Goal: Task Accomplishment & Management: Use online tool/utility

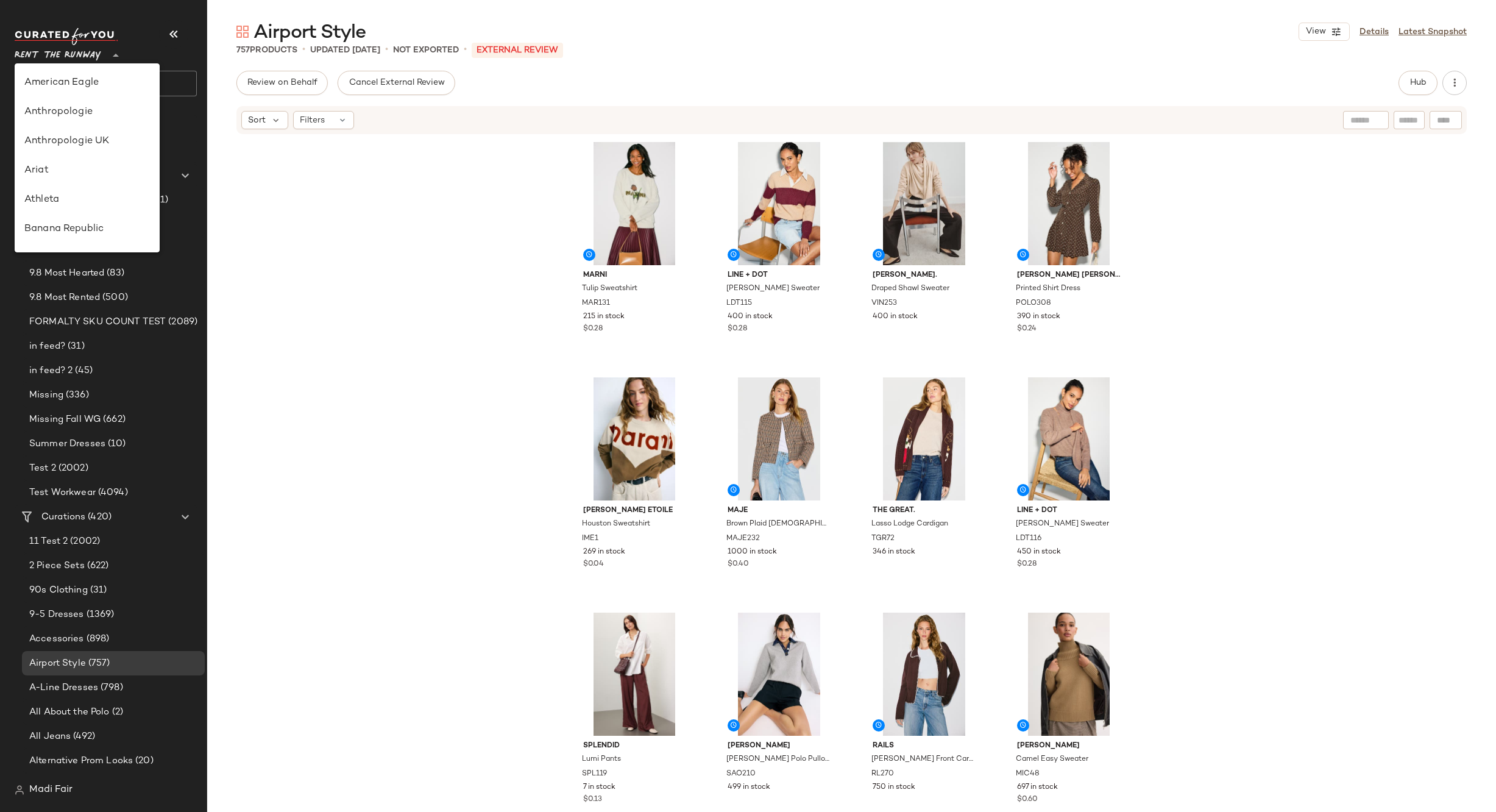
scroll to position [556, 0]
click at [113, 171] on div "Saks OFF 5TH" at bounding box center [87, 171] width 126 height 14
type input "**"
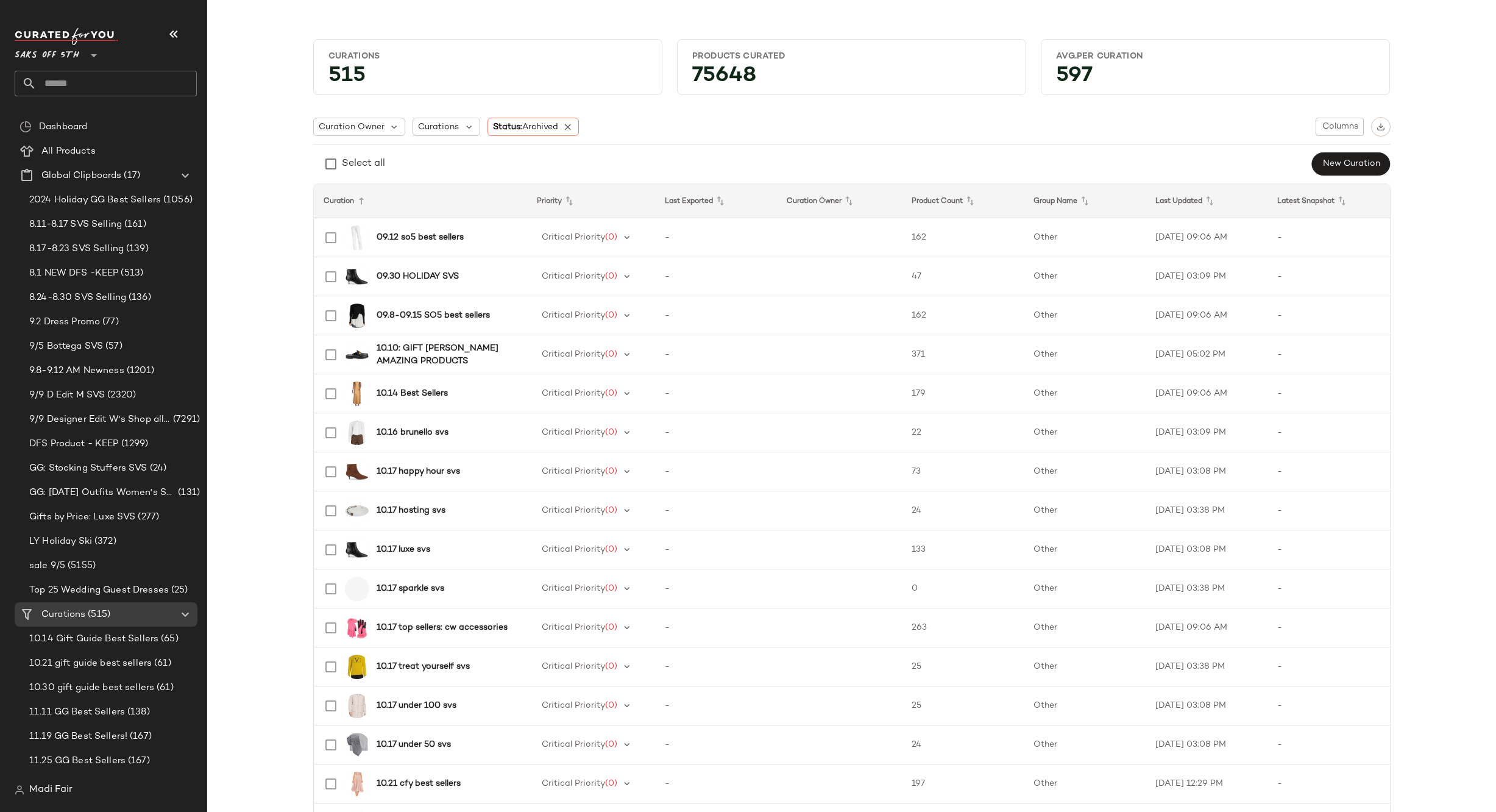
click at [87, 73] on input "text" at bounding box center [116, 83] width 161 height 25
drag, startPoint x: 62, startPoint y: 88, endPoint x: 6, endPoint y: 89, distance: 56.0
click at [6, 91] on nav "**********" at bounding box center [104, 406] width 207 height 812
type input "****"
click at [72, 112] on b "Sepa" at bounding box center [74, 119] width 21 height 13
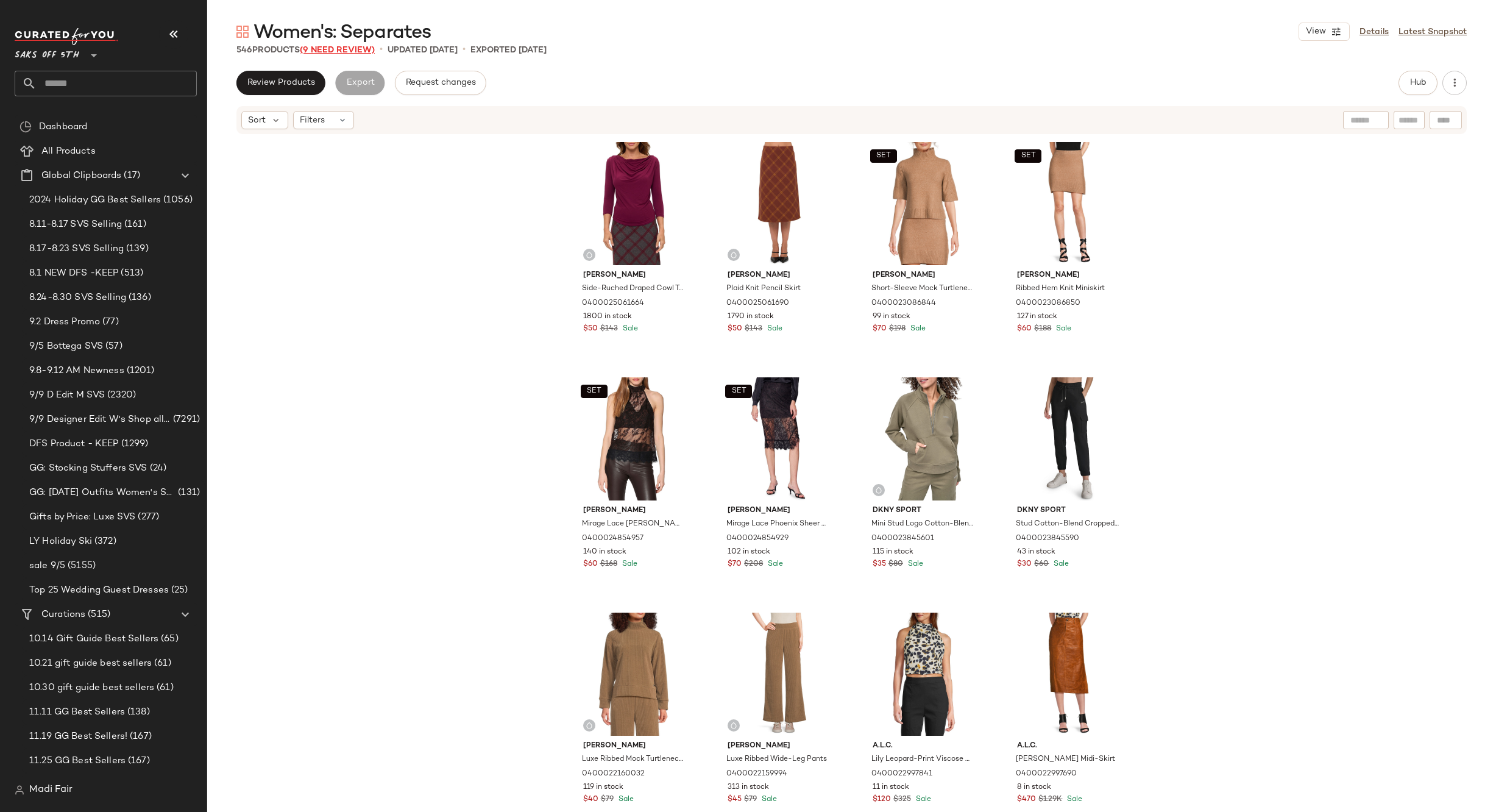
click at [367, 49] on span "(9 Need Review)" at bounding box center [337, 51] width 75 height 9
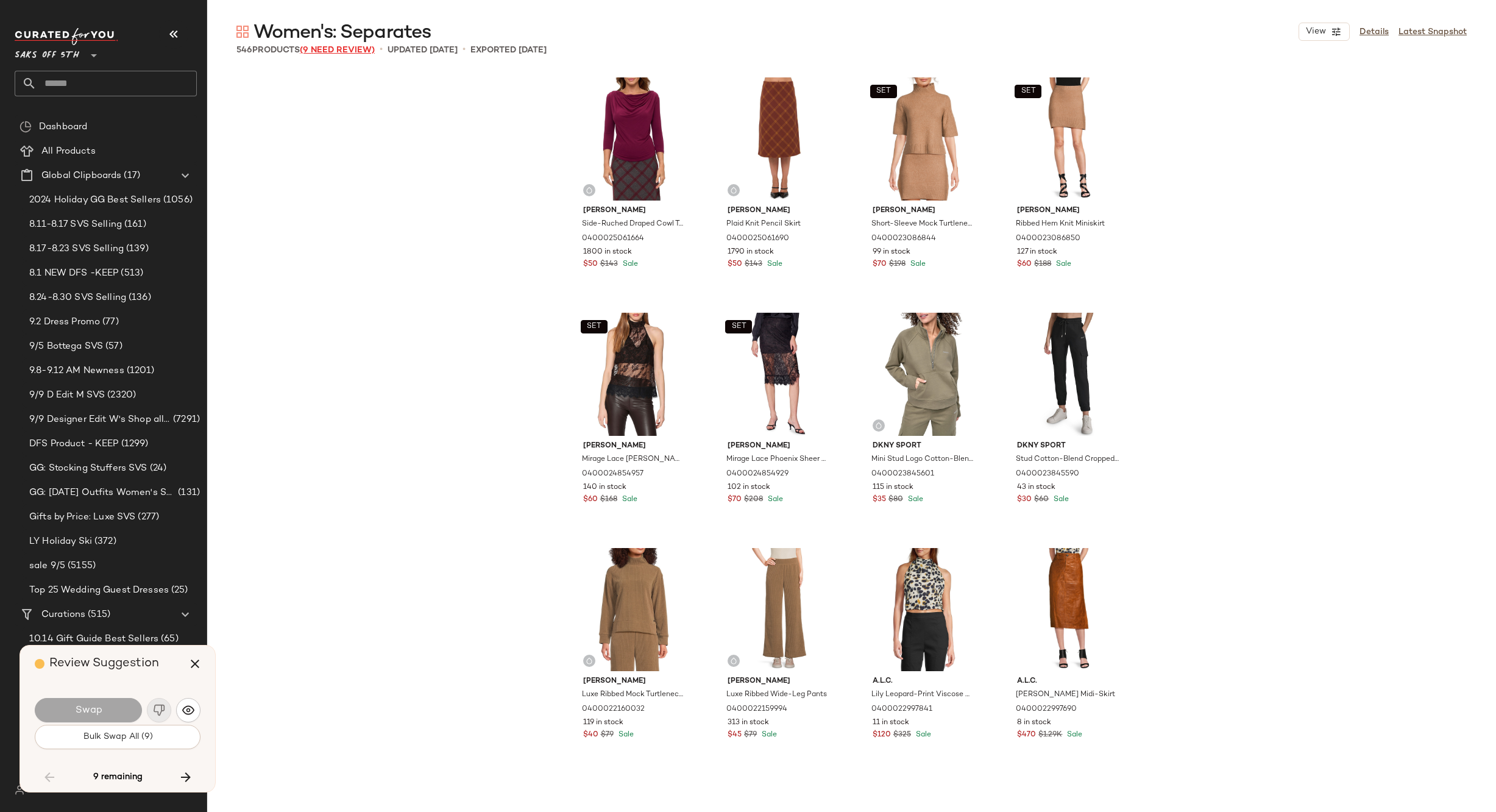
scroll to position [9880, 0]
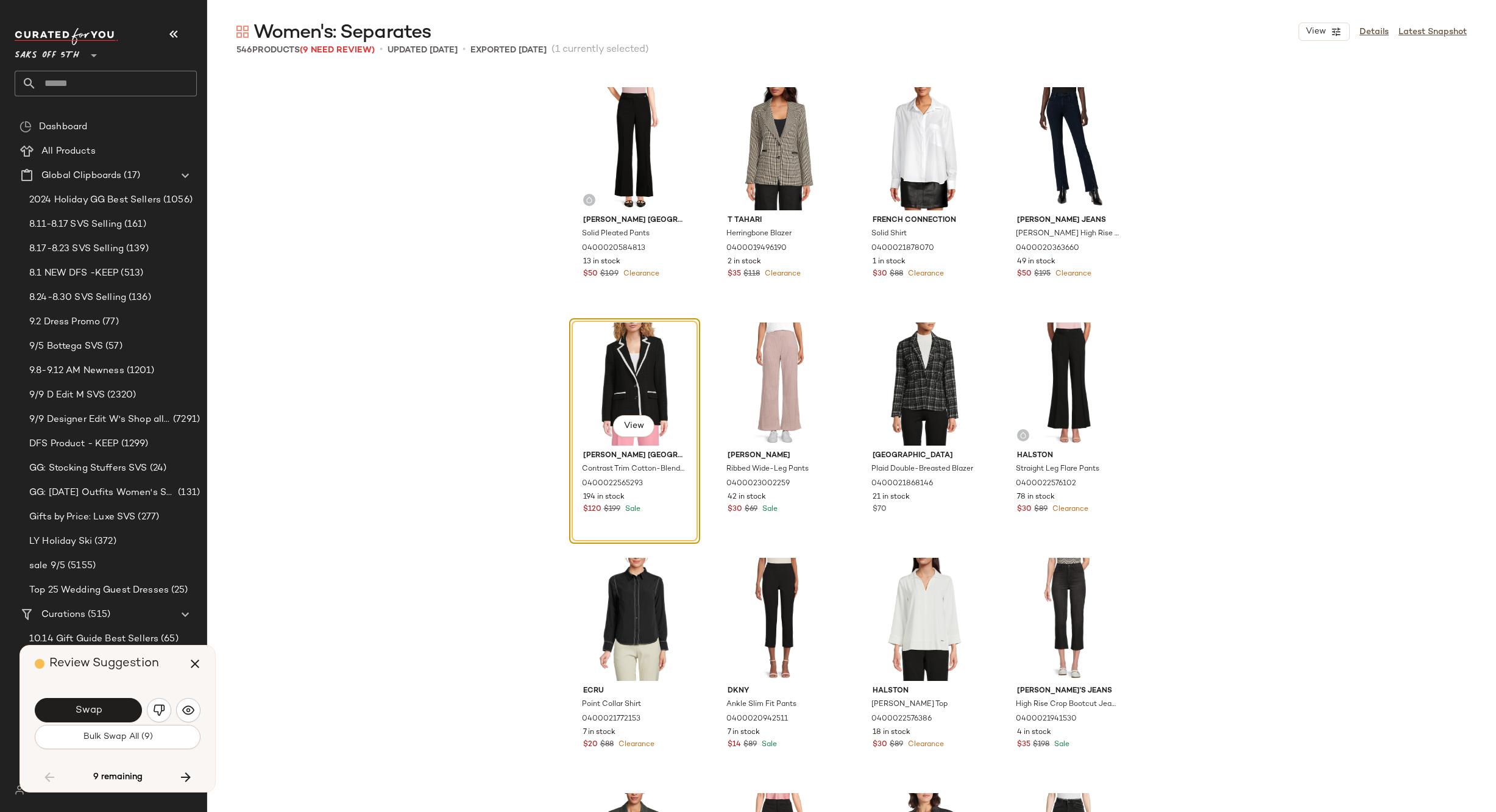
click at [127, 735] on span "Bulk Swap All (9)" at bounding box center [117, 737] width 70 height 9
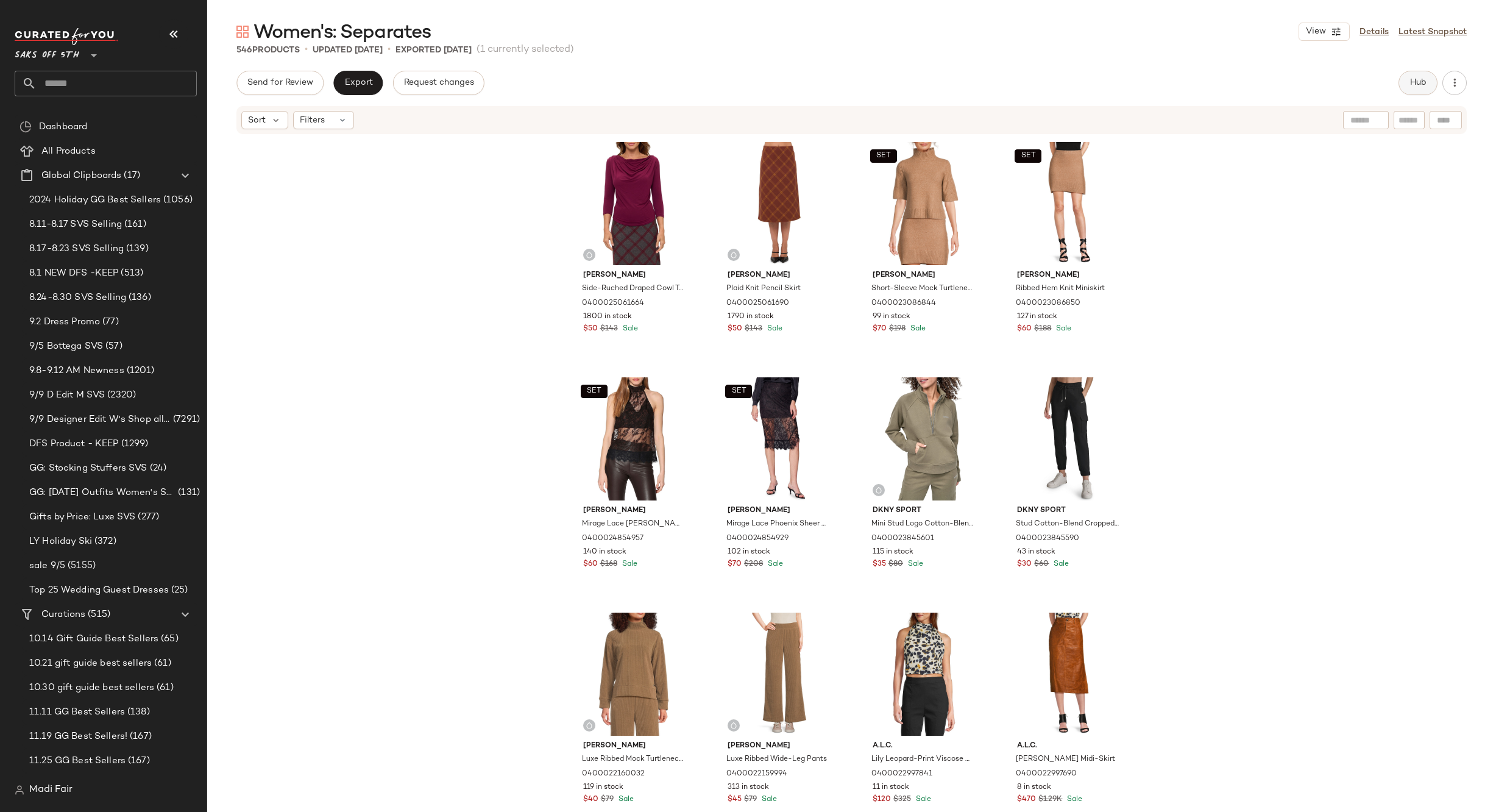
click at [1425, 80] on span "Hub" at bounding box center [1419, 83] width 17 height 9
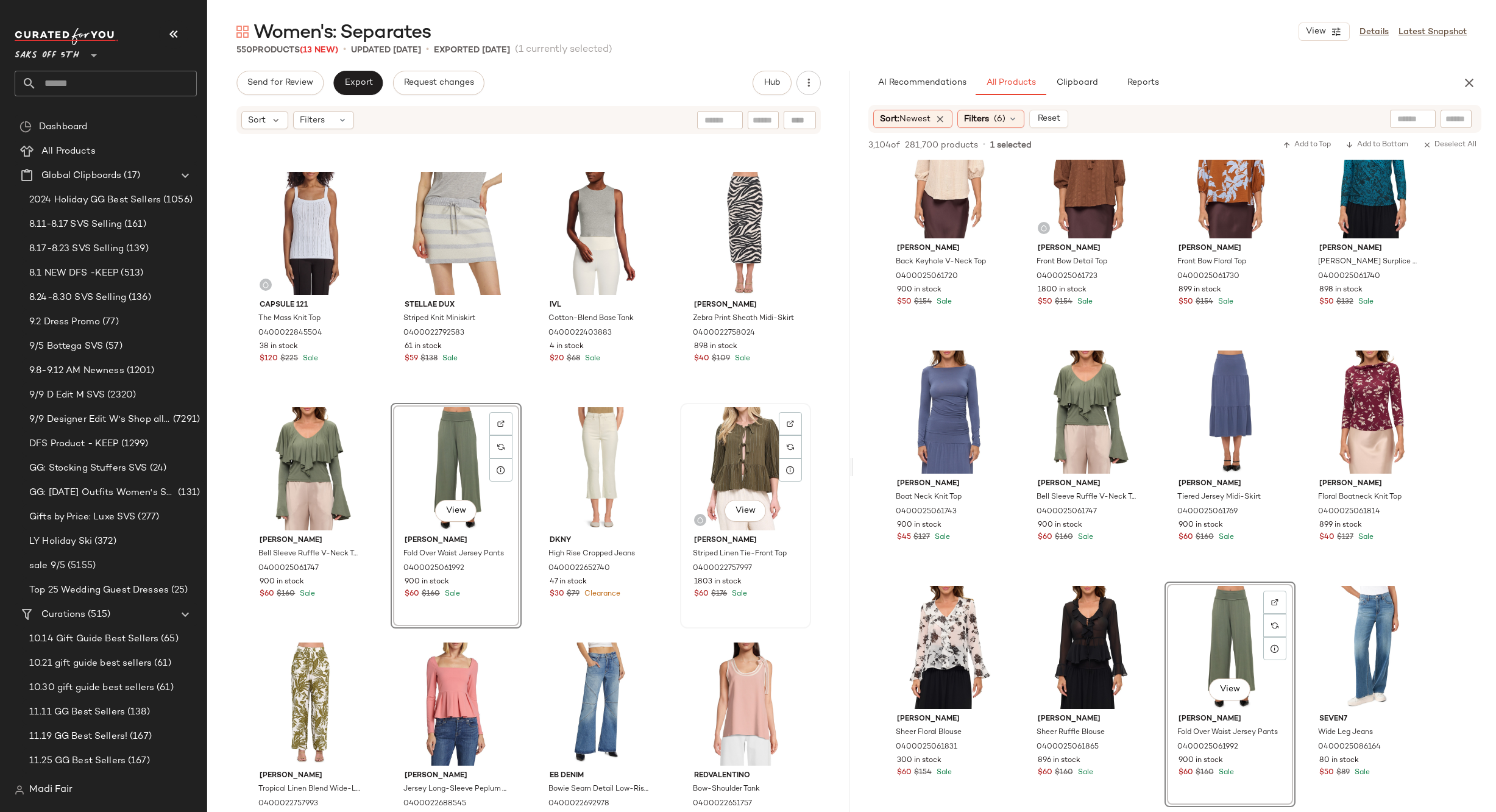
scroll to position [5860, 0]
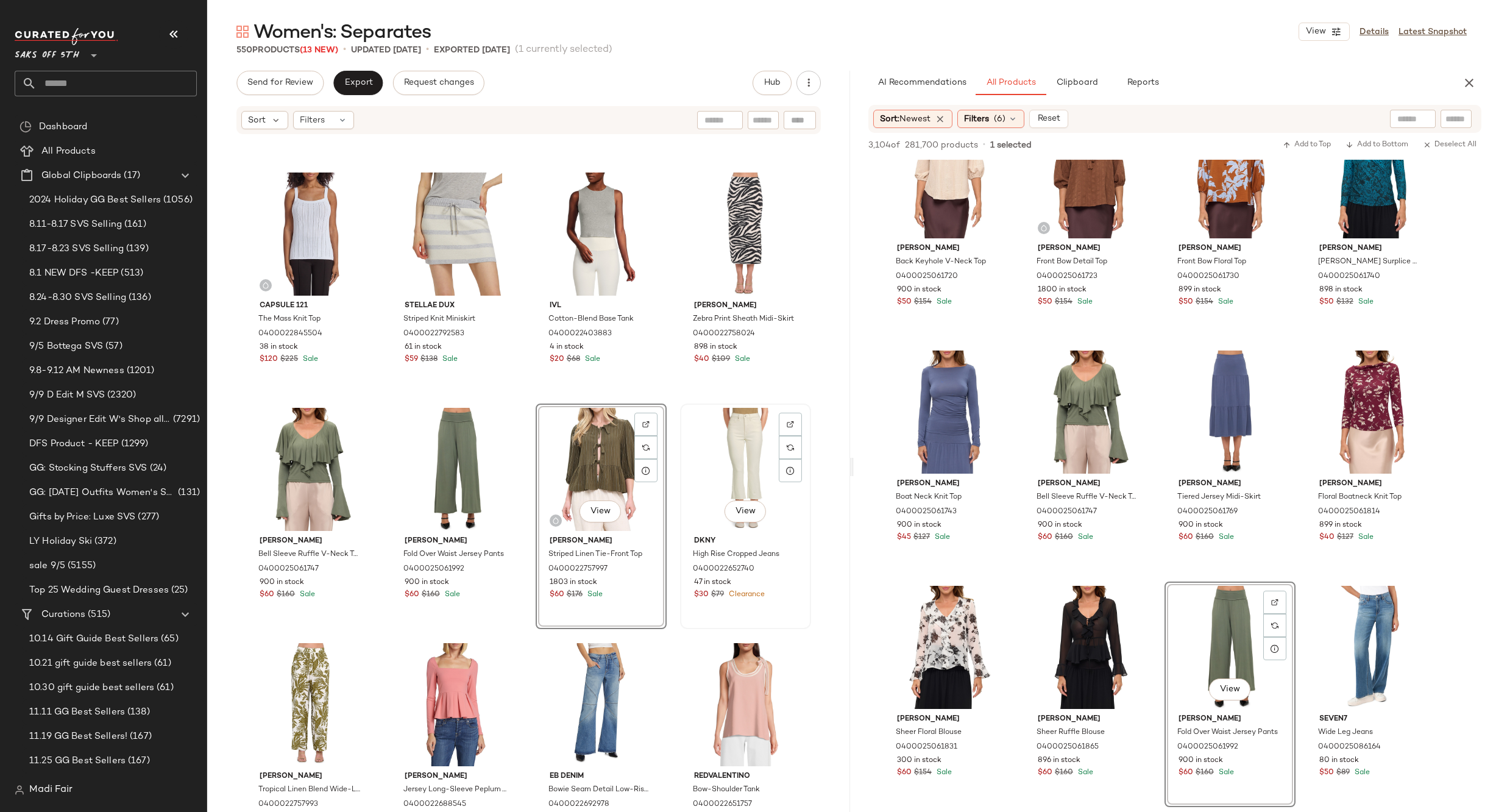
scroll to position [6165, 0]
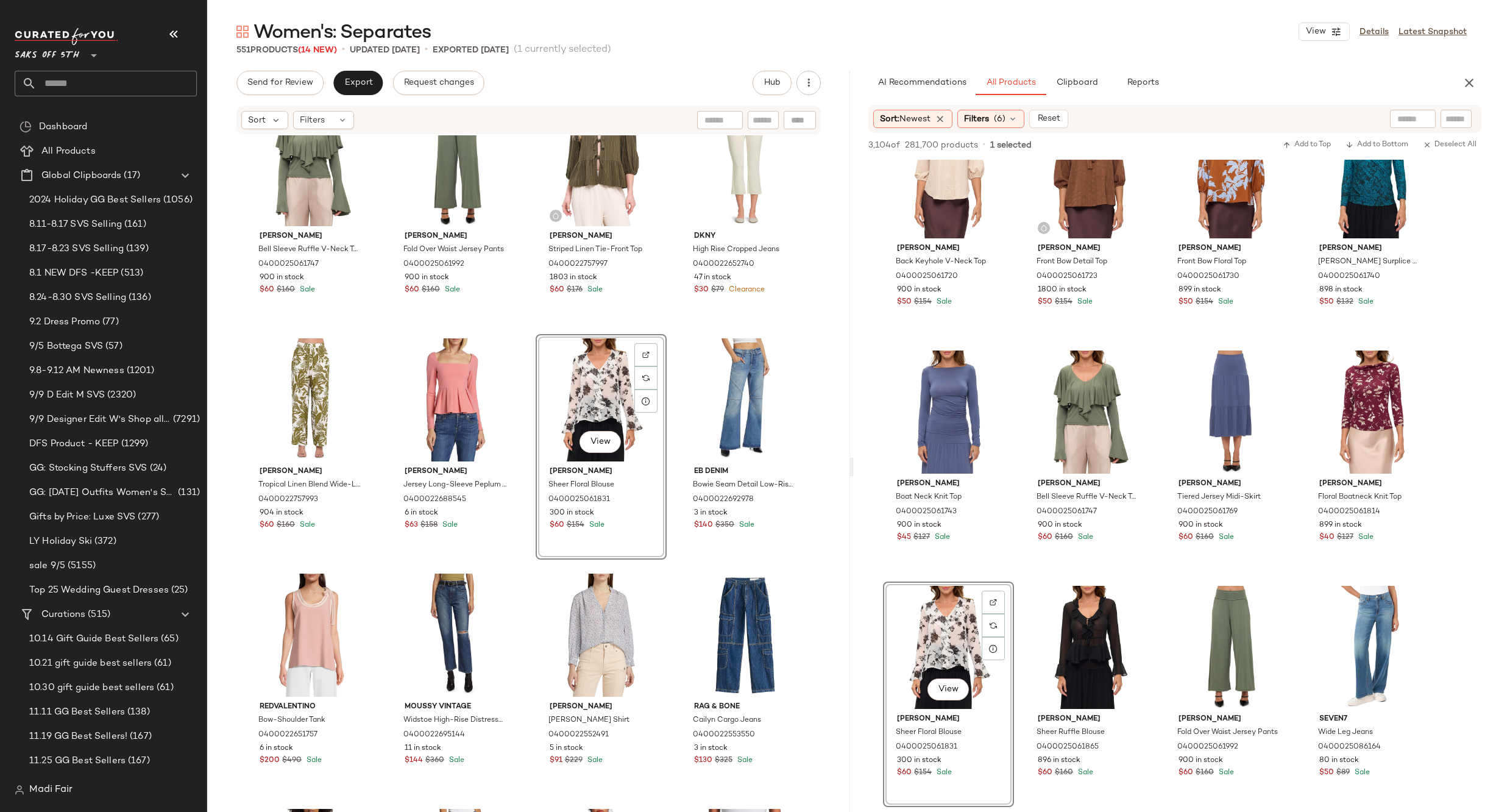
click at [581, 404] on div "View" at bounding box center [601, 400] width 123 height 123
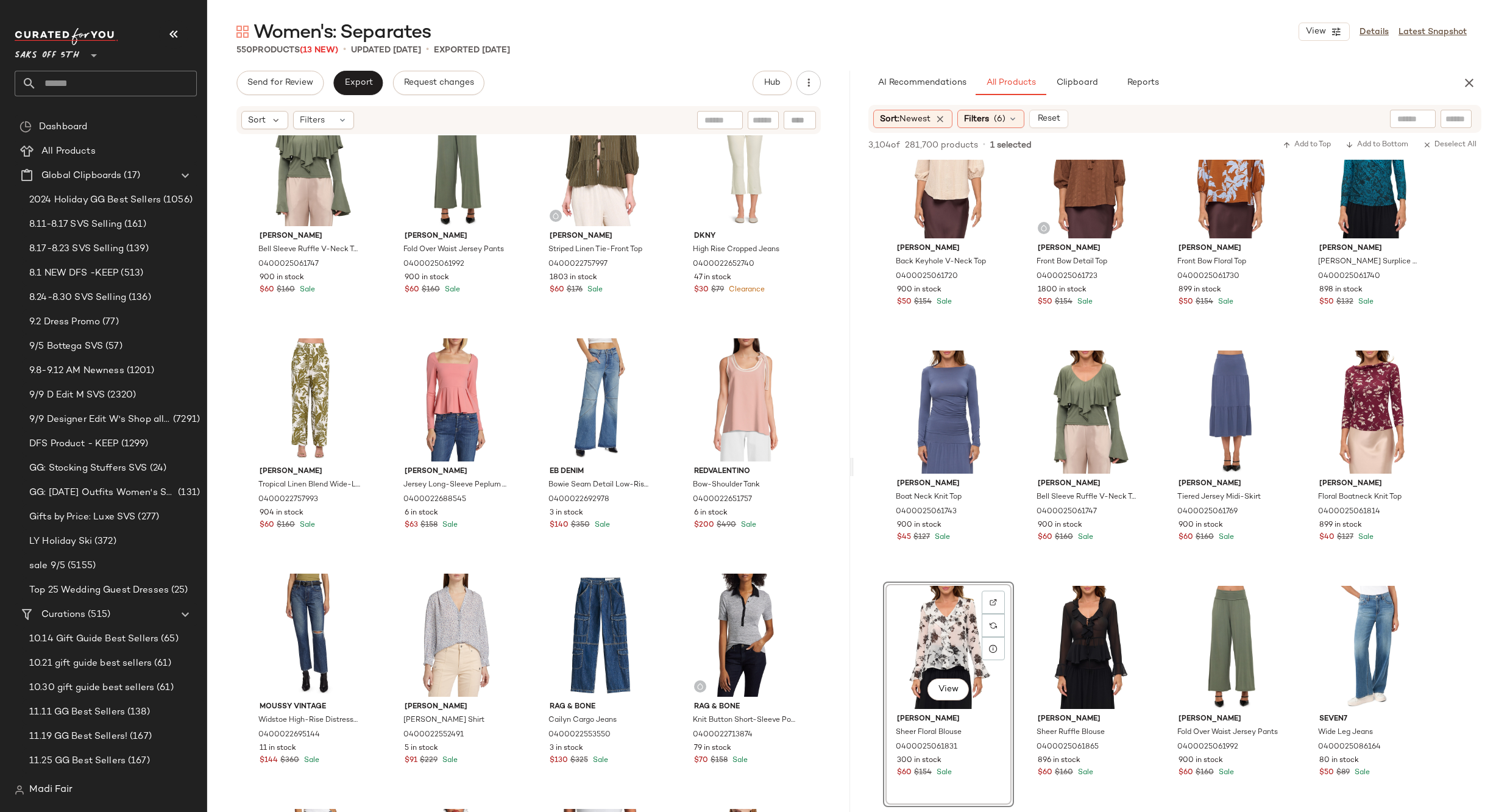
scroll to position [4632, 0]
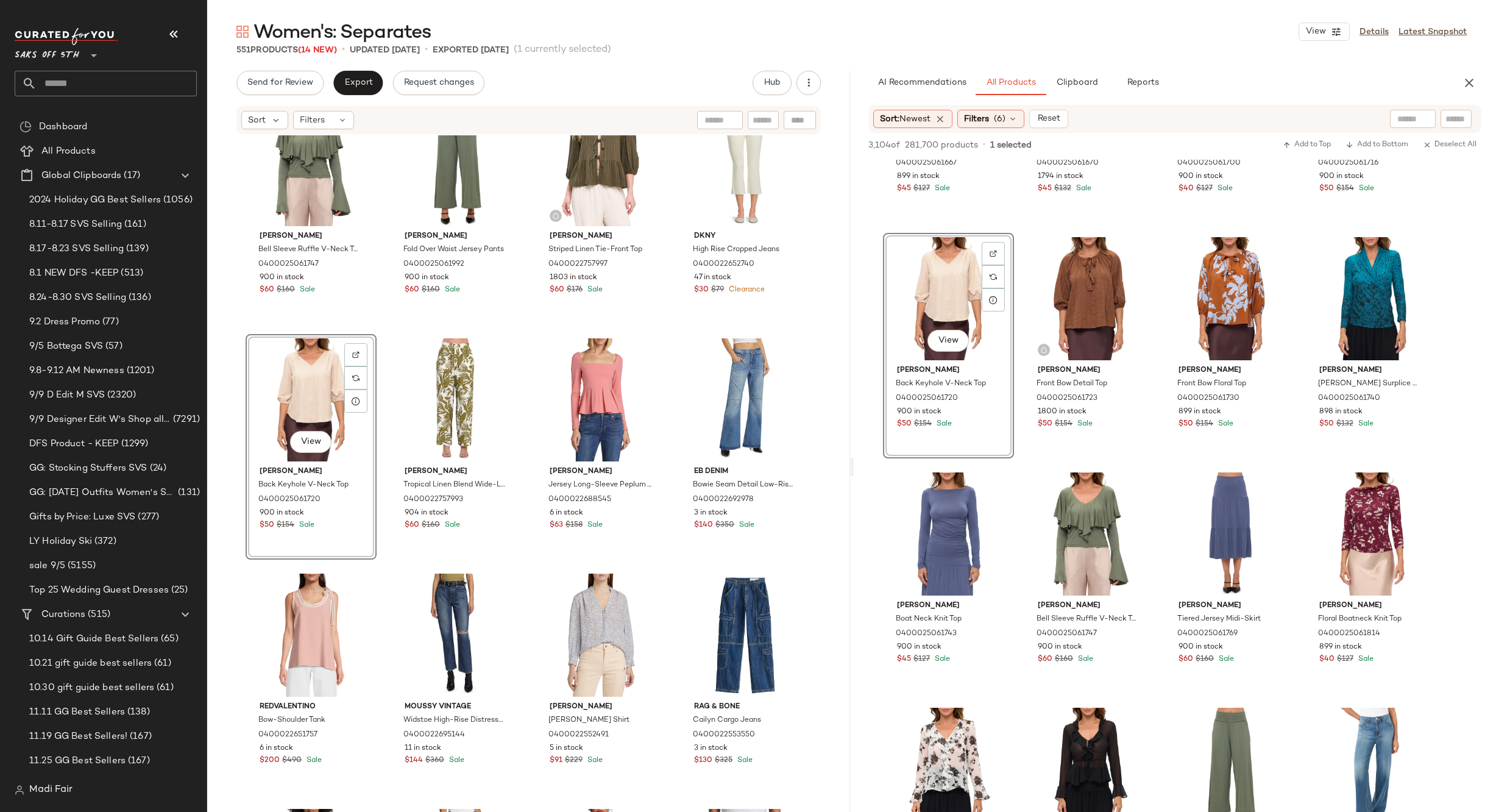
click at [675, 328] on div "Capsule 121 The Mass Knit Top 0400022845504 38 in stock $120 $225 Sale Stellae …" at bounding box center [528, 492] width 643 height 713
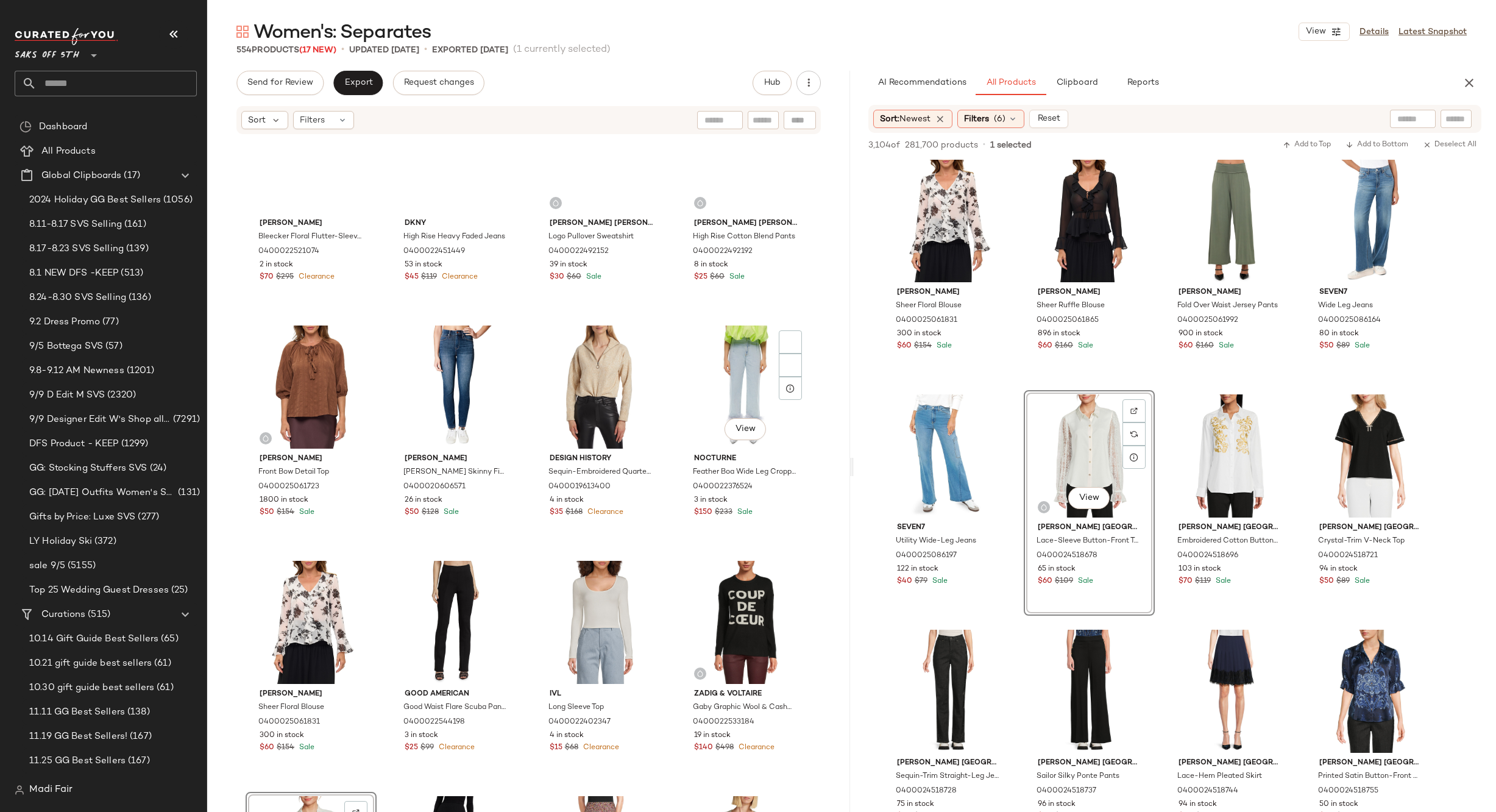
scroll to position [7811, 0]
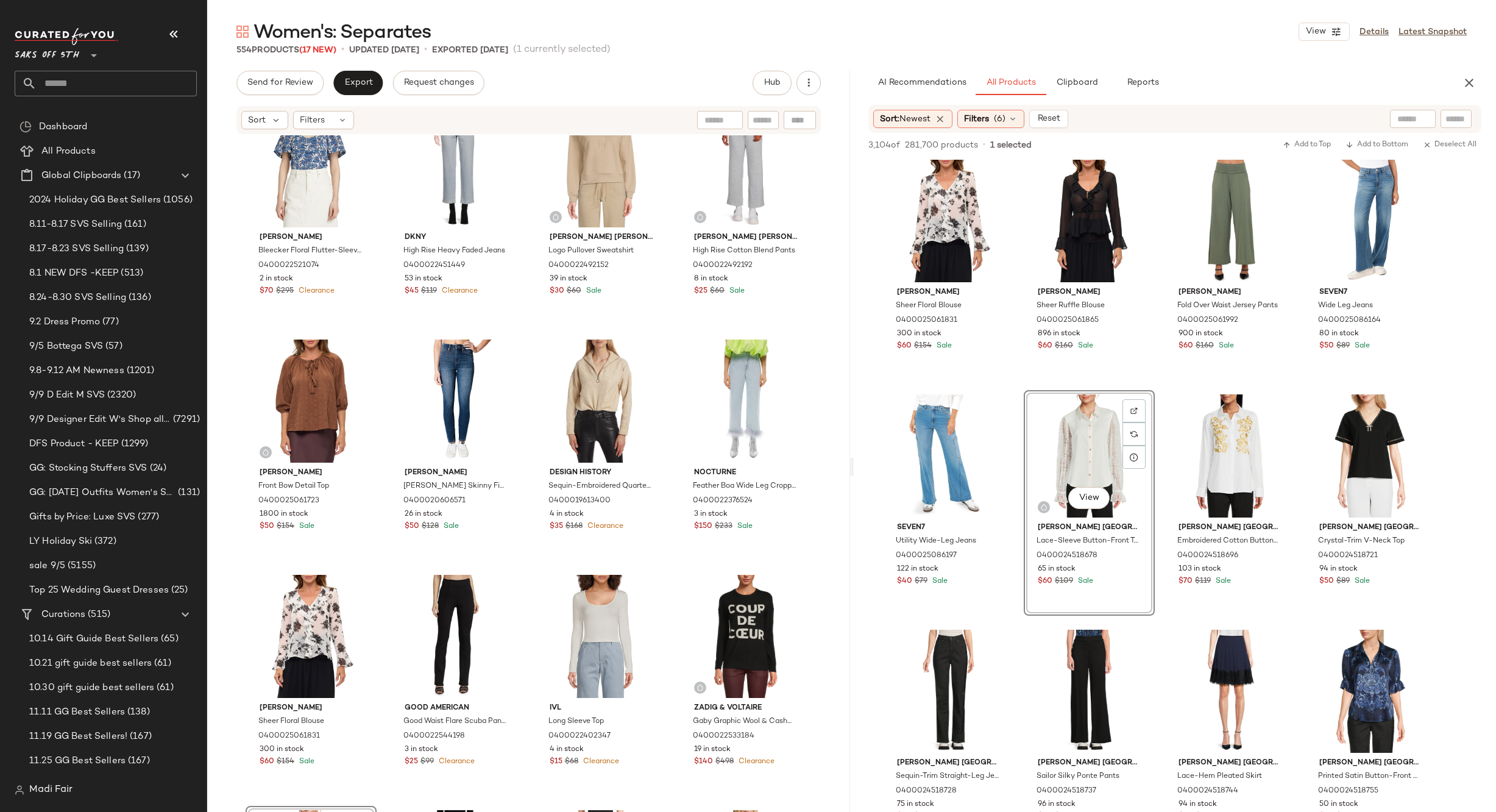
drag, startPoint x: 841, startPoint y: 315, endPoint x: 844, endPoint y: 309, distance: 6.7
click at [844, 309] on div "[PERSON_NAME] [PERSON_NAME] Floral Flutter-Sleeve Blouse 0400022521074 2 in sto…" at bounding box center [528, 492] width 643 height 713
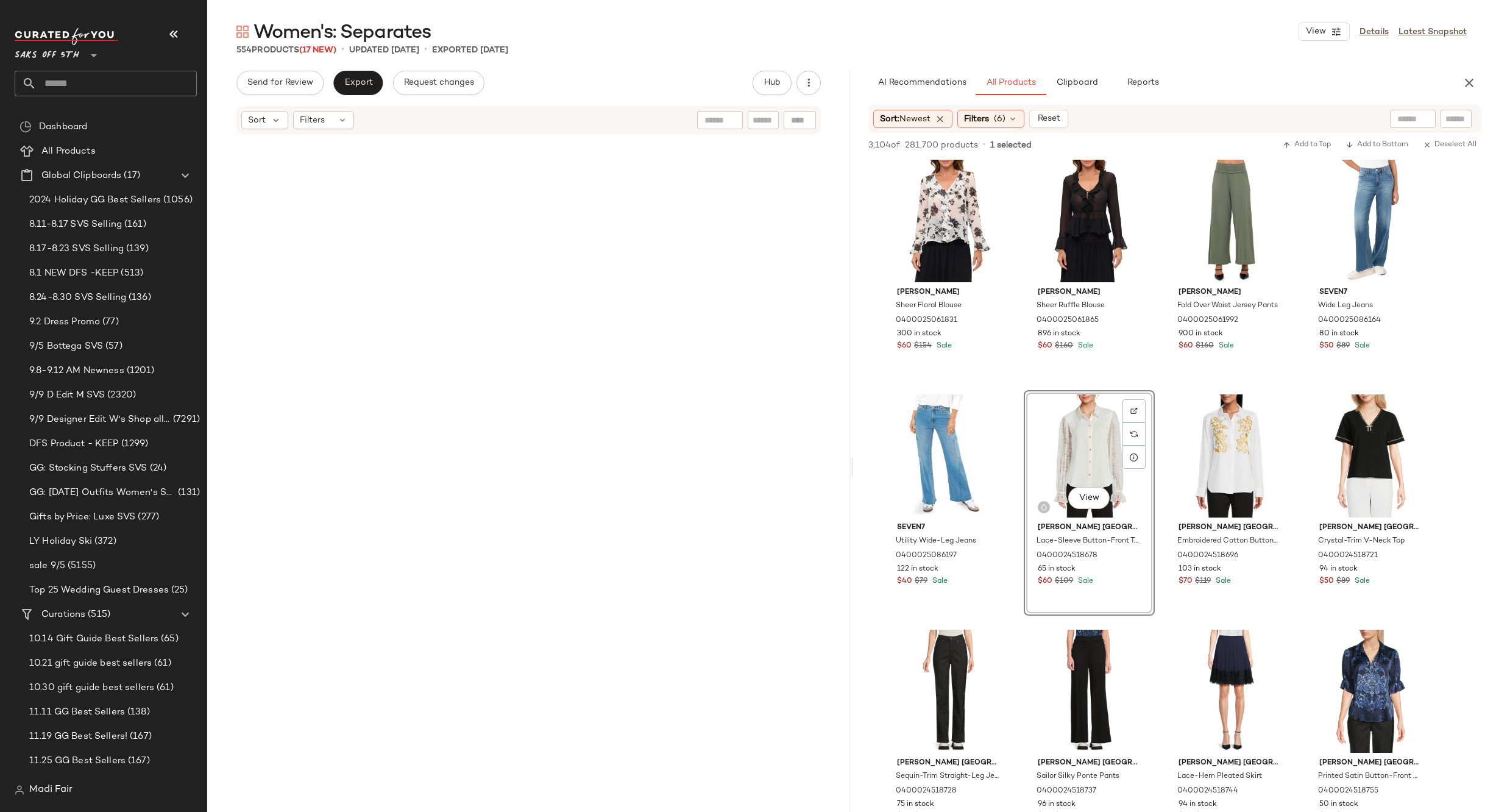
scroll to position [0, 0]
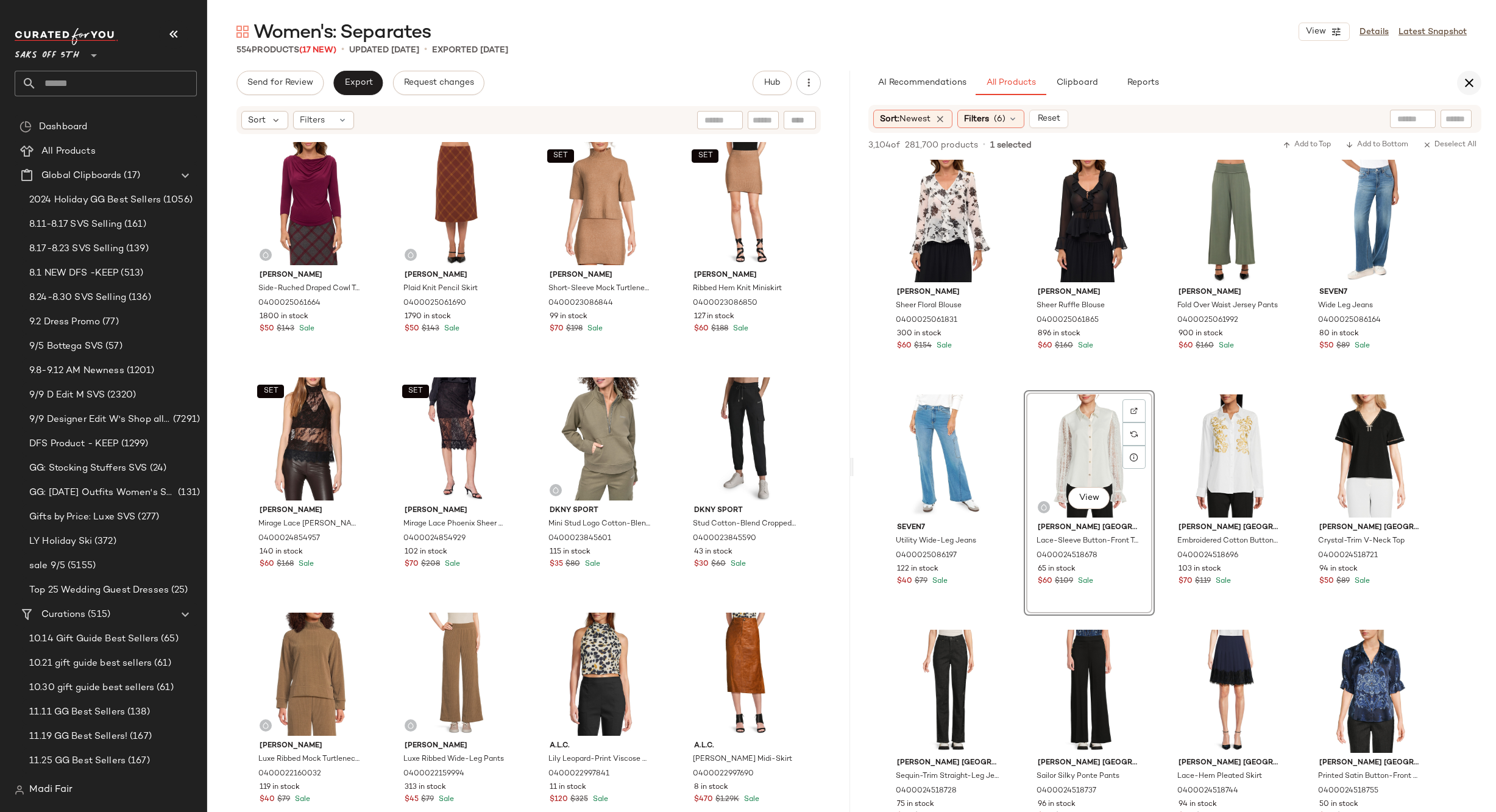
click at [1466, 89] on icon "button" at bounding box center [1469, 83] width 14 height 14
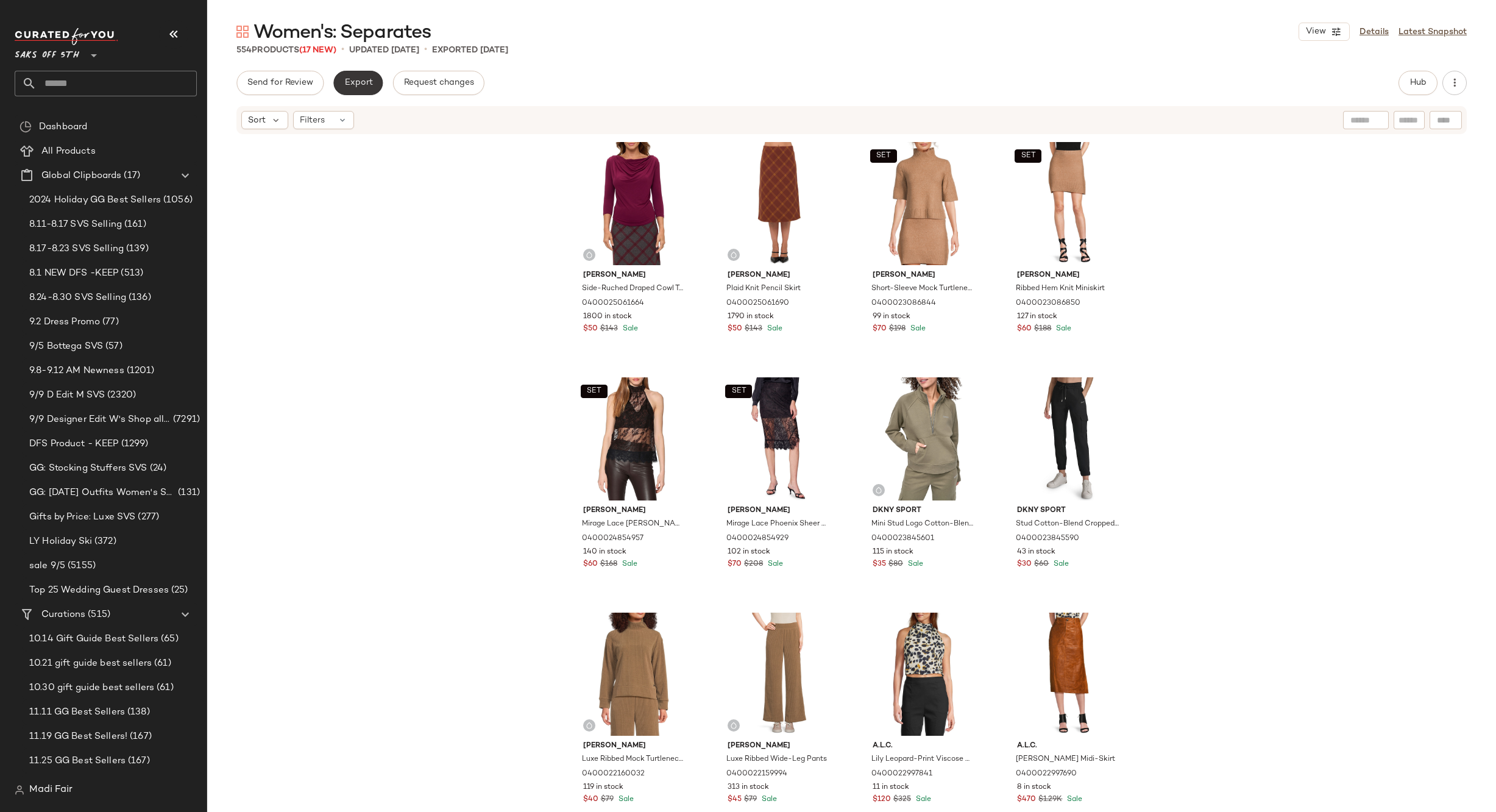
click at [347, 84] on span "Export" at bounding box center [358, 83] width 28 height 9
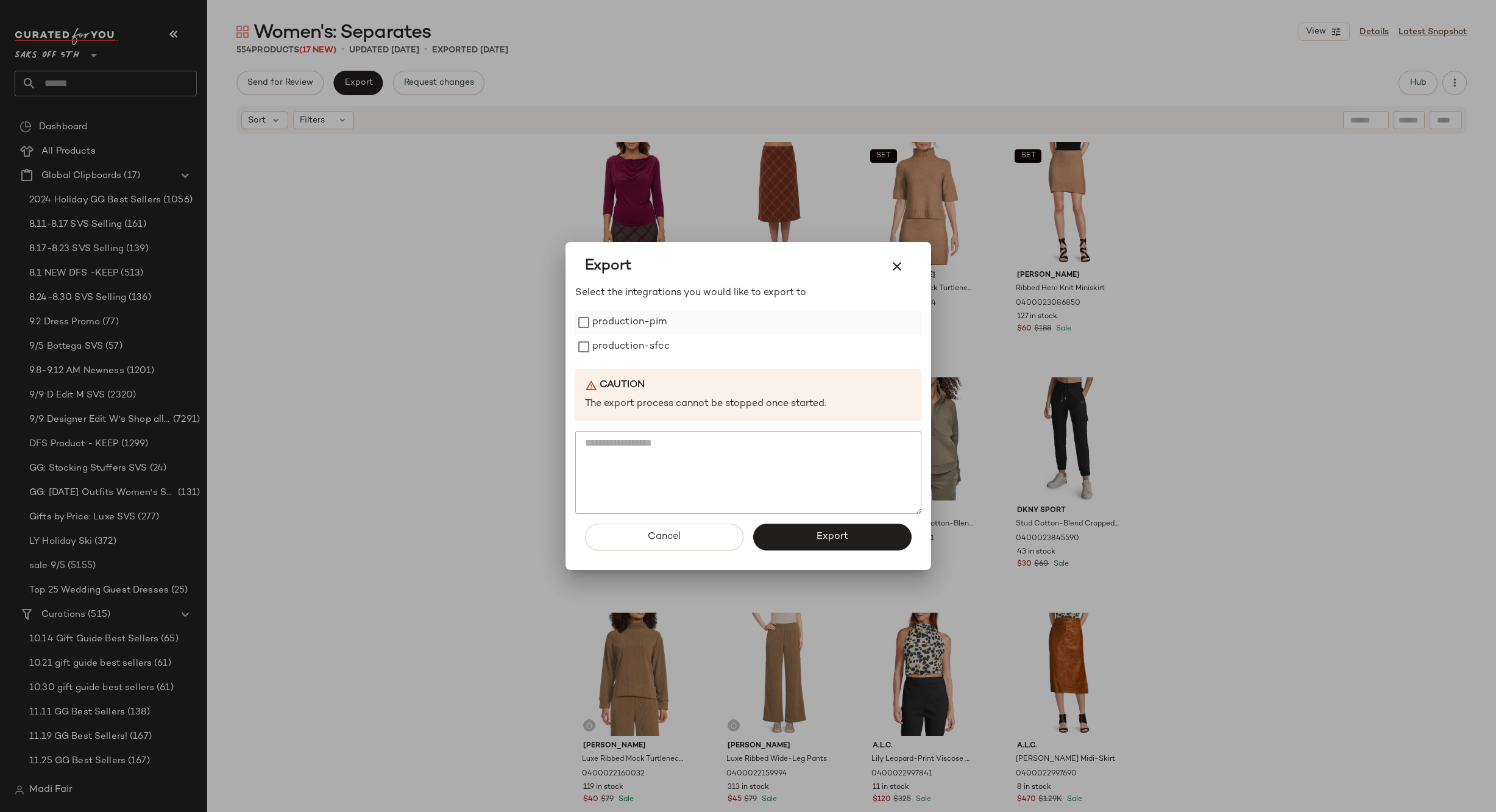
click at [624, 320] on label "production-pim" at bounding box center [629, 322] width 75 height 25
click at [624, 342] on label "production-sfcc" at bounding box center [631, 346] width 77 height 25
click at [817, 537] on span "Export" at bounding box center [832, 536] width 32 height 12
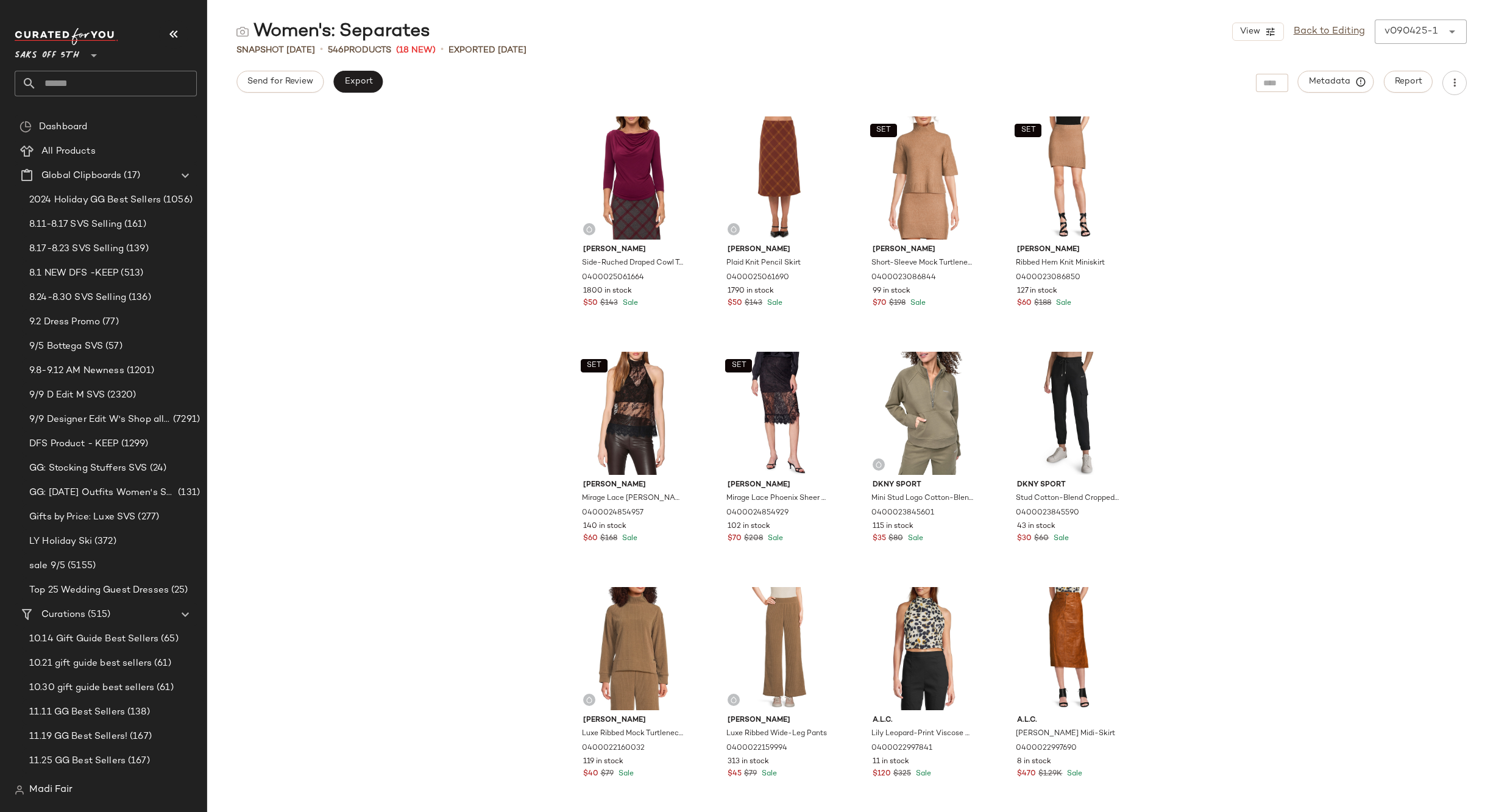
click at [89, 65] on div "Saks OFF 5TH **" at bounding box center [105, 62] width 182 height 68
click at [88, 74] on input "text" at bounding box center [116, 83] width 161 height 25
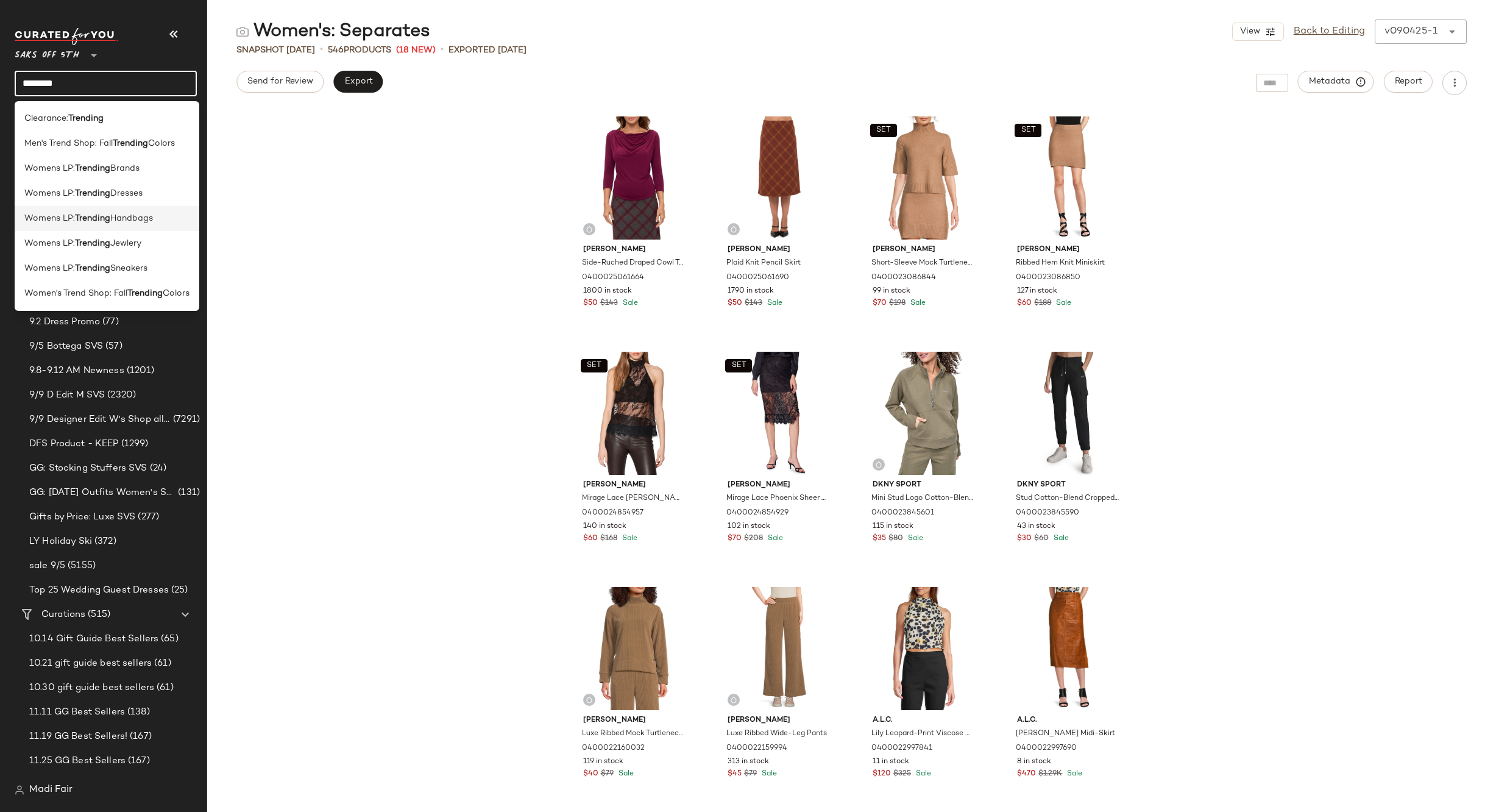
type input "********"
click at [150, 213] on span "Handbags" at bounding box center [132, 218] width 43 height 13
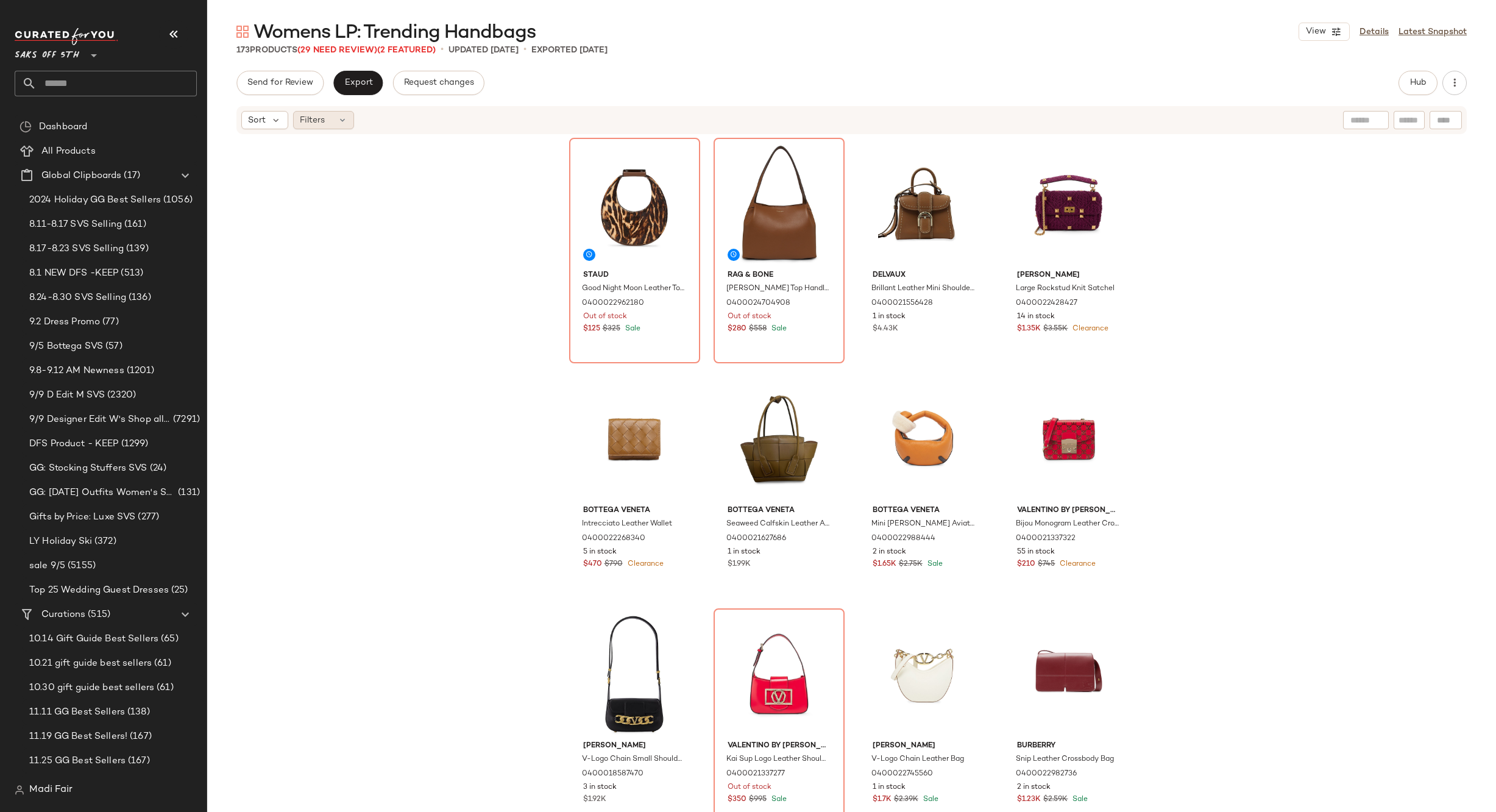
click at [341, 119] on icon at bounding box center [342, 120] width 9 height 9
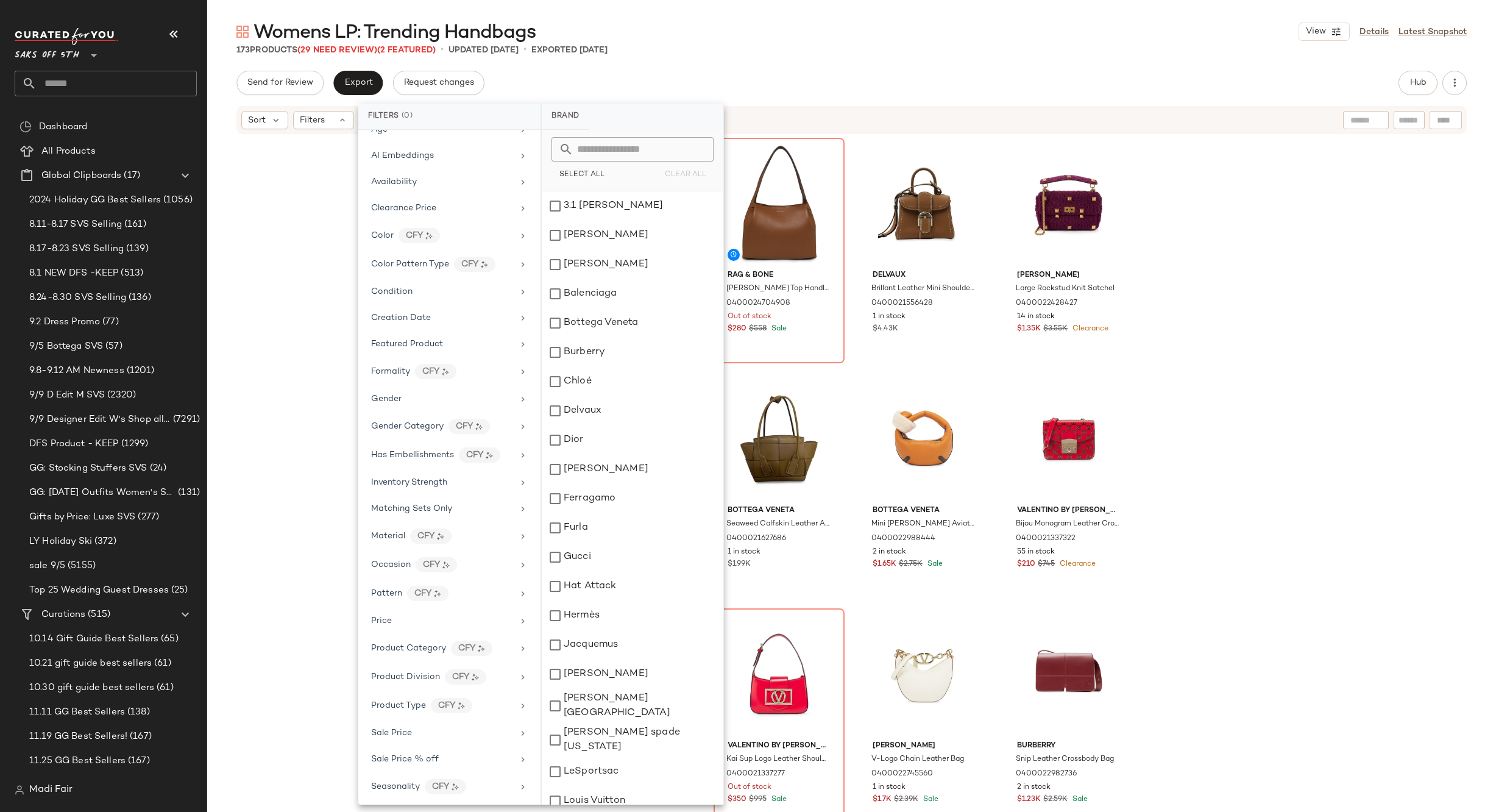
scroll to position [153, 0]
click at [443, 754] on div "Total Inventory" at bounding box center [442, 757] width 142 height 13
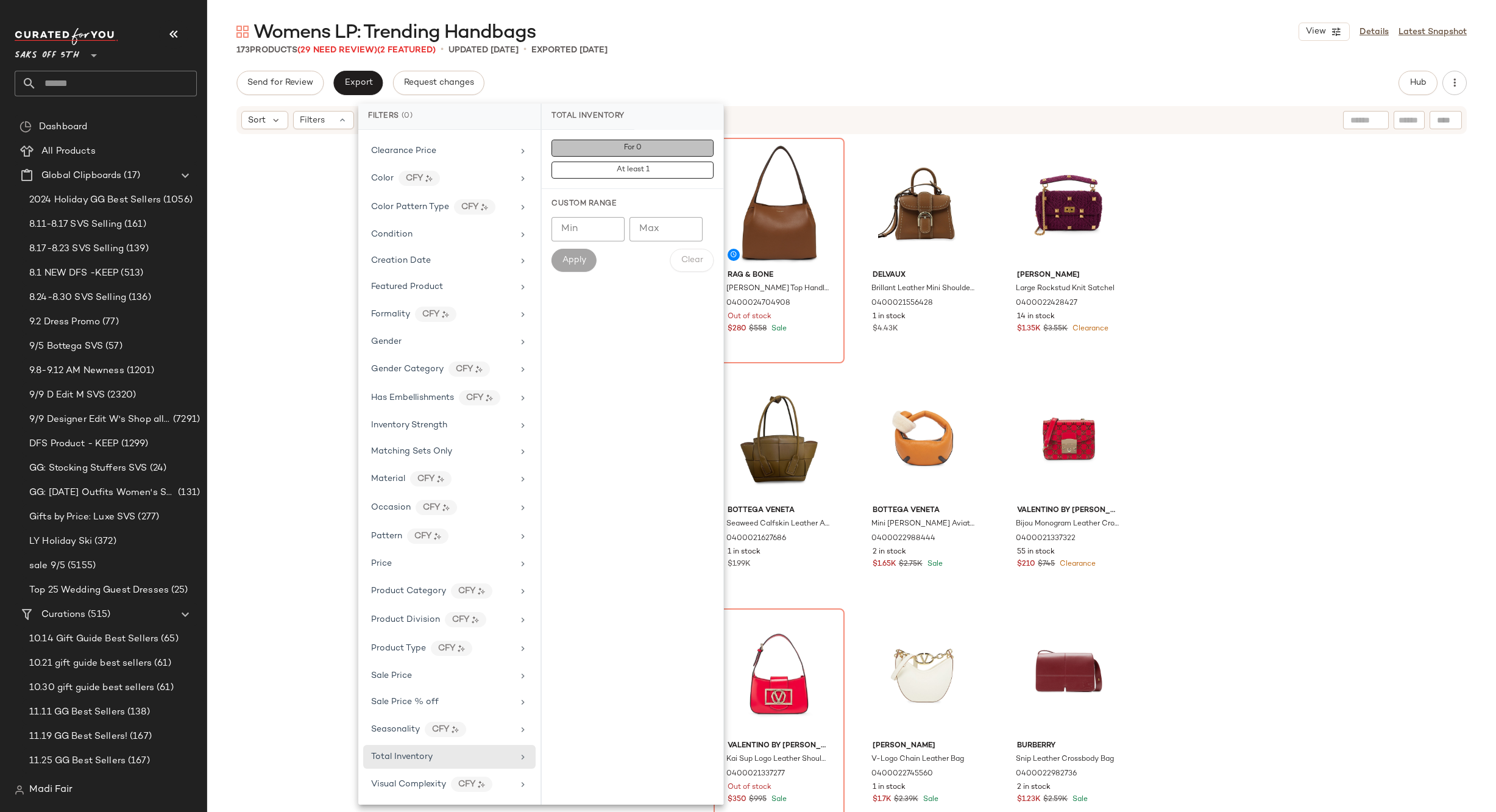
click at [650, 150] on button "For 0" at bounding box center [633, 149] width 162 height 17
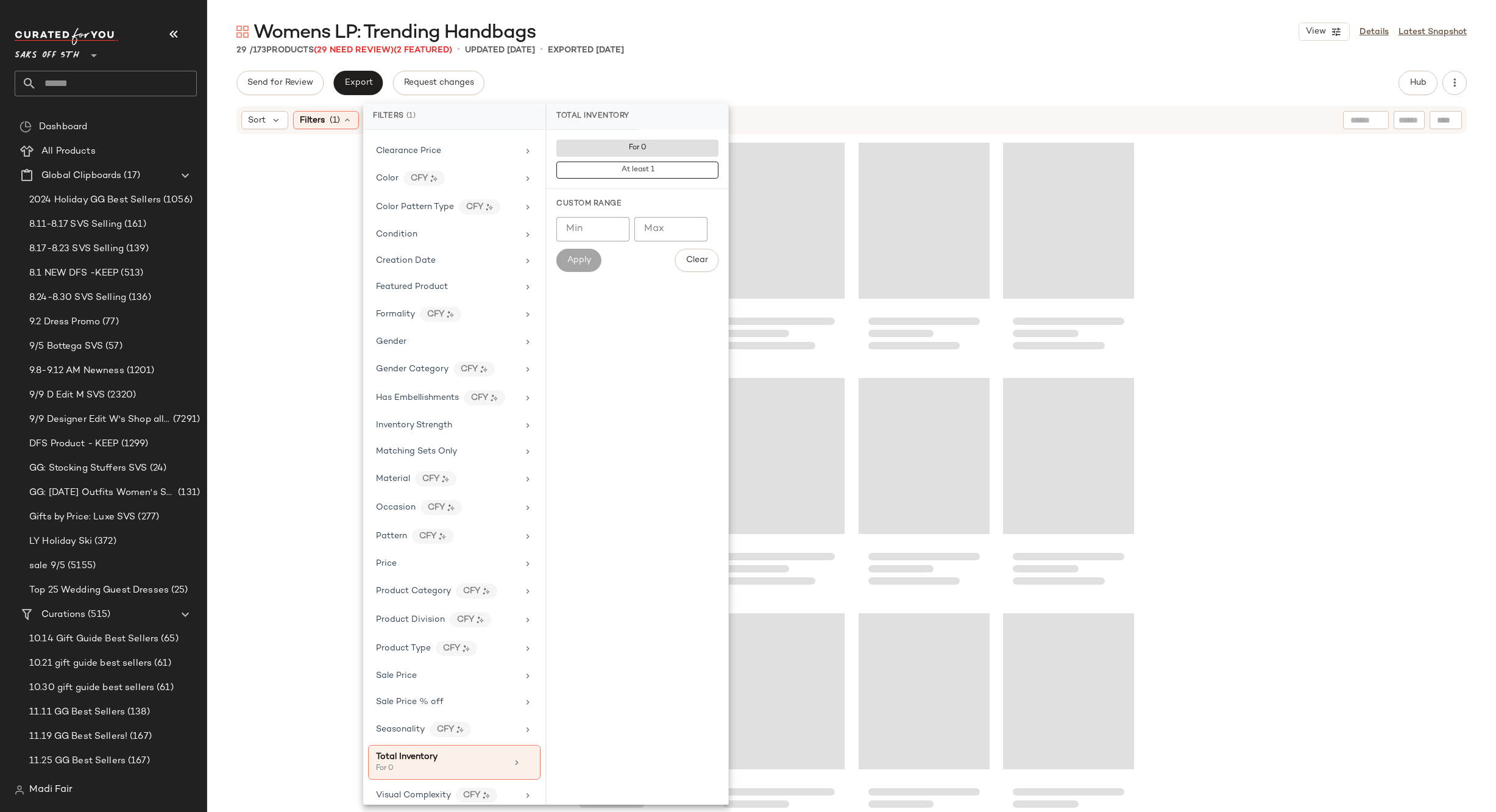
click at [340, 232] on div at bounding box center [852, 492] width 1289 height 713
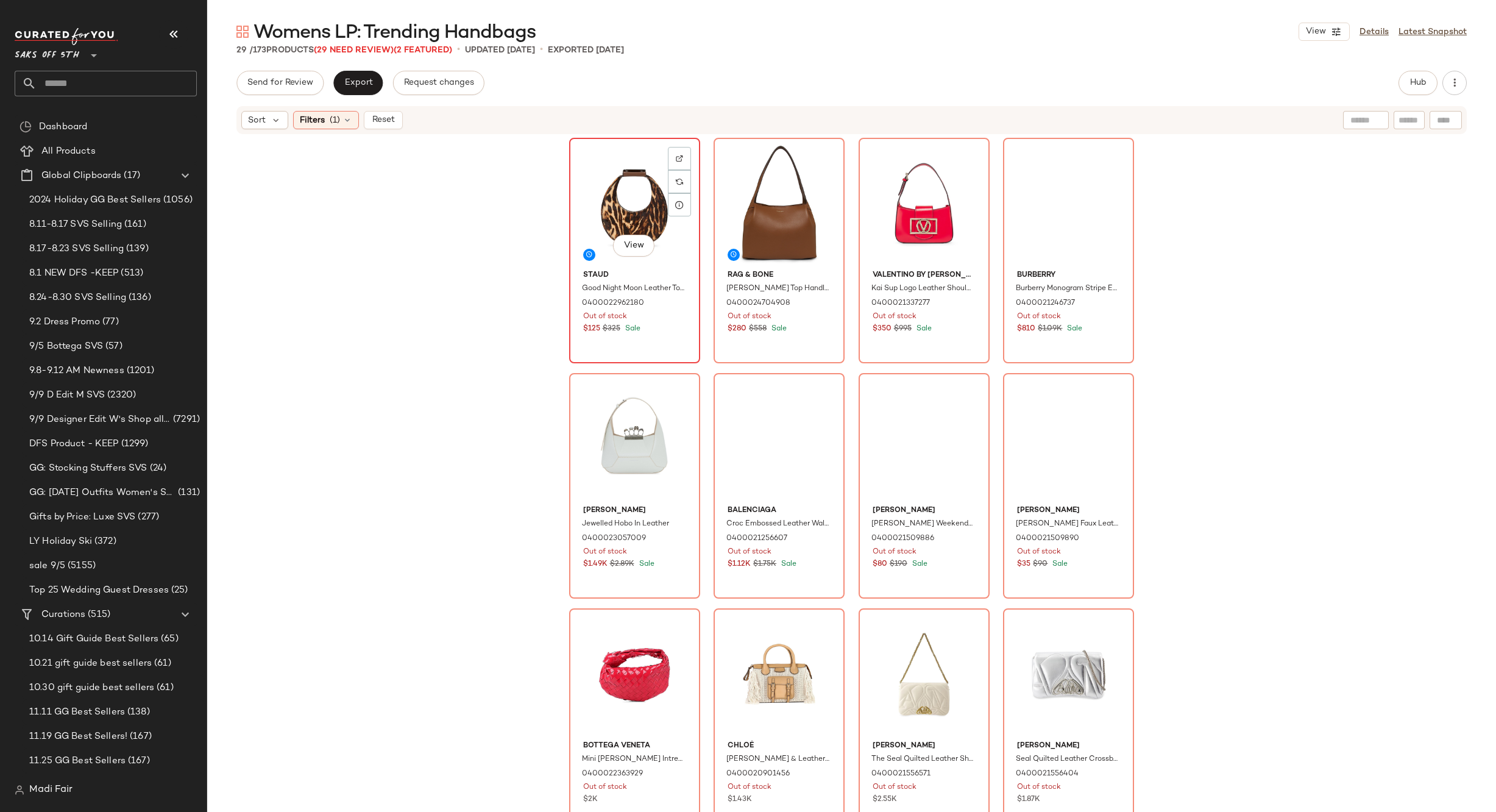
click at [584, 197] on div "View" at bounding box center [634, 204] width 123 height 123
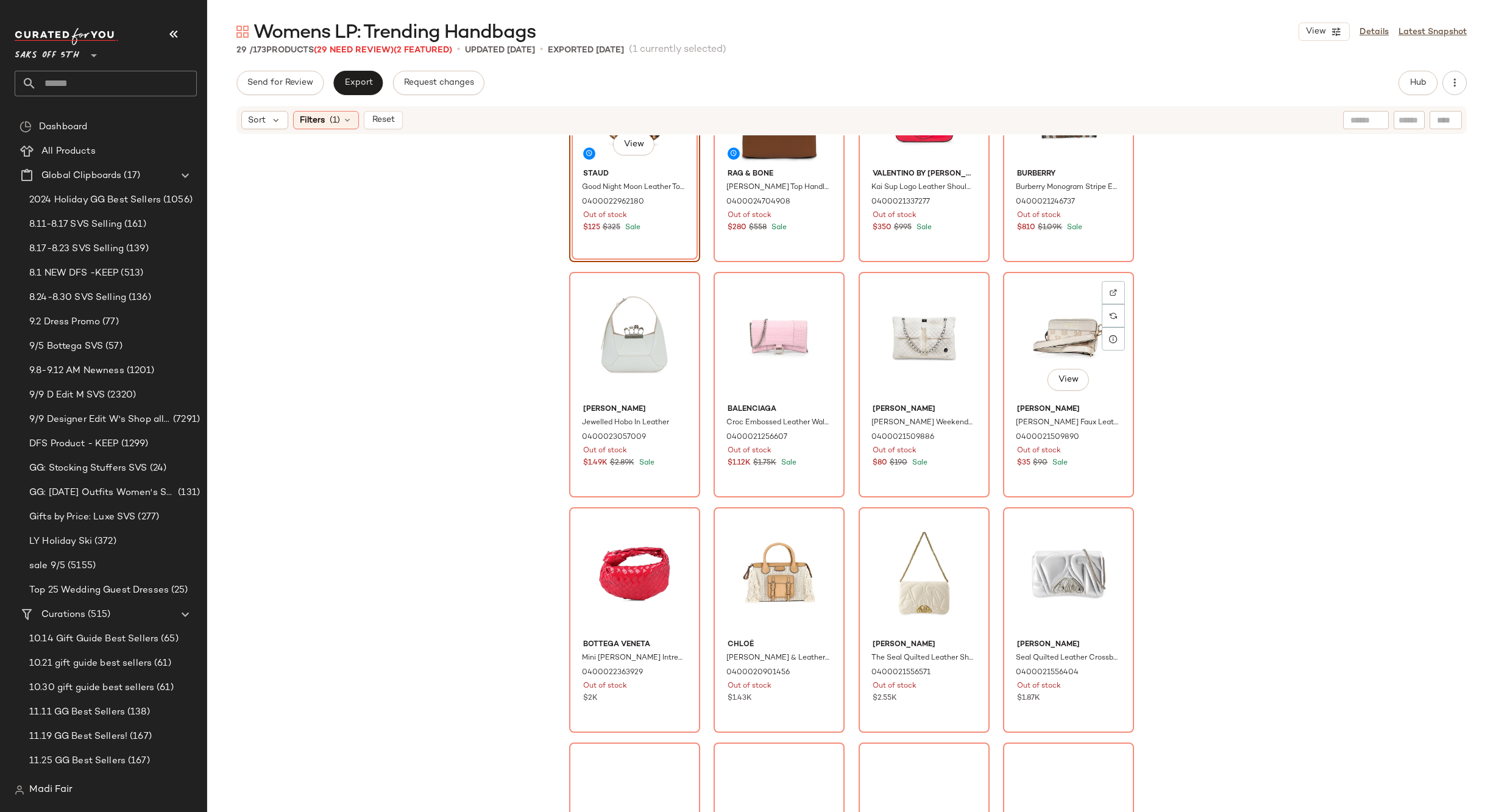
scroll to position [1171, 0]
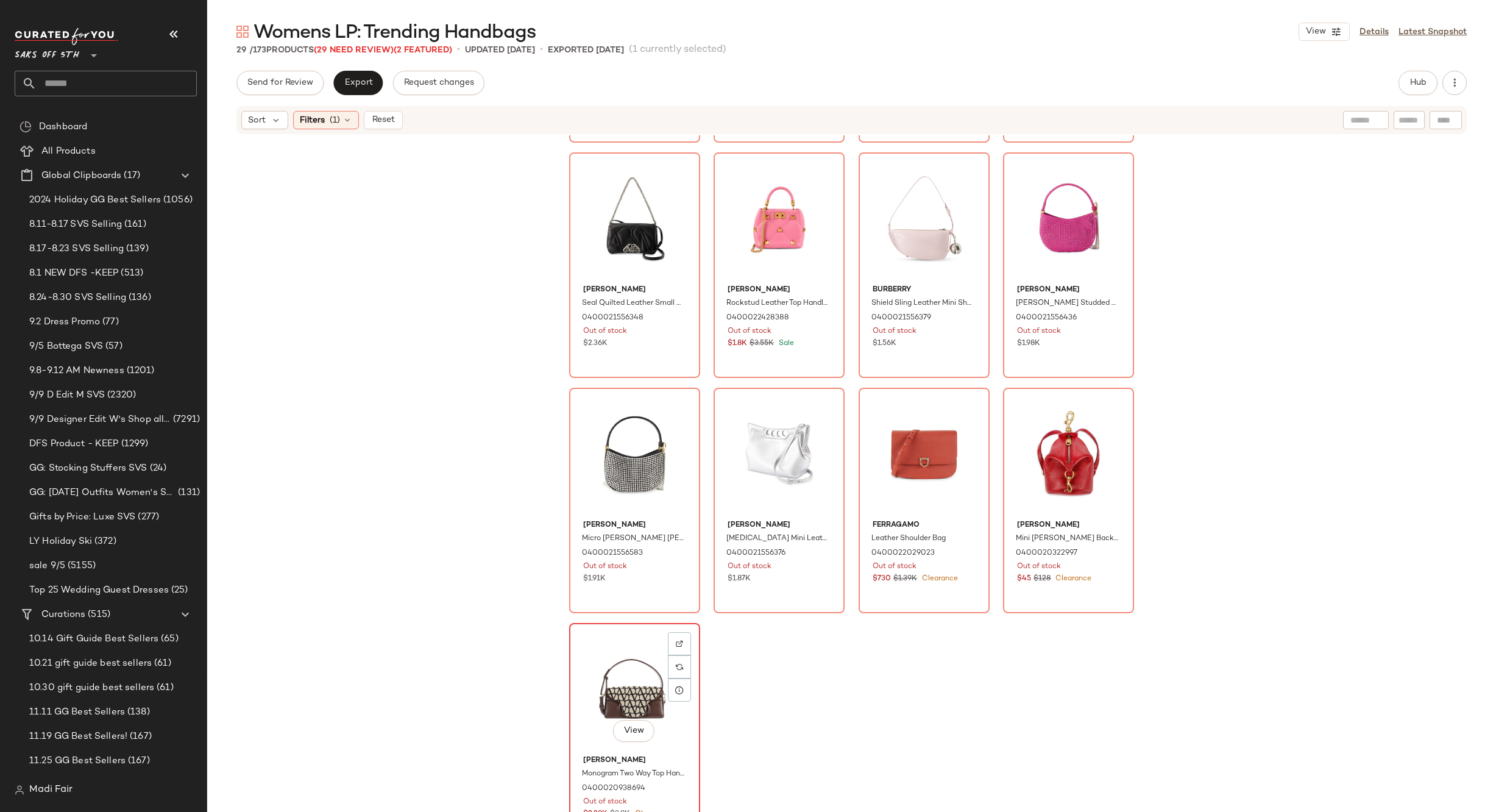
click at [632, 663] on div "View" at bounding box center [634, 689] width 123 height 123
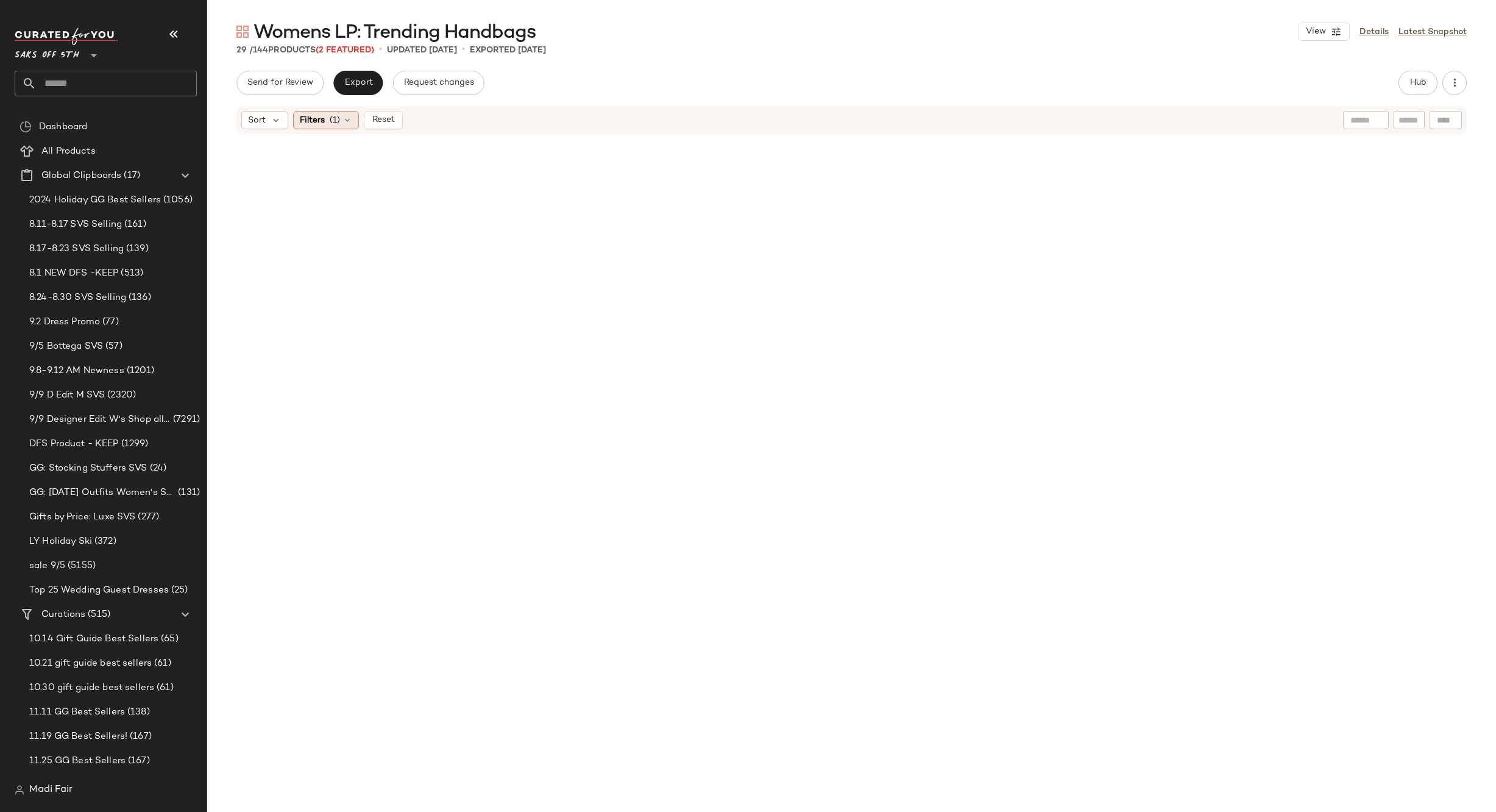
click at [345, 120] on icon at bounding box center [347, 120] width 9 height 9
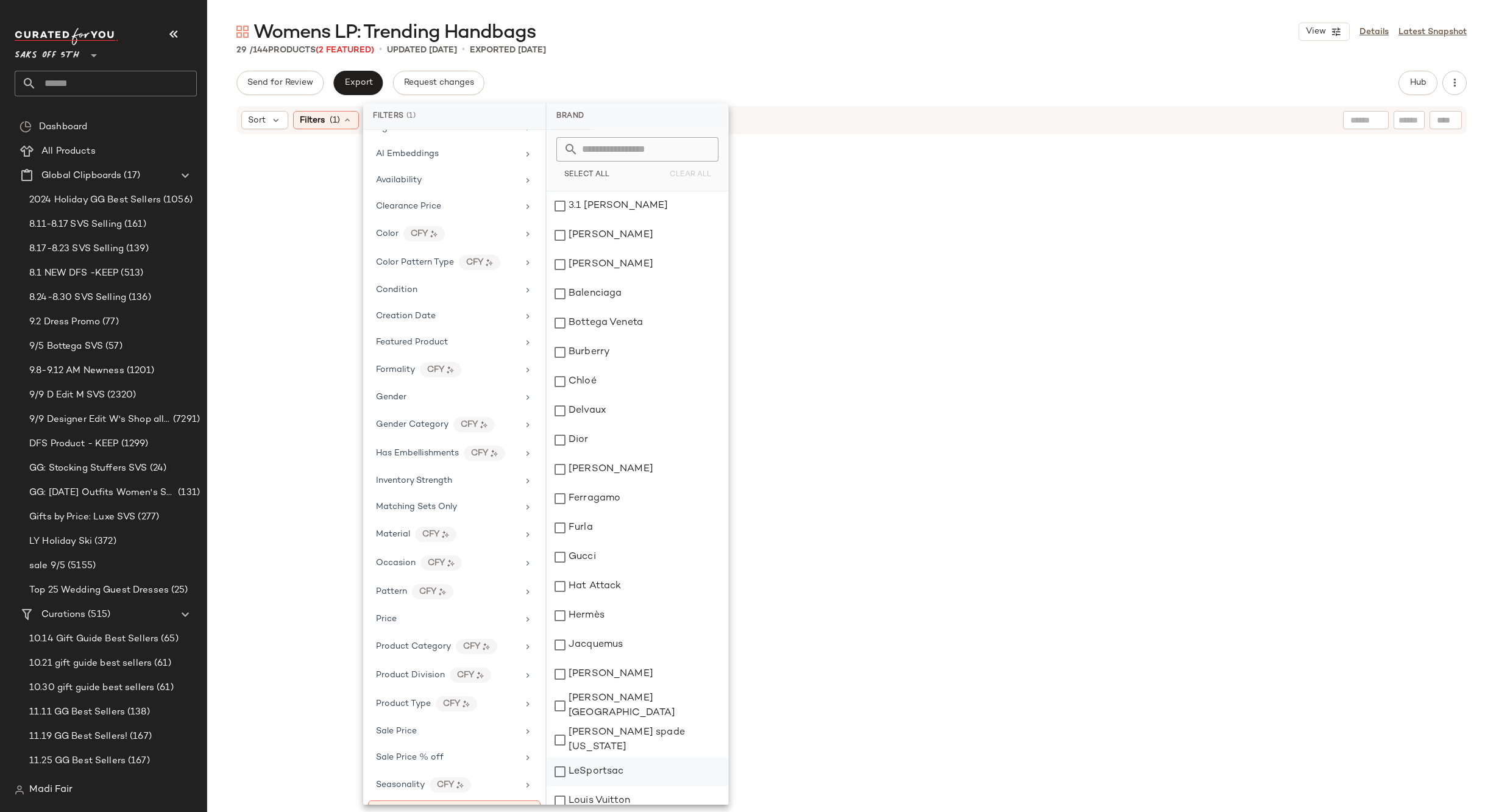
scroll to position [164, 0]
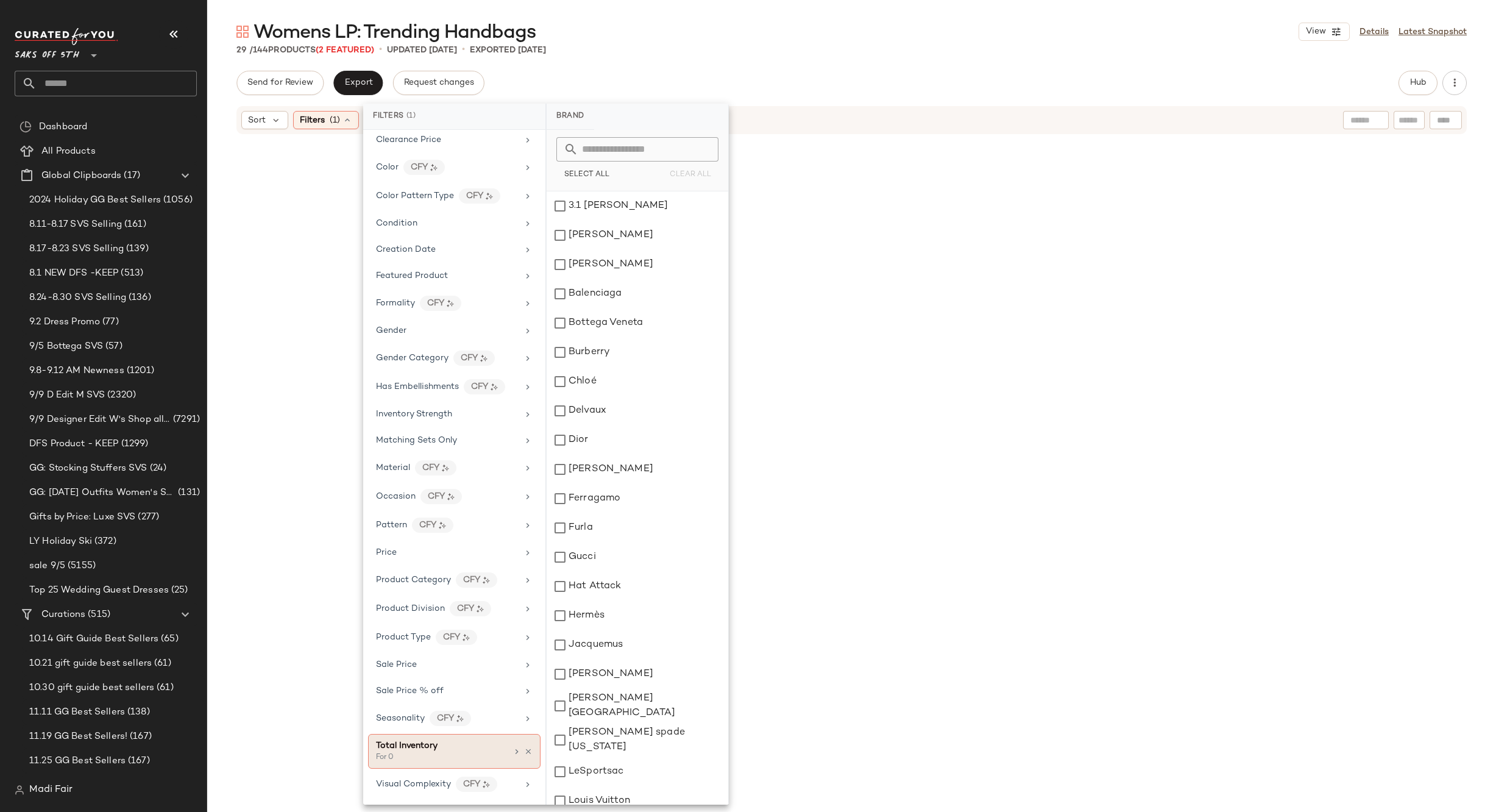
click at [523, 744] on div "Total Inventory For 0" at bounding box center [455, 751] width 172 height 35
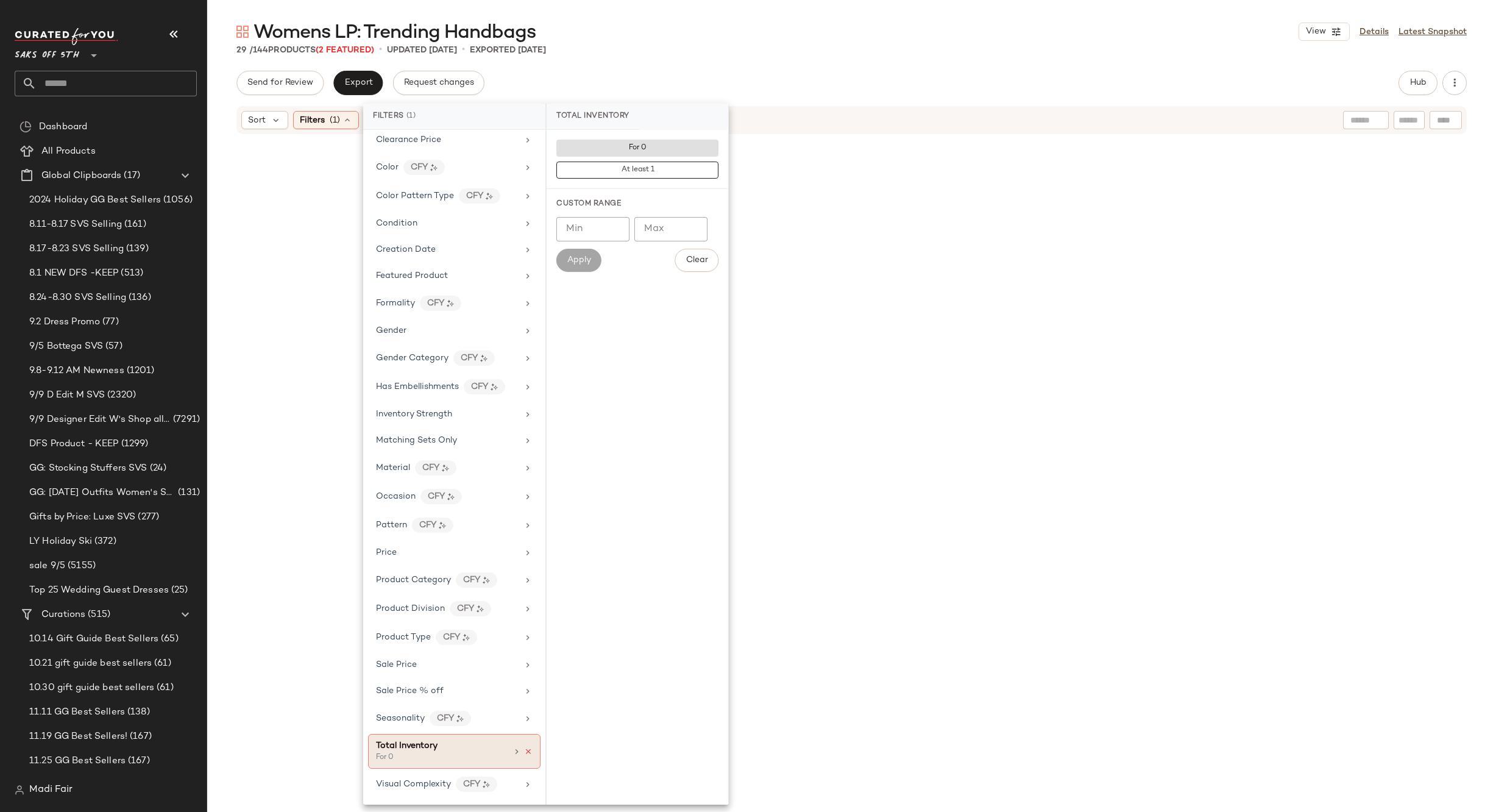
click at [524, 751] on icon at bounding box center [528, 751] width 9 height 9
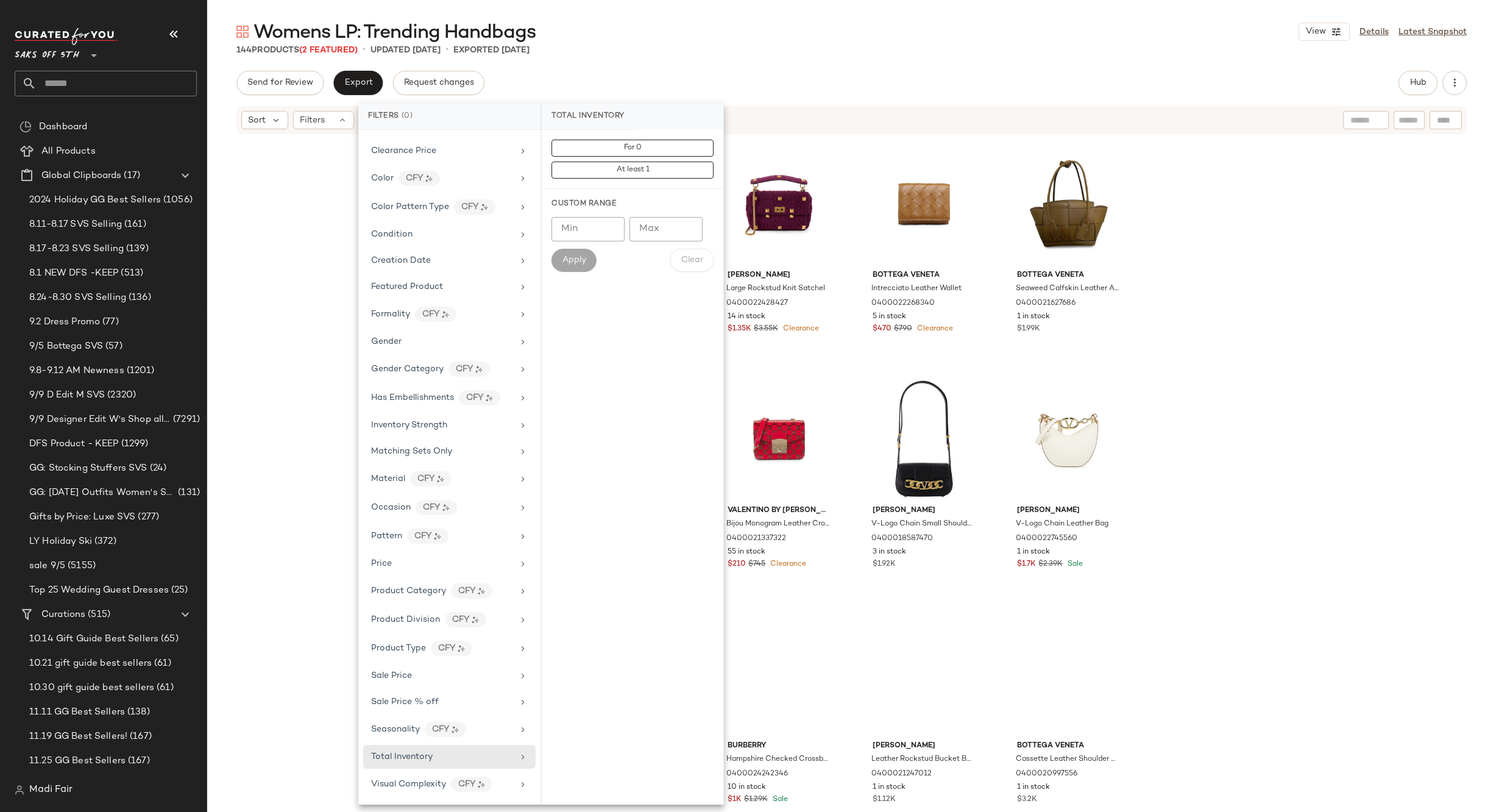
click at [866, 62] on div "Womens LP: Trending Handbags View Details Latest Snapshot 144 Products (2 Featu…" at bounding box center [852, 416] width 1289 height 792
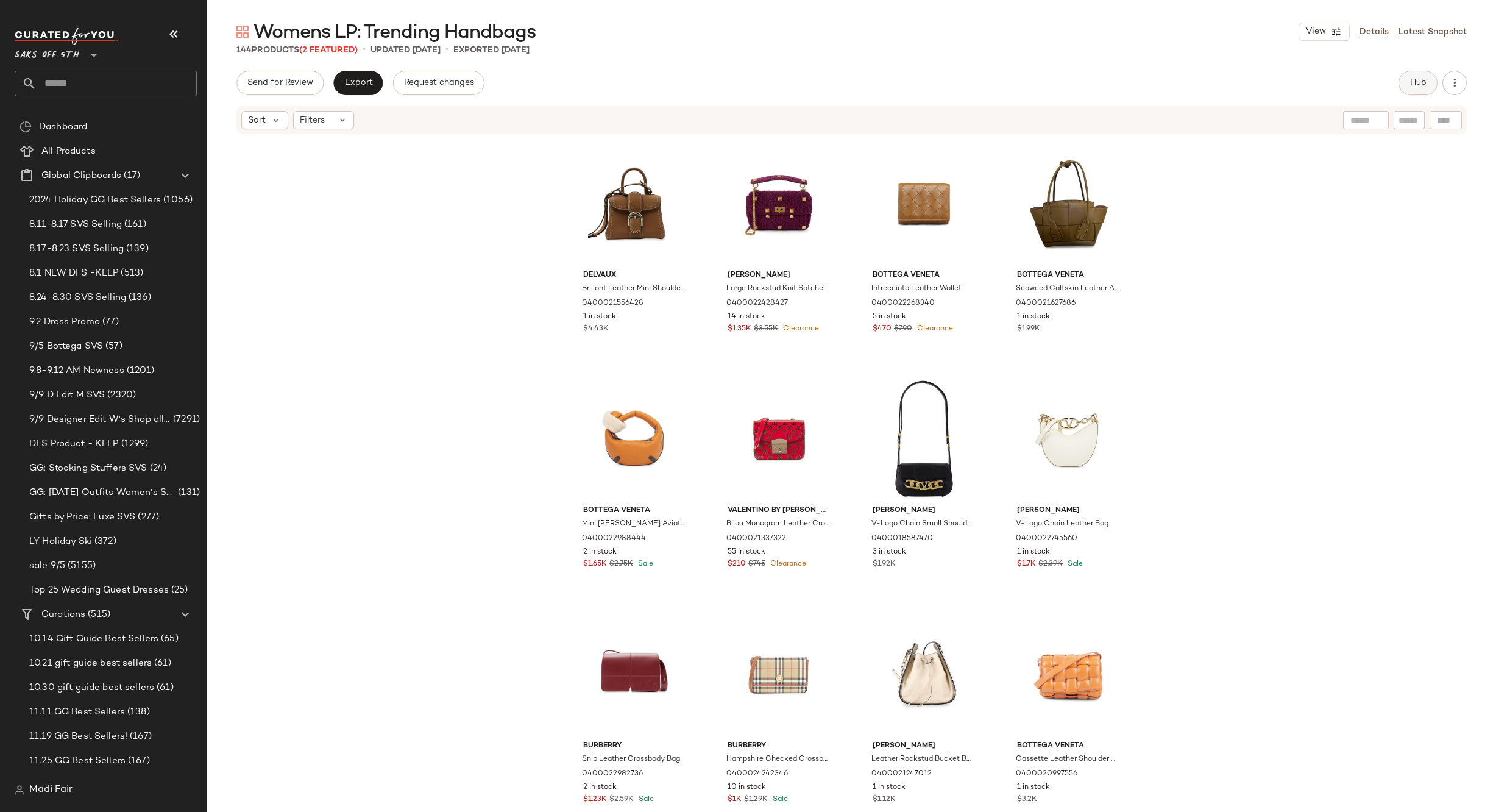
click at [1417, 88] on span "Hub" at bounding box center [1419, 83] width 17 height 9
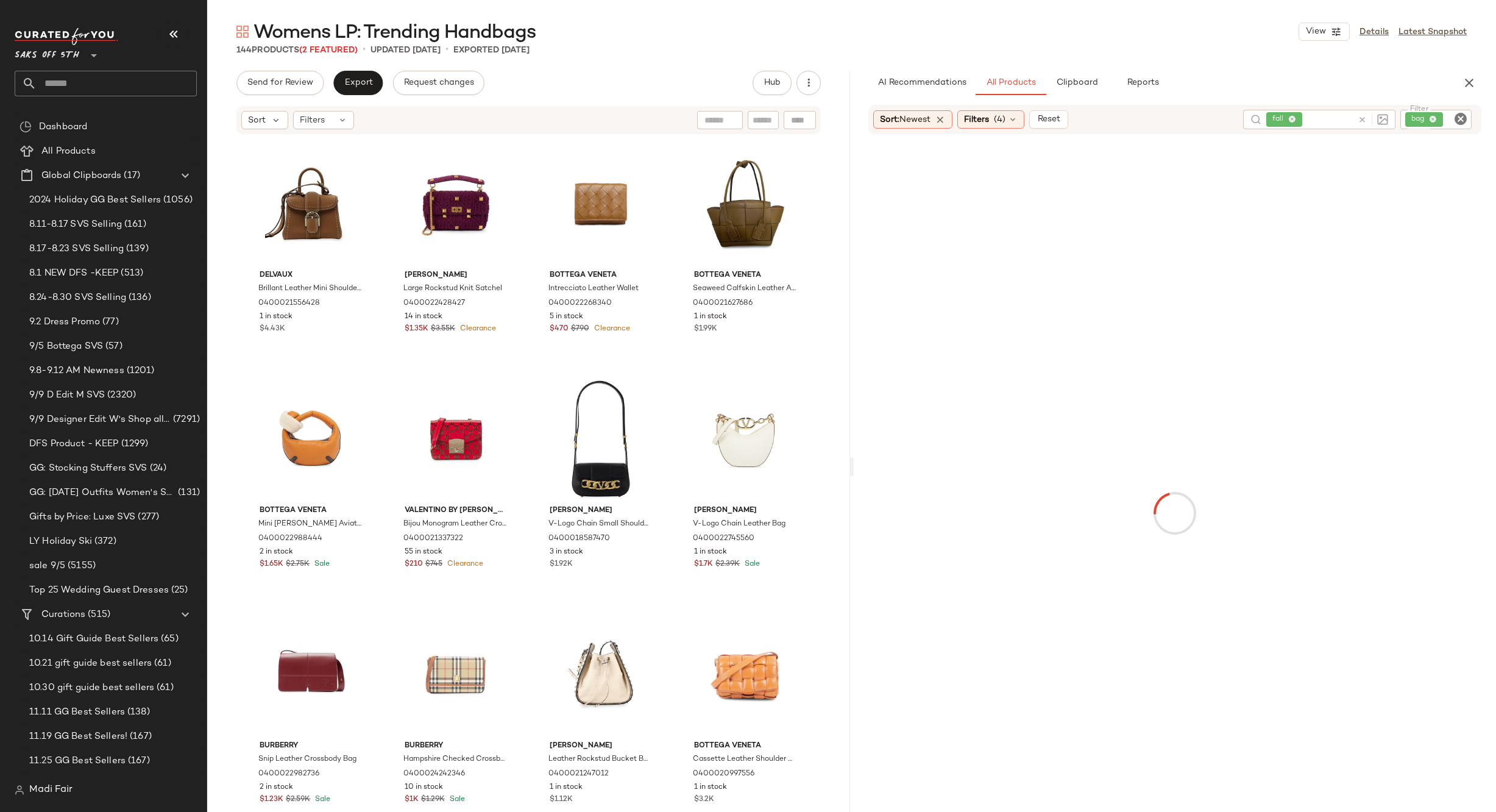
drag, startPoint x: 347, startPoint y: 123, endPoint x: 355, endPoint y: 131, distance: 11.3
click at [347, 123] on div "Filters" at bounding box center [323, 119] width 61 height 18
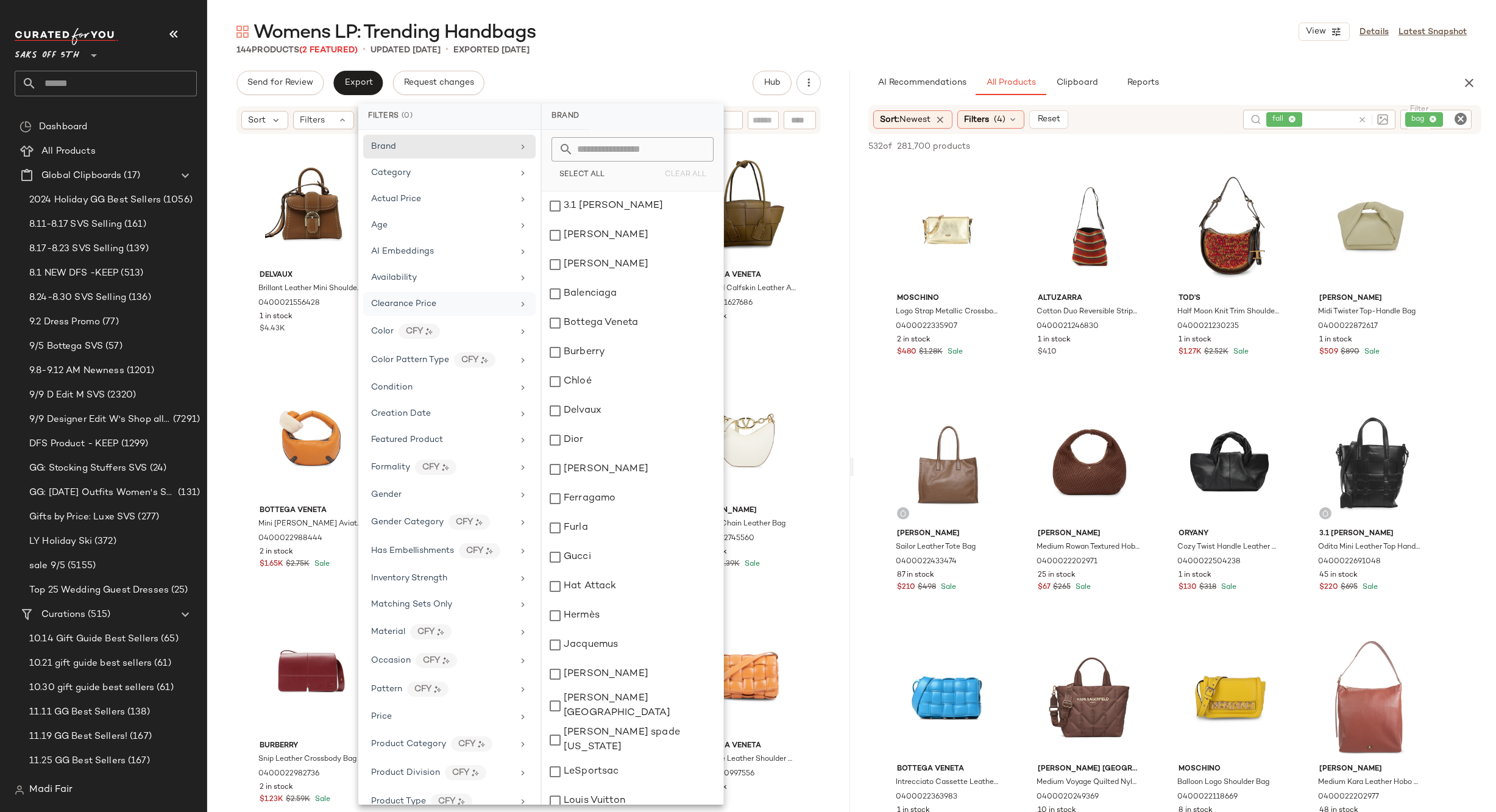
click at [432, 302] on span "Clearance Price" at bounding box center [403, 304] width 65 height 9
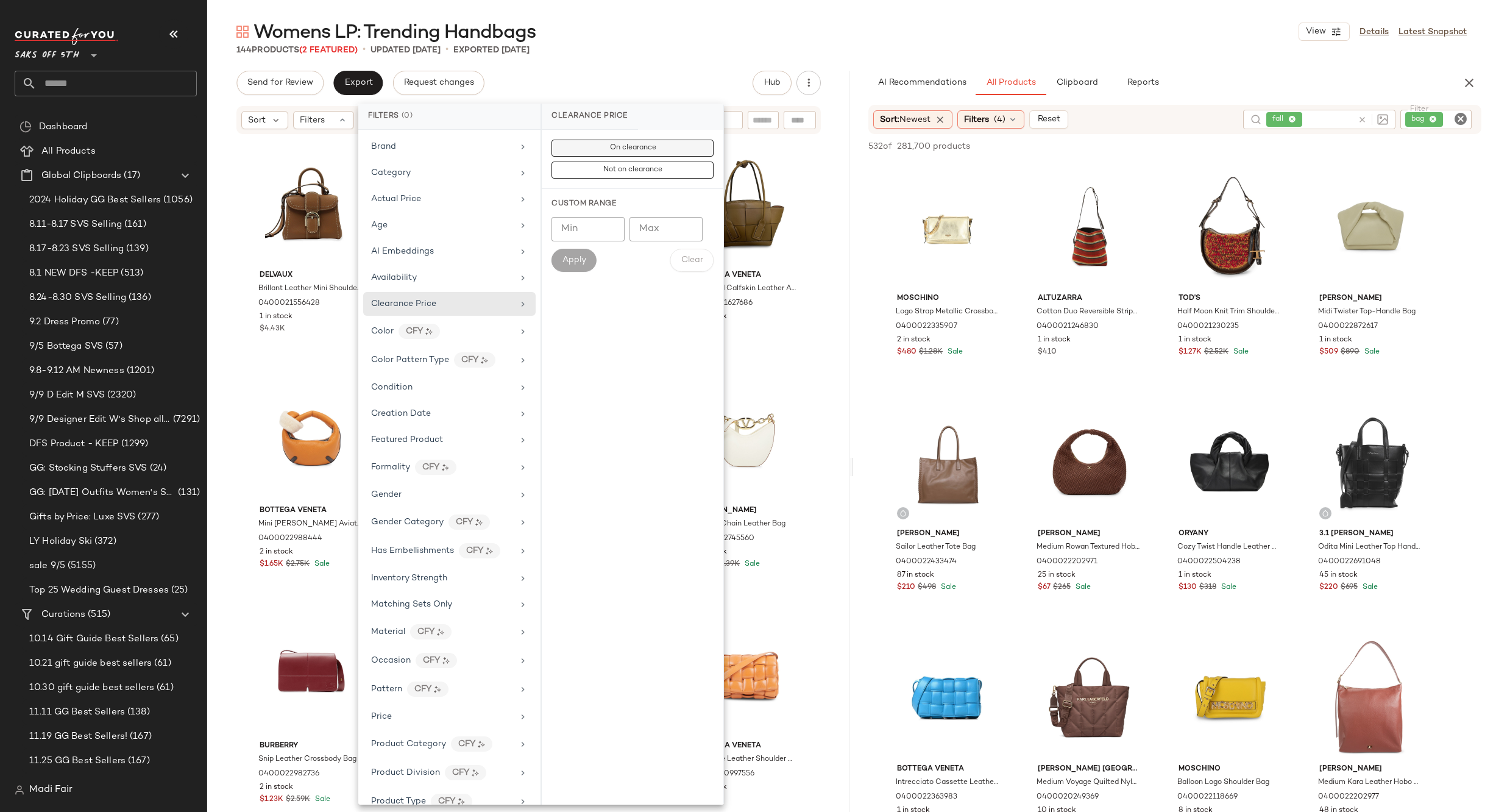
click at [614, 153] on span "On clearance" at bounding box center [632, 148] width 47 height 9
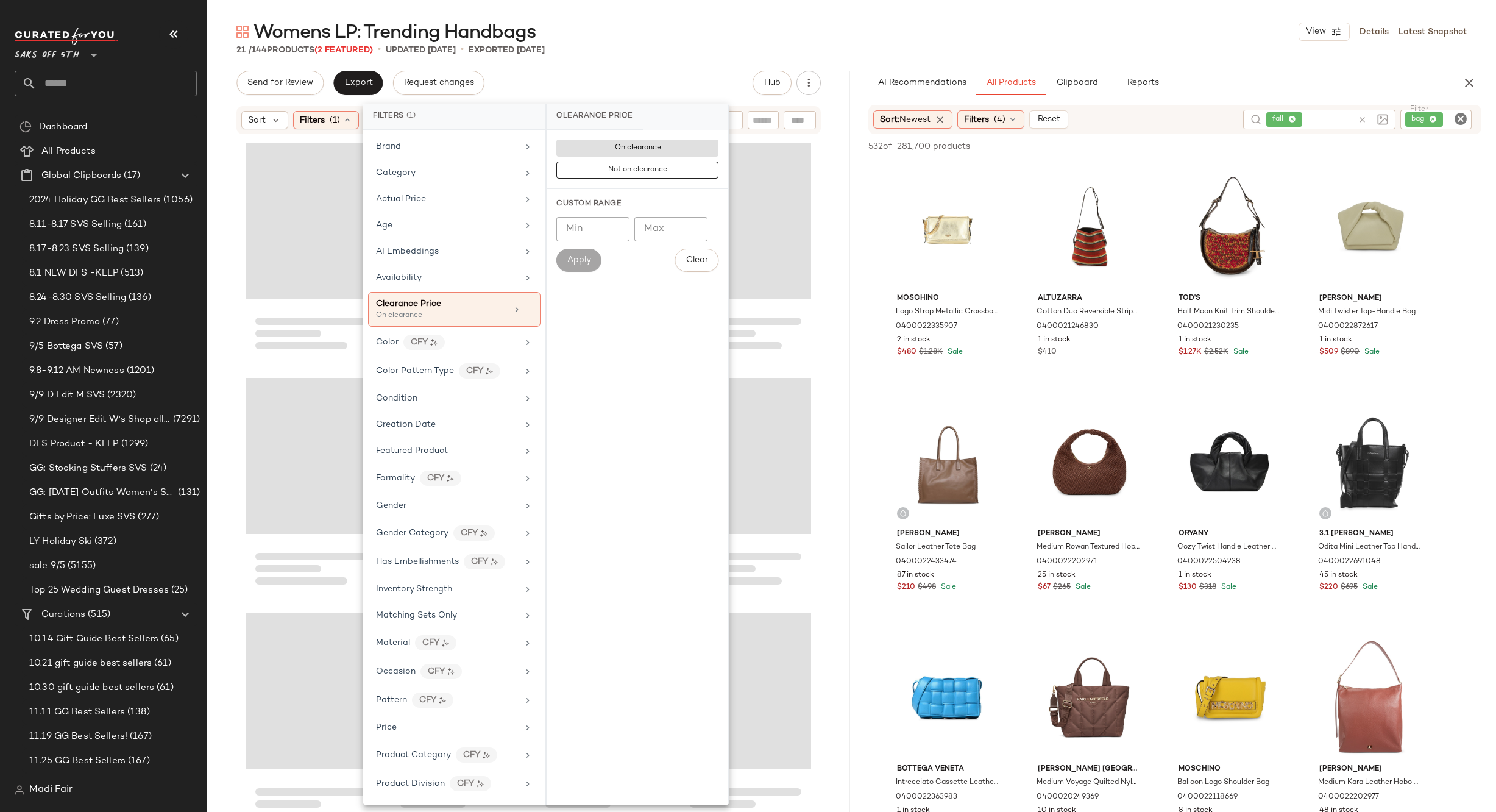
click at [618, 25] on div "Womens LP: Trending Handbags View Details Latest Snapshot" at bounding box center [852, 32] width 1289 height 25
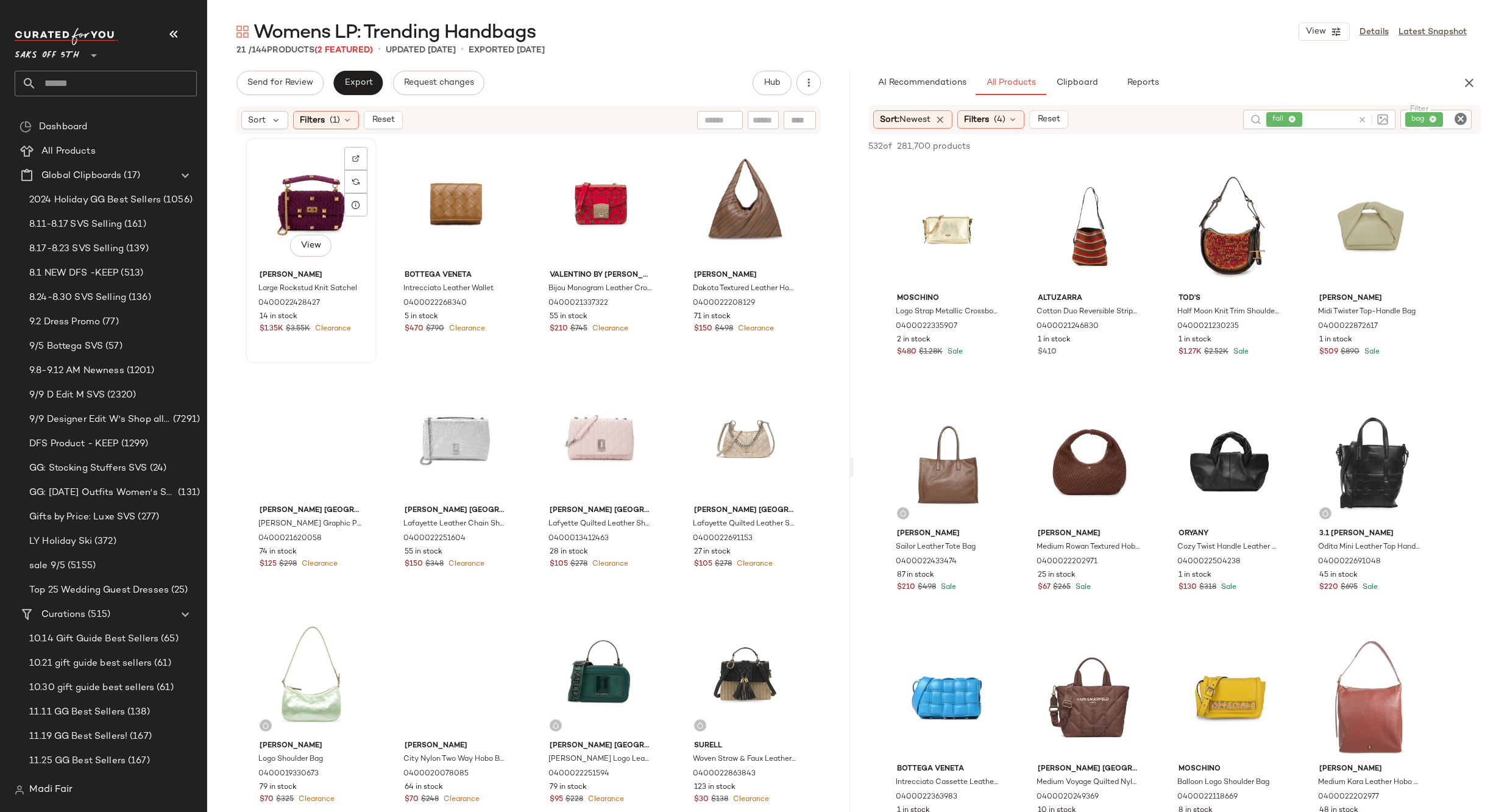
click at [297, 191] on div "View" at bounding box center [311, 204] width 123 height 123
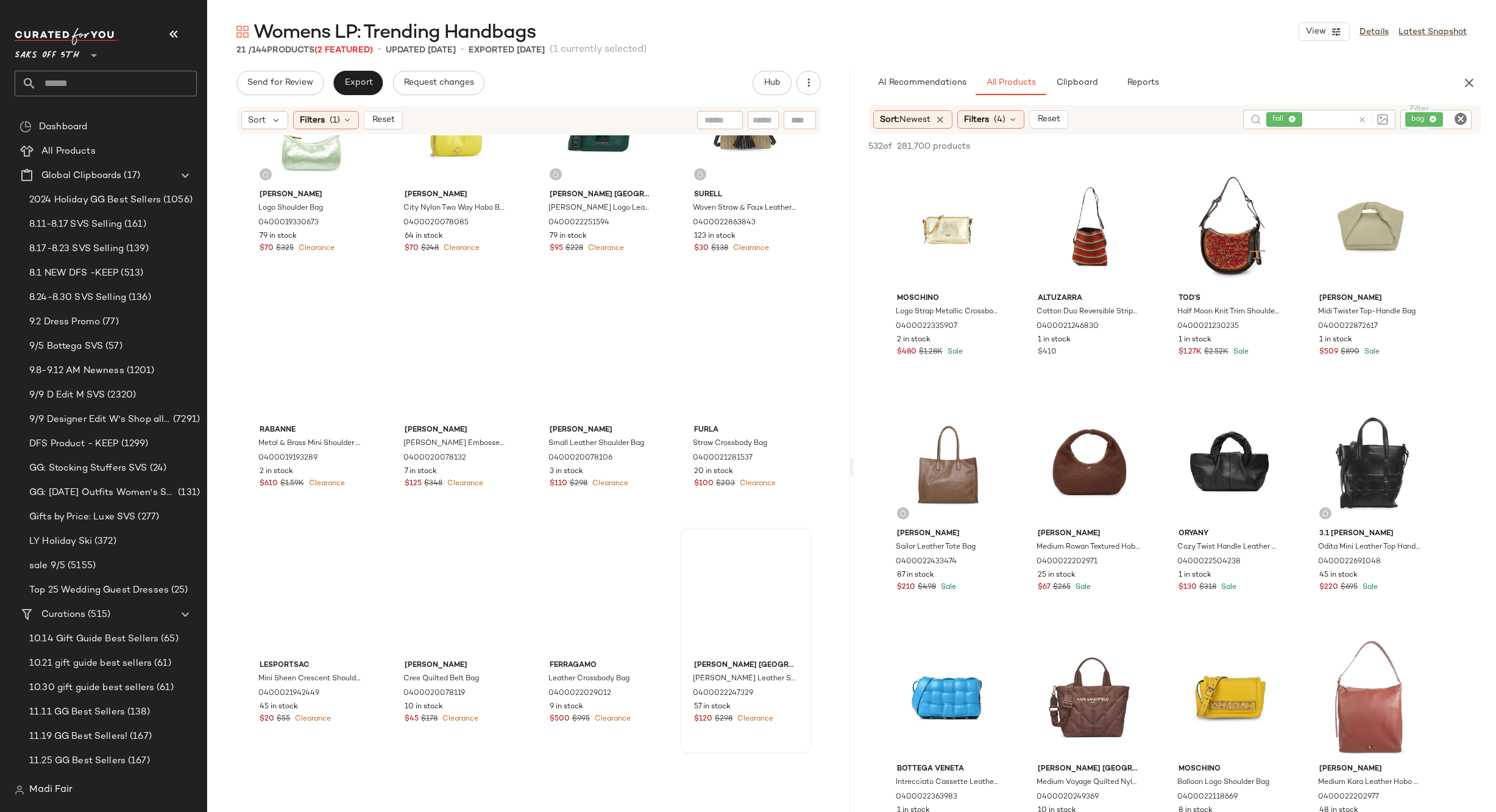
scroll to position [701, 0]
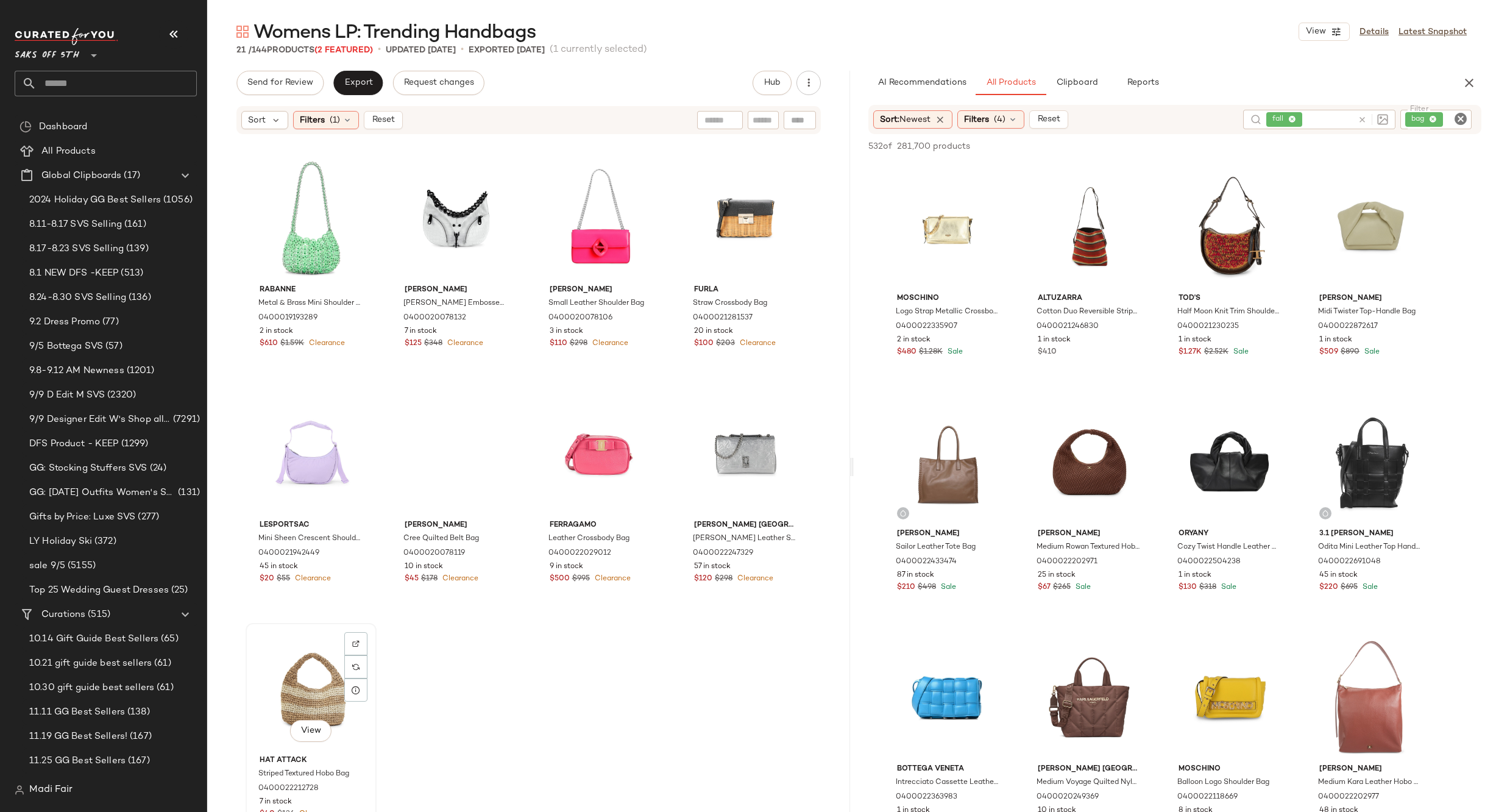
click at [301, 669] on div "View" at bounding box center [311, 689] width 123 height 123
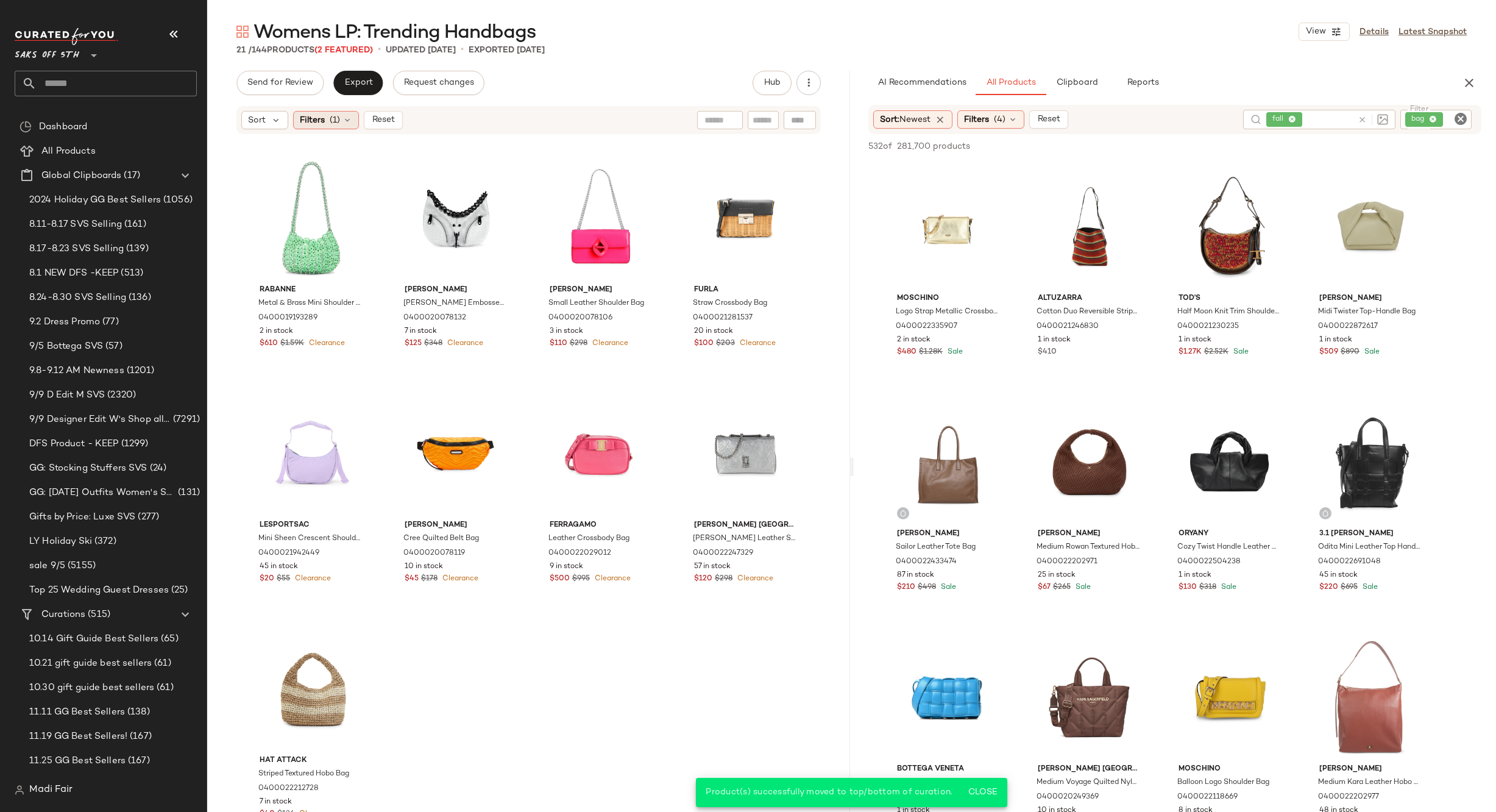
click at [315, 118] on span "Filters" at bounding box center [312, 120] width 25 height 13
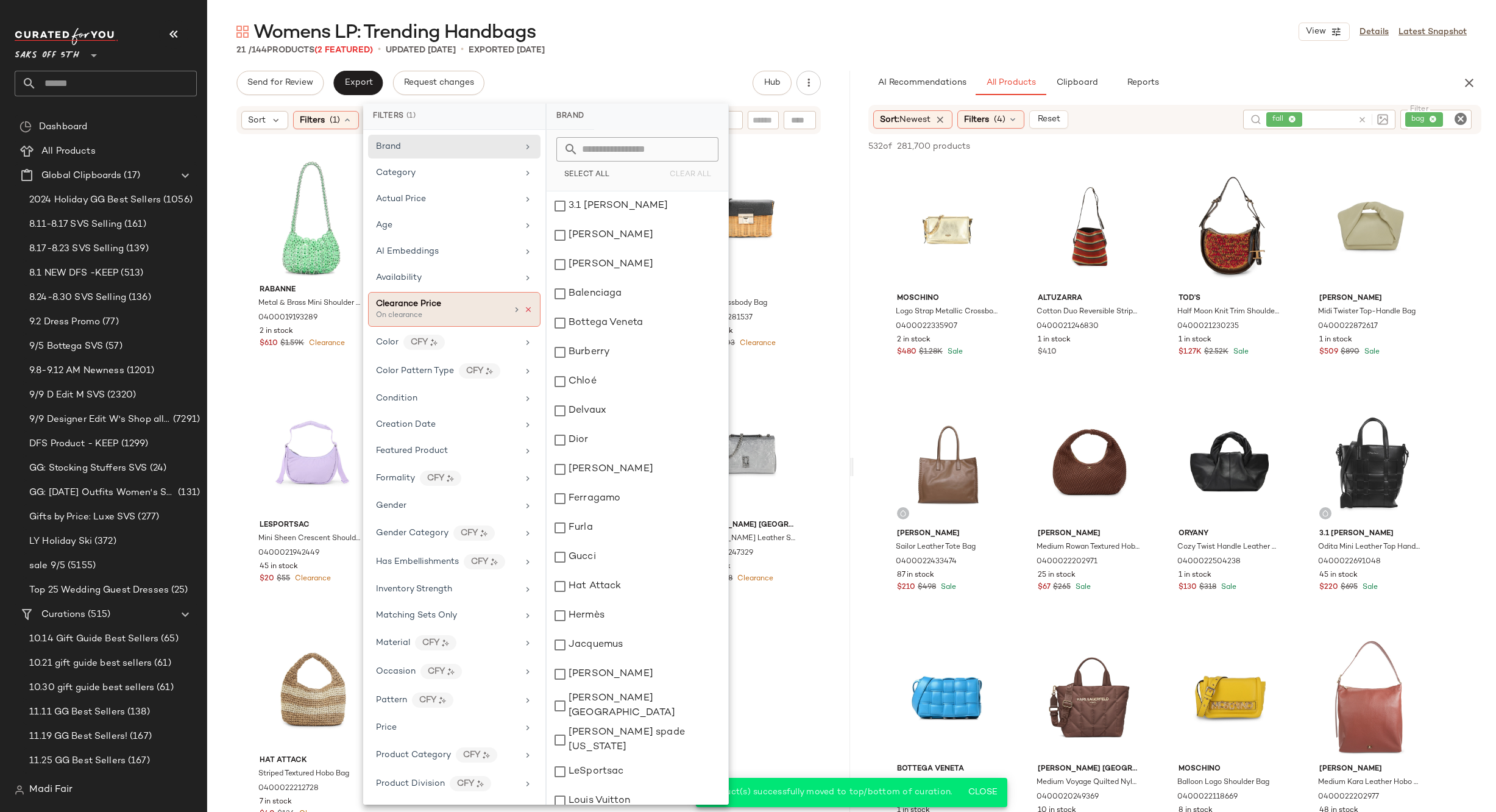
click at [525, 307] on icon at bounding box center [528, 309] width 9 height 9
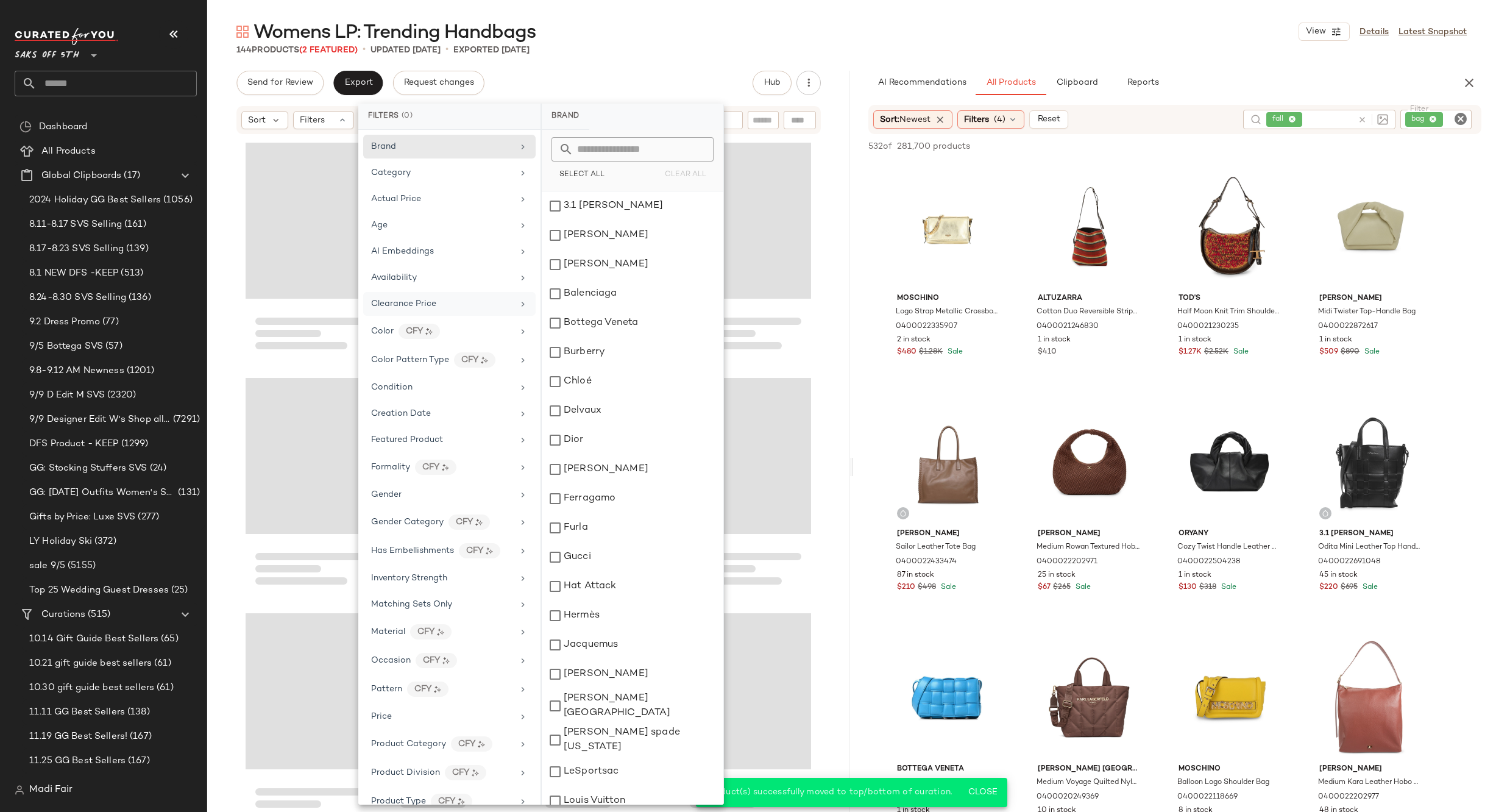
scroll to position [7758, 0]
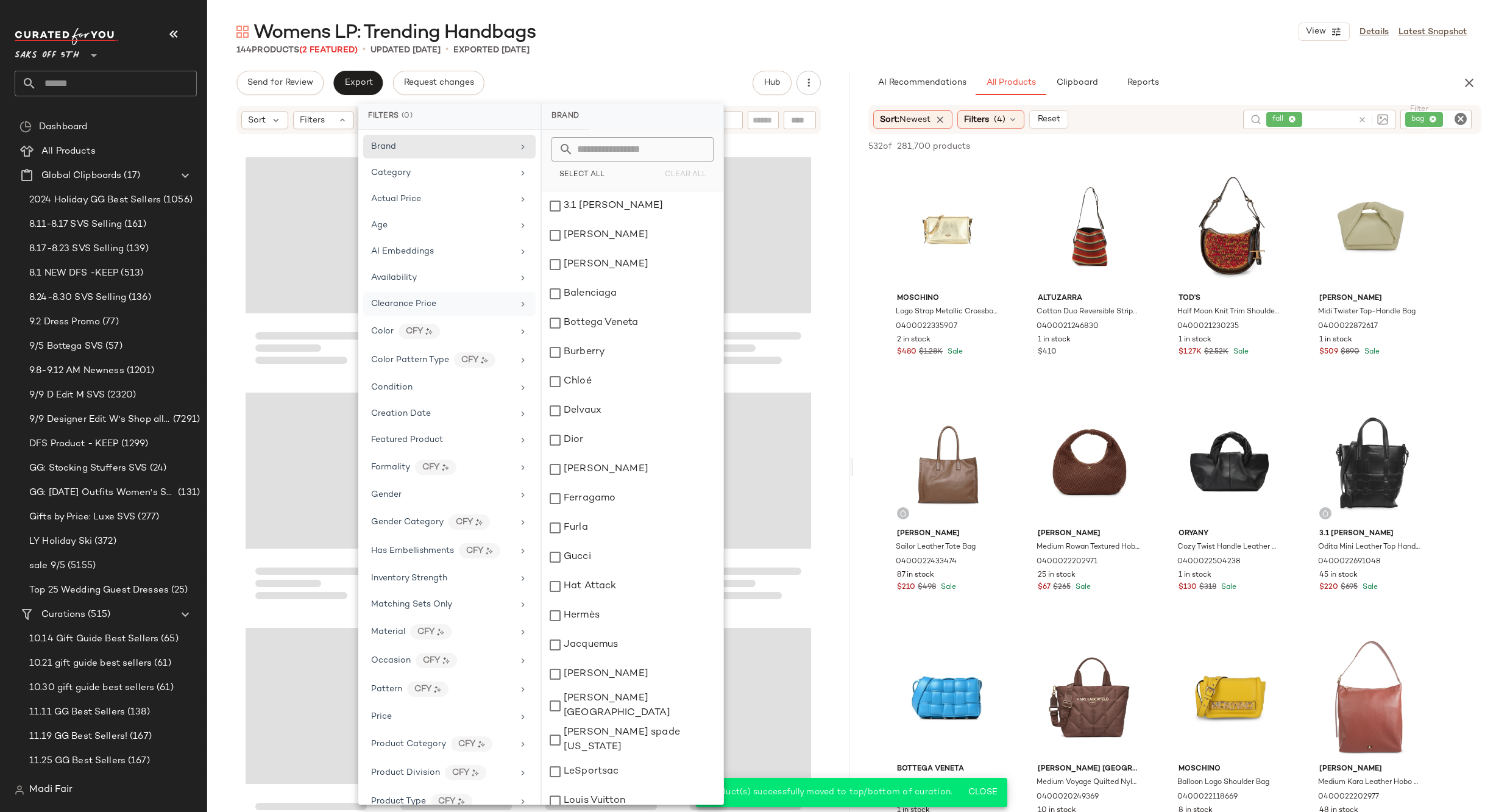
click at [709, 36] on div "Womens LP: Trending Handbags View Details Latest Snapshot" at bounding box center [852, 32] width 1289 height 25
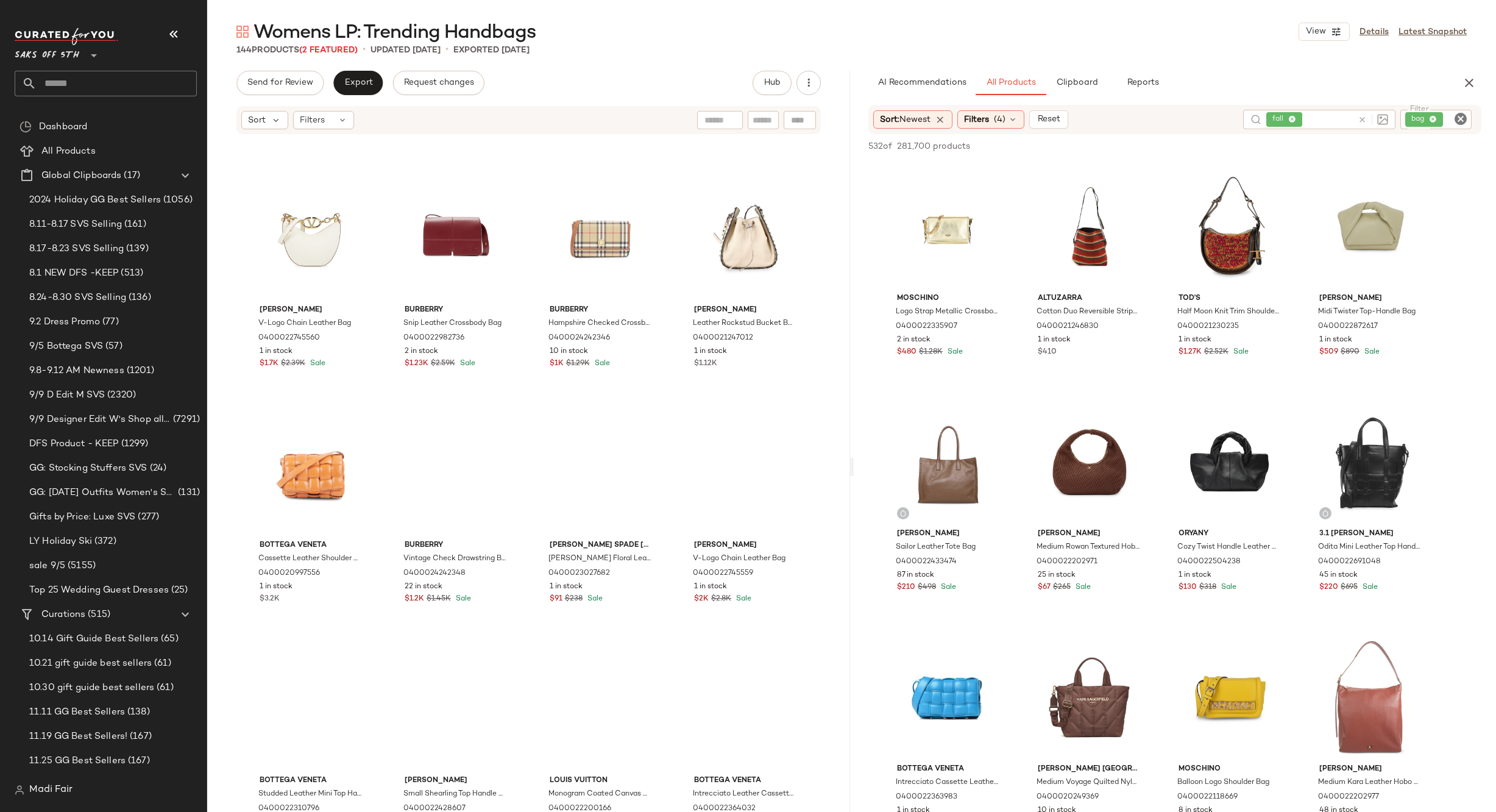
scroll to position [0, 0]
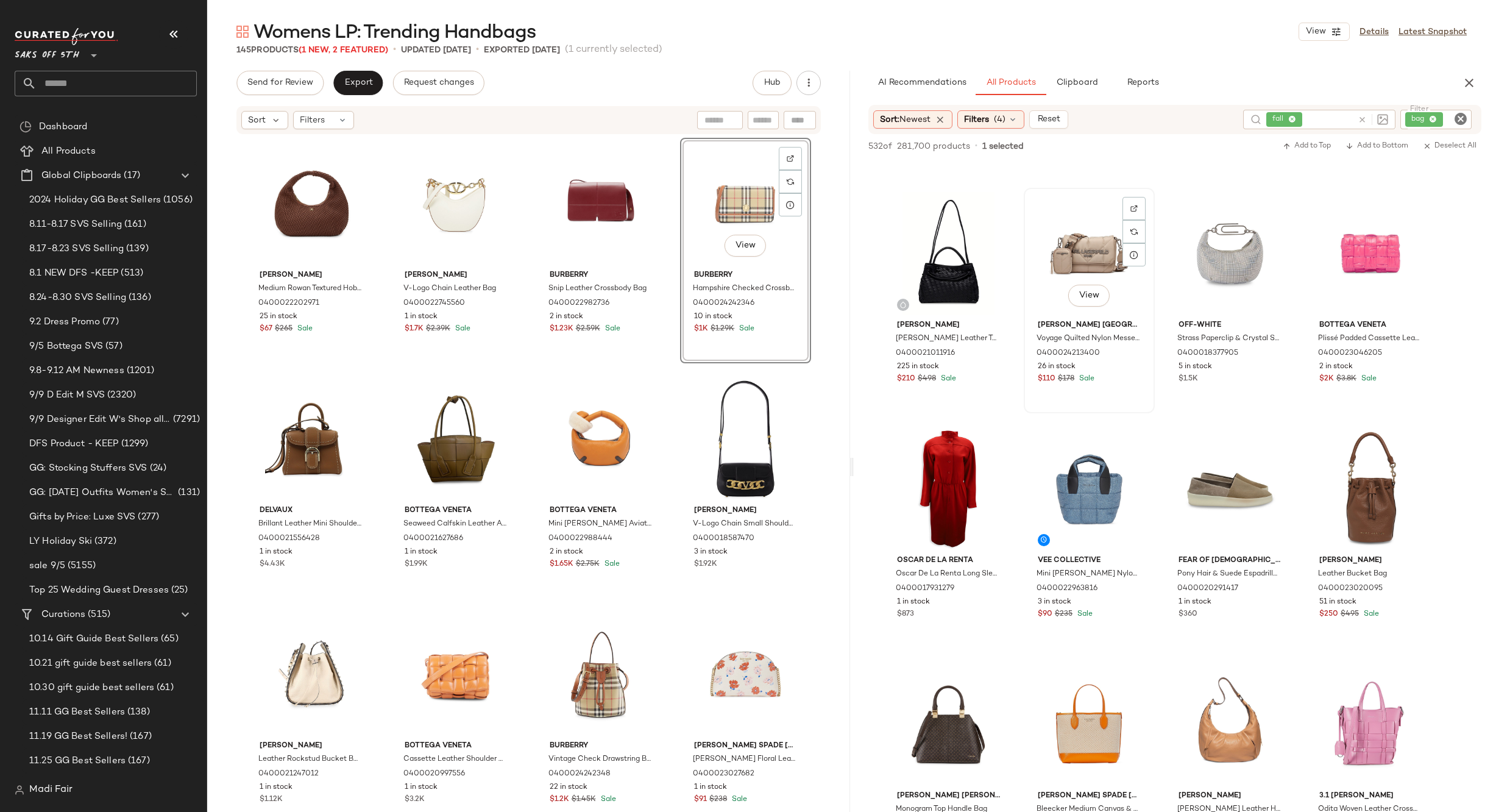
scroll to position [1158, 0]
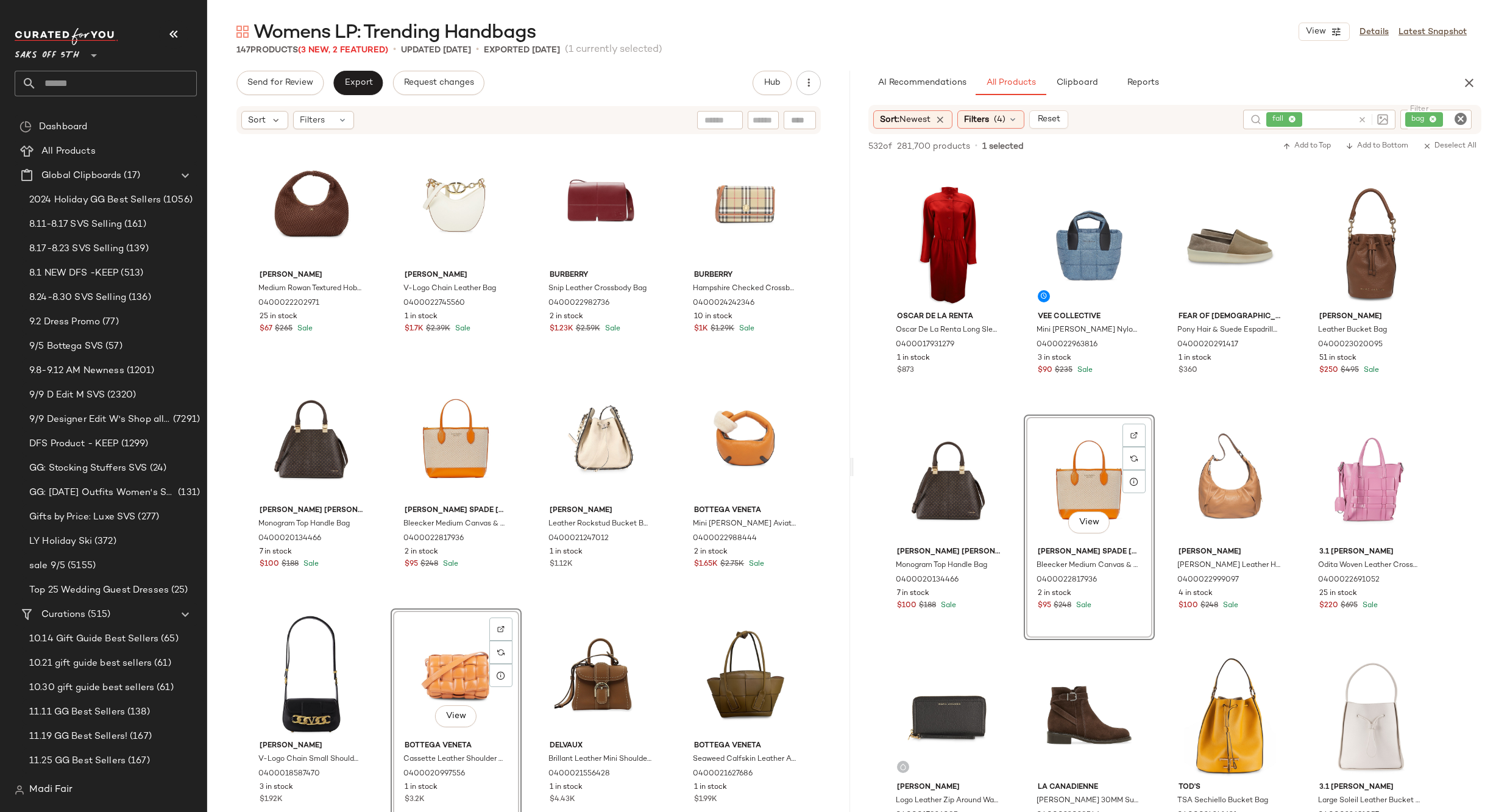
click at [671, 606] on div "[PERSON_NAME] Medium Rowan Textured Hobo Bag 0400022202971 25 in stock $67 $265…" at bounding box center [528, 493] width 565 height 711
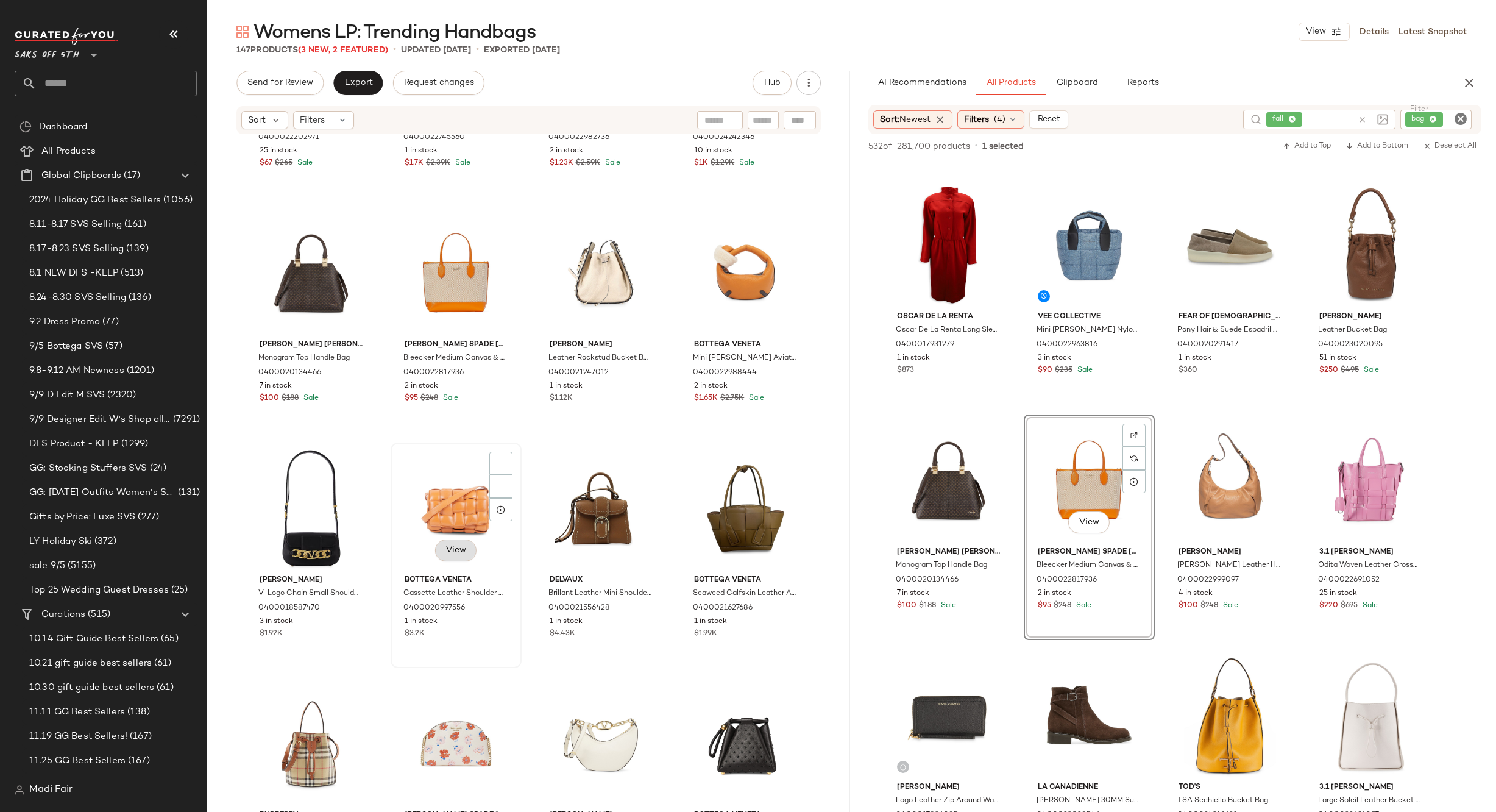
scroll to position [183, 0]
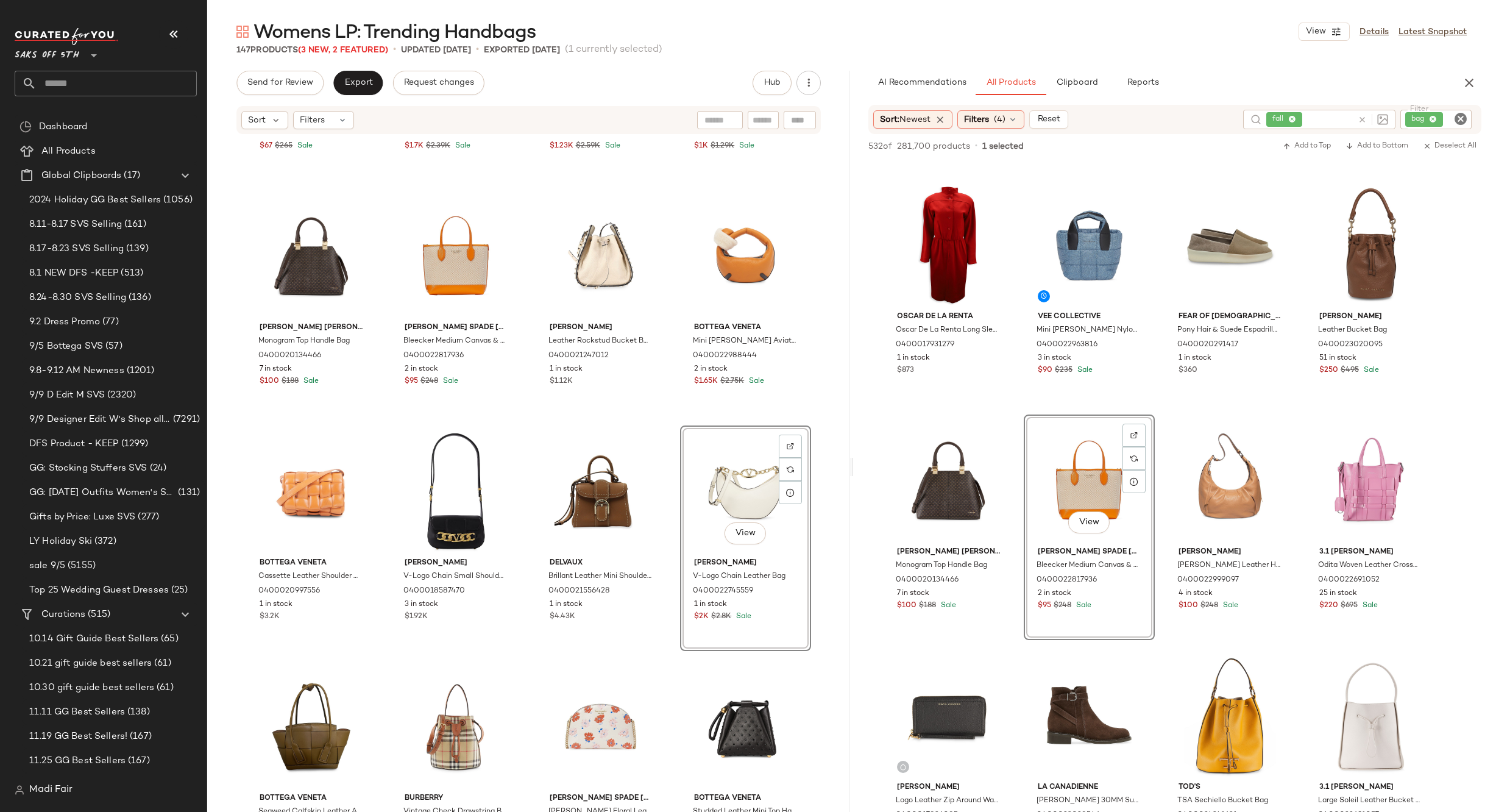
click at [673, 416] on div "[PERSON_NAME] Medium Rowan Textured Hobo Bag 0400022202971 25 in stock $67 $265…" at bounding box center [528, 310] width 565 height 711
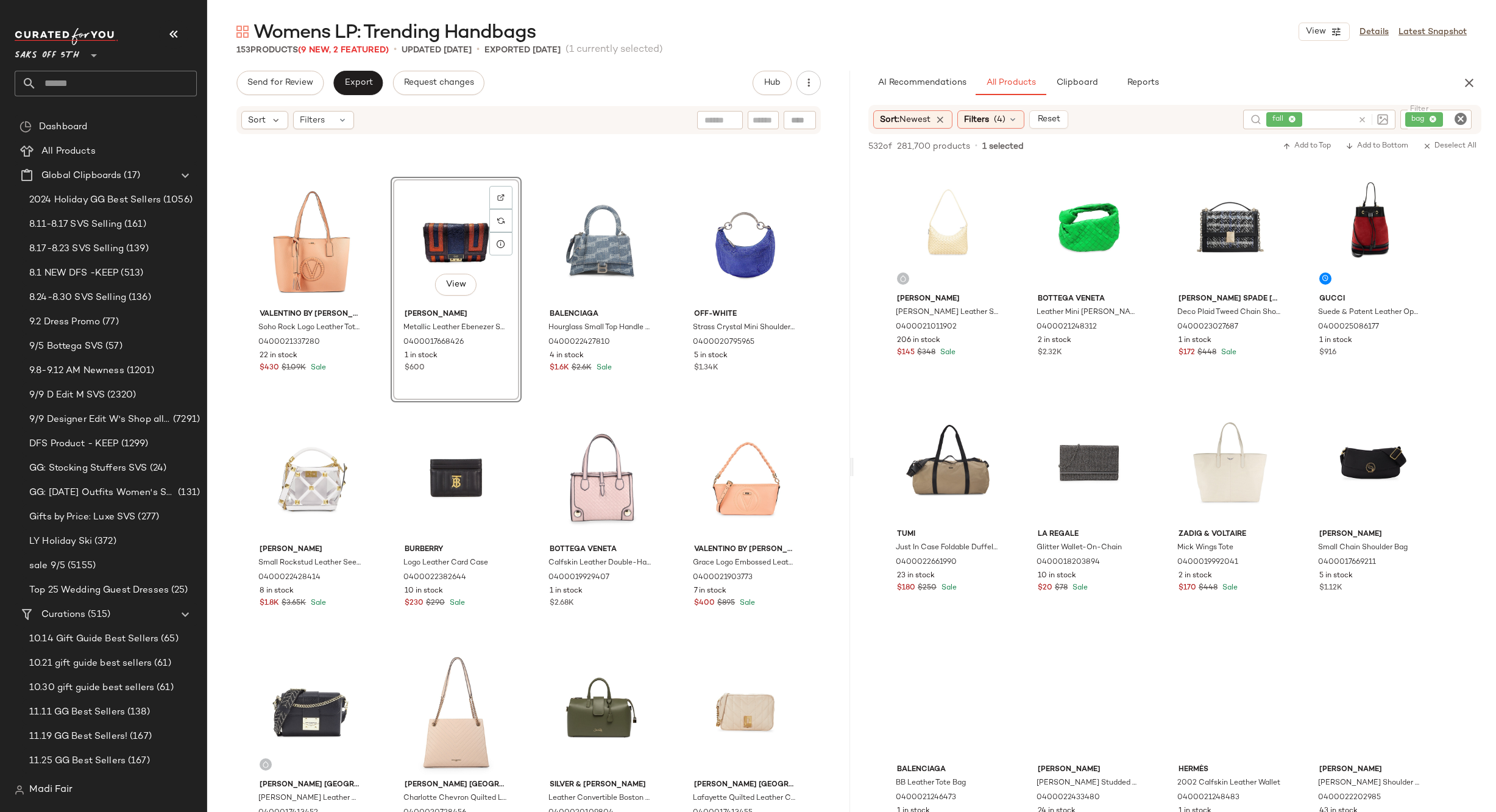
scroll to position [3596, 0]
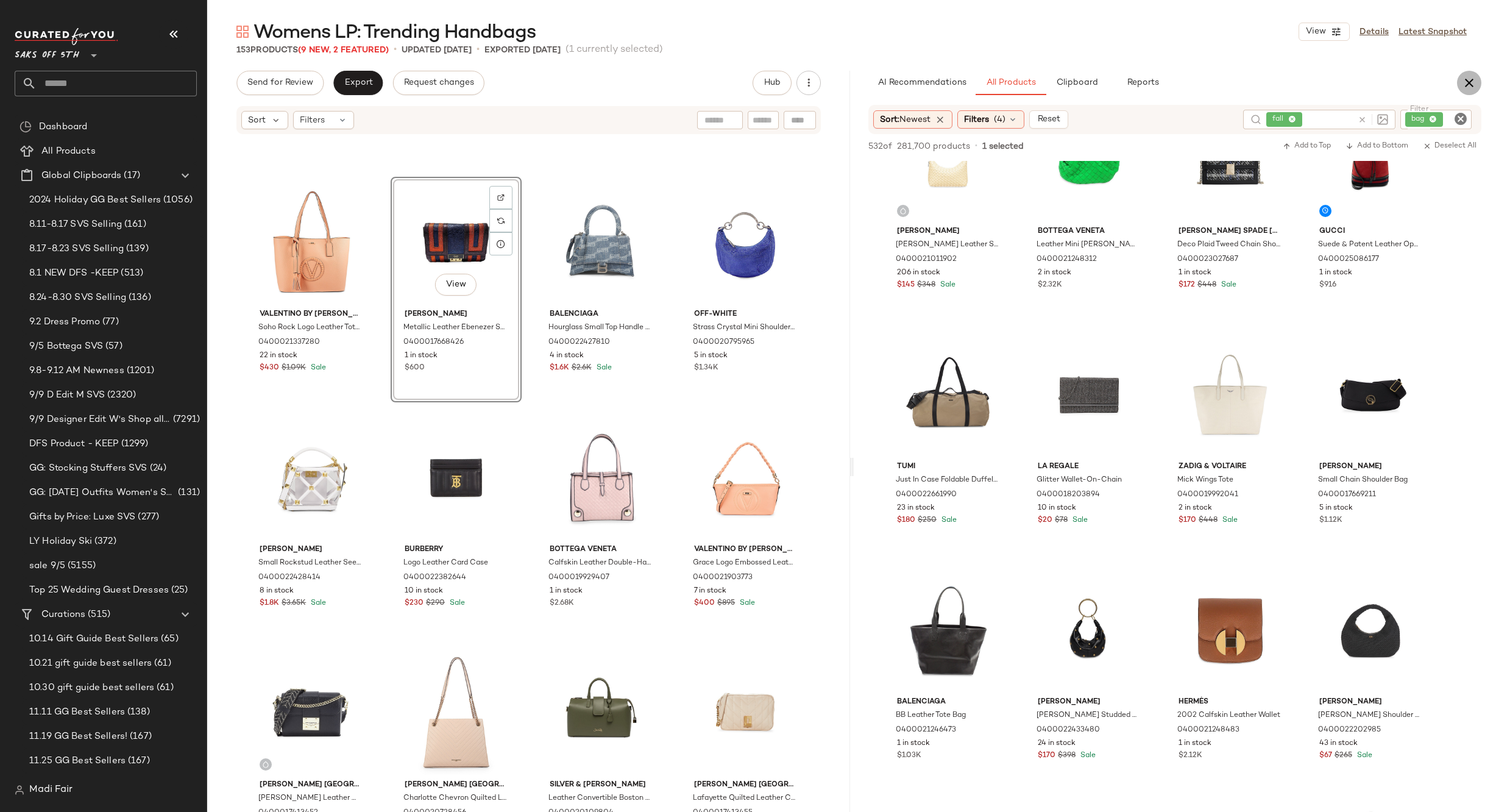
click at [1468, 89] on icon "button" at bounding box center [1469, 83] width 14 height 14
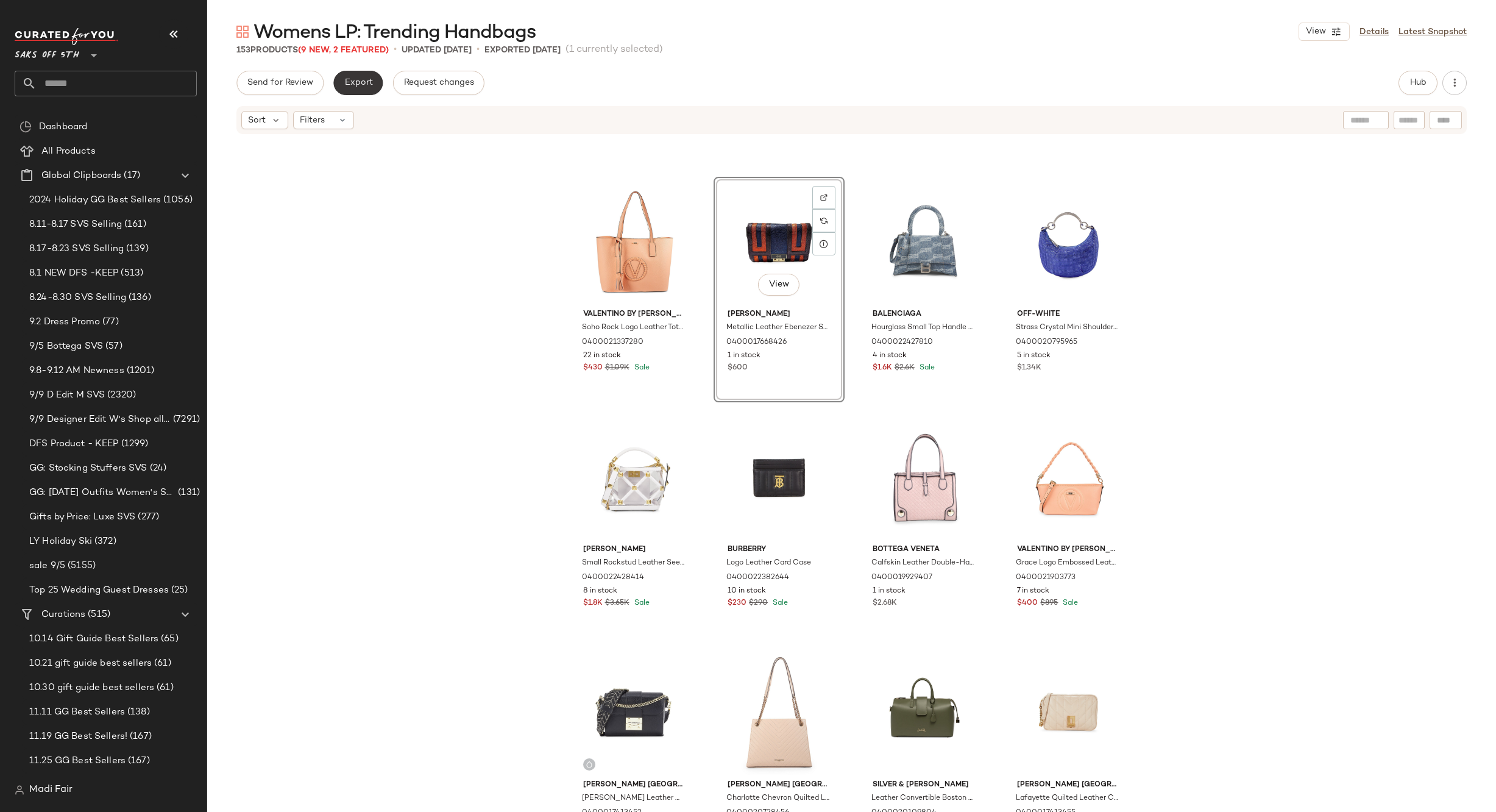
click at [354, 76] on button "Export" at bounding box center [358, 82] width 49 height 25
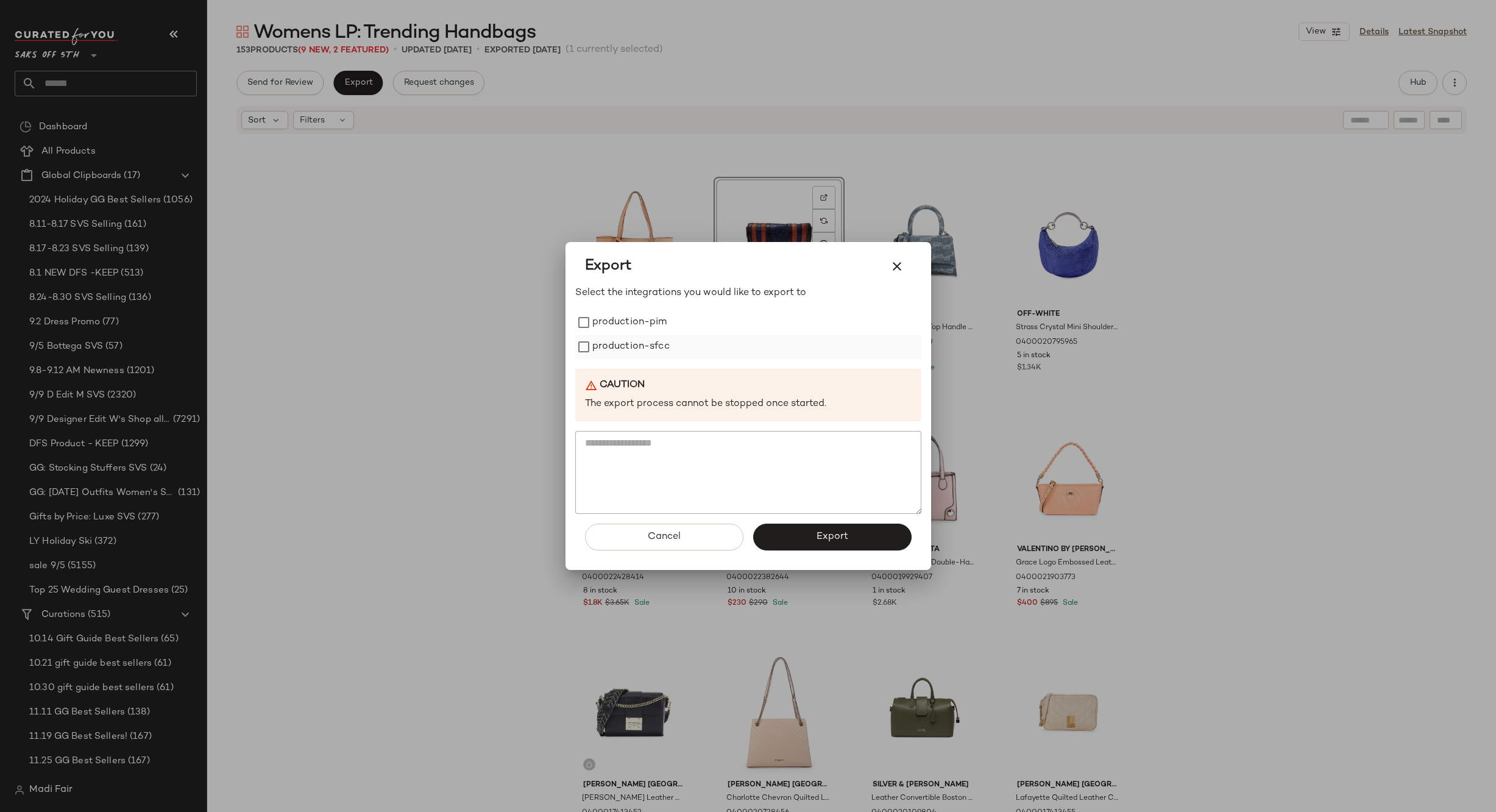
click at [667, 338] on label "production-sfcc" at bounding box center [631, 346] width 77 height 25
click at [651, 327] on label "production-pim" at bounding box center [629, 322] width 75 height 25
click at [795, 534] on button "Export" at bounding box center [833, 537] width 158 height 27
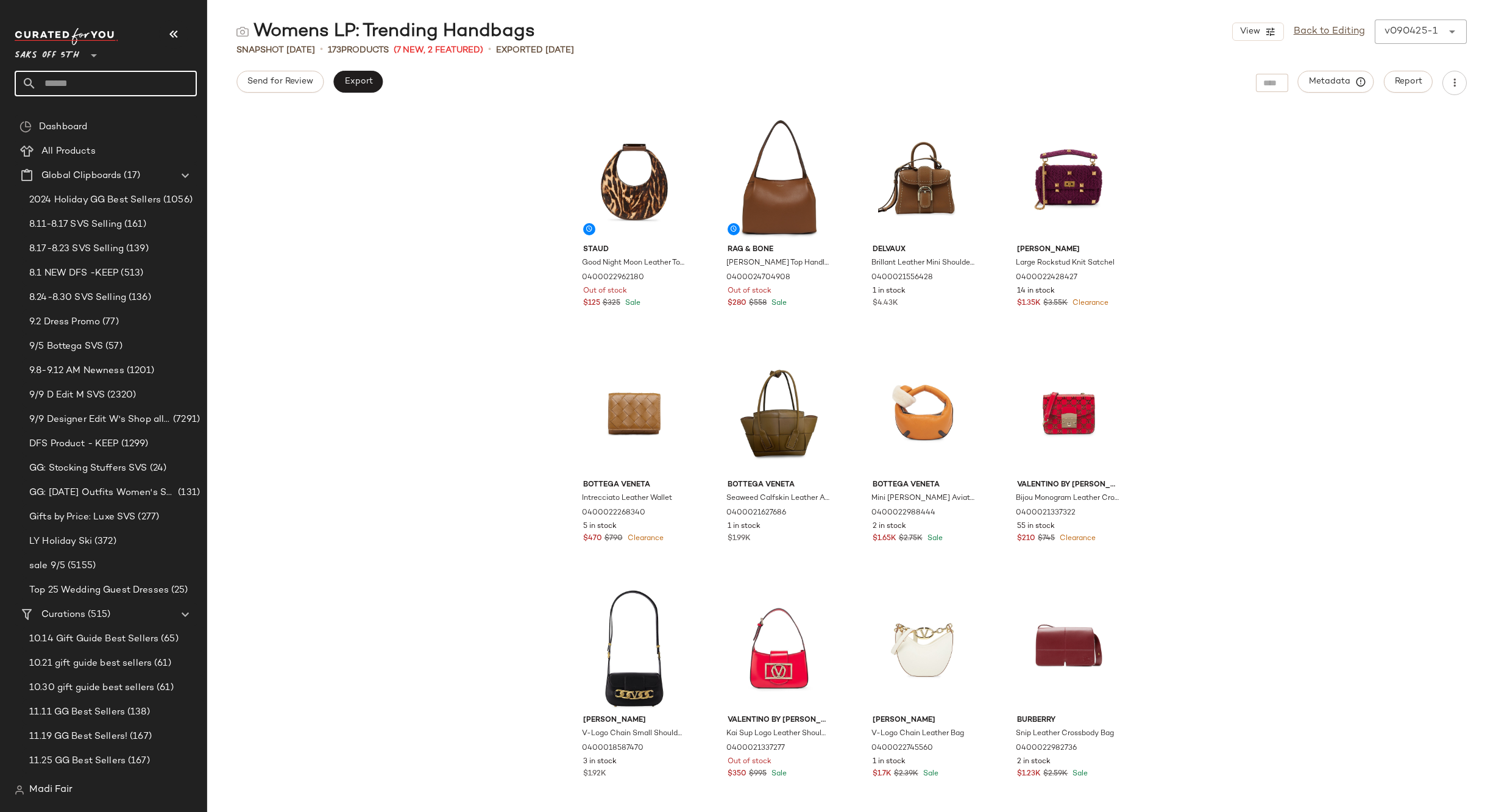
click at [65, 74] on input "text" at bounding box center [116, 83] width 161 height 25
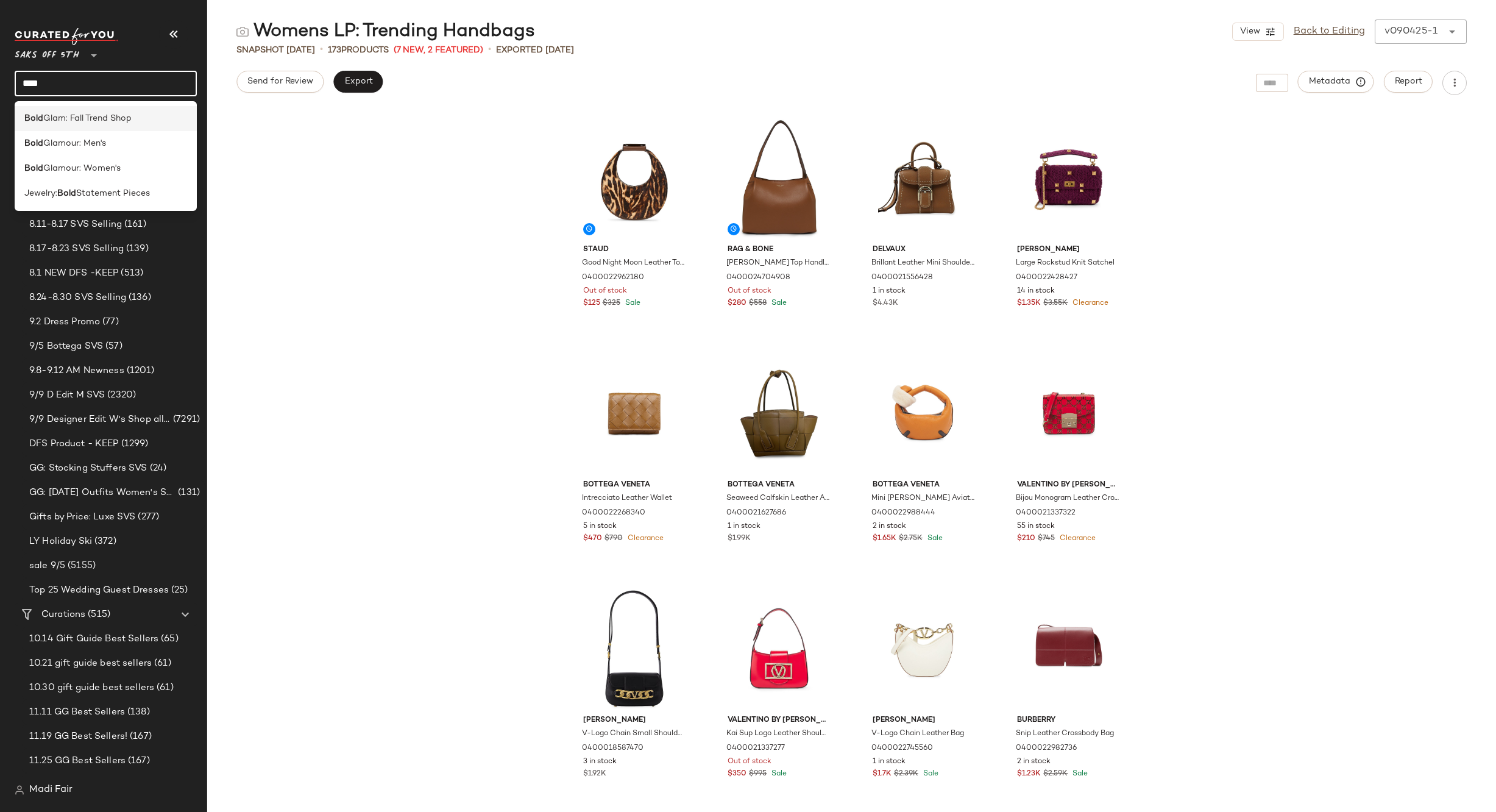
type input "****"
click at [104, 113] on span "Glam: Fall Trend Shop" at bounding box center [88, 119] width 89 height 13
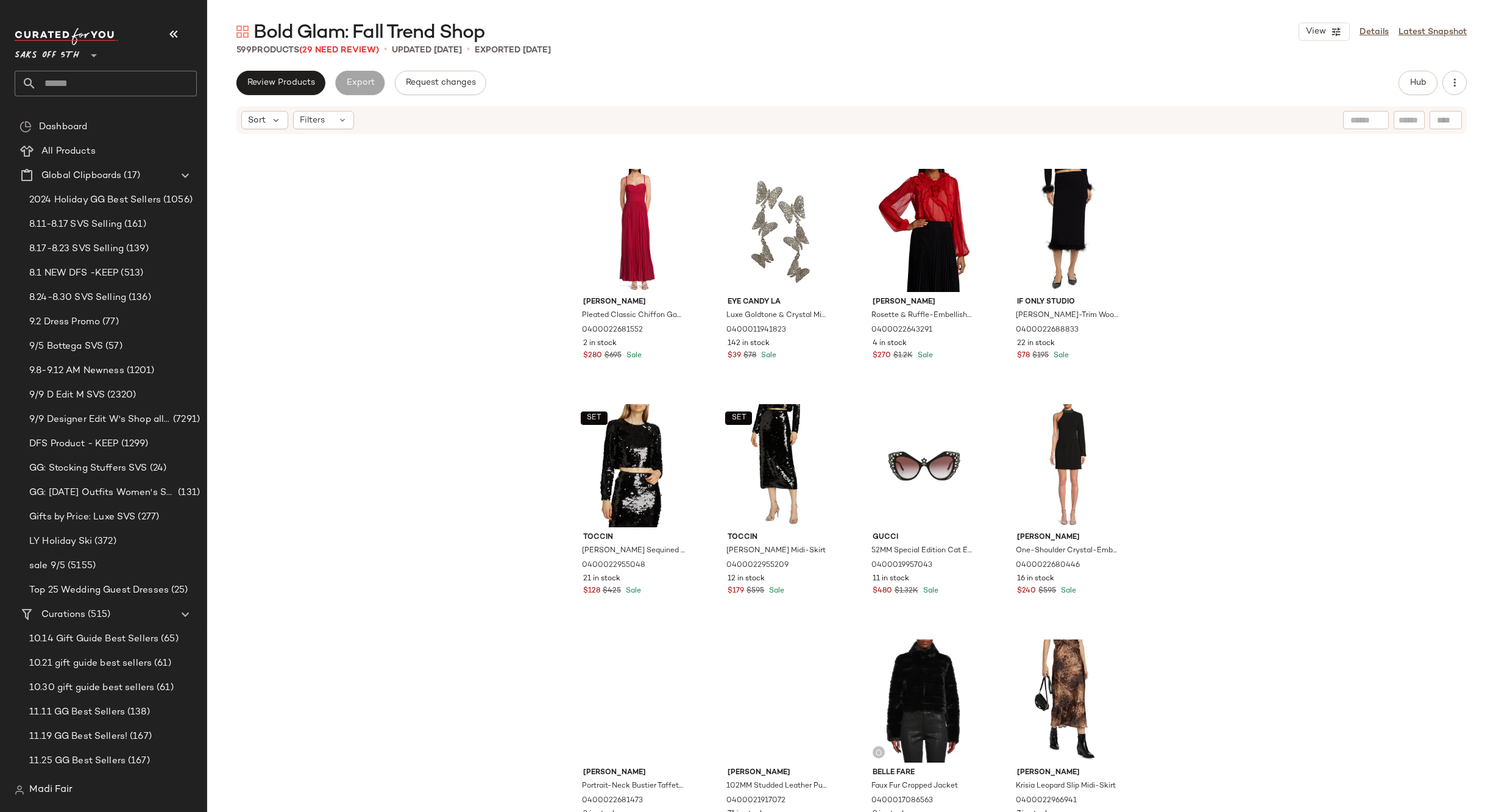
scroll to position [1290, 0]
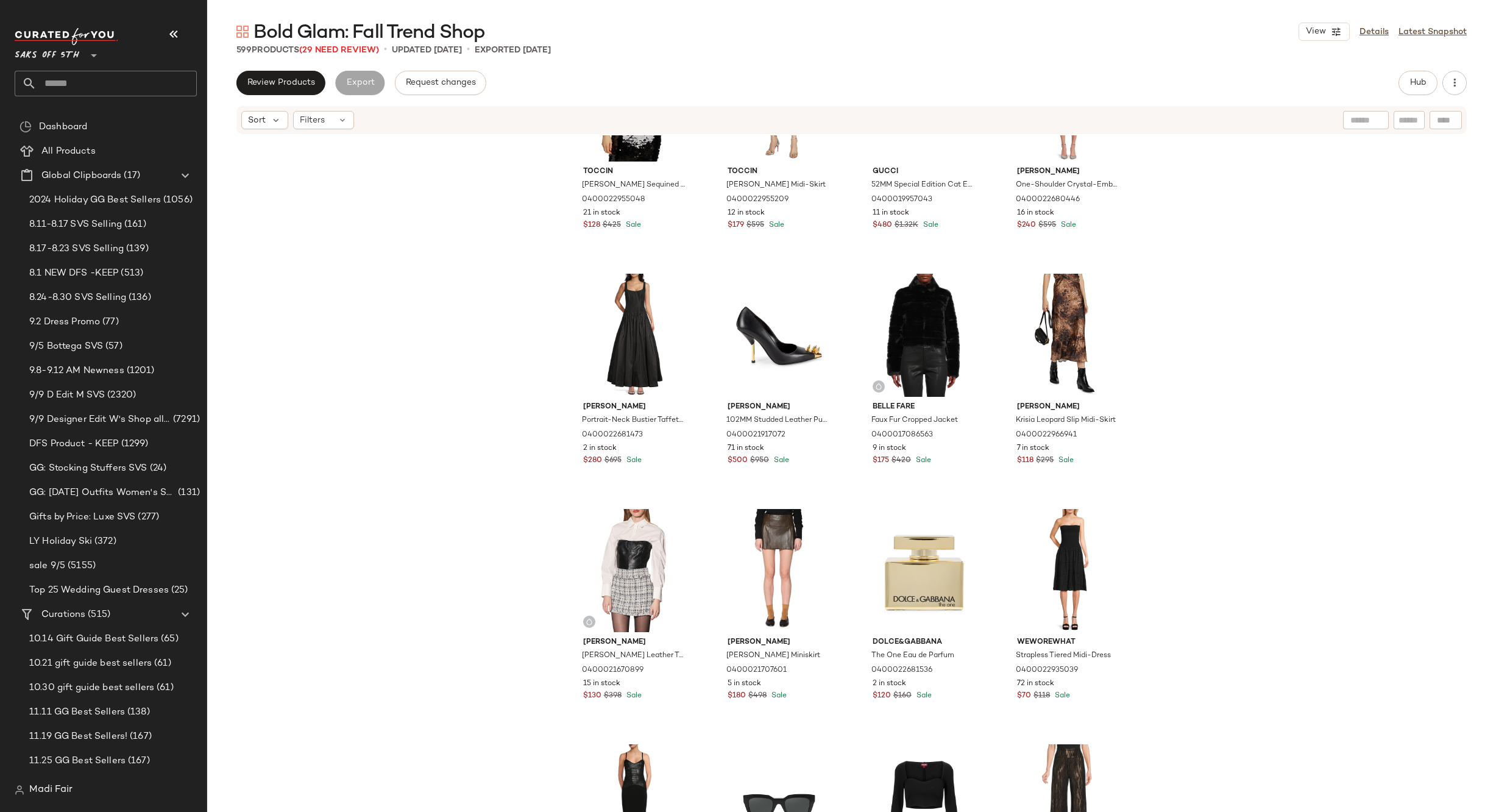
click at [330, 43] on span "Bold Glam: Fall Trend Shop" at bounding box center [369, 32] width 232 height 25
click at [331, 49] on span "(29 Need Review)" at bounding box center [338, 51] width 80 height 9
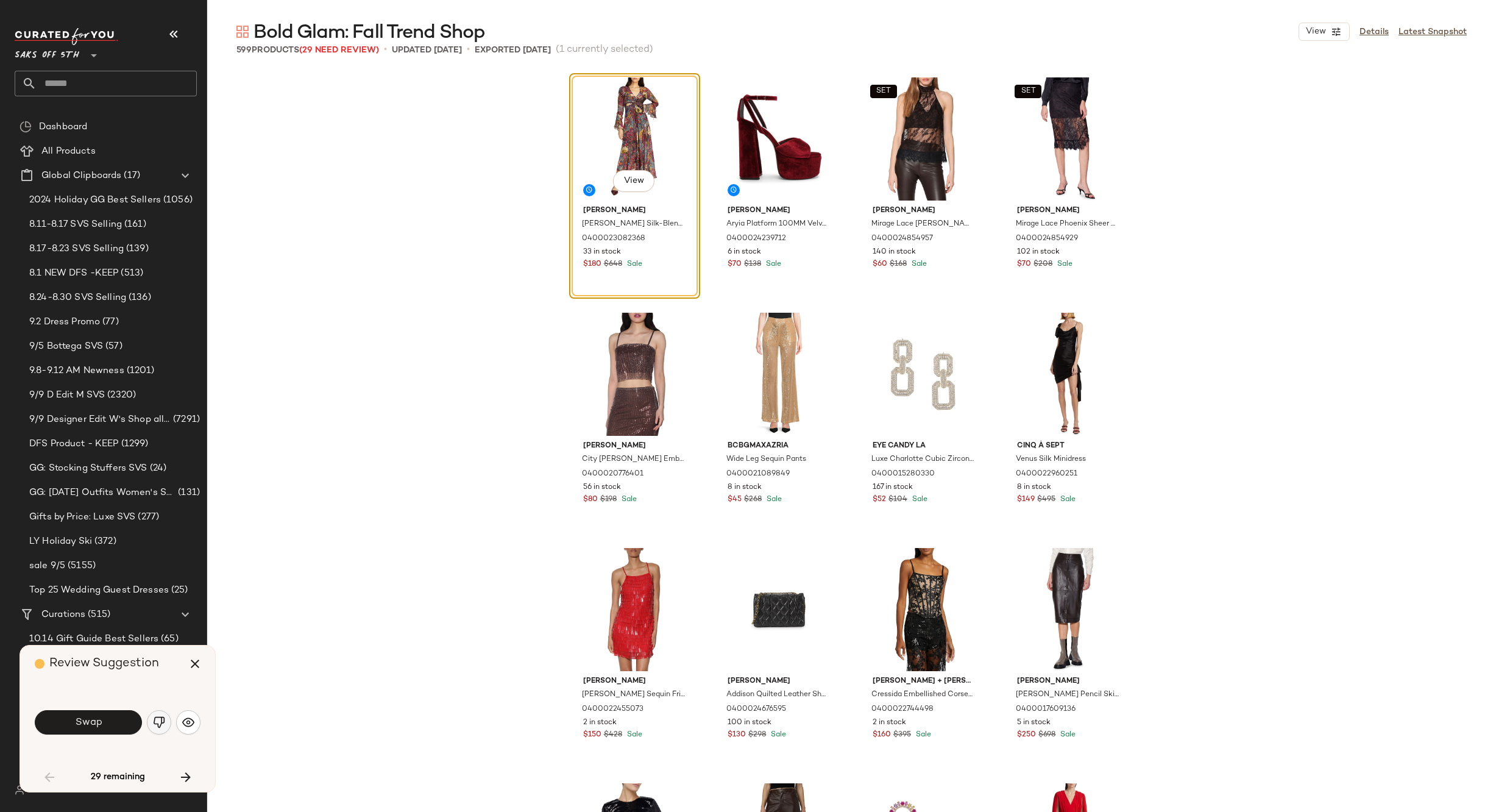
click at [158, 719] on img "button" at bounding box center [158, 722] width 12 height 12
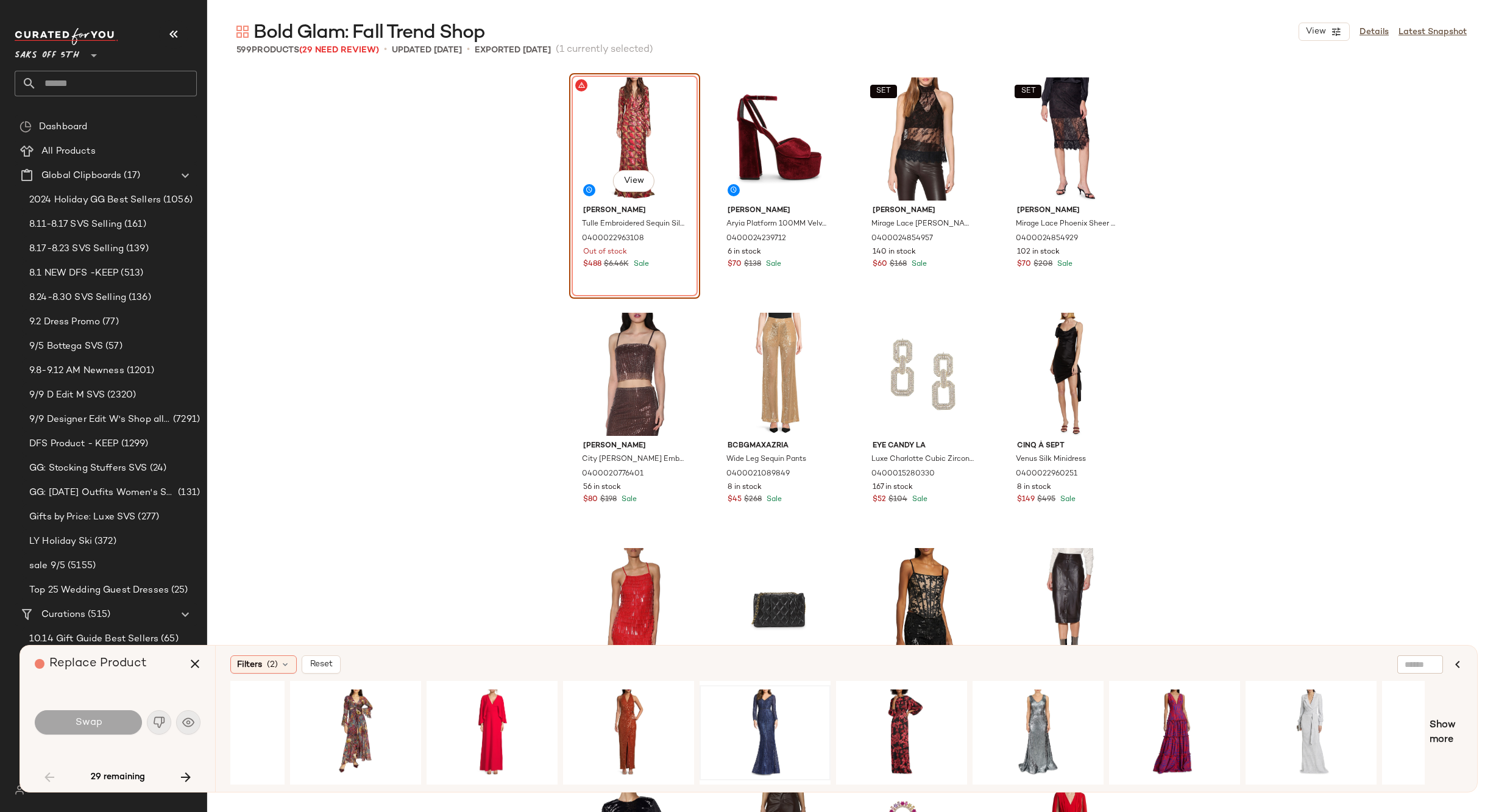
scroll to position [0, 346]
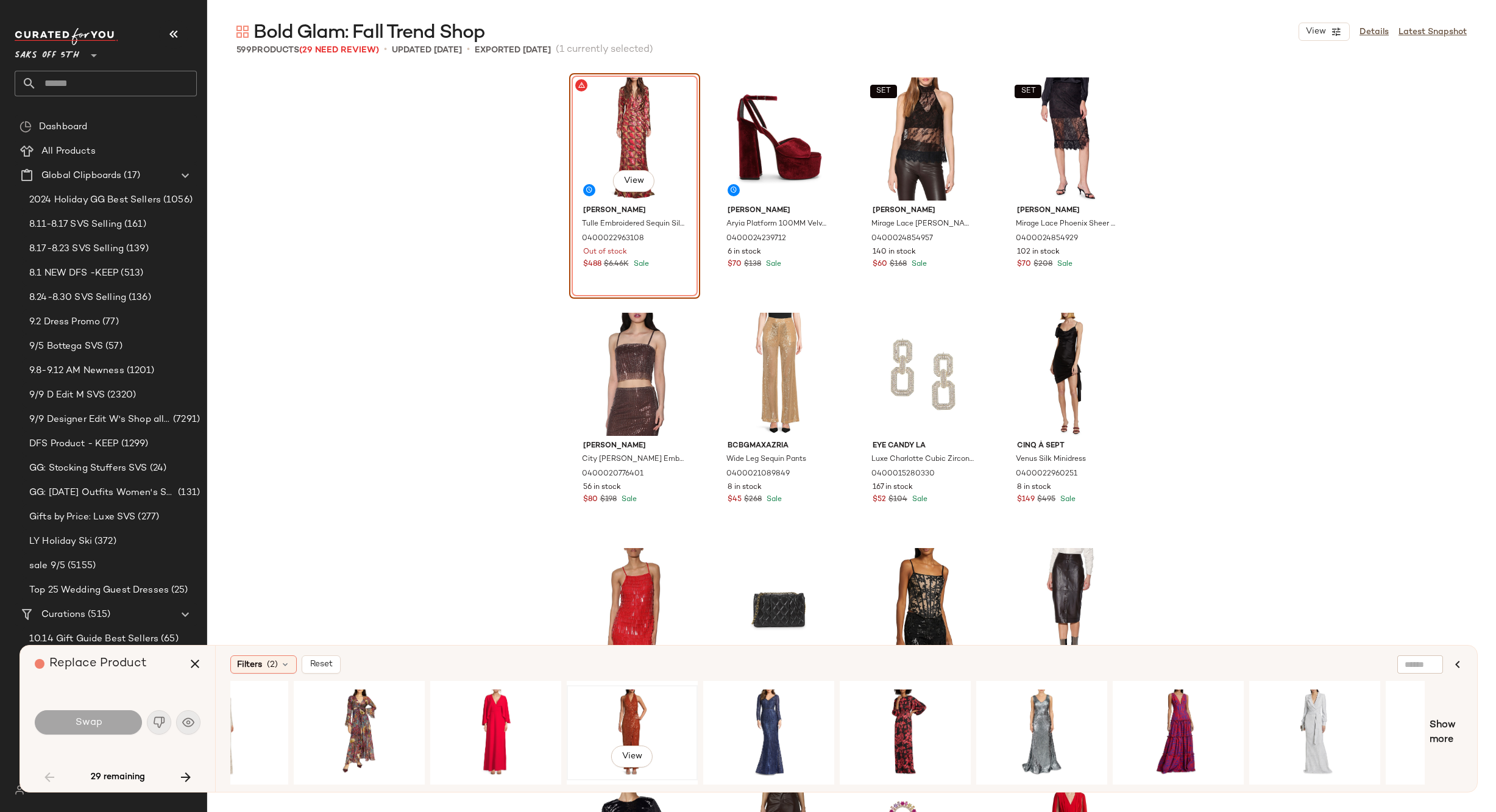
click at [626, 703] on div "View" at bounding box center [632, 732] width 123 height 86
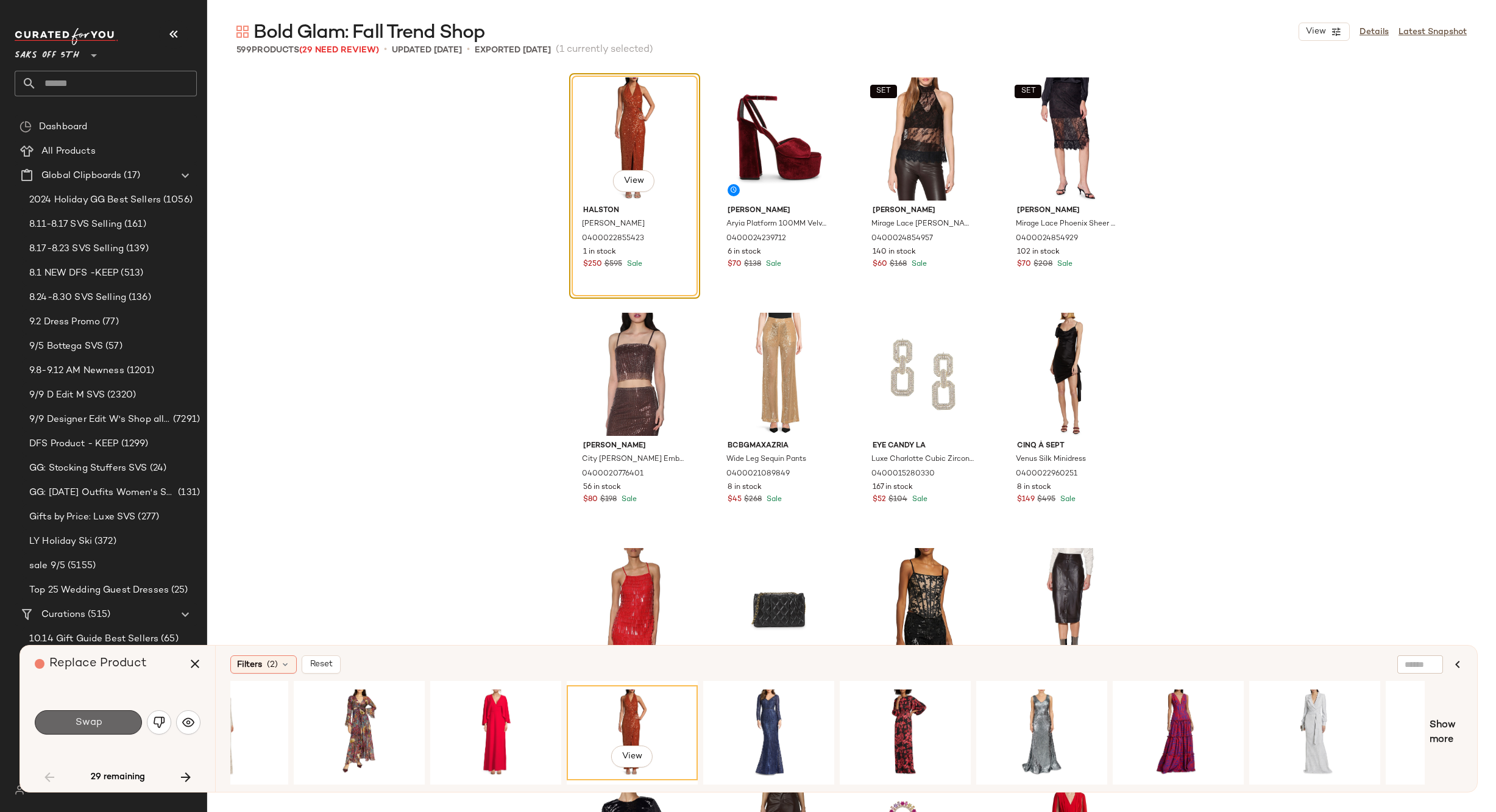
click at [121, 719] on button "Swap" at bounding box center [89, 722] width 108 height 25
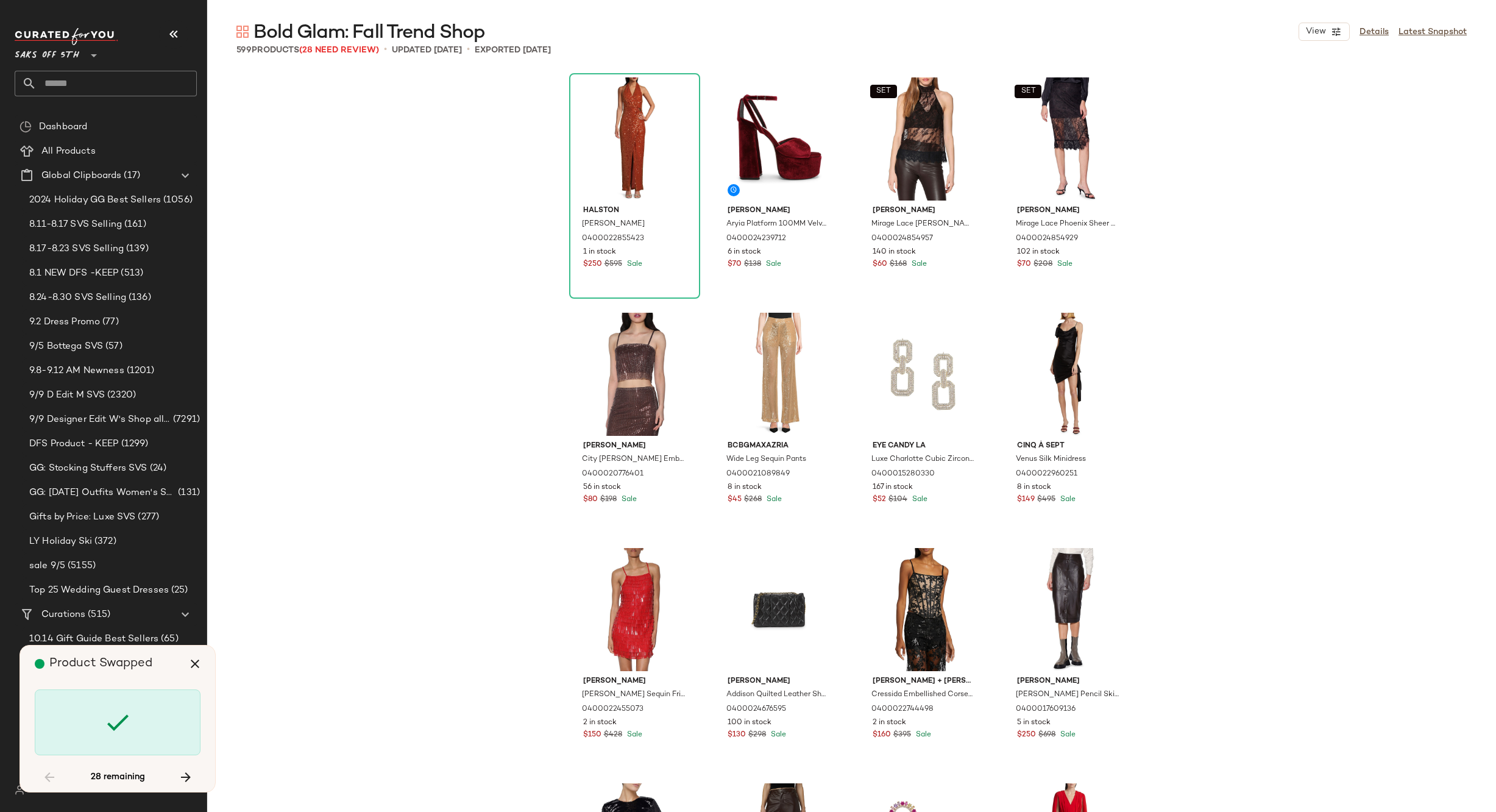
scroll to position [6822, 0]
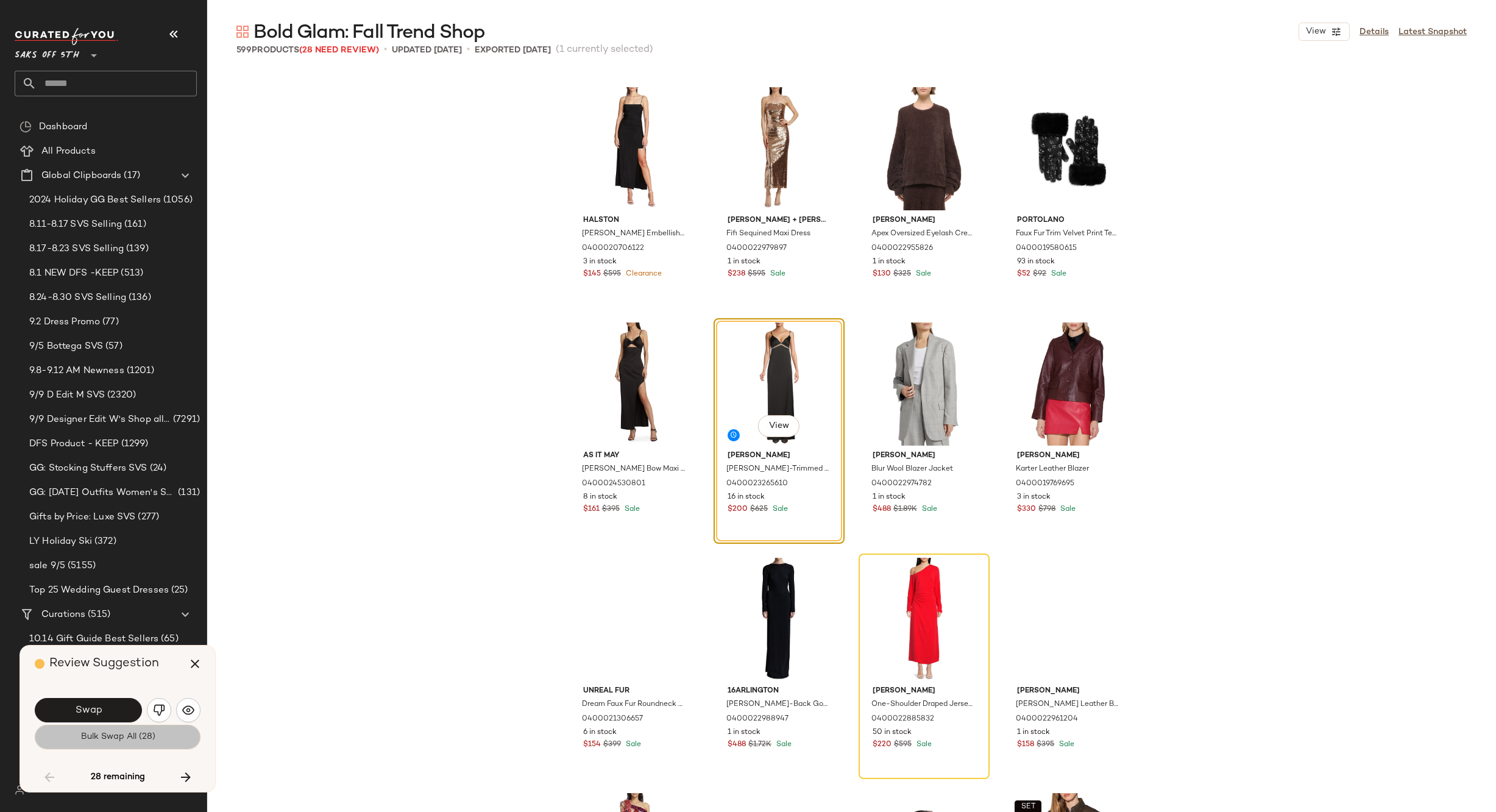
click at [155, 737] on button "Bulk Swap All (28)" at bounding box center [118, 736] width 166 height 25
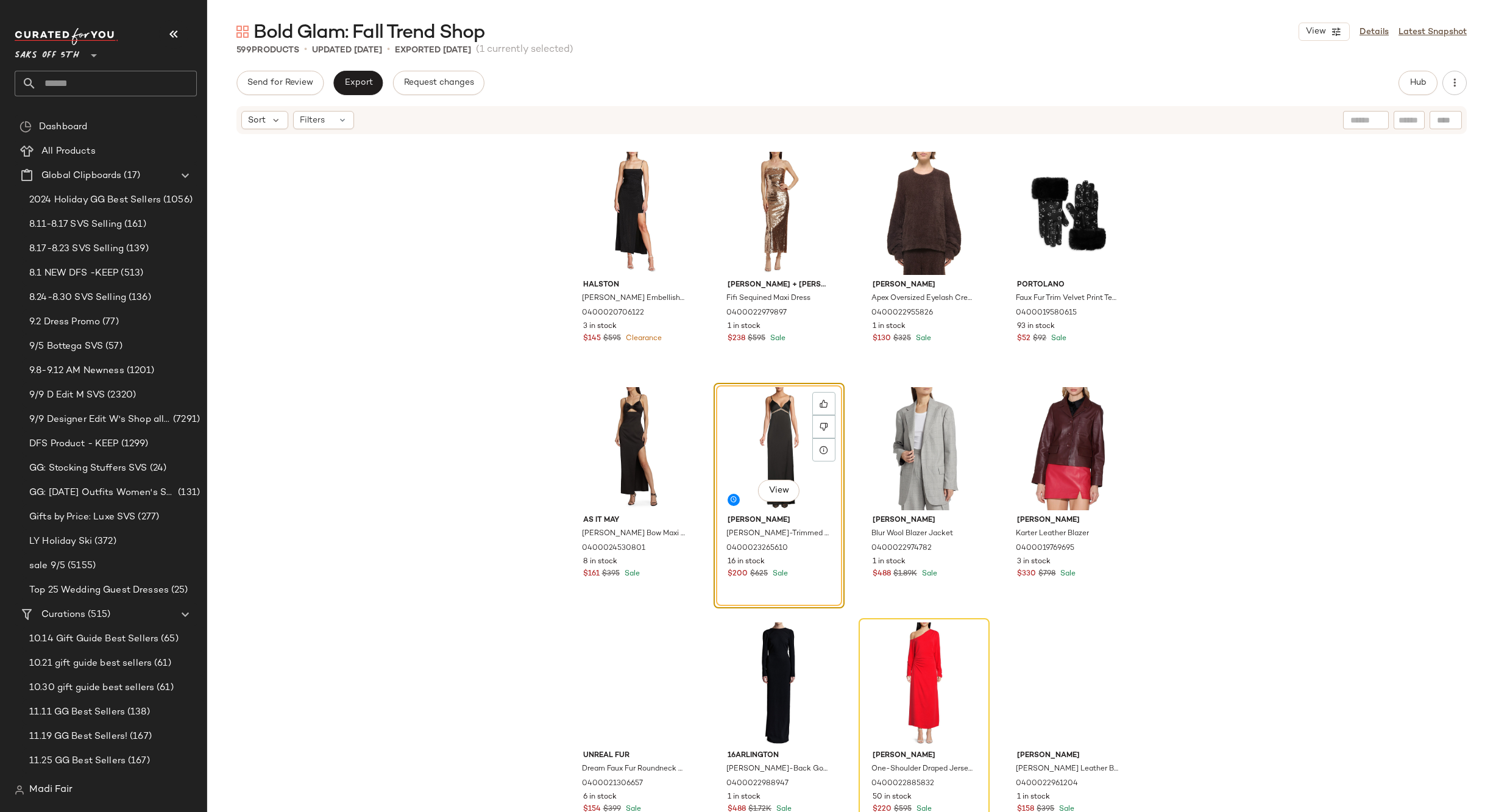
click at [1447, 322] on div "[PERSON_NAME] Embellished Maxi Dress 0400020706122 3 in stock $145 $595 Clearan…" at bounding box center [852, 492] width 1289 height 713
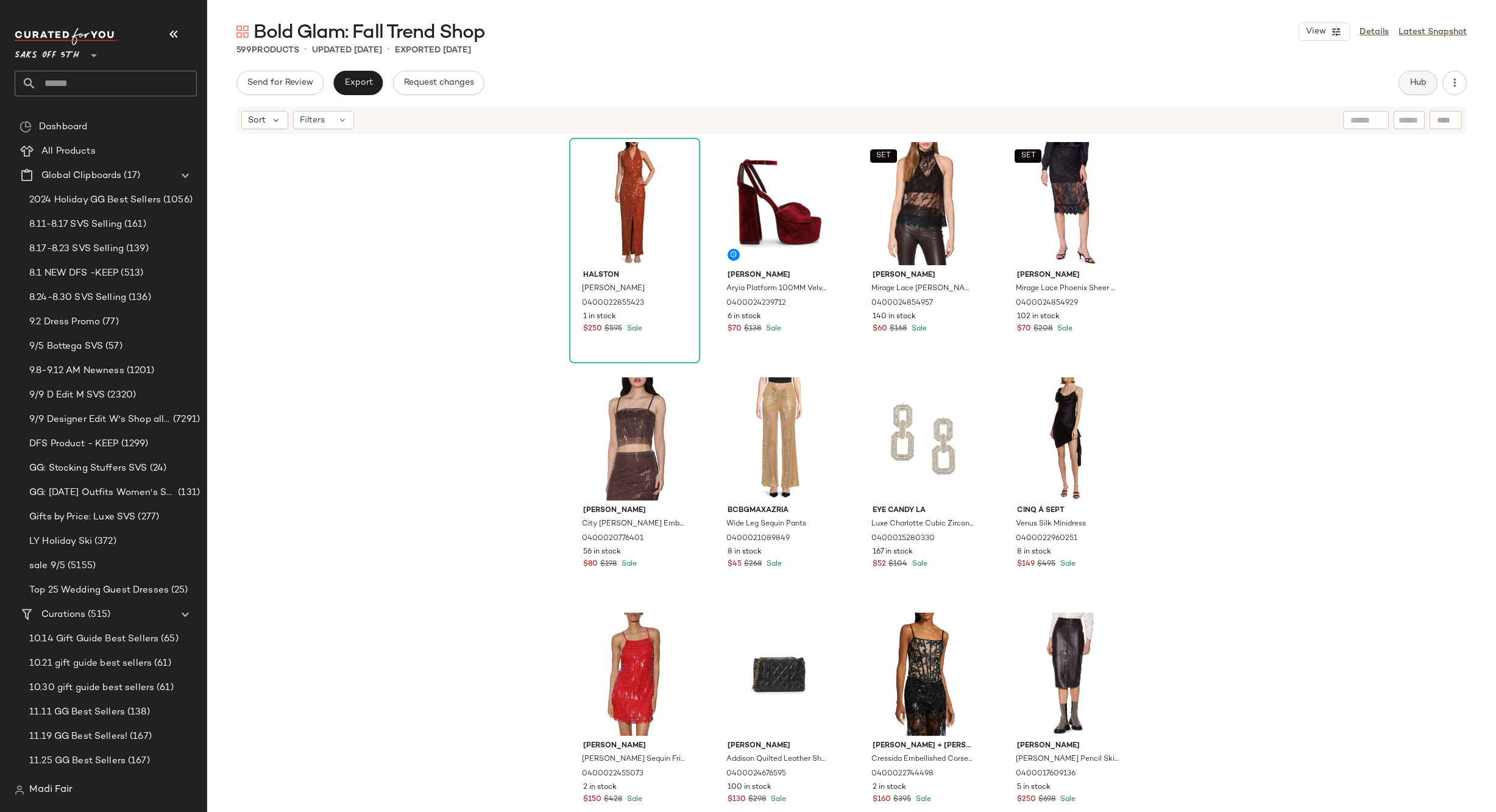
click at [1427, 85] on button "Hub" at bounding box center [1418, 82] width 39 height 25
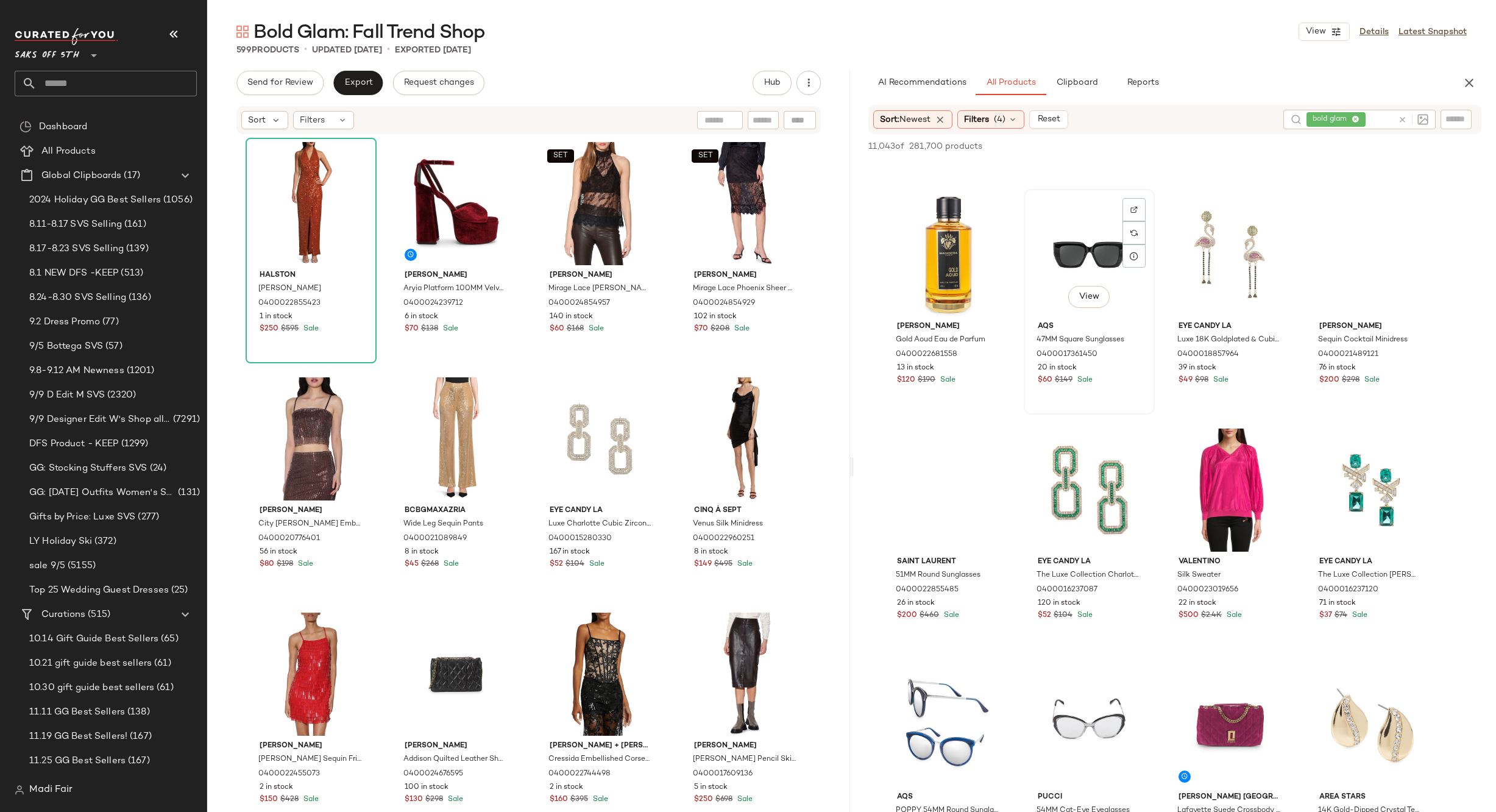
scroll to position [3108, 0]
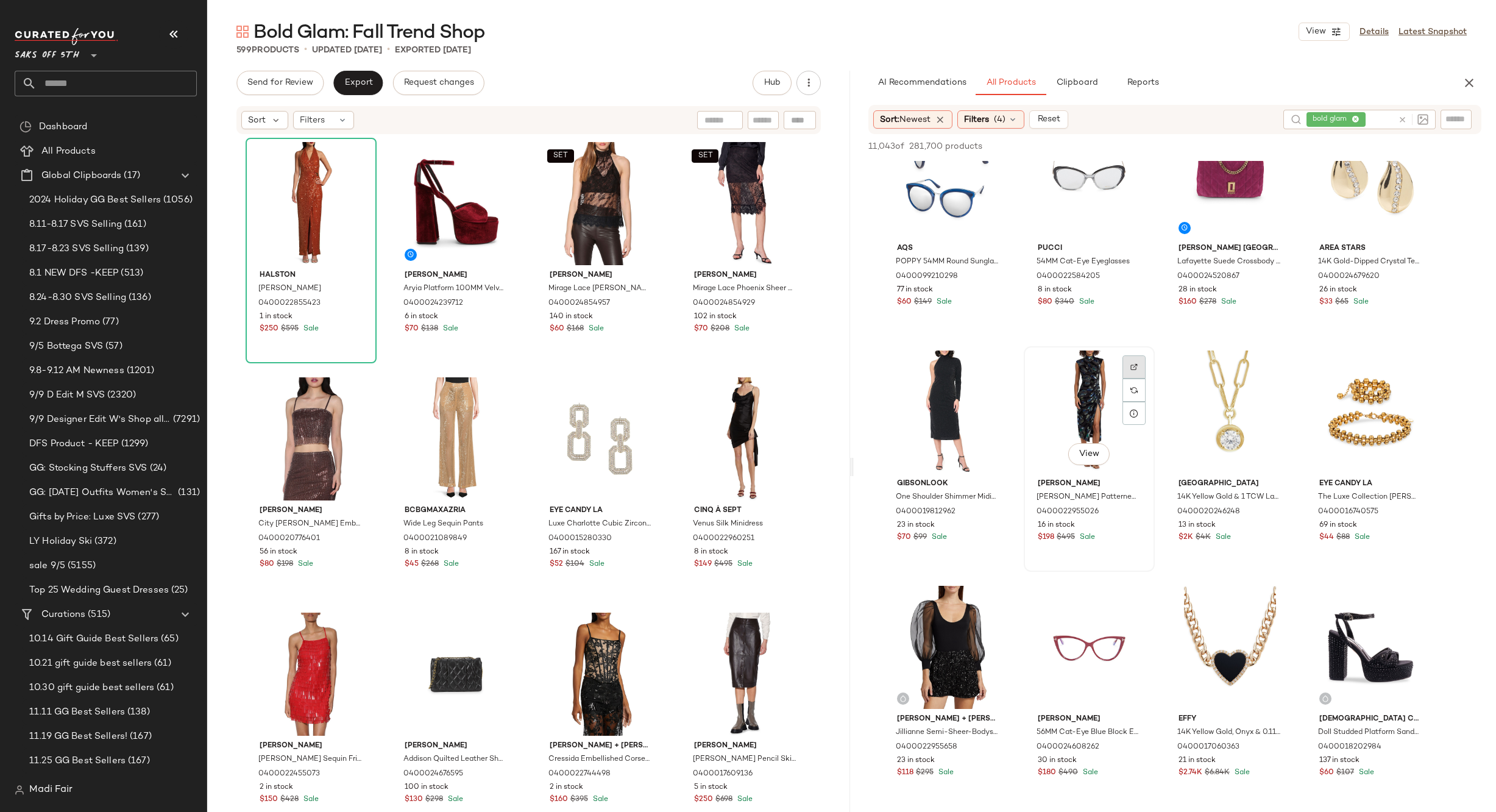
click at [1130, 361] on div at bounding box center [1134, 366] width 23 height 23
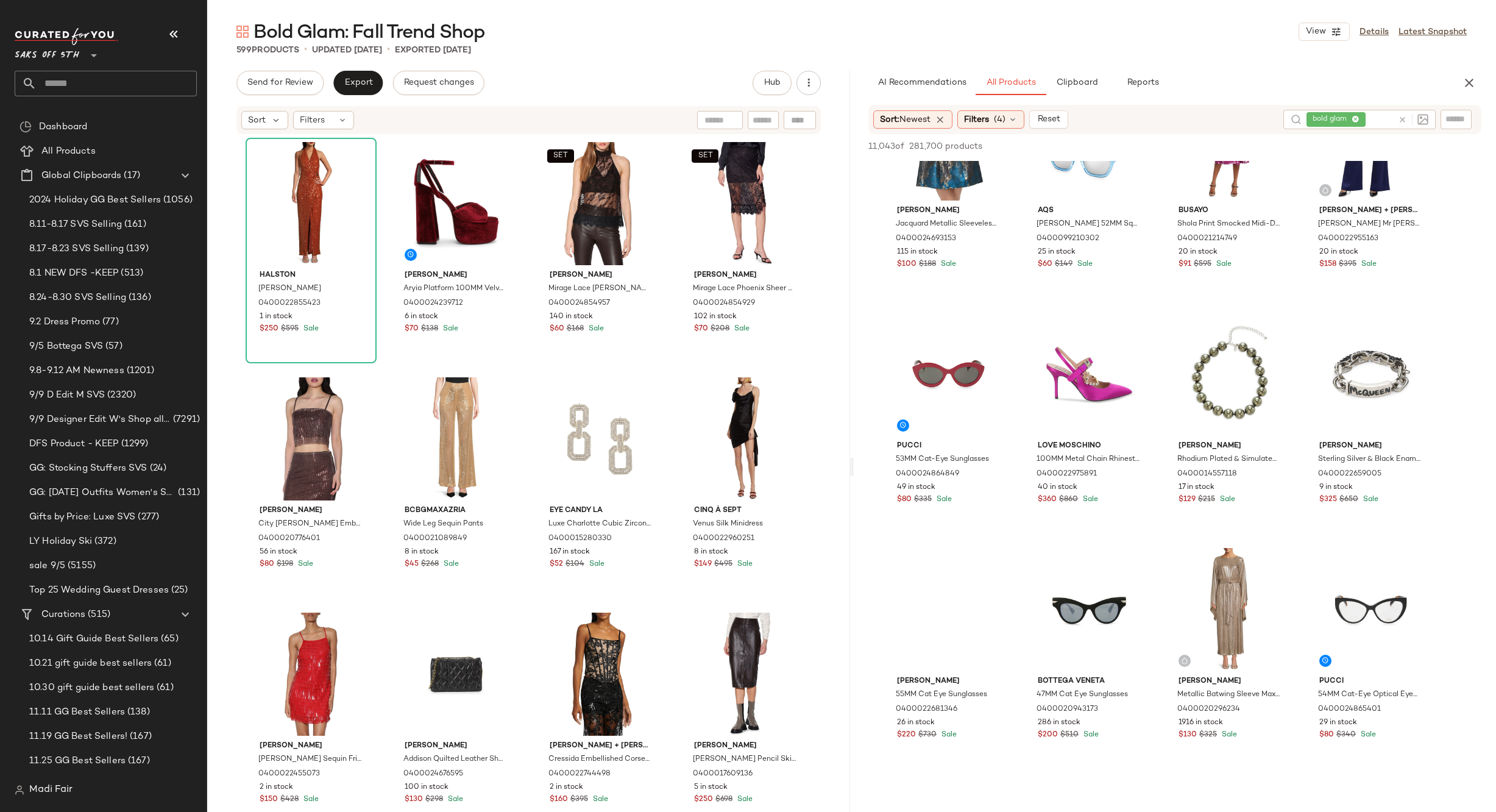
scroll to position [5729, 0]
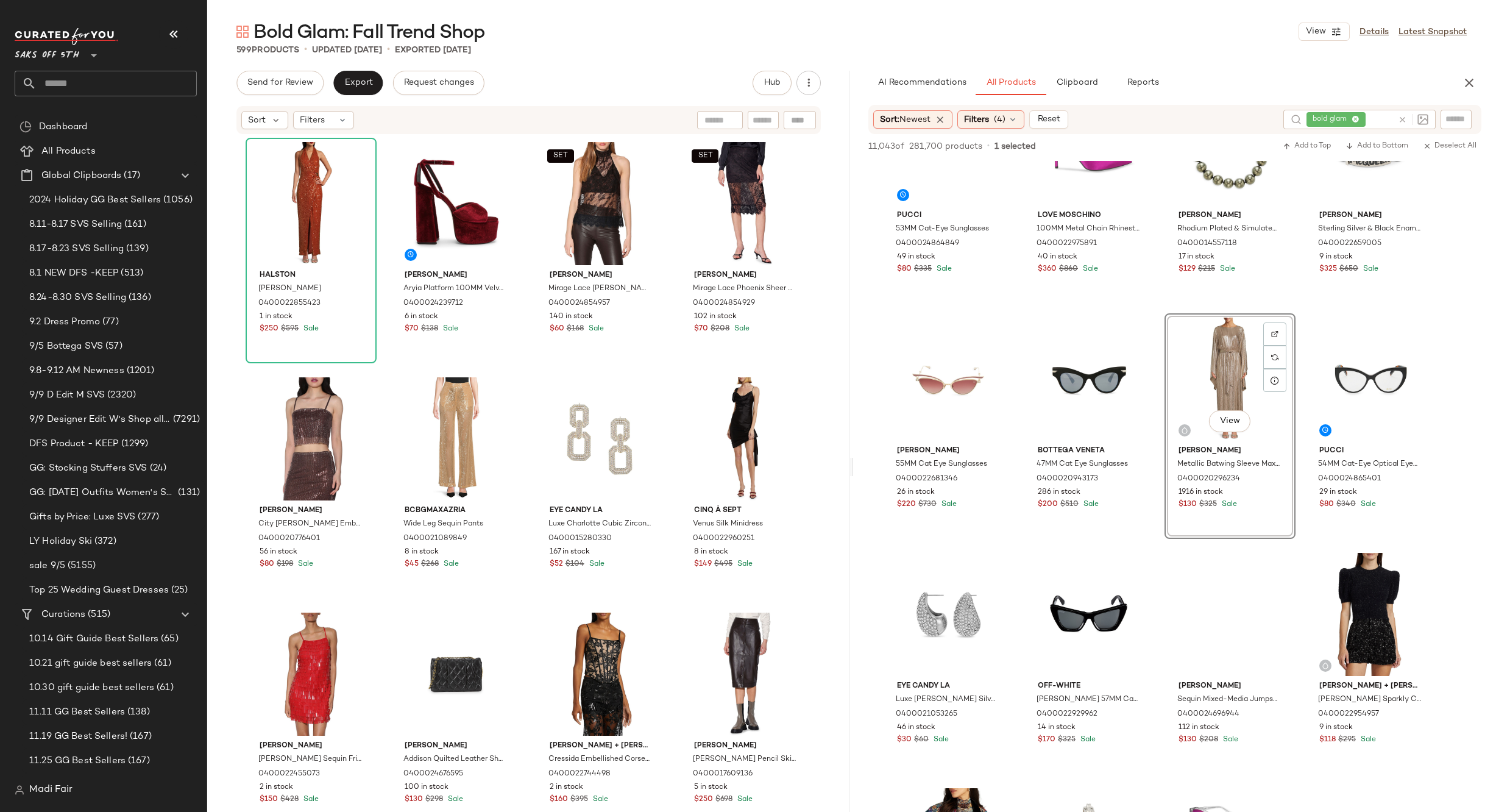
click at [544, 62] on div "Bold Glam: Fall Trend Shop View Details Latest Snapshot 599 Products • updated …" at bounding box center [852, 416] width 1289 height 792
click at [1193, 380] on div "View" at bounding box center [1230, 380] width 123 height 123
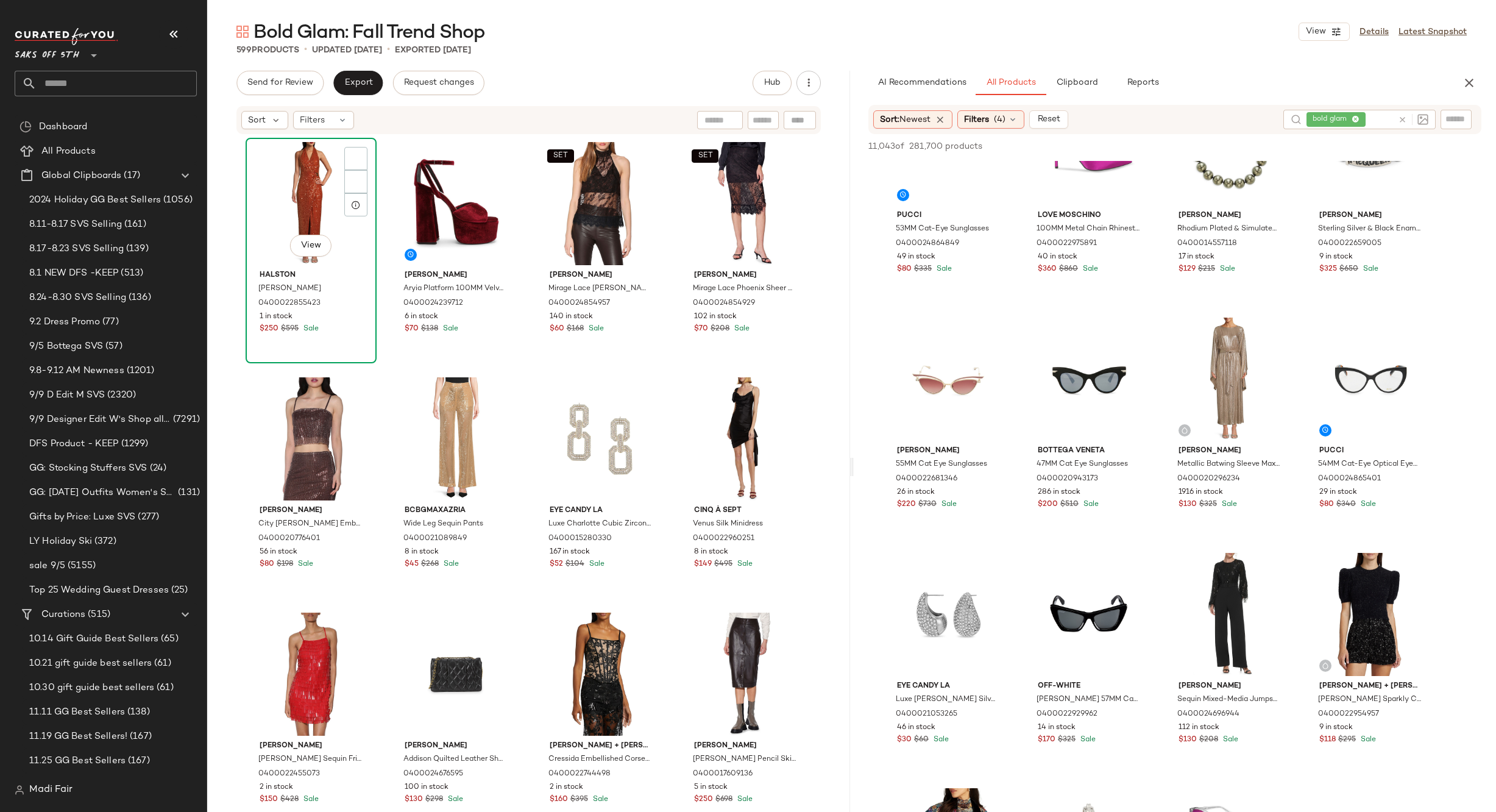
click at [302, 187] on div "View" at bounding box center [311, 204] width 123 height 123
click at [485, 196] on div "View" at bounding box center [455, 204] width 123 height 123
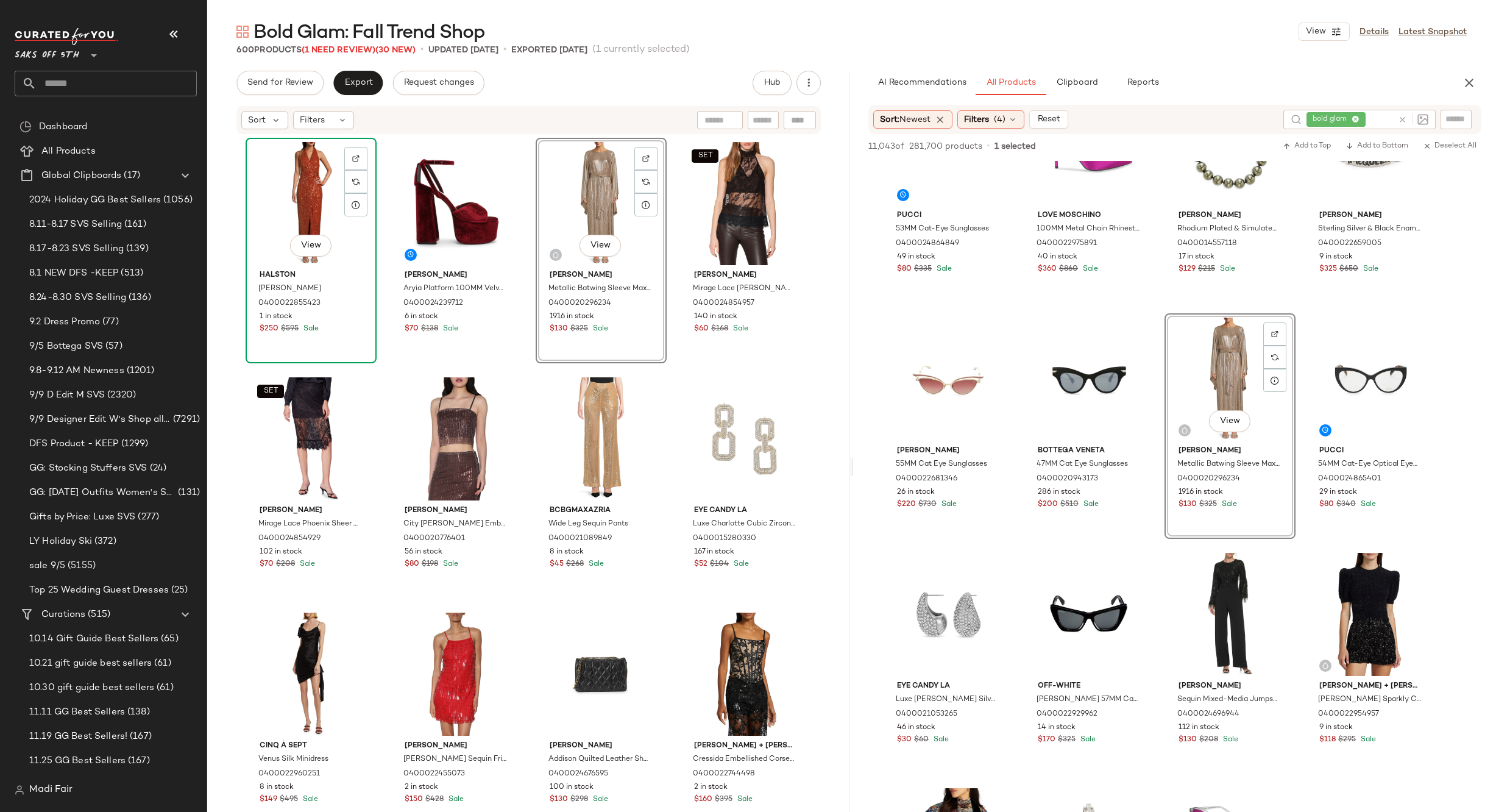
click at [306, 206] on div "View" at bounding box center [311, 204] width 123 height 123
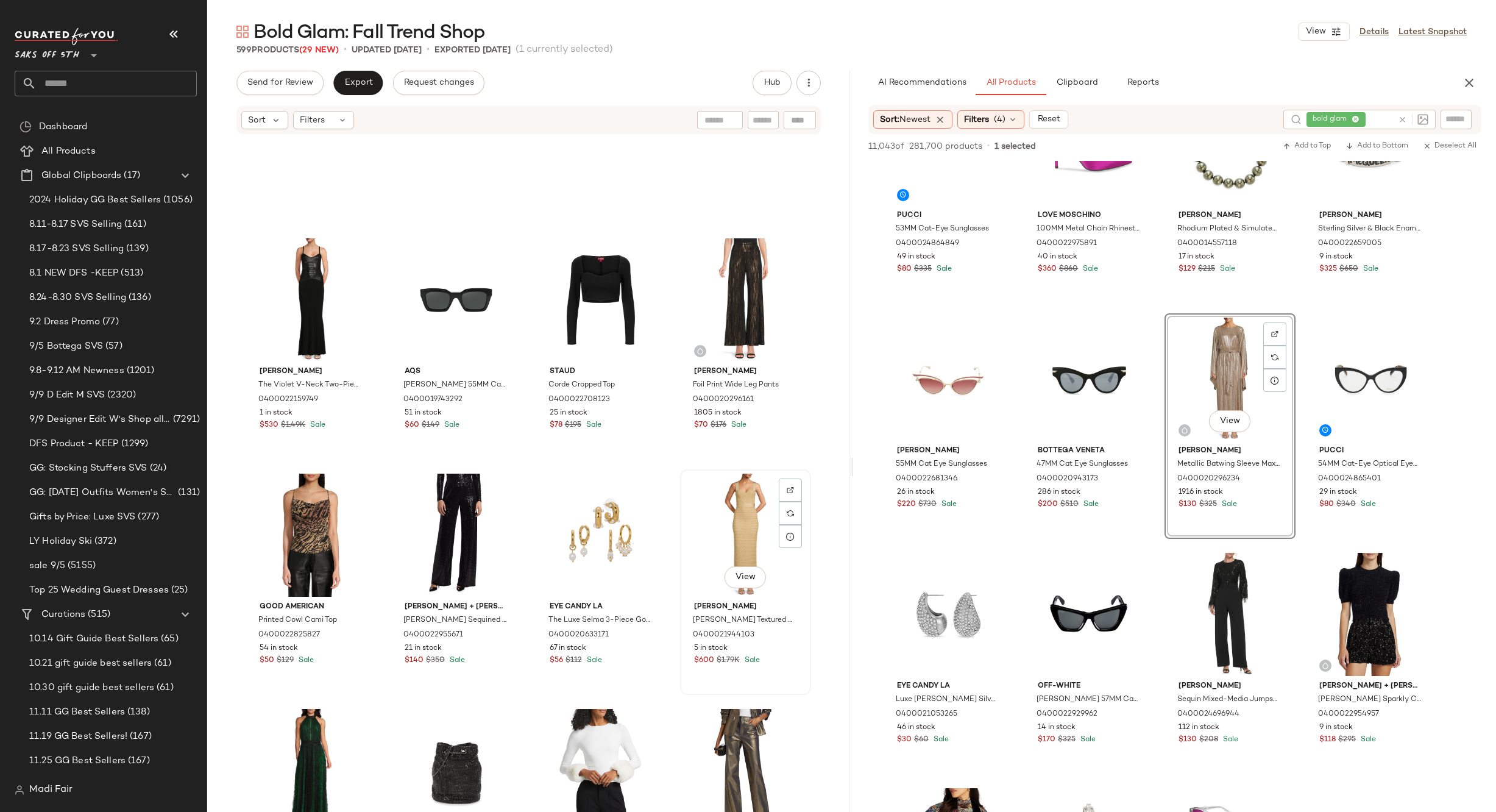
scroll to position [2021, 0]
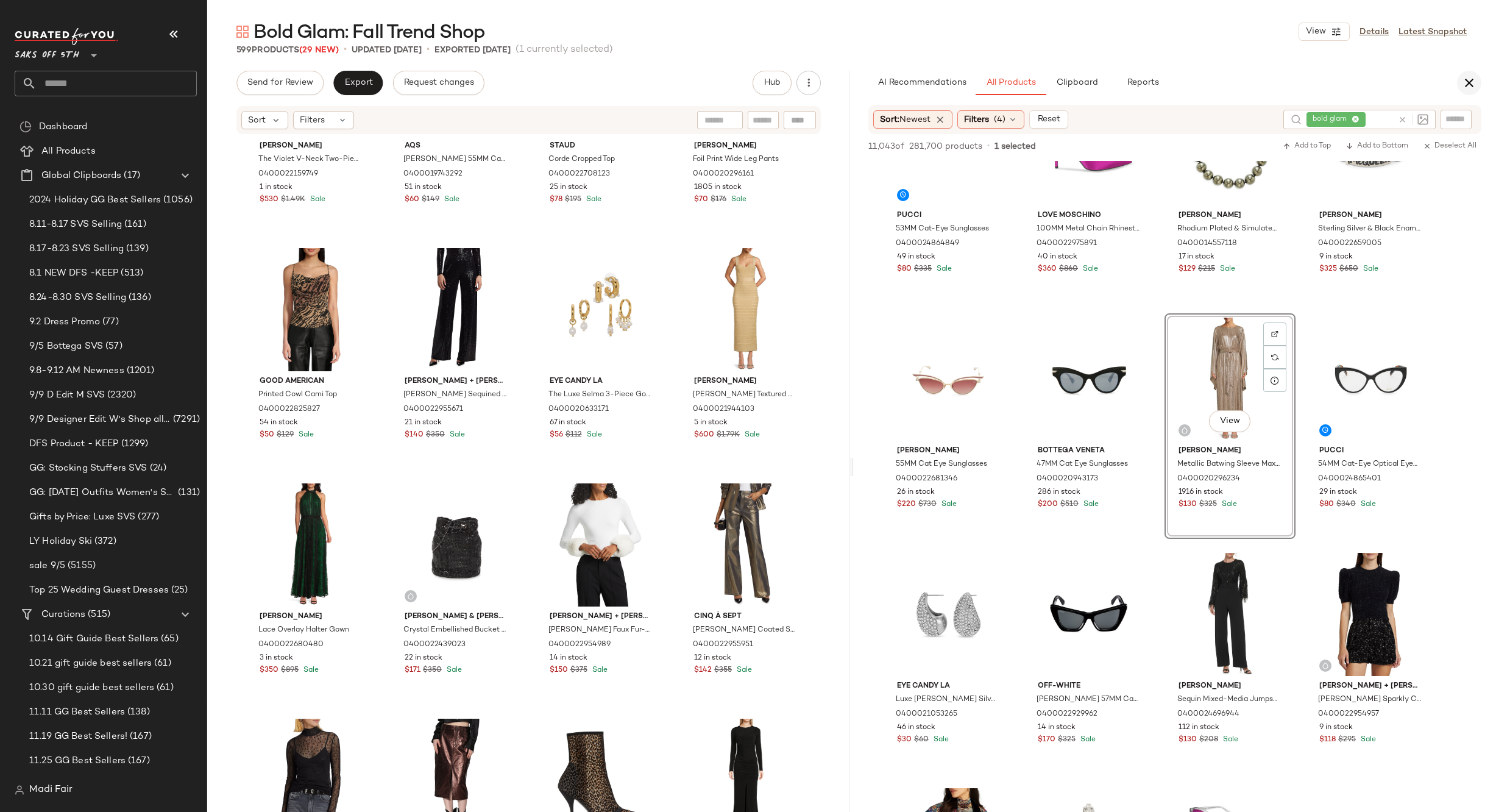
click at [1469, 85] on icon "button" at bounding box center [1469, 83] width 14 height 14
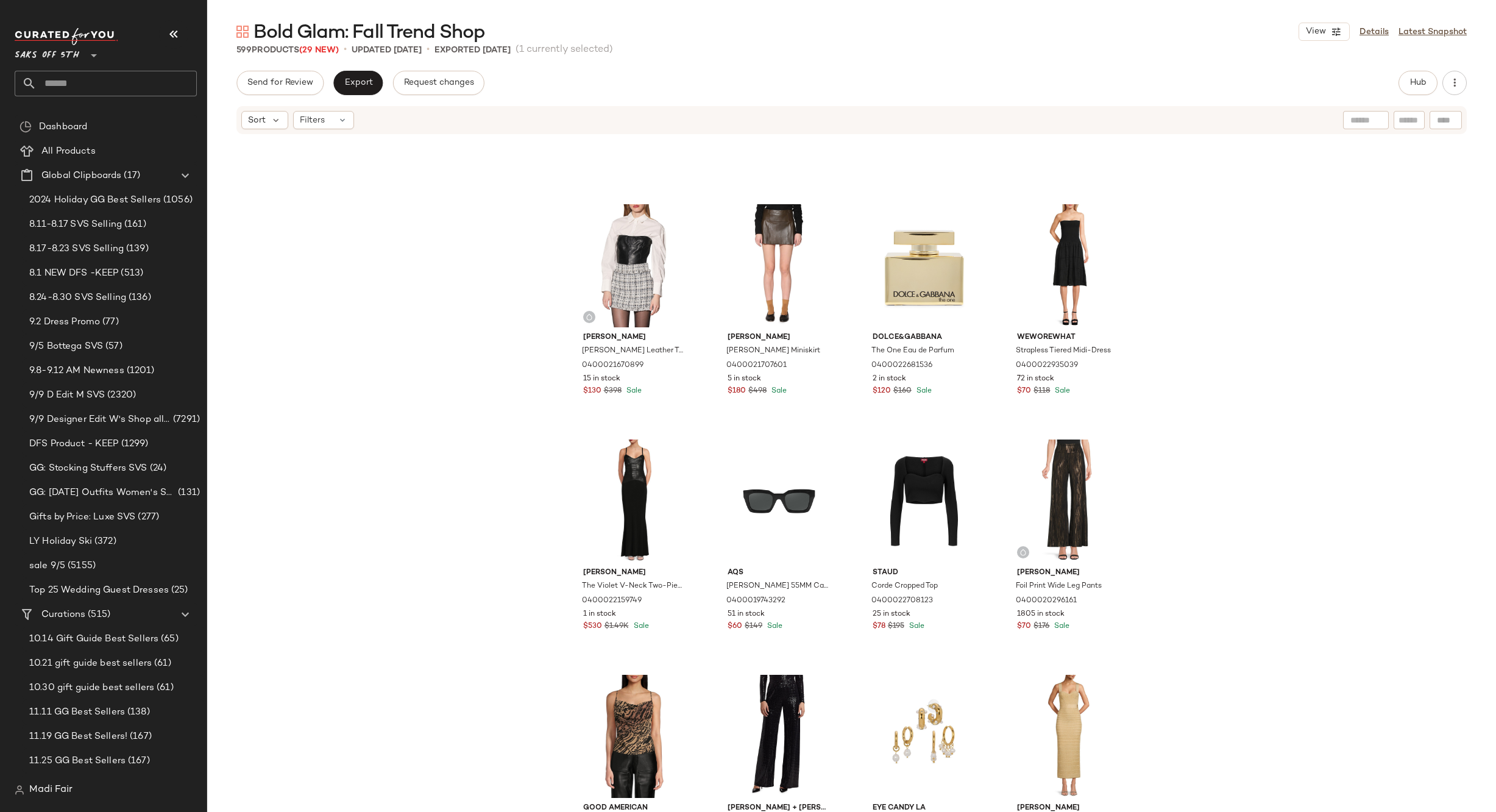
scroll to position [0, 0]
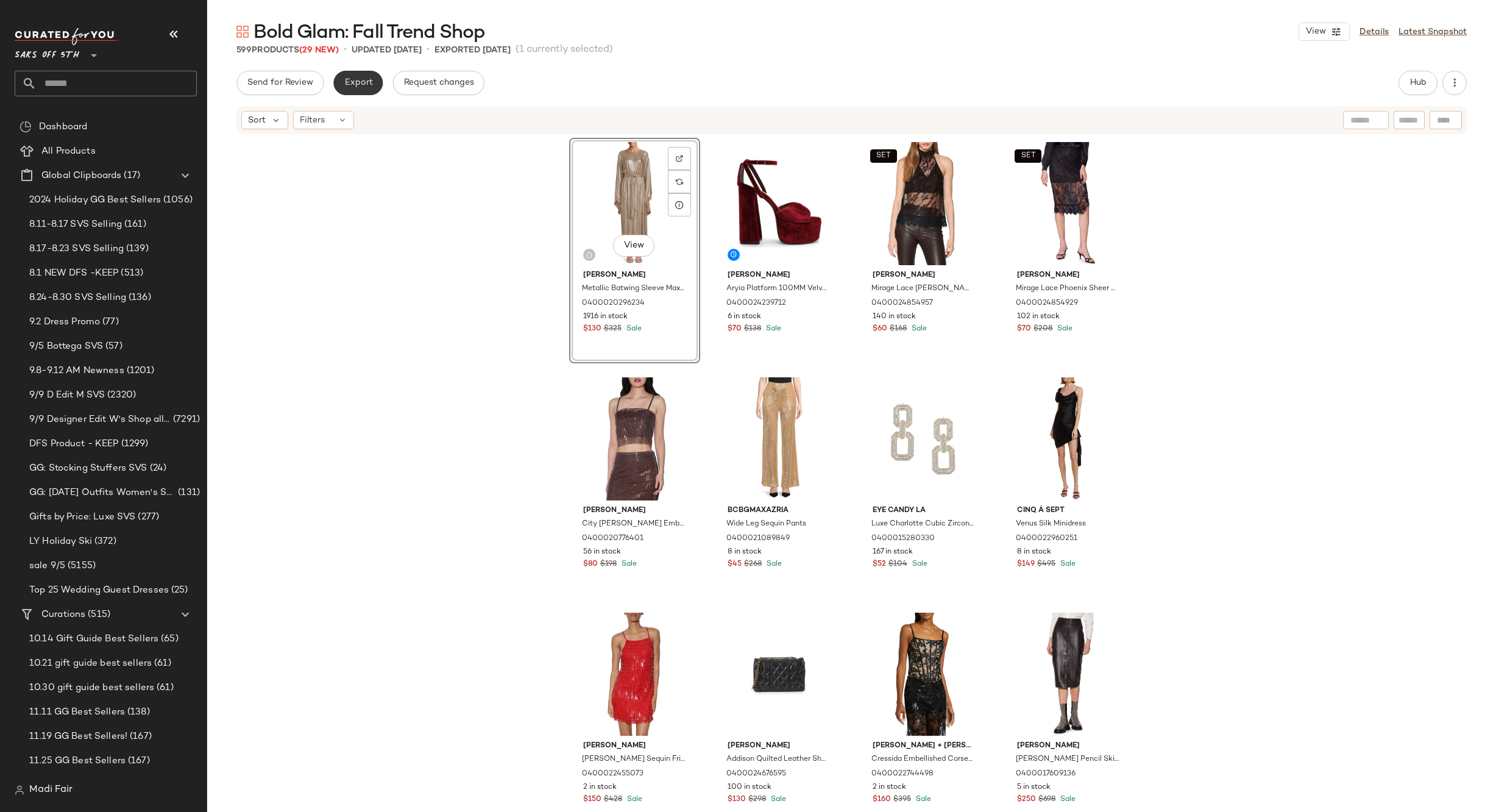
click at [376, 84] on button "Export" at bounding box center [358, 82] width 49 height 25
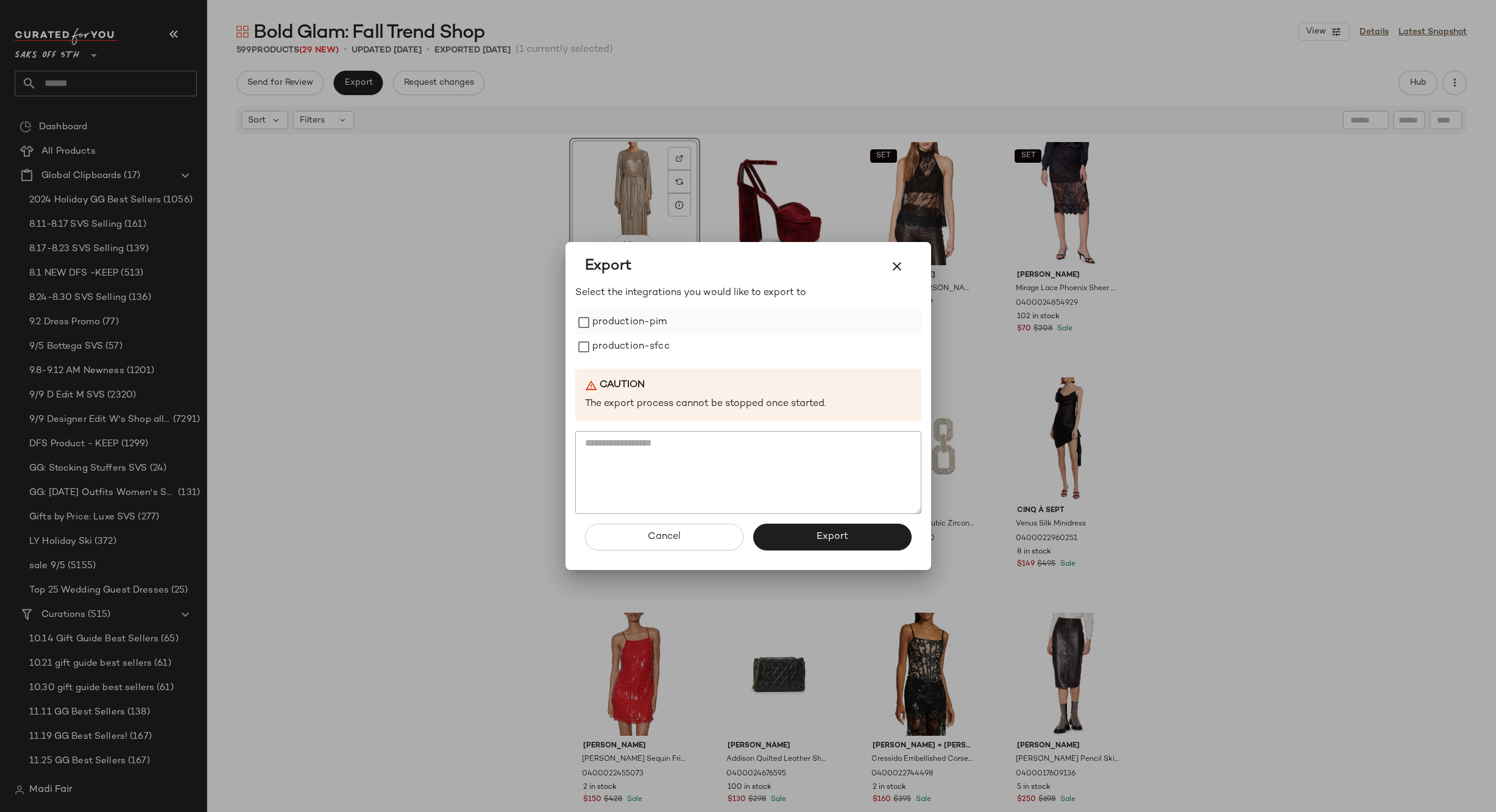
click at [667, 330] on label "production-pim" at bounding box center [629, 322] width 75 height 25
click at [650, 349] on label "production-sfcc" at bounding box center [631, 346] width 77 height 25
click at [805, 527] on button "Export" at bounding box center [833, 537] width 158 height 27
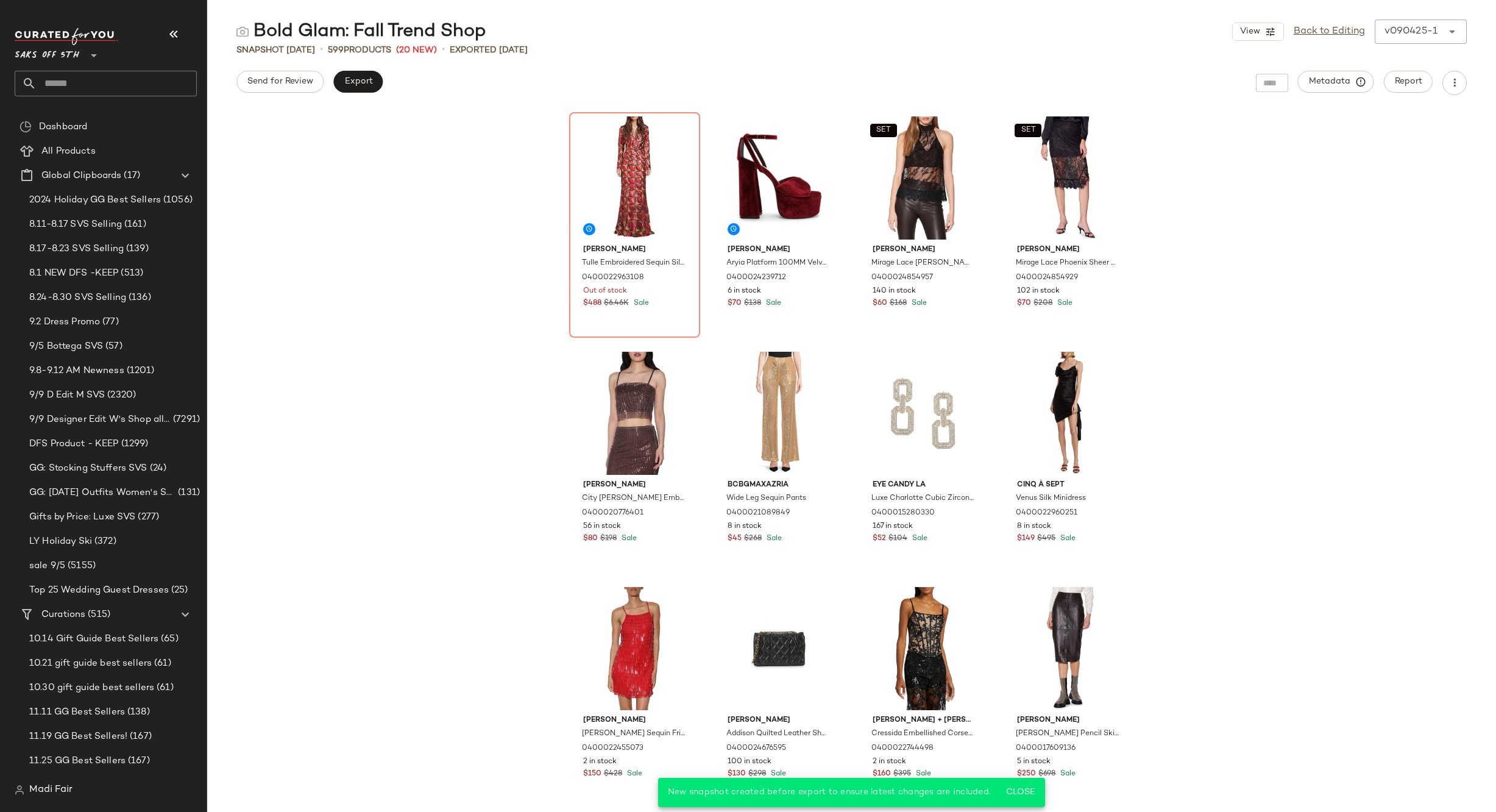
click at [90, 79] on input "text" at bounding box center [116, 83] width 161 height 25
type input "****"
click at [94, 123] on span "Core: Fall Trend Shop" at bounding box center [82, 119] width 86 height 13
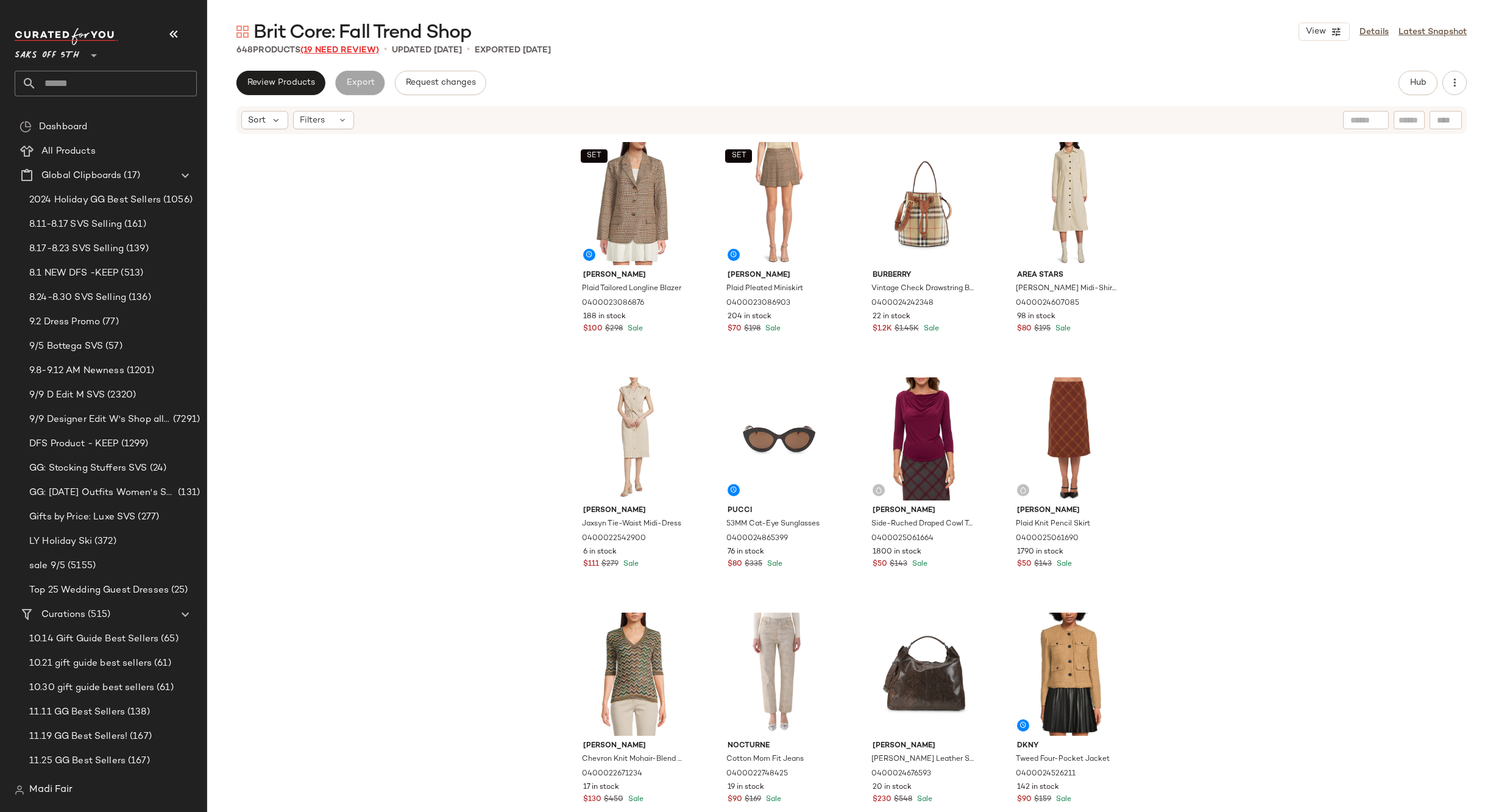
click at [325, 52] on span "(19 Need Review)" at bounding box center [339, 51] width 78 height 9
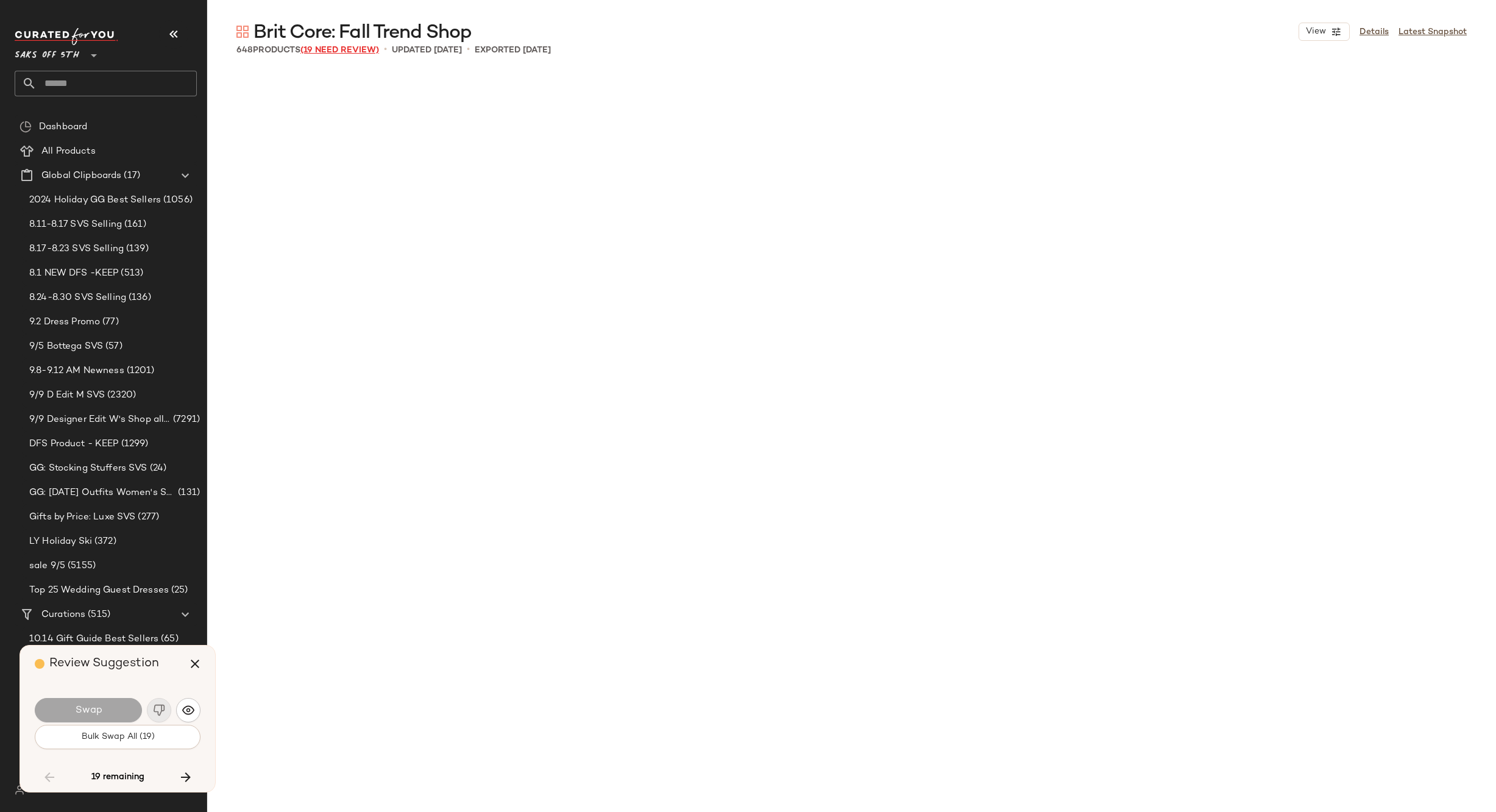
scroll to position [11997, 0]
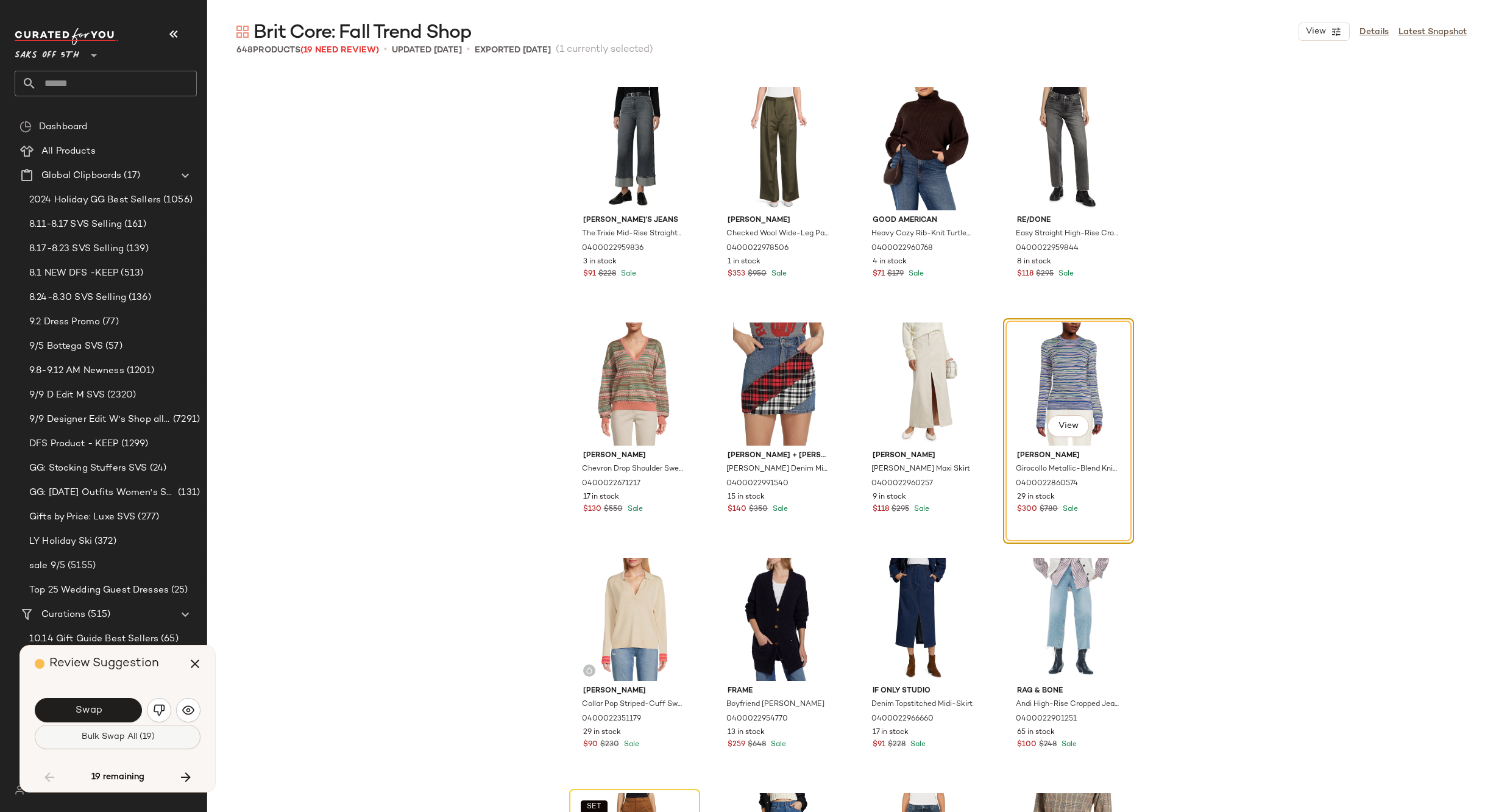
click at [133, 735] on span "Bulk Swap All (19)" at bounding box center [117, 737] width 74 height 9
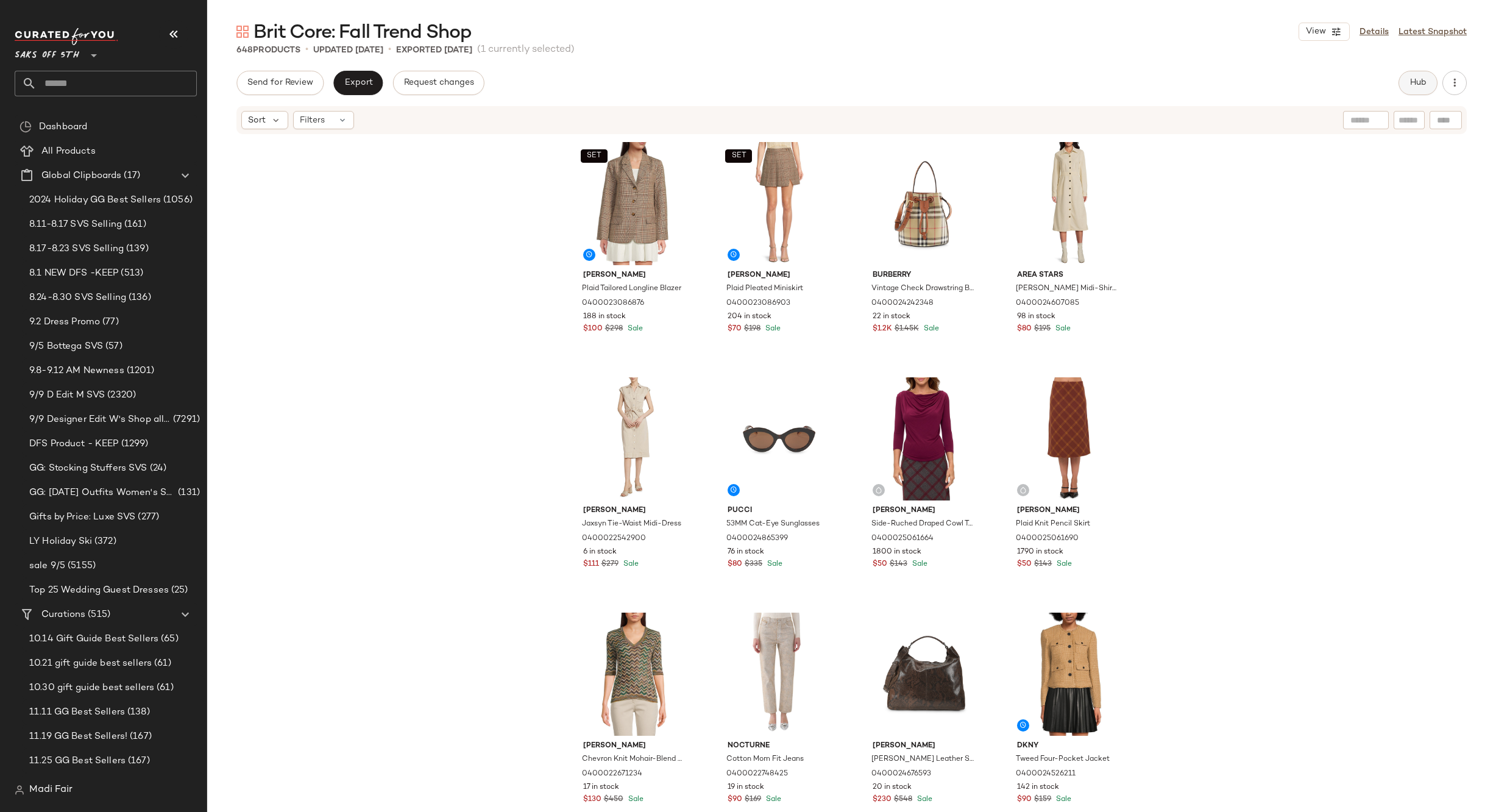
click at [1422, 81] on span "Hub" at bounding box center [1419, 83] width 17 height 9
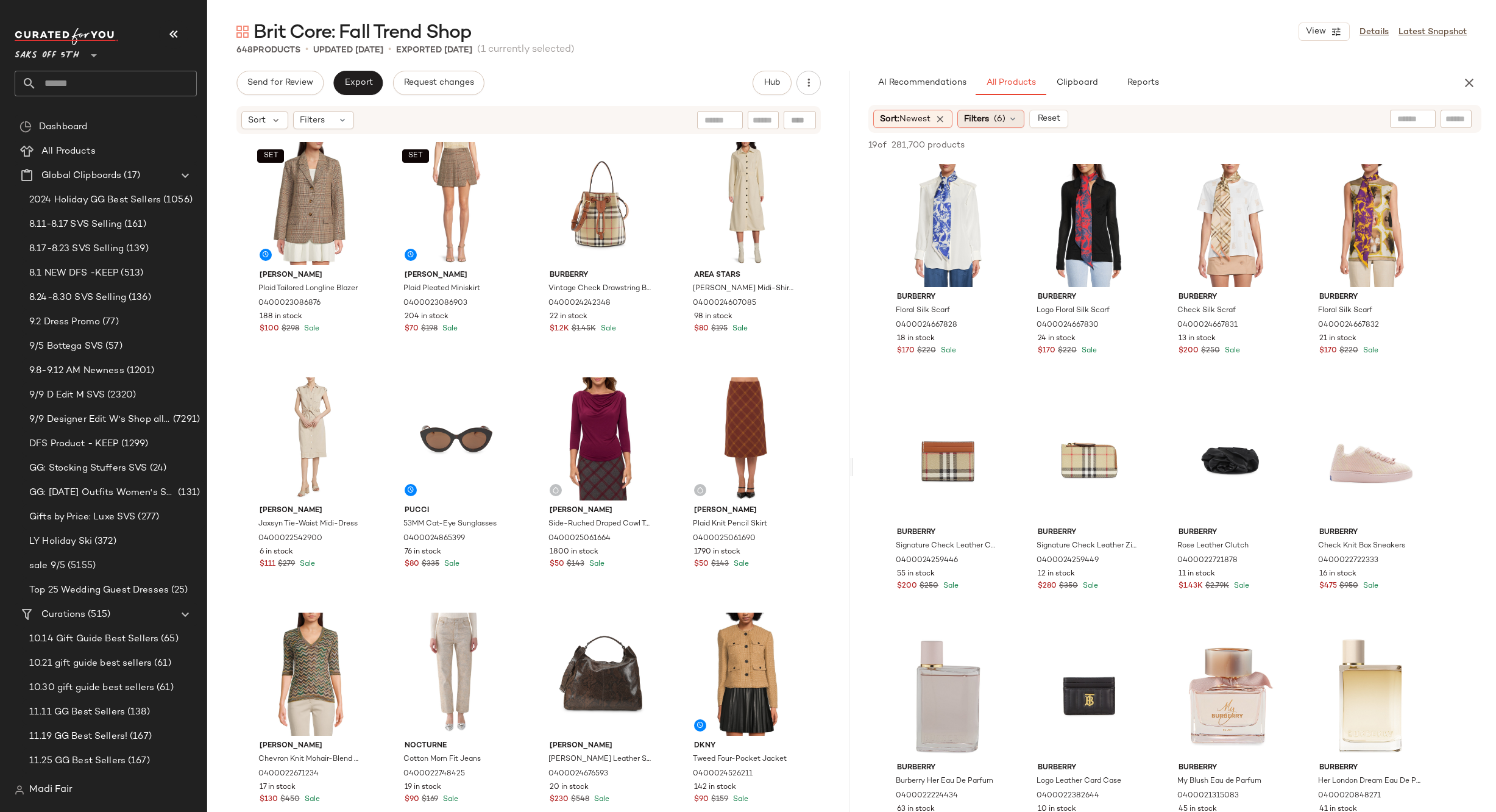
click at [989, 125] on span "Filters" at bounding box center [977, 119] width 25 height 13
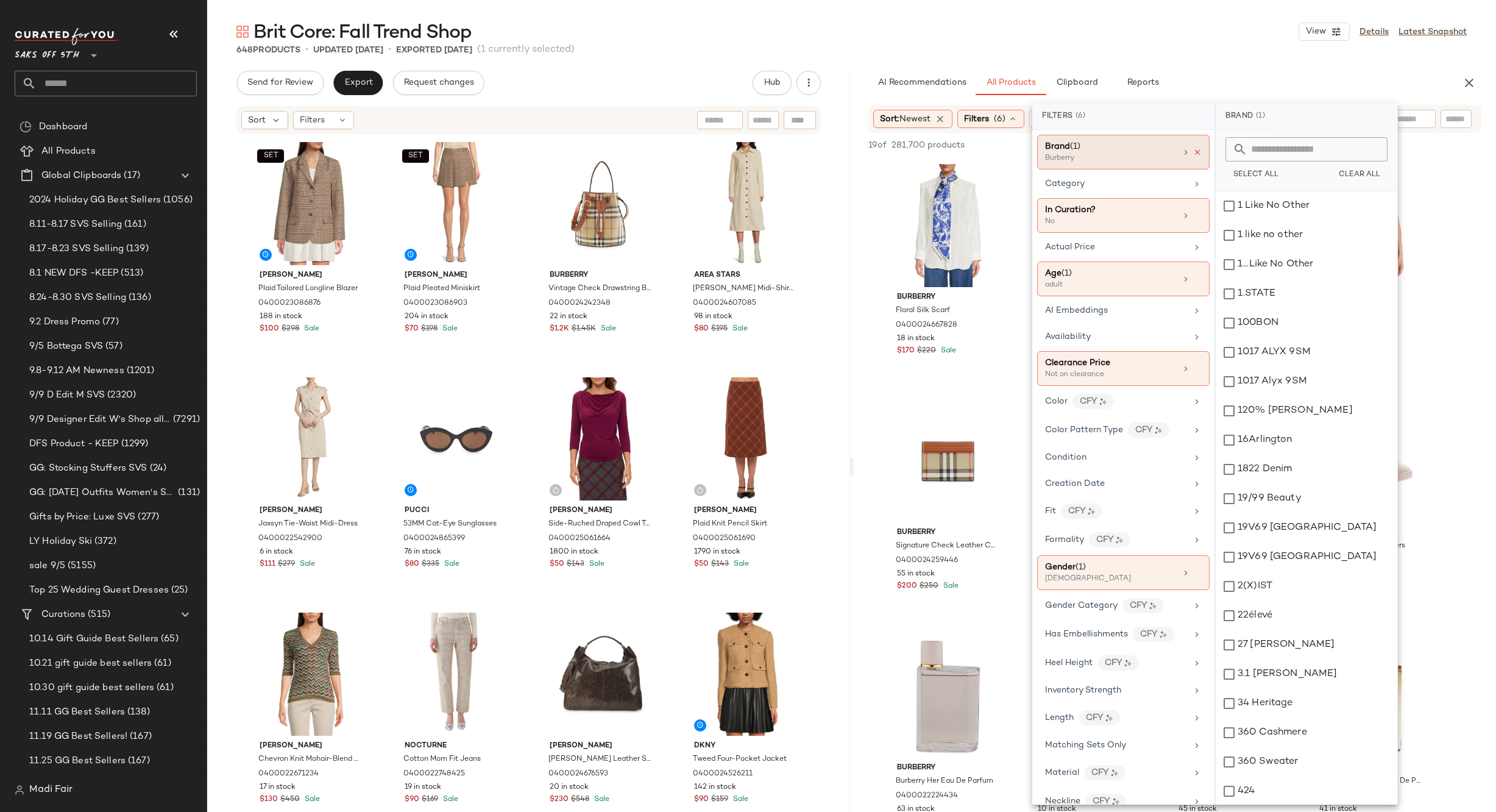
click at [1196, 150] on icon at bounding box center [1197, 152] width 9 height 9
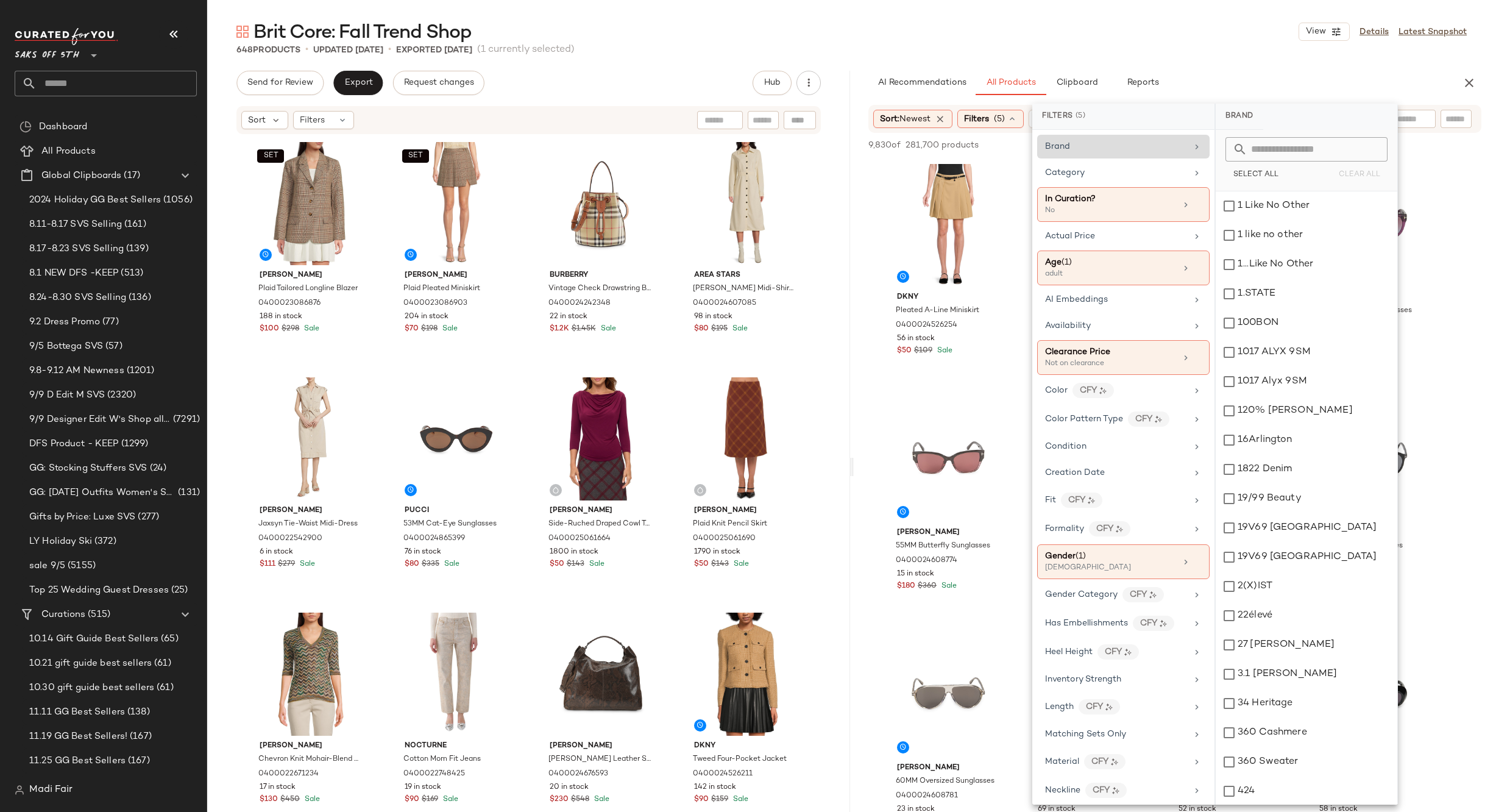
click at [1116, 43] on div "Brit Core: Fall Trend Shop View Details Latest Snapshot" at bounding box center [852, 32] width 1289 height 25
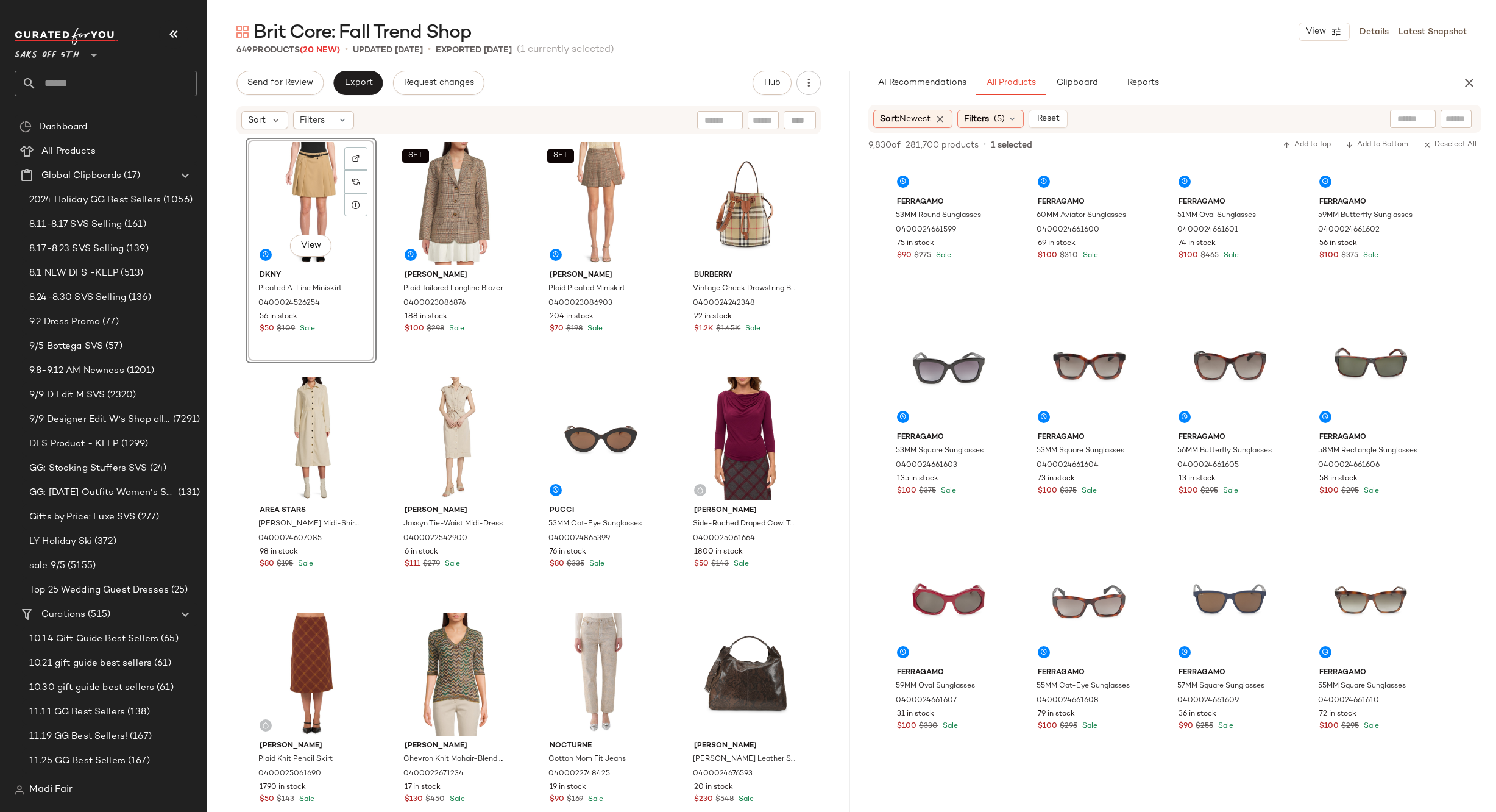
scroll to position [1828, 0]
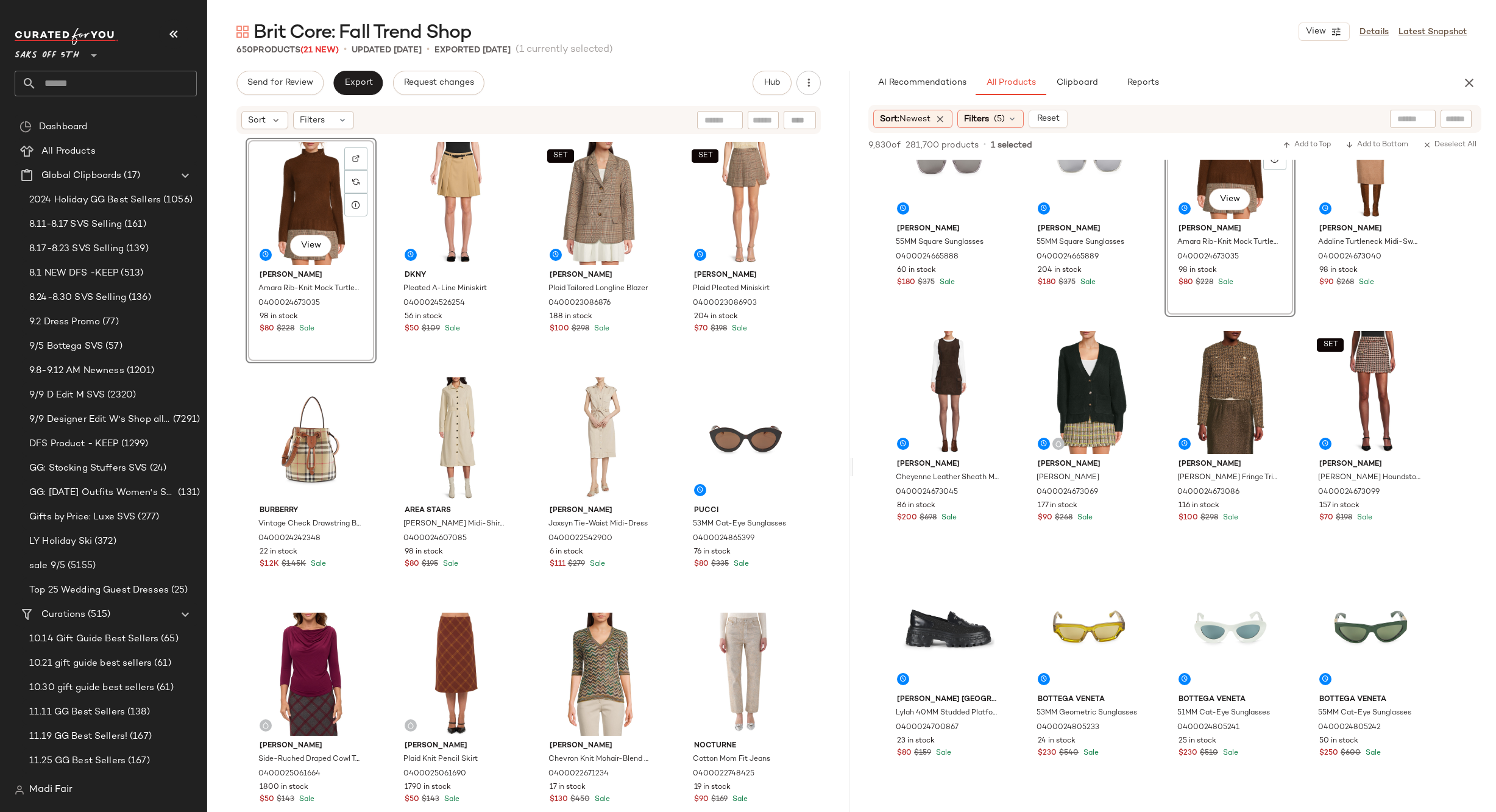
scroll to position [2498, 0]
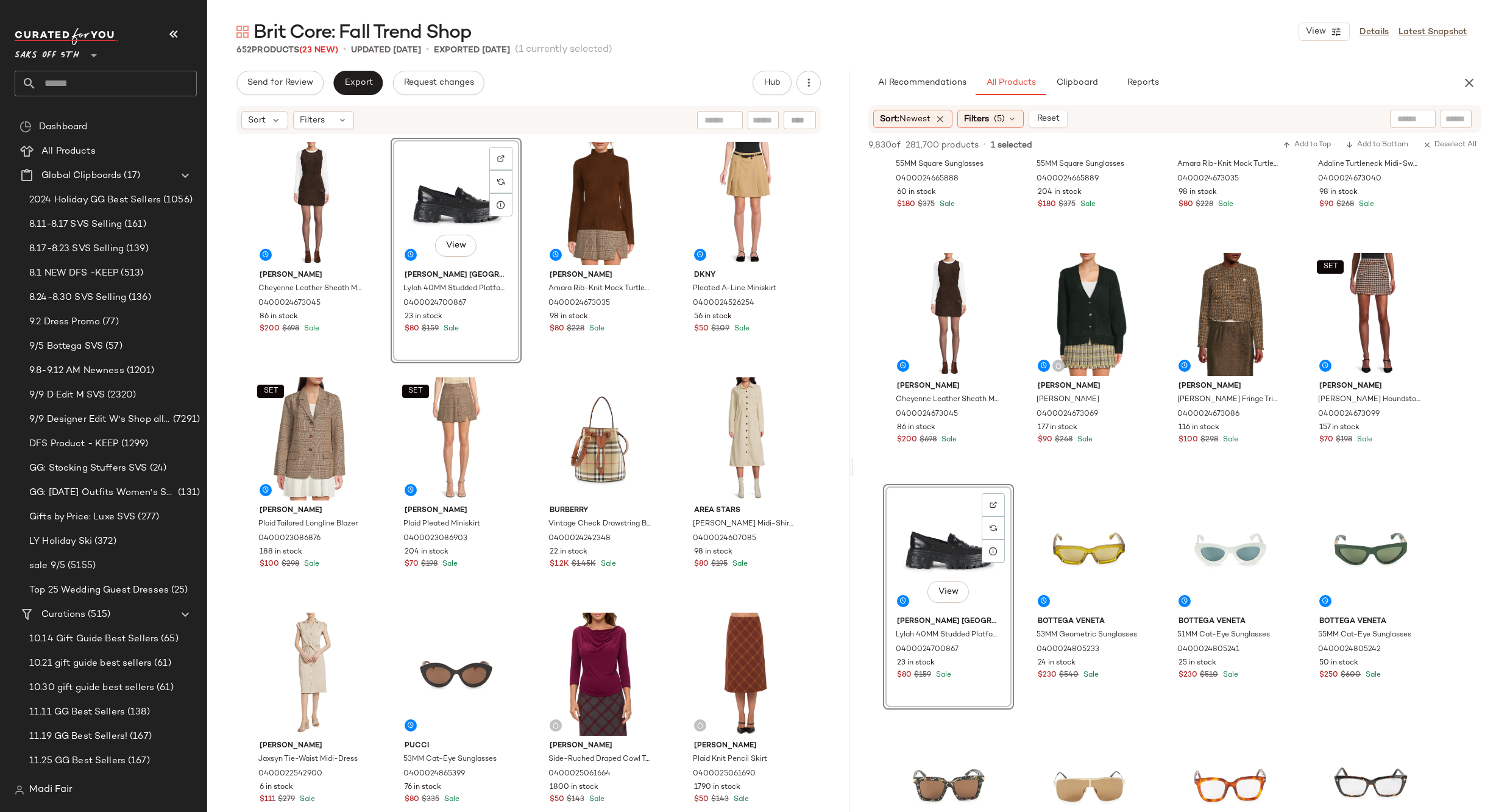
click at [666, 366] on div "Walter Baker Cheyenne Leather Sheath Minidress 0400024673045 86 in stock $200 $…" at bounding box center [528, 493] width 565 height 711
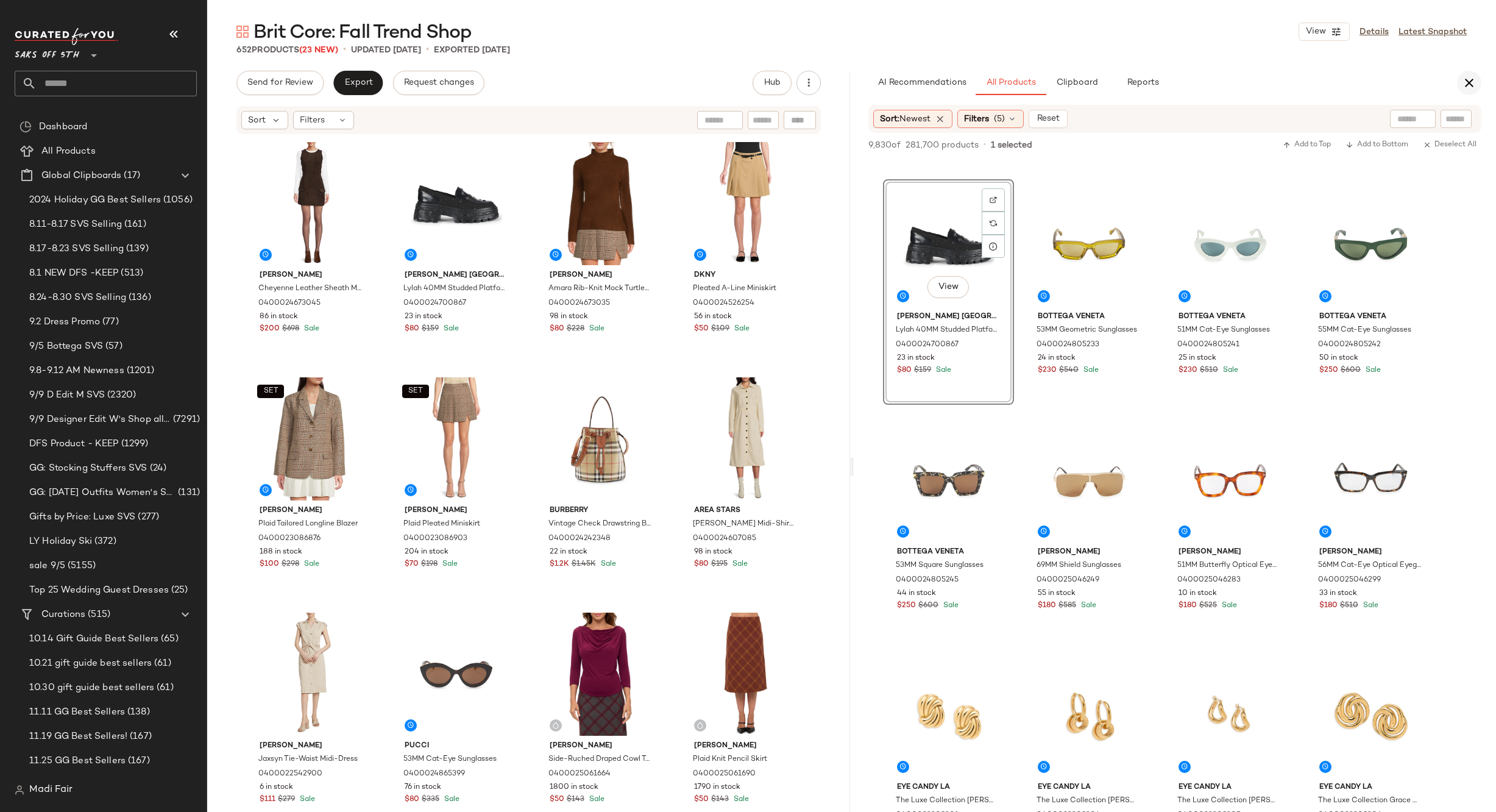
click at [1465, 91] on button "button" at bounding box center [1469, 82] width 25 height 25
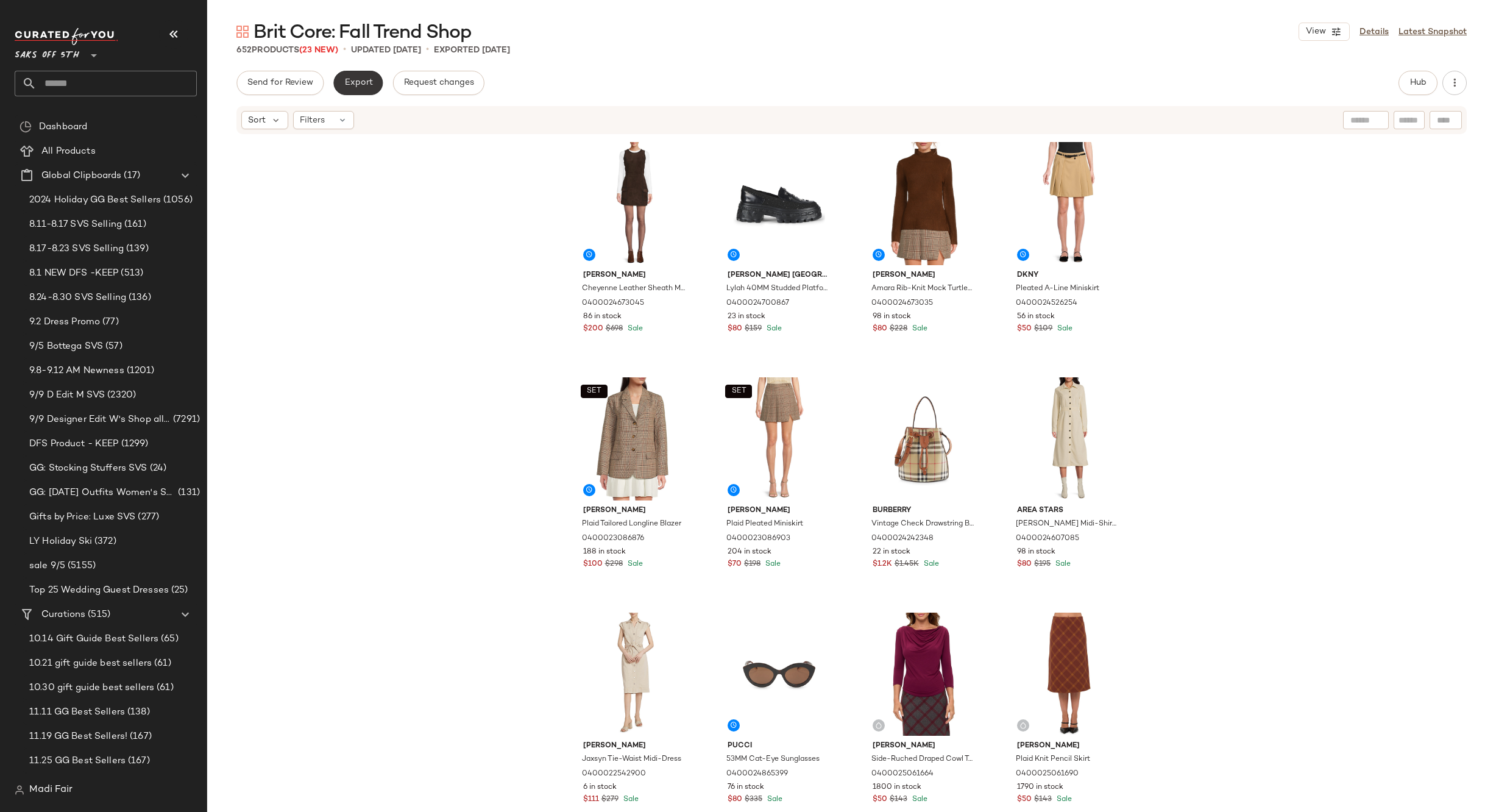
click at [349, 89] on button "Export" at bounding box center [358, 82] width 49 height 25
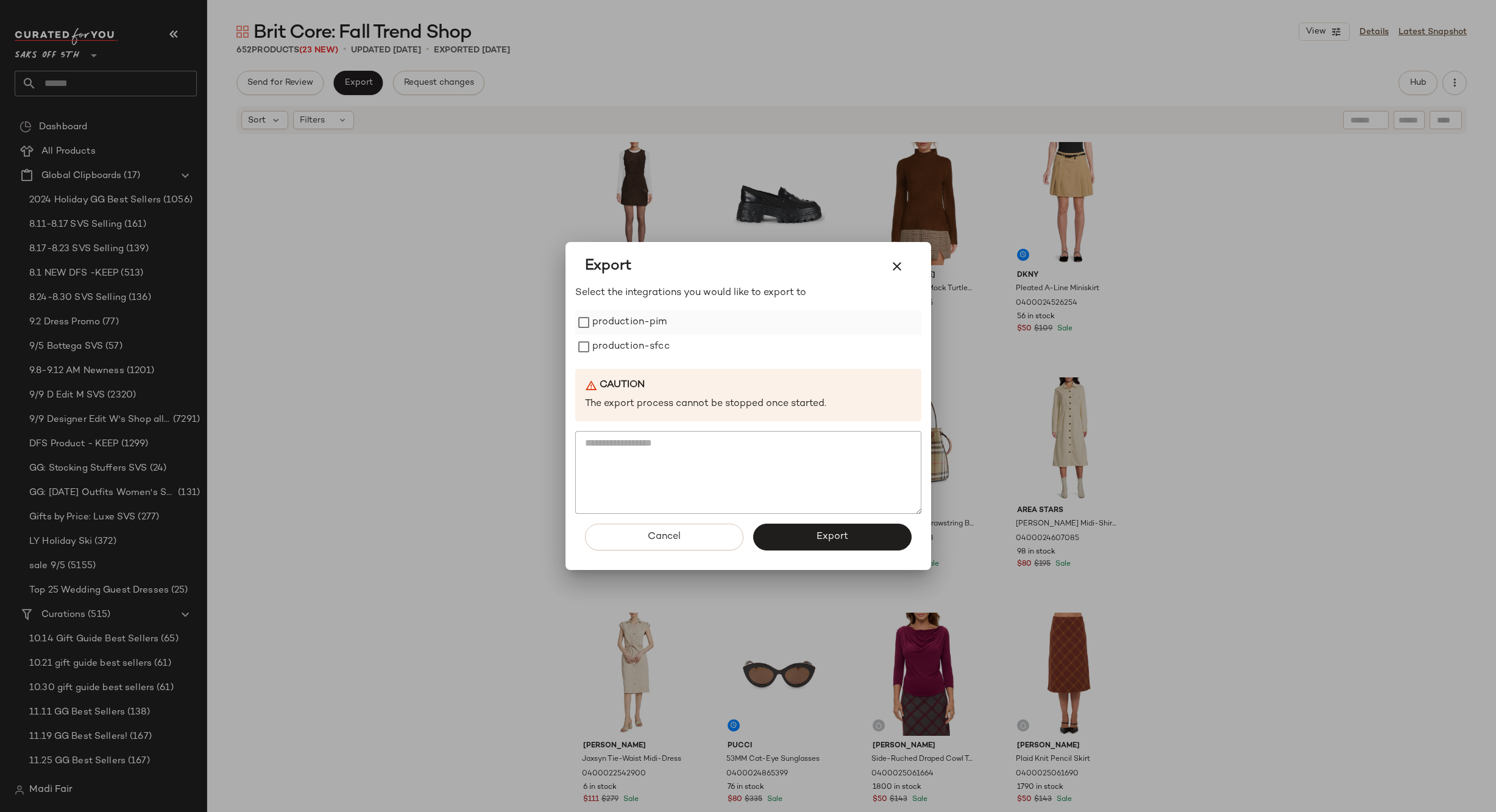
click at [641, 324] on label "production-pim" at bounding box center [629, 322] width 75 height 25
click at [640, 346] on label "production-sfcc" at bounding box center [631, 346] width 77 height 25
click at [807, 538] on button "Export" at bounding box center [833, 537] width 158 height 27
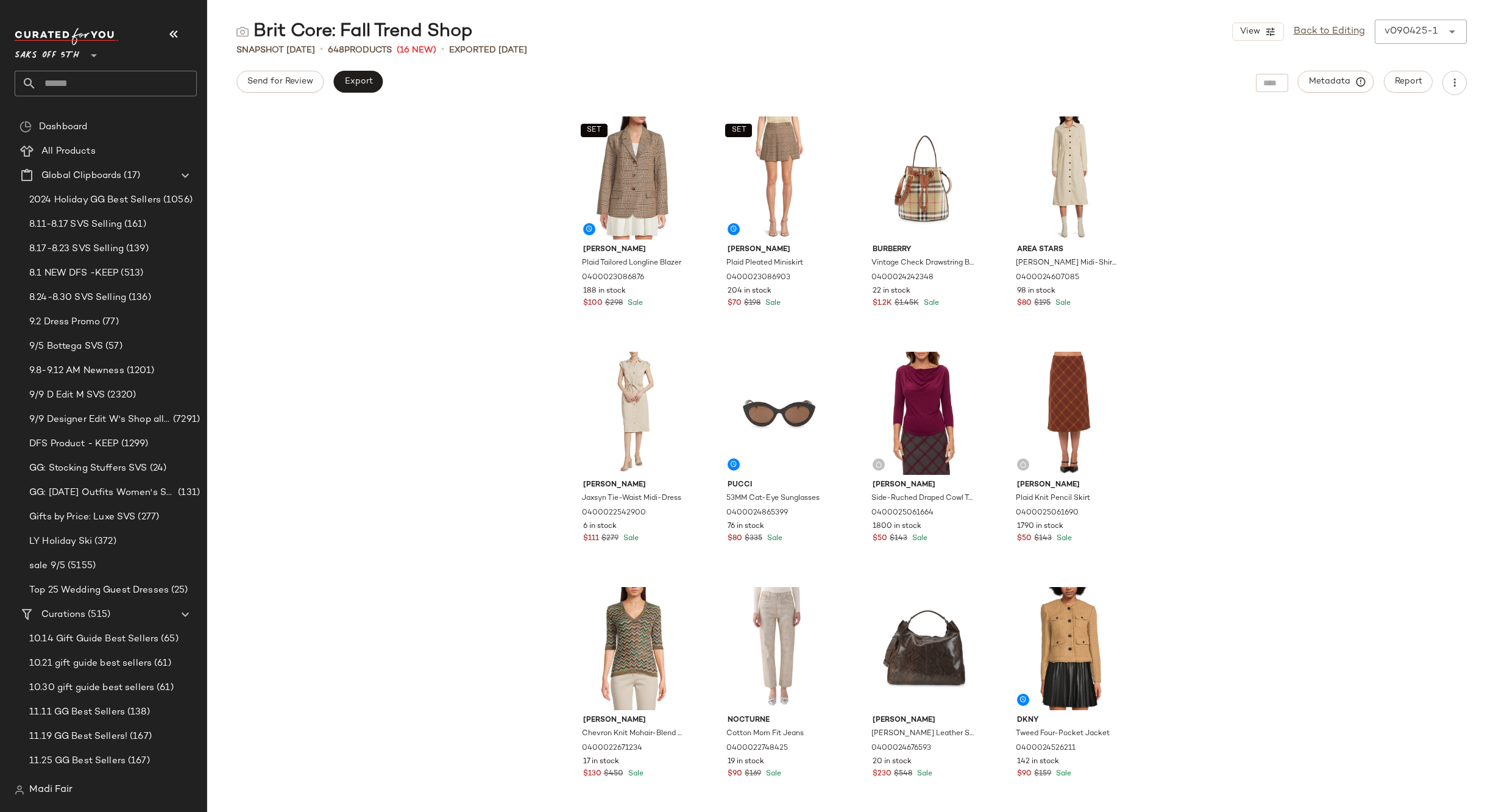
click at [76, 76] on input "text" at bounding box center [116, 83] width 161 height 25
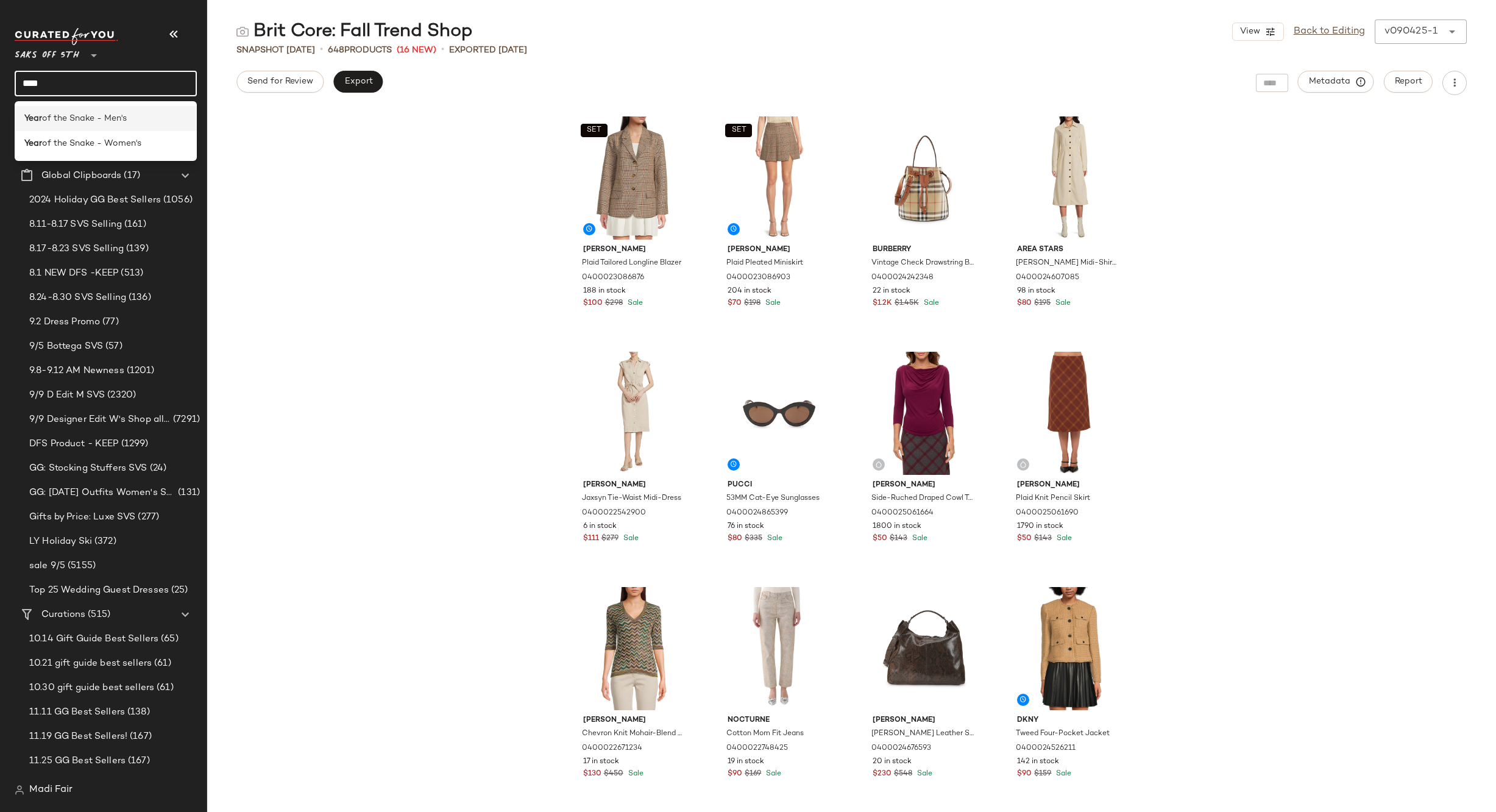
type input "****"
click at [84, 111] on div "Year of the Snake - Men's" at bounding box center [105, 119] width 182 height 25
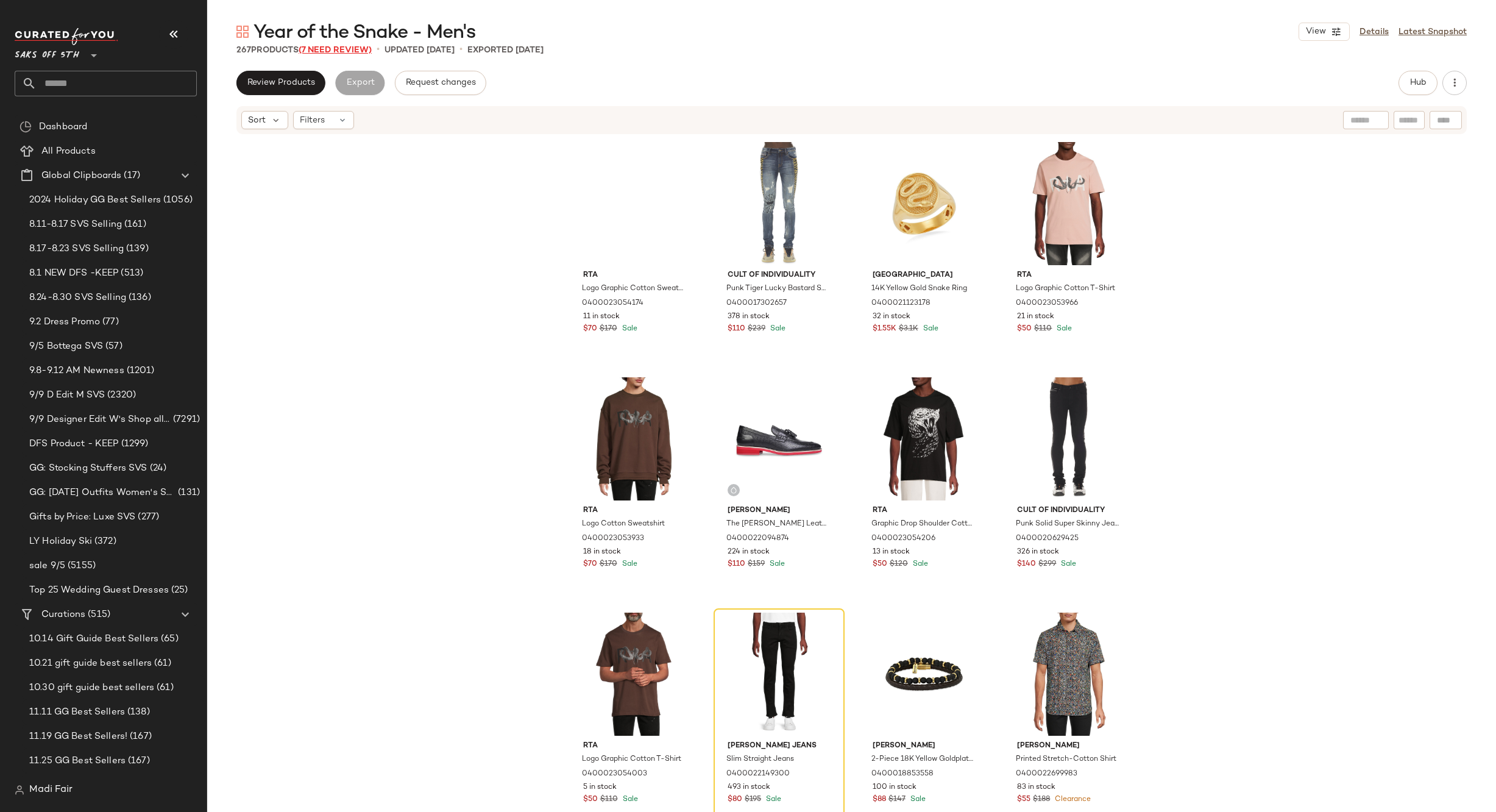
click at [336, 52] on span "(7 Need Review)" at bounding box center [335, 51] width 73 height 9
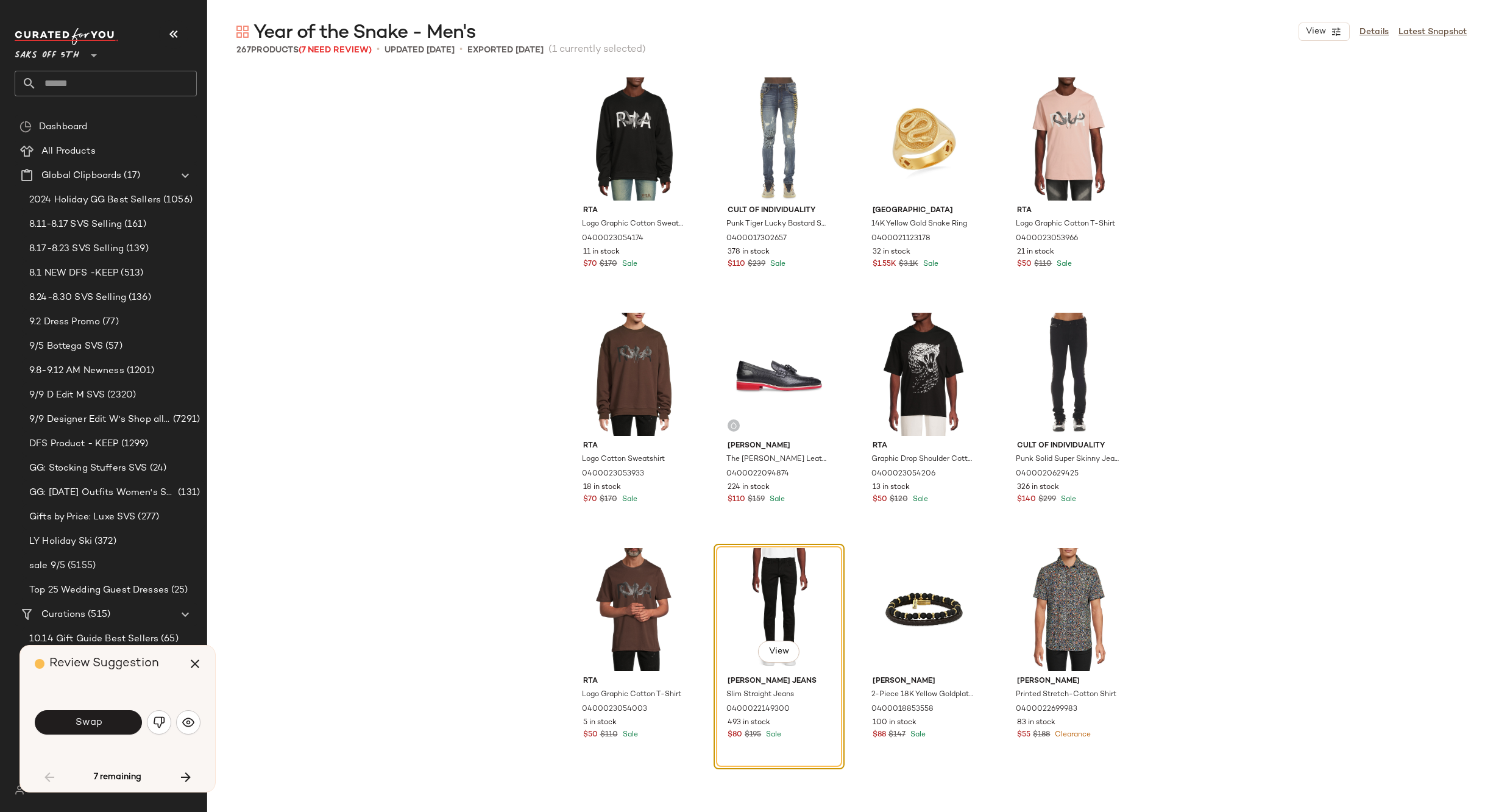
scroll to position [245, 0]
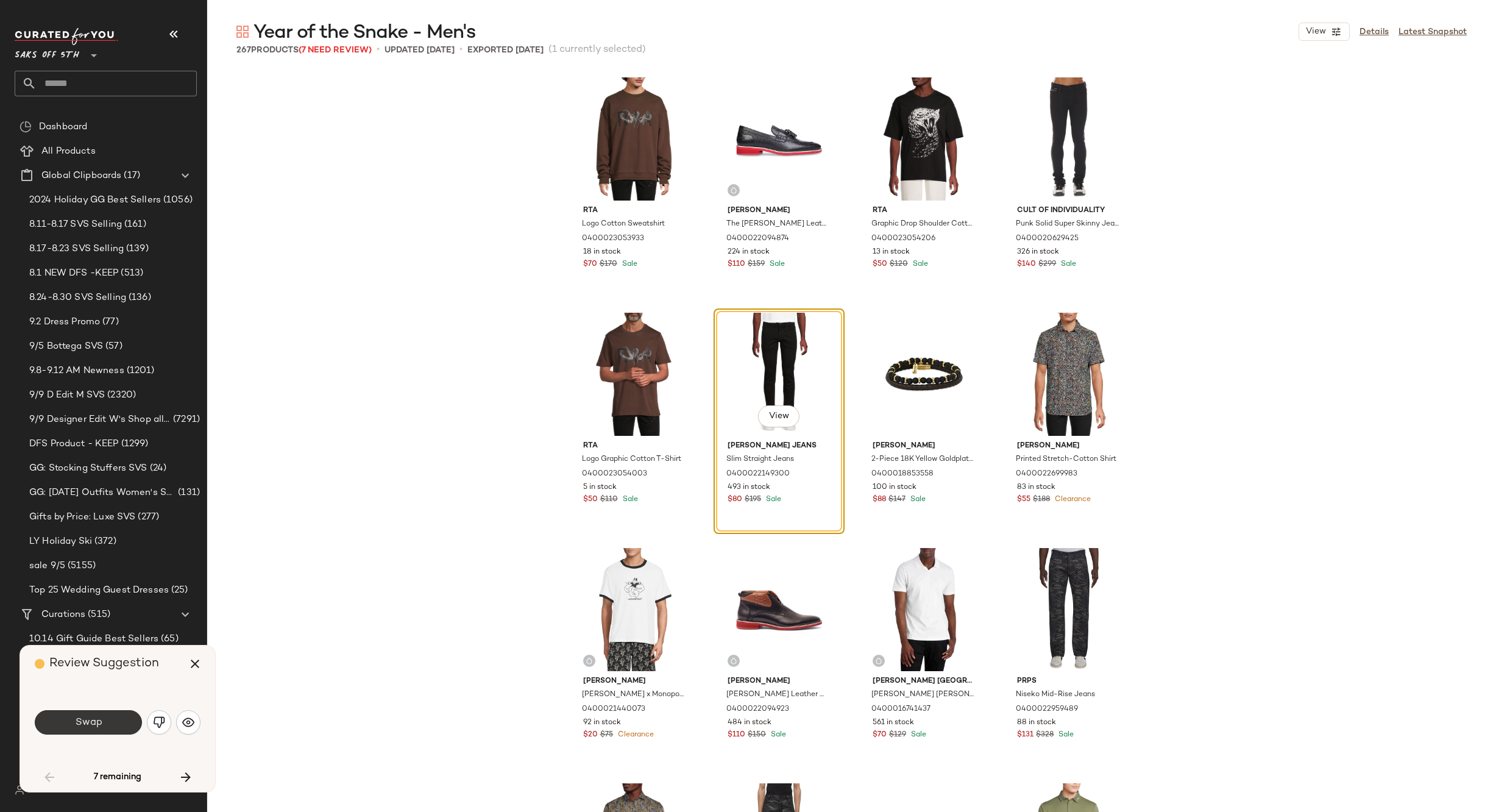
click at [114, 723] on button "Swap" at bounding box center [89, 722] width 108 height 25
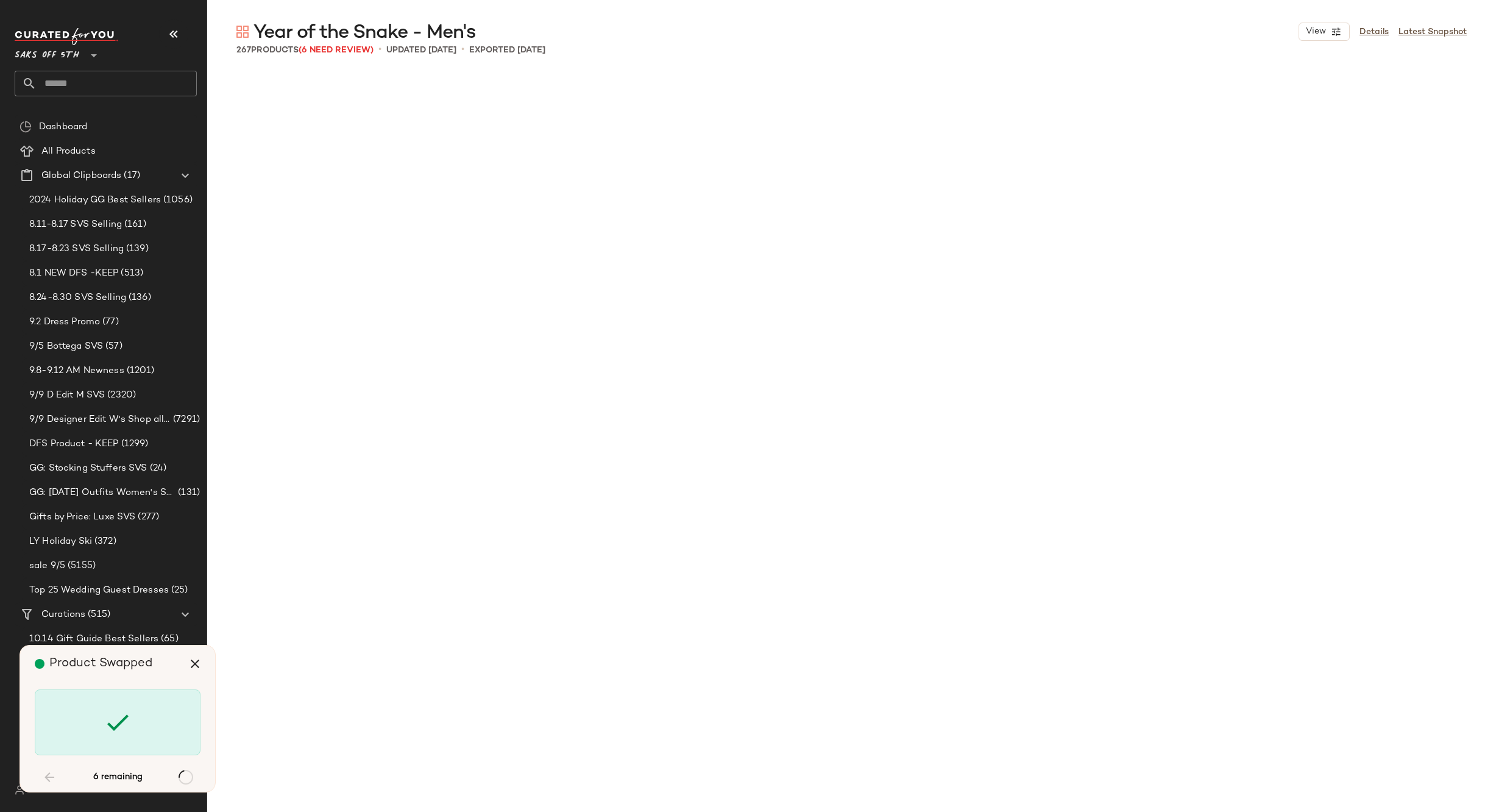
scroll to position [2352, 0]
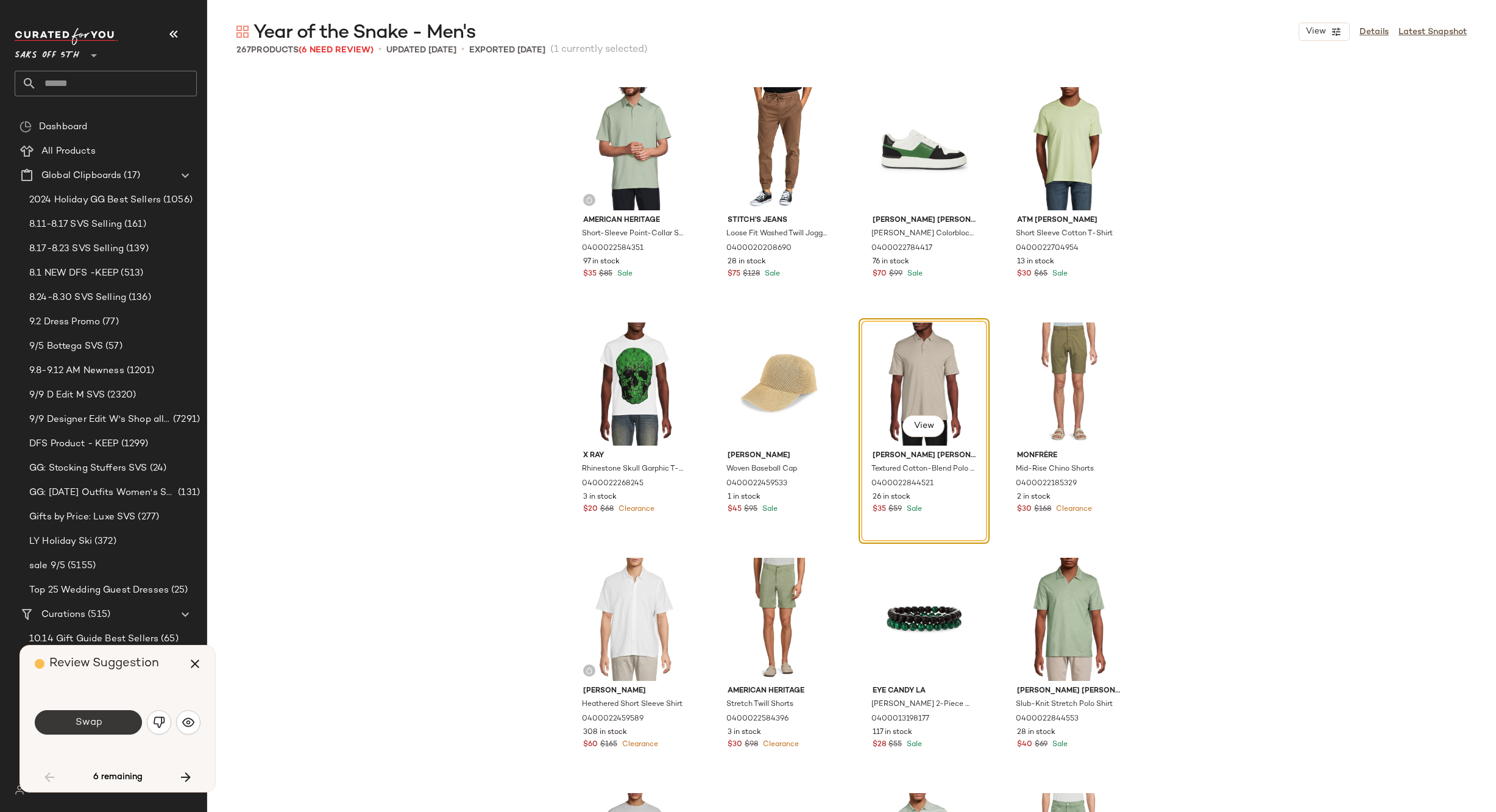
click at [104, 727] on button "Swap" at bounding box center [89, 722] width 108 height 25
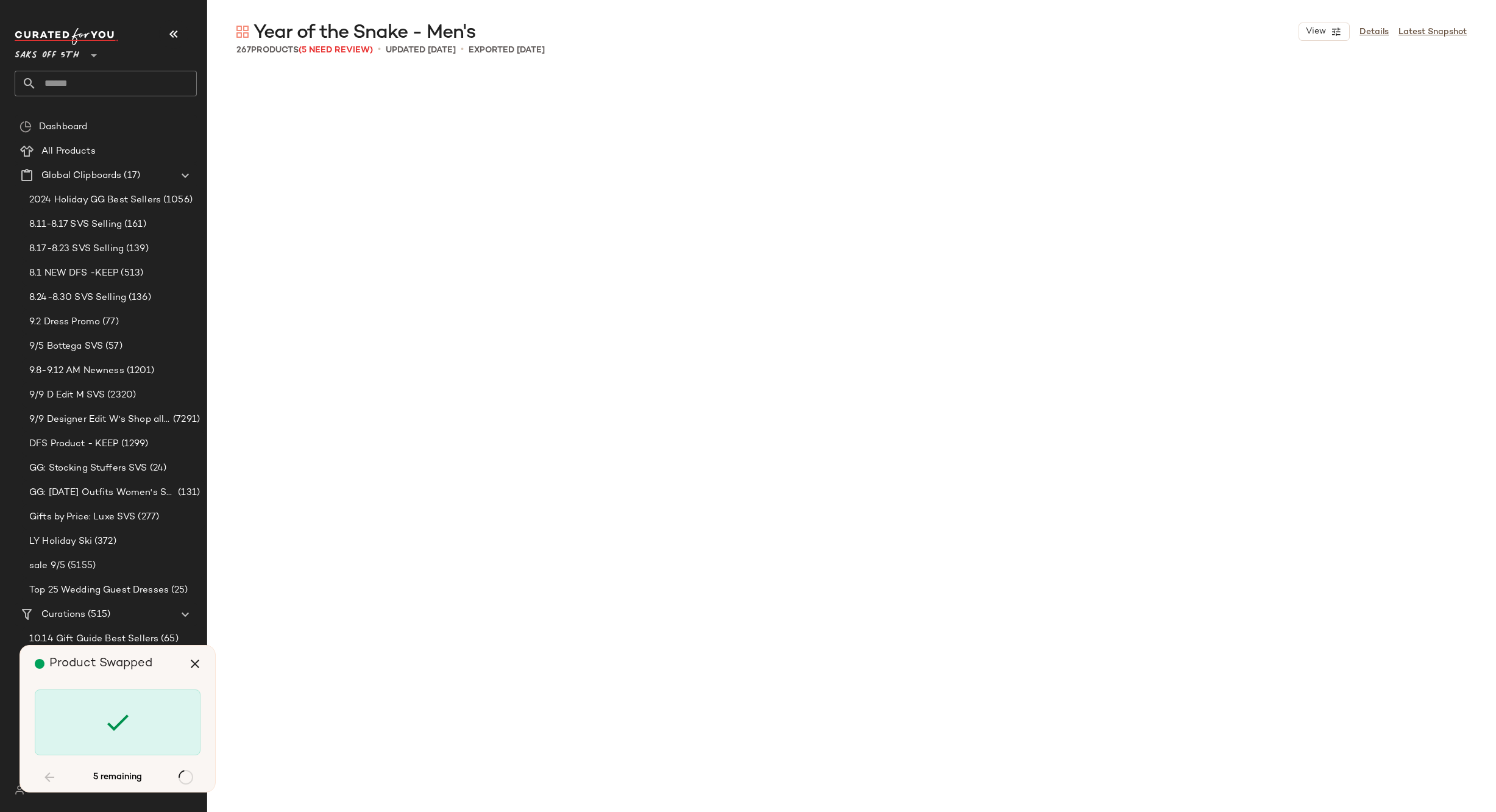
scroll to position [5646, 0]
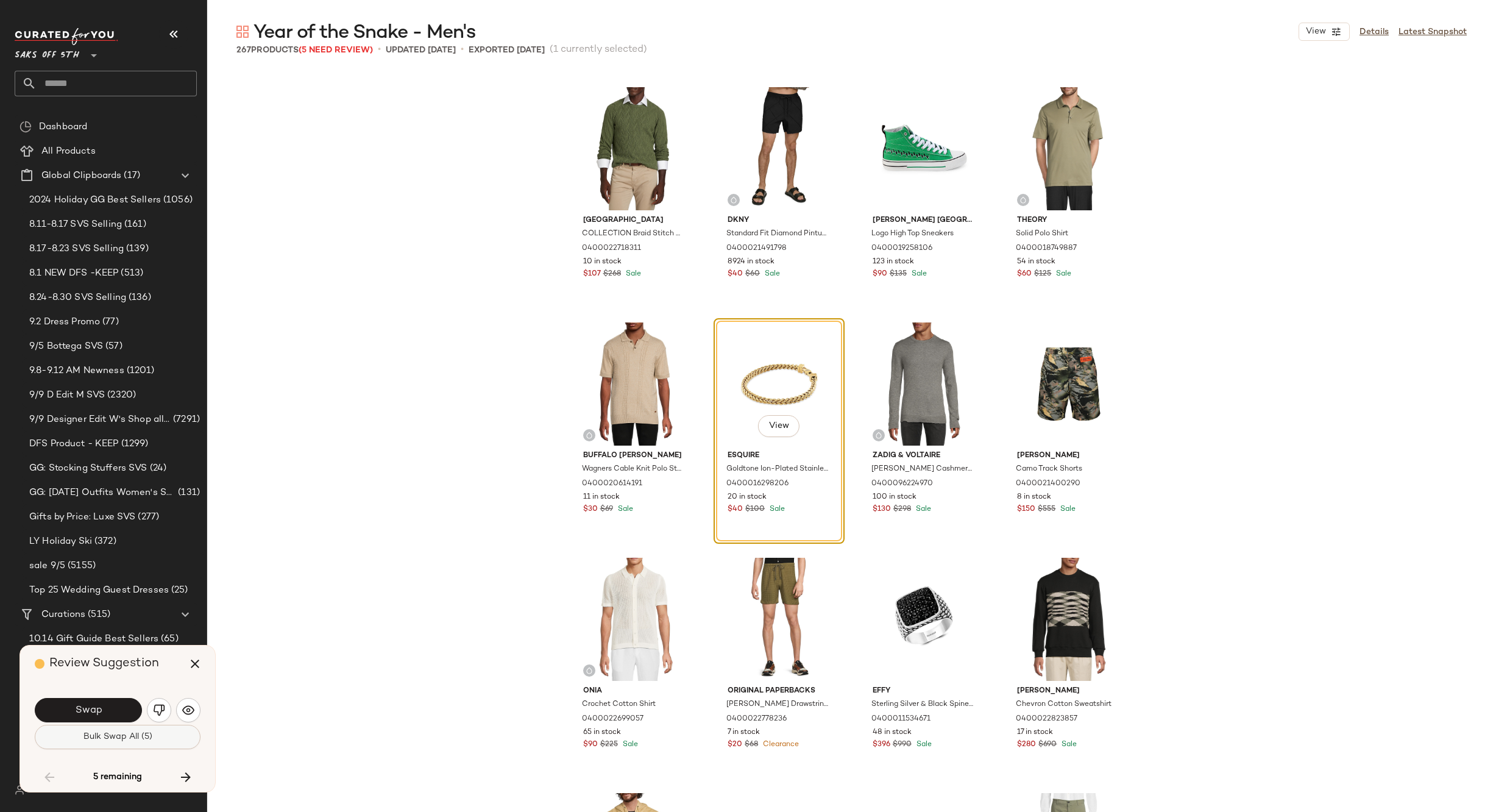
click at [115, 739] on span "Bulk Swap All (5)" at bounding box center [118, 737] width 70 height 9
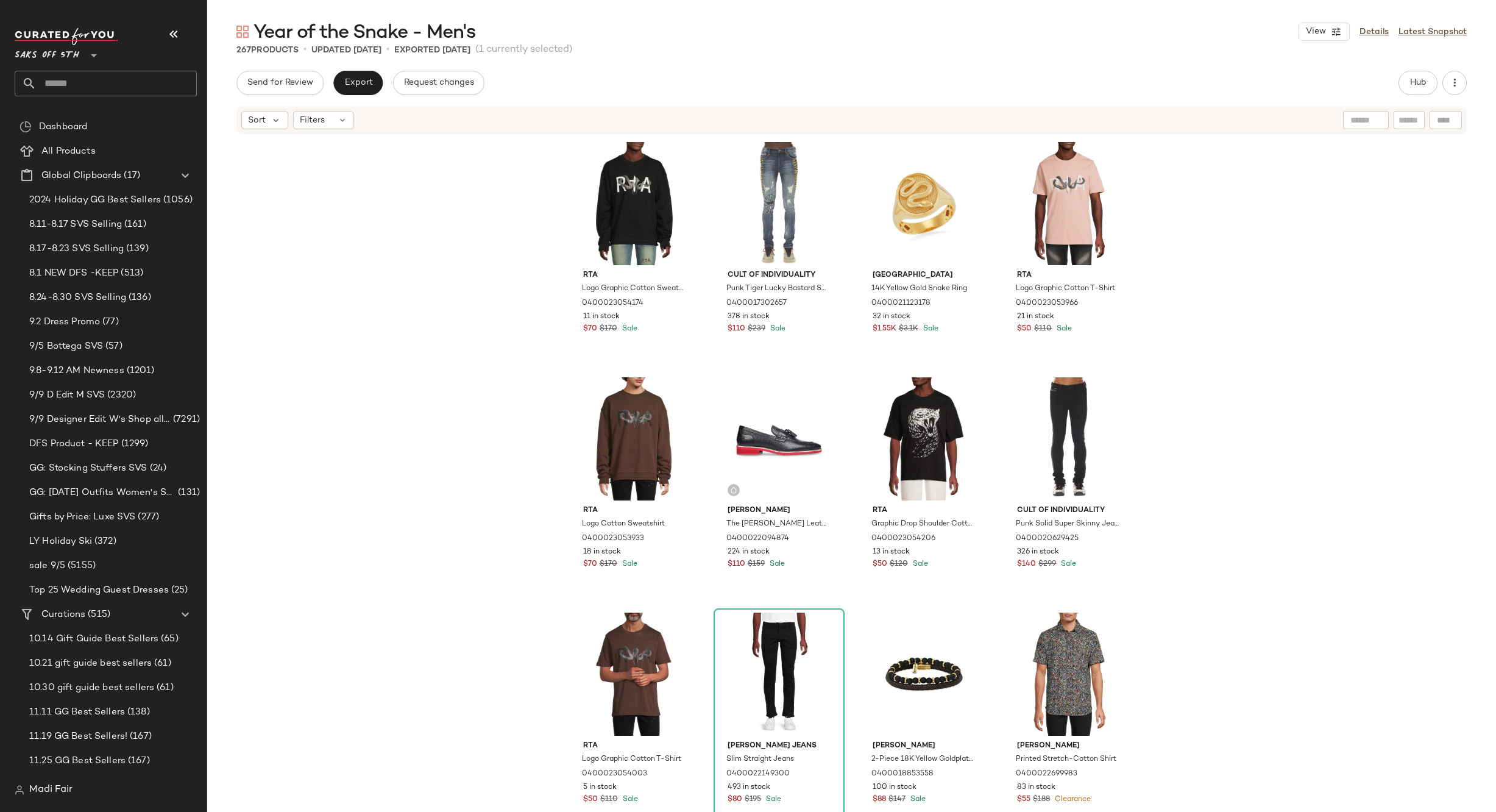
click at [1285, 346] on div "Rta Logo Graphic Cotton Sweatshirt 0400023054174 11 in stock $70 $170 Sale Cult…" at bounding box center [852, 492] width 1289 height 713
click at [365, 84] on span "Export" at bounding box center [358, 83] width 28 height 9
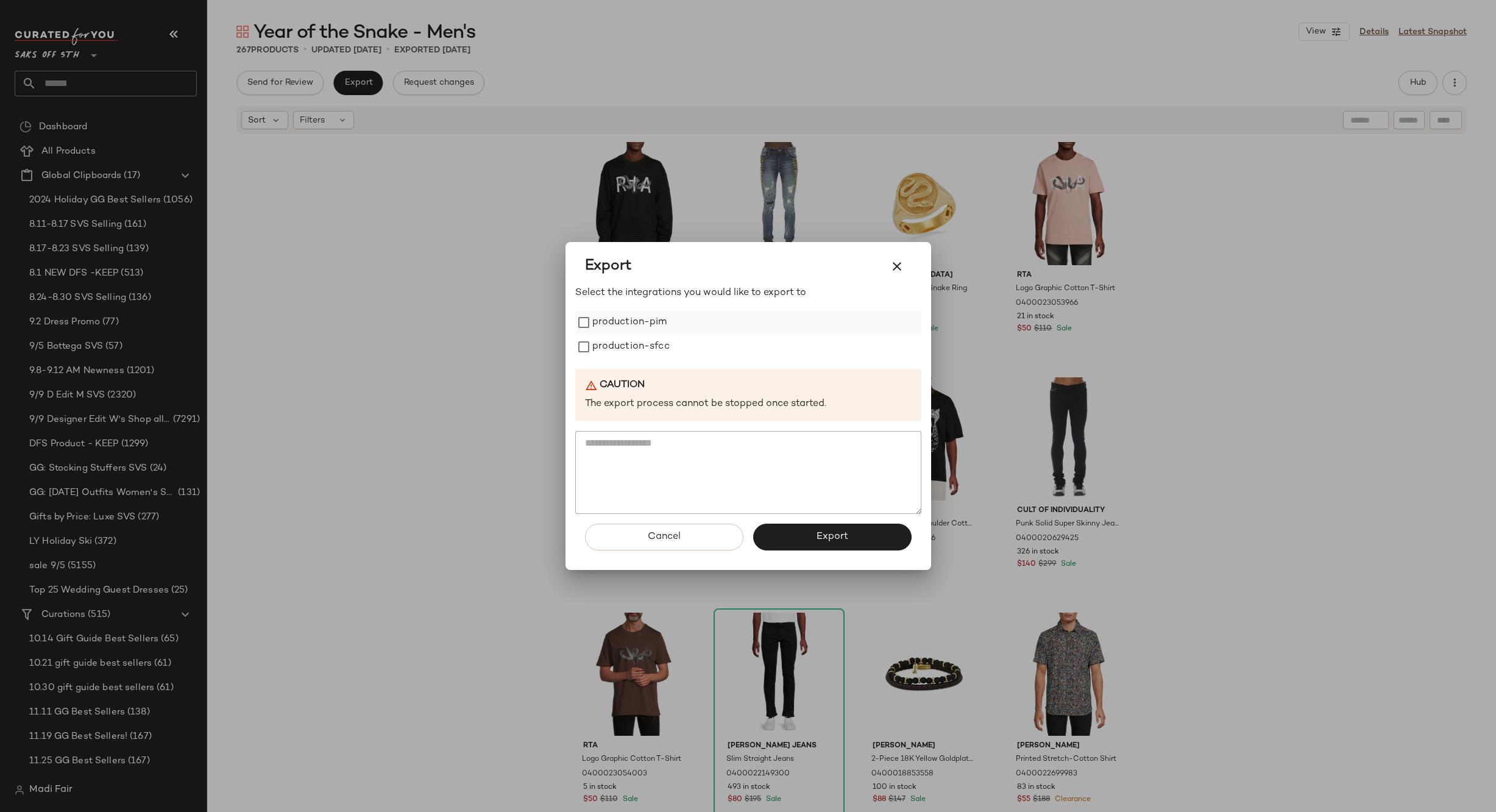
click at [637, 329] on label "production-pim" at bounding box center [629, 322] width 75 height 25
click at [637, 352] on label "production-sfcc" at bounding box center [631, 346] width 77 height 25
click at [788, 535] on button "Export" at bounding box center [833, 537] width 158 height 27
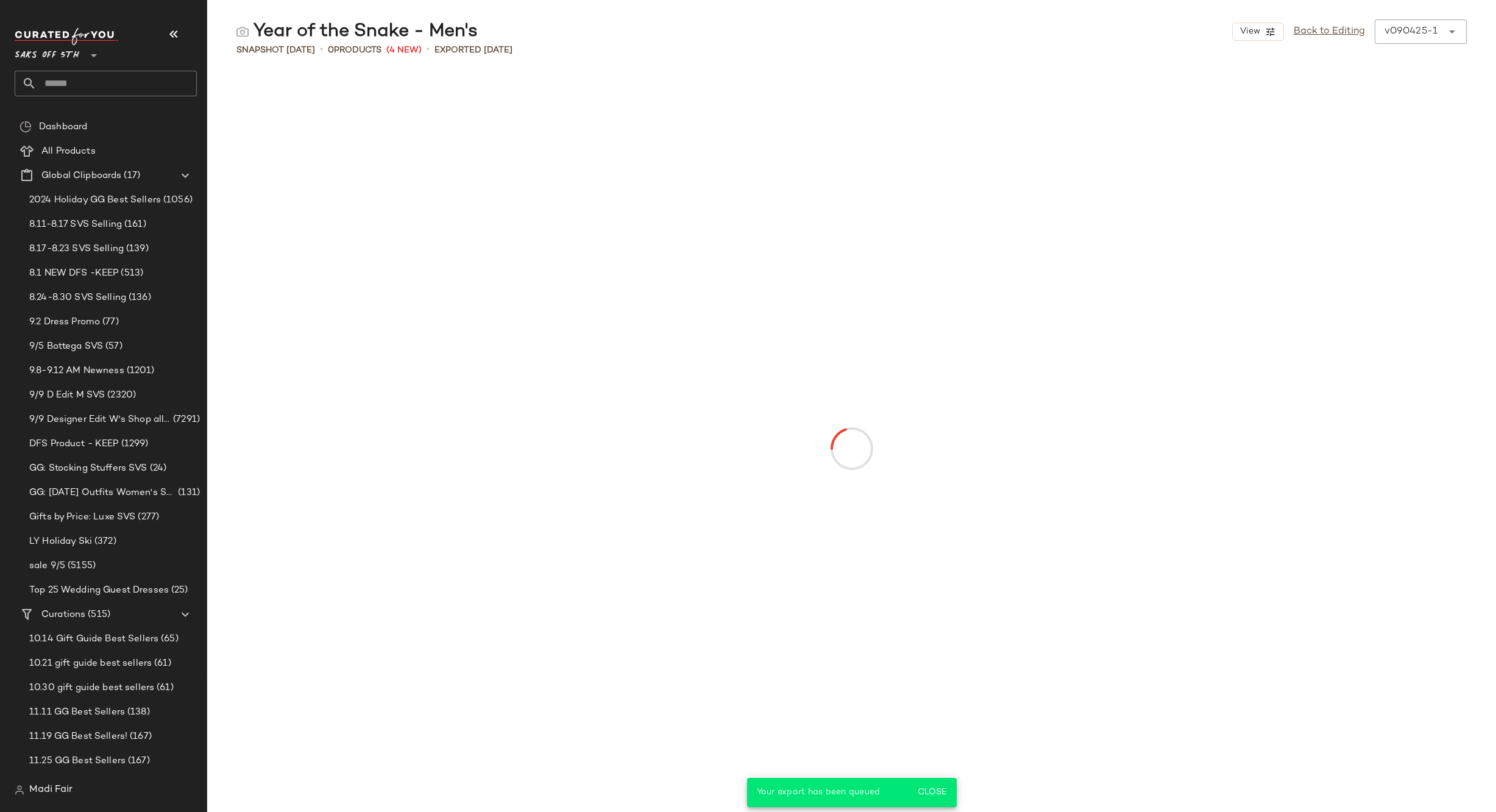
click at [113, 85] on input "text" at bounding box center [116, 83] width 161 height 25
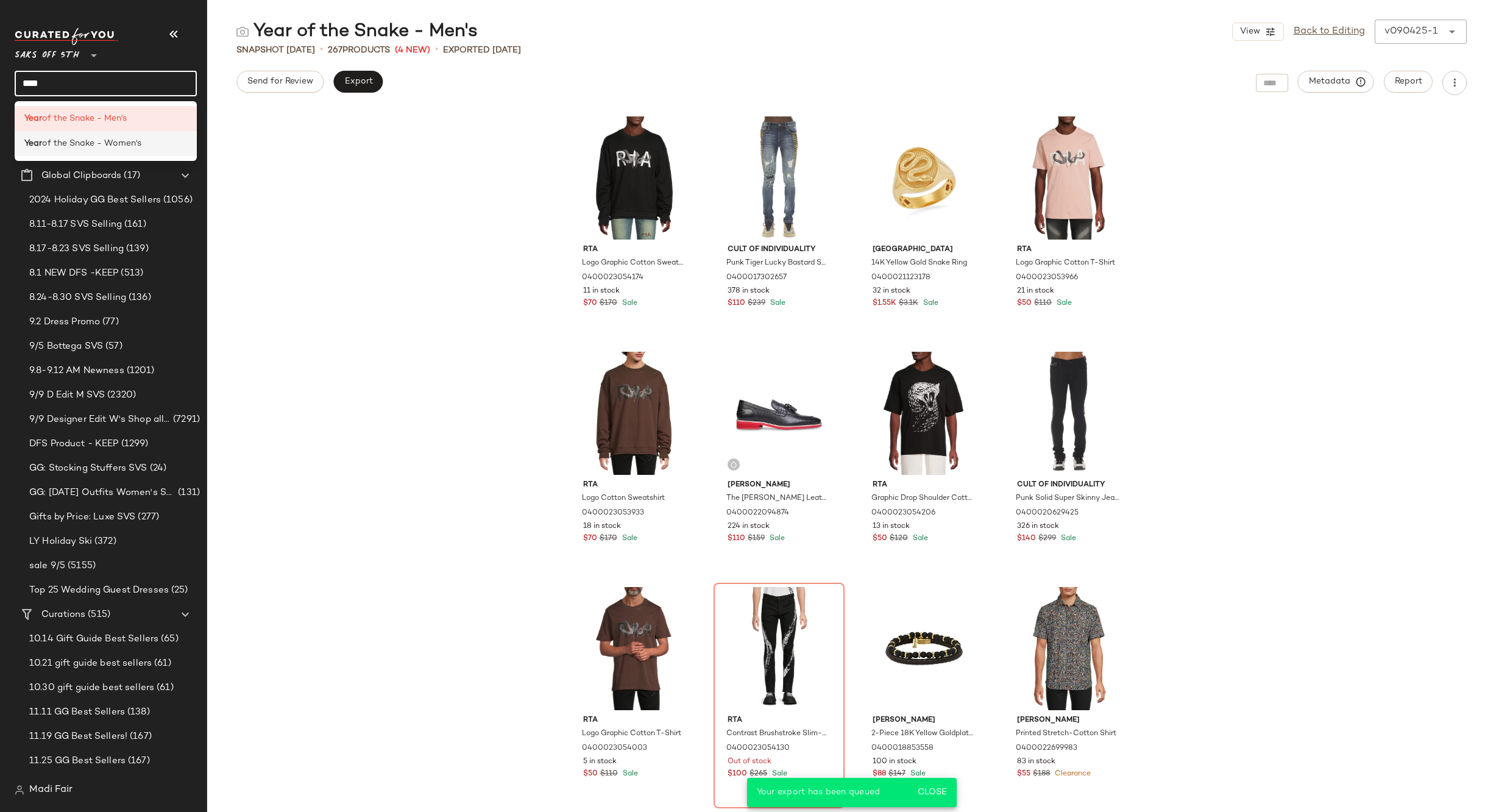
type input "****"
click at [121, 142] on span "of the Snake - Women's" at bounding box center [92, 143] width 100 height 13
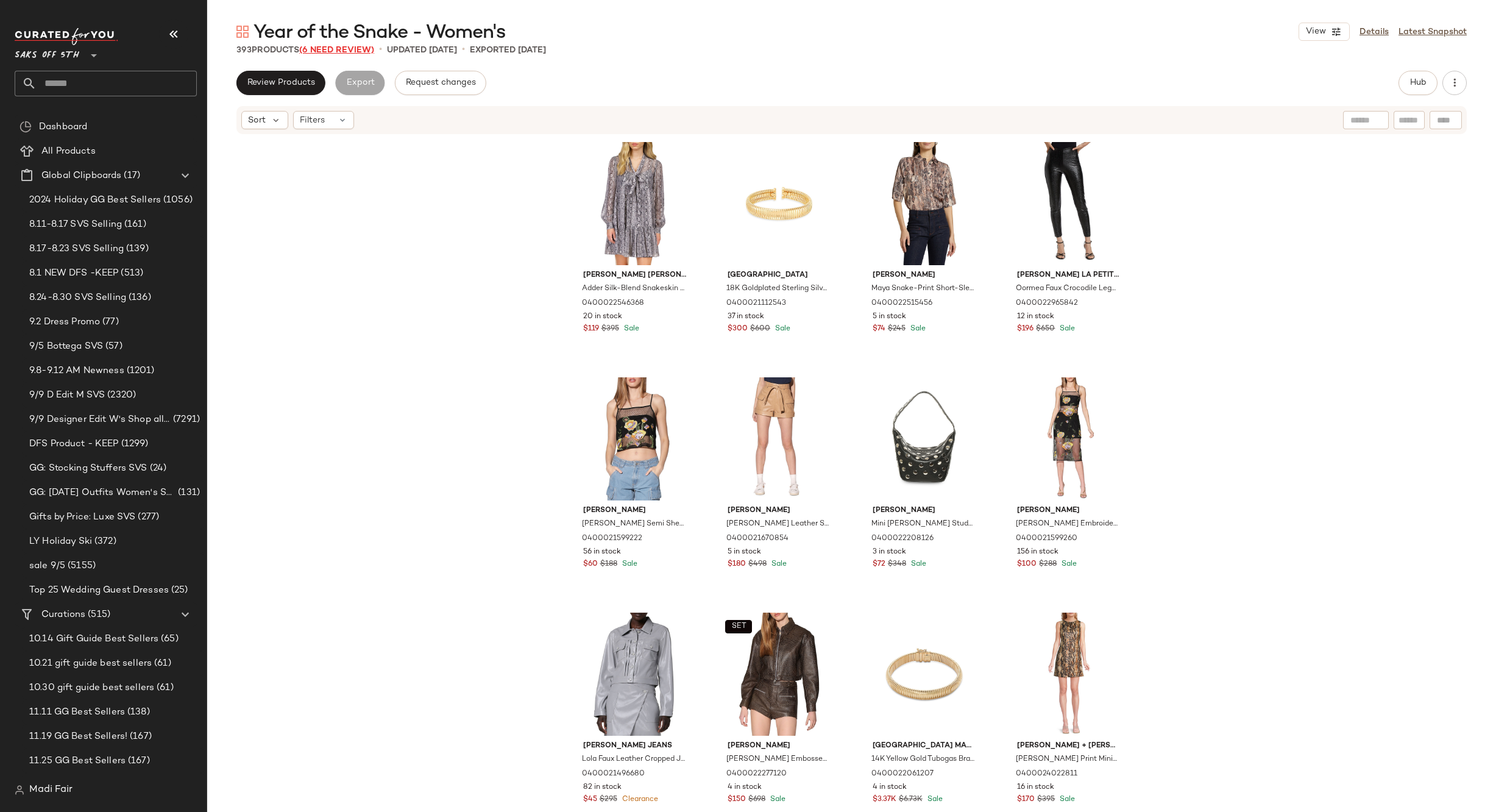
click at [343, 49] on span "(6 Need Review)" at bounding box center [336, 51] width 75 height 9
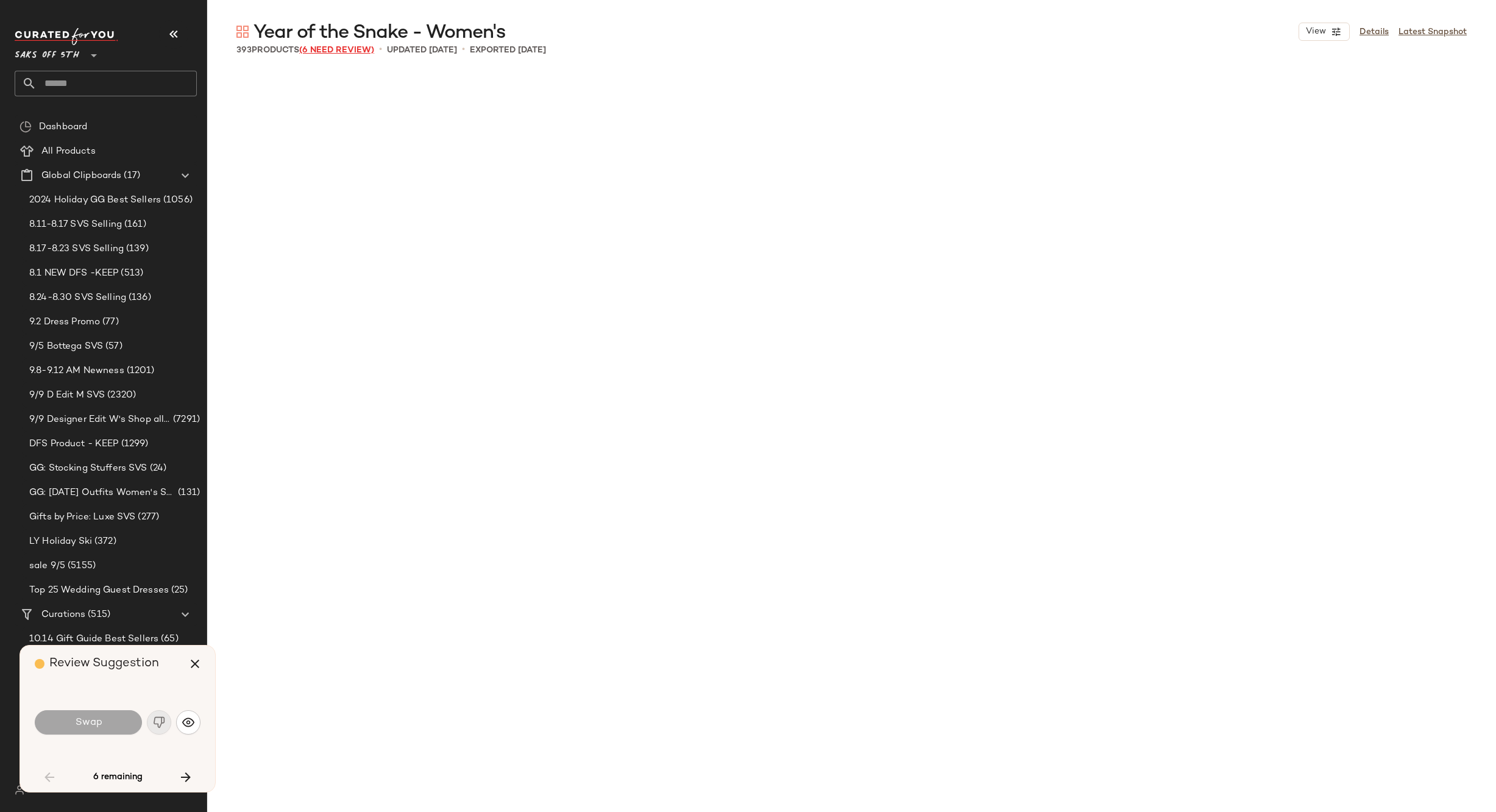
scroll to position [1647, 0]
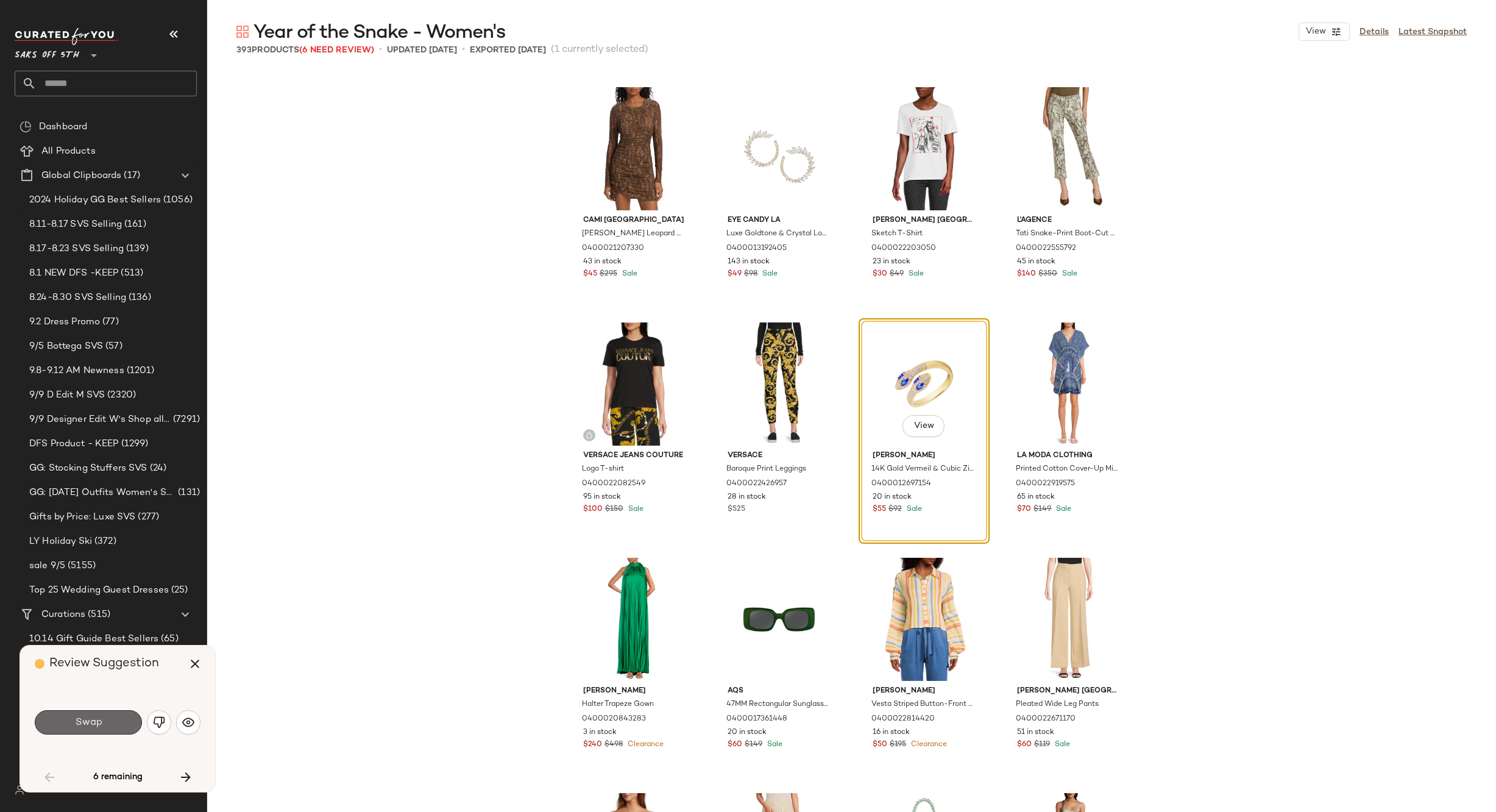
click at [115, 720] on button "Swap" at bounding box center [89, 722] width 108 height 25
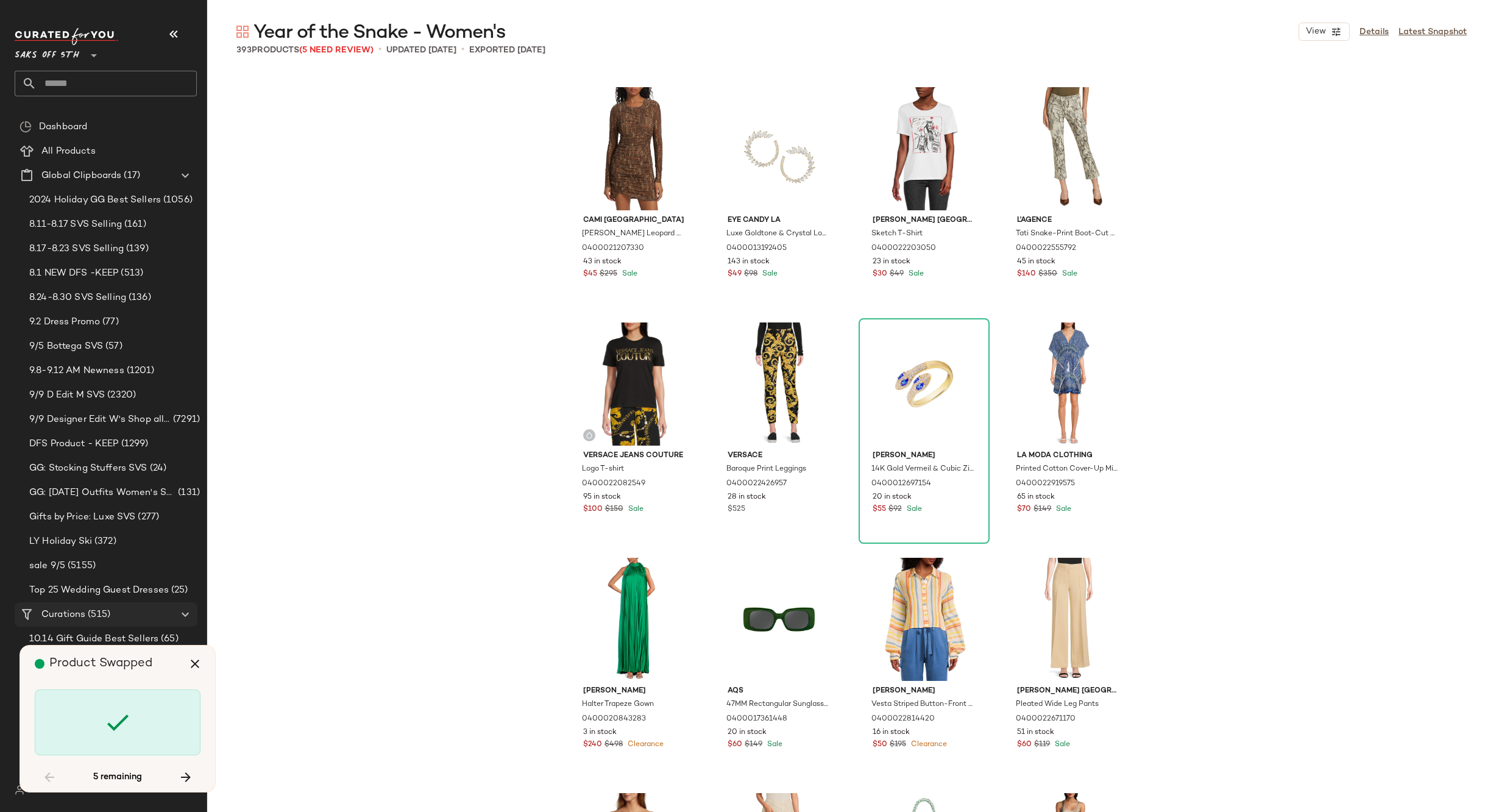
scroll to position [4470, 0]
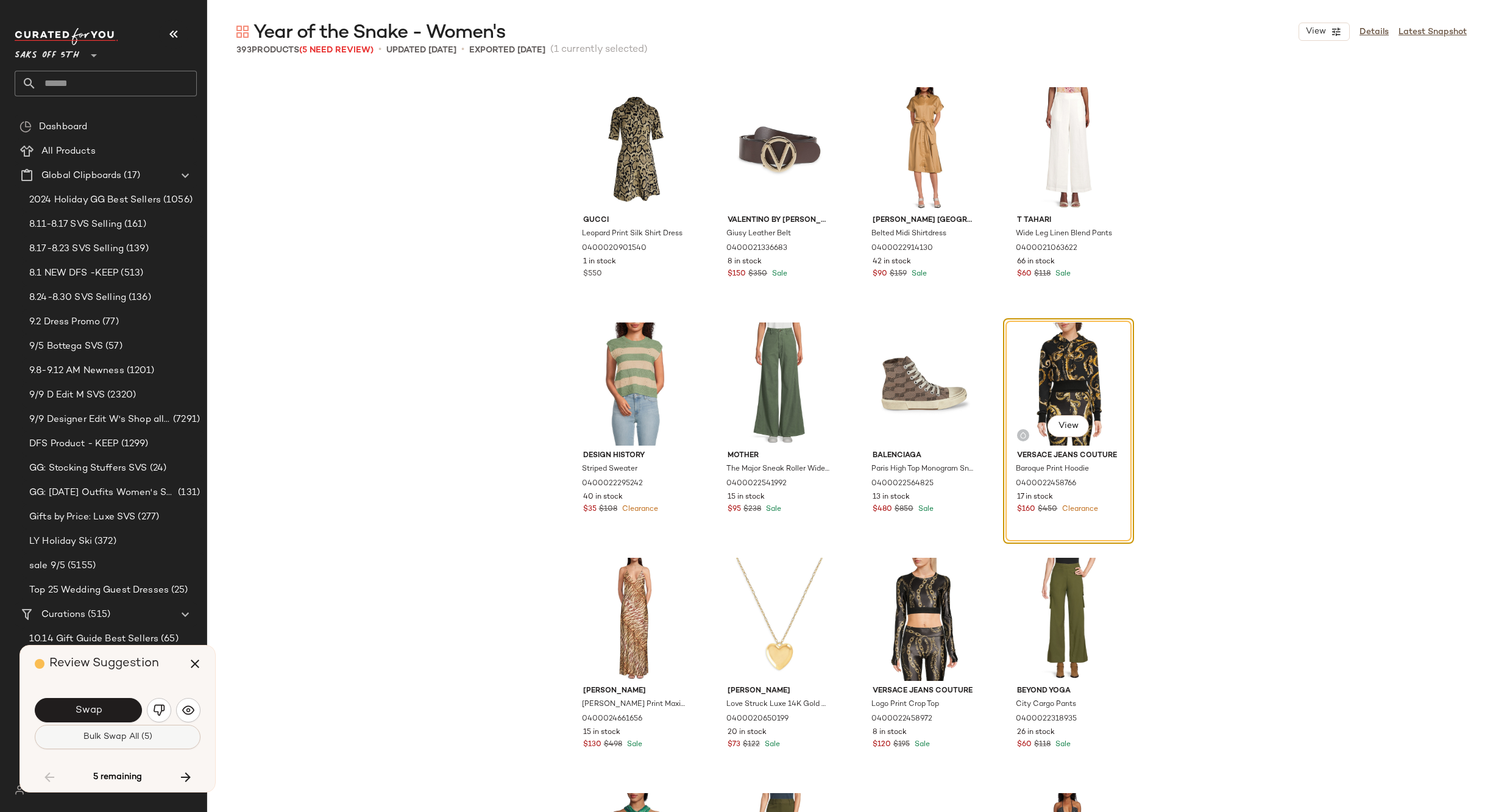
click at [118, 738] on span "Bulk Swap All (5)" at bounding box center [118, 737] width 70 height 9
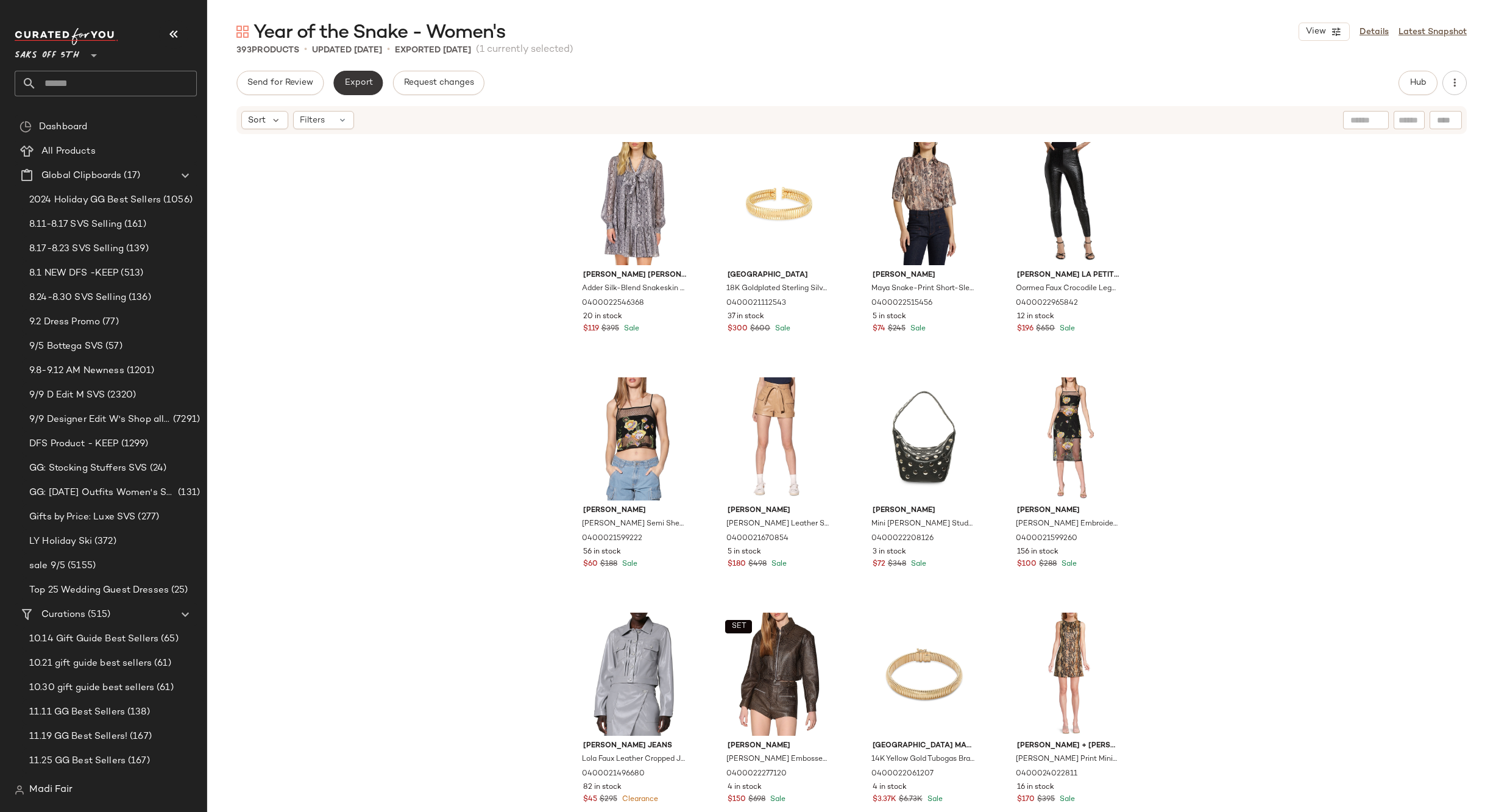
click at [365, 81] on span "Export" at bounding box center [358, 83] width 28 height 9
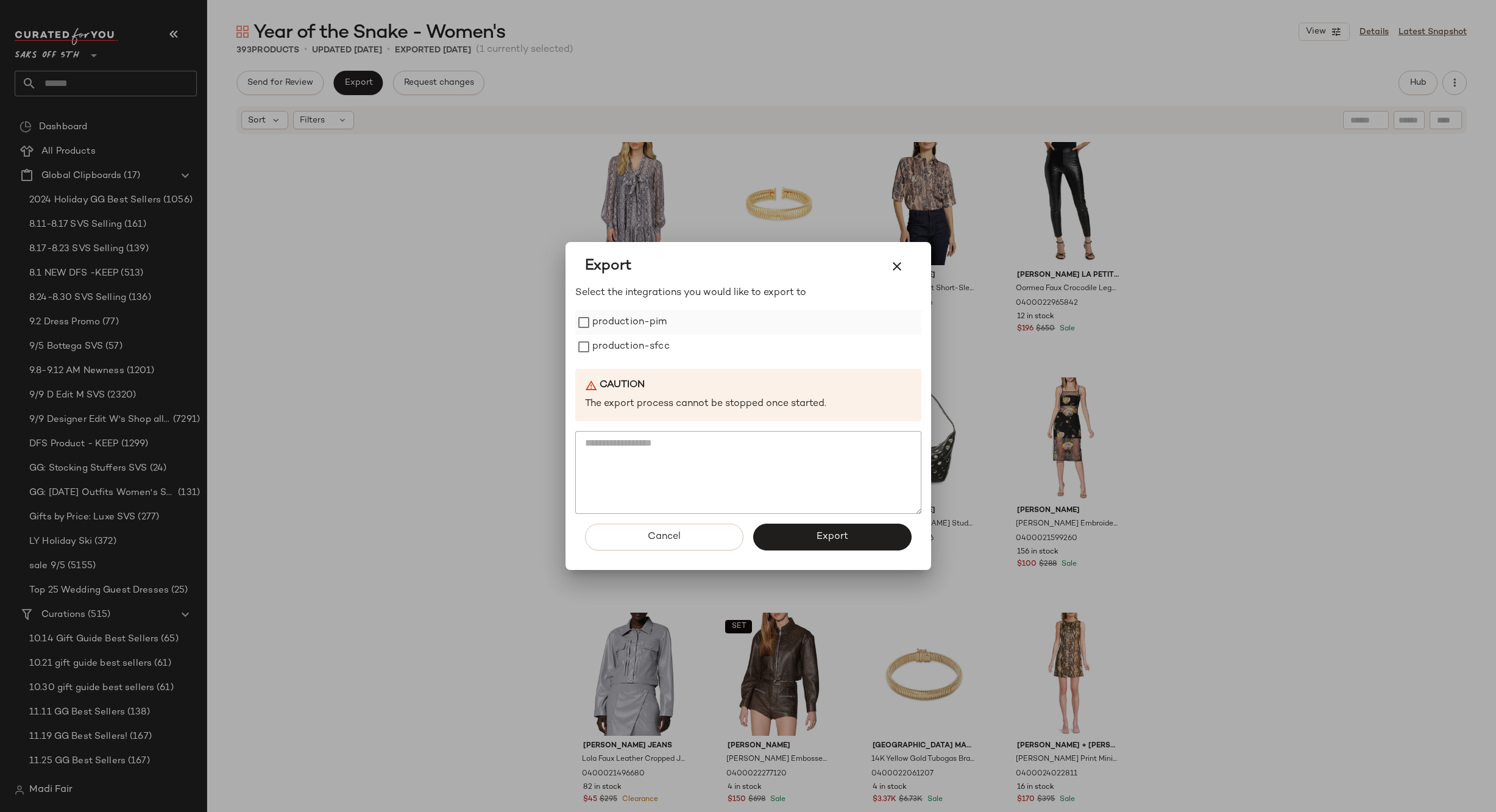
click at [643, 327] on label "production-pim" at bounding box center [629, 322] width 75 height 25
click at [635, 360] on div "Select the integrations you would like to export to production-pim production-s…" at bounding box center [749, 400] width 346 height 228
click at [683, 355] on div "production-sfcc" at bounding box center [749, 346] width 346 height 25
drag, startPoint x: 682, startPoint y: 347, endPoint x: 599, endPoint y: 355, distance: 83.4
click at [682, 347] on div "production-sfcc" at bounding box center [749, 346] width 346 height 25
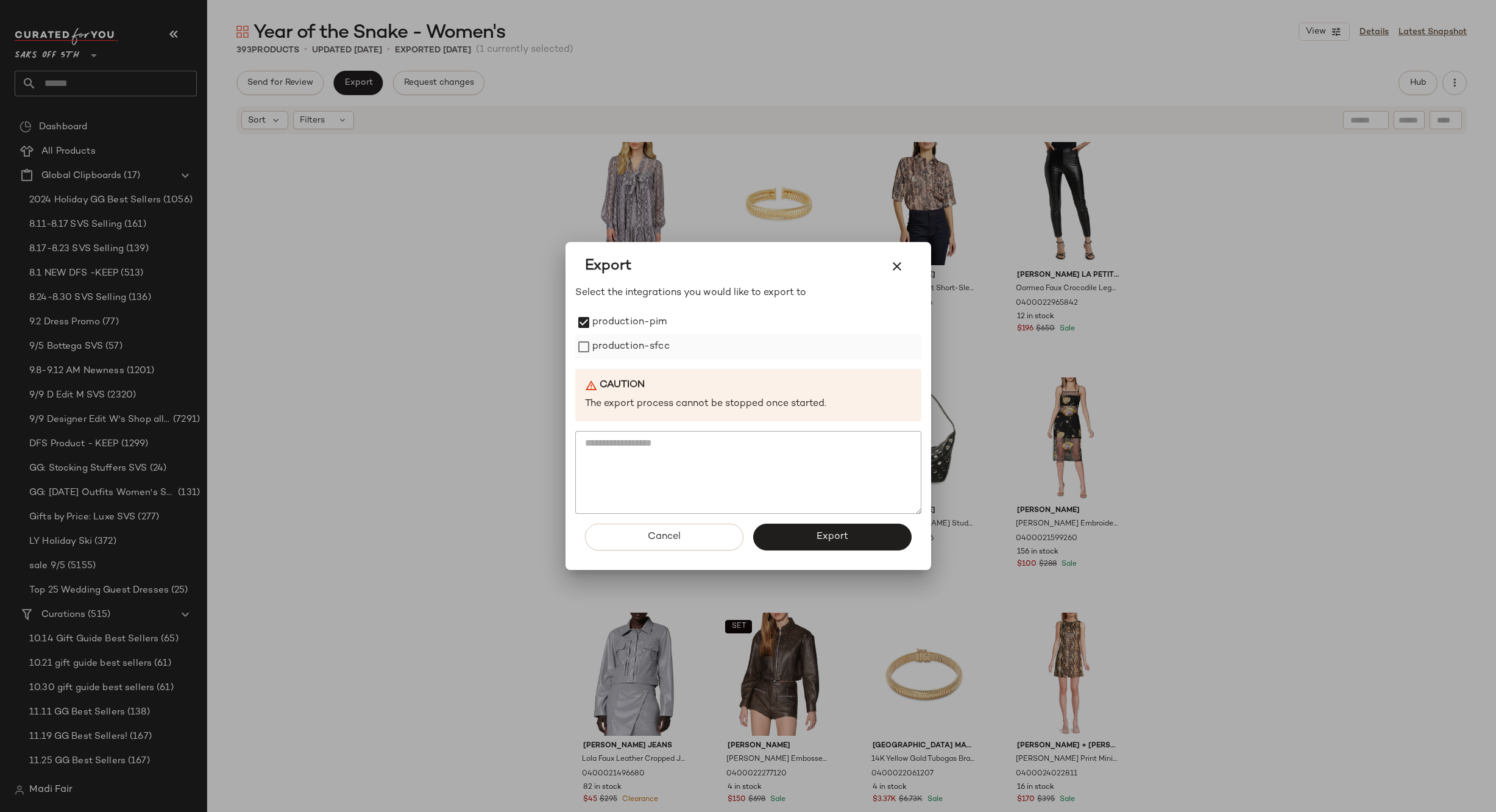
click at [601, 350] on label "production-sfcc" at bounding box center [631, 346] width 77 height 25
click at [797, 540] on button "Export" at bounding box center [833, 537] width 158 height 27
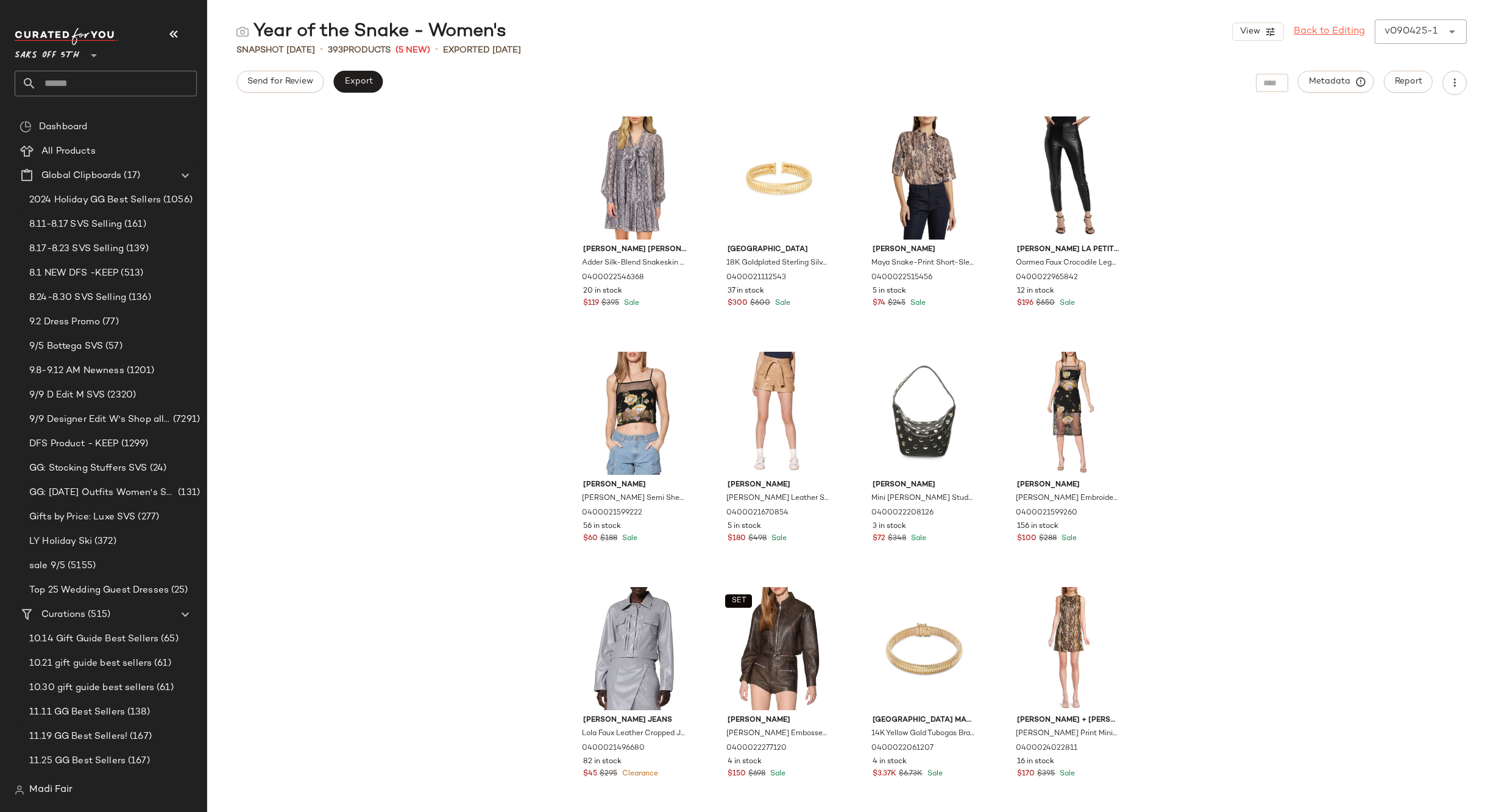
click at [1332, 32] on link "Back to Editing" at bounding box center [1329, 32] width 71 height 14
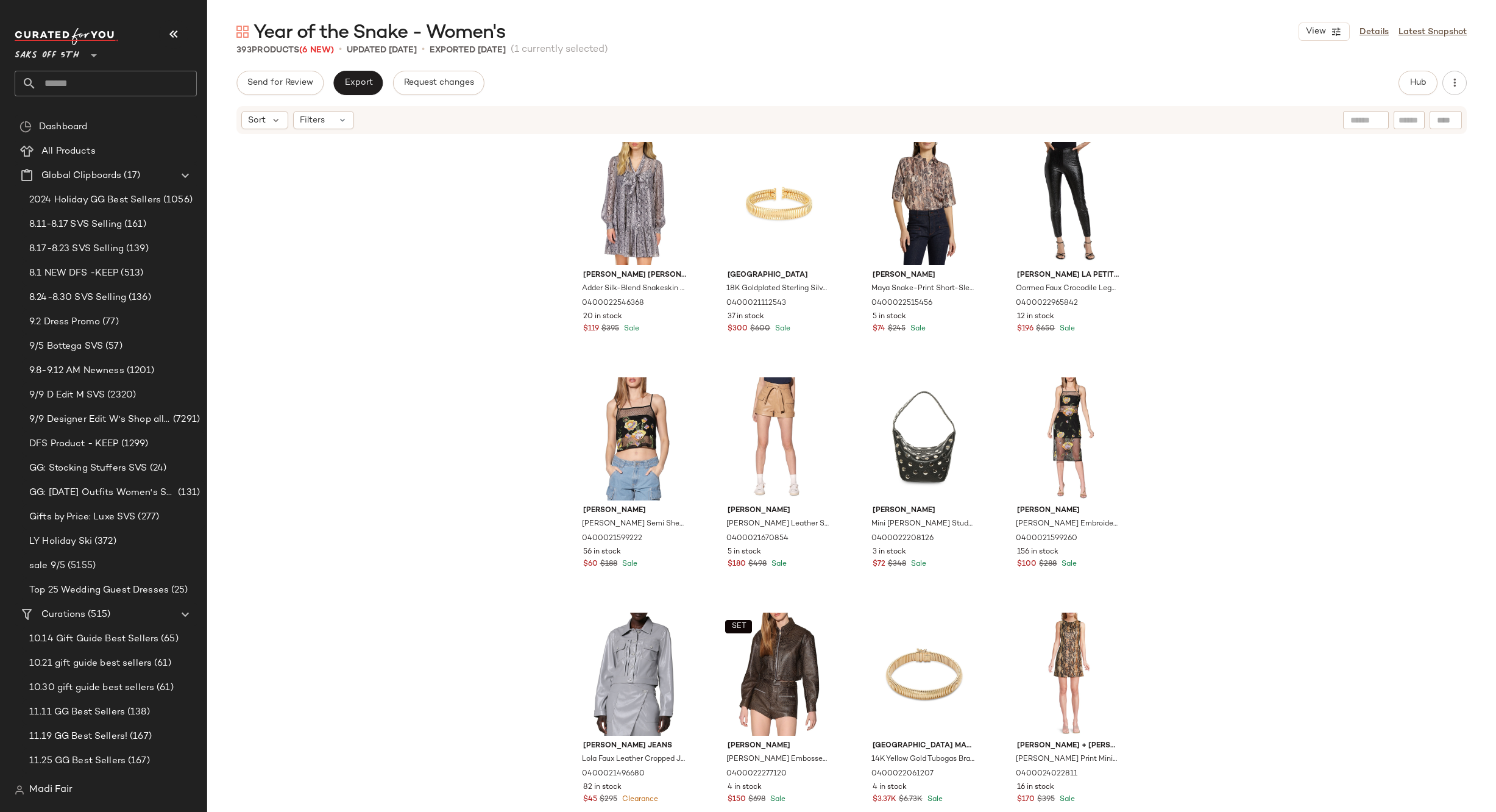
click at [70, 78] on input "text" at bounding box center [116, 83] width 161 height 25
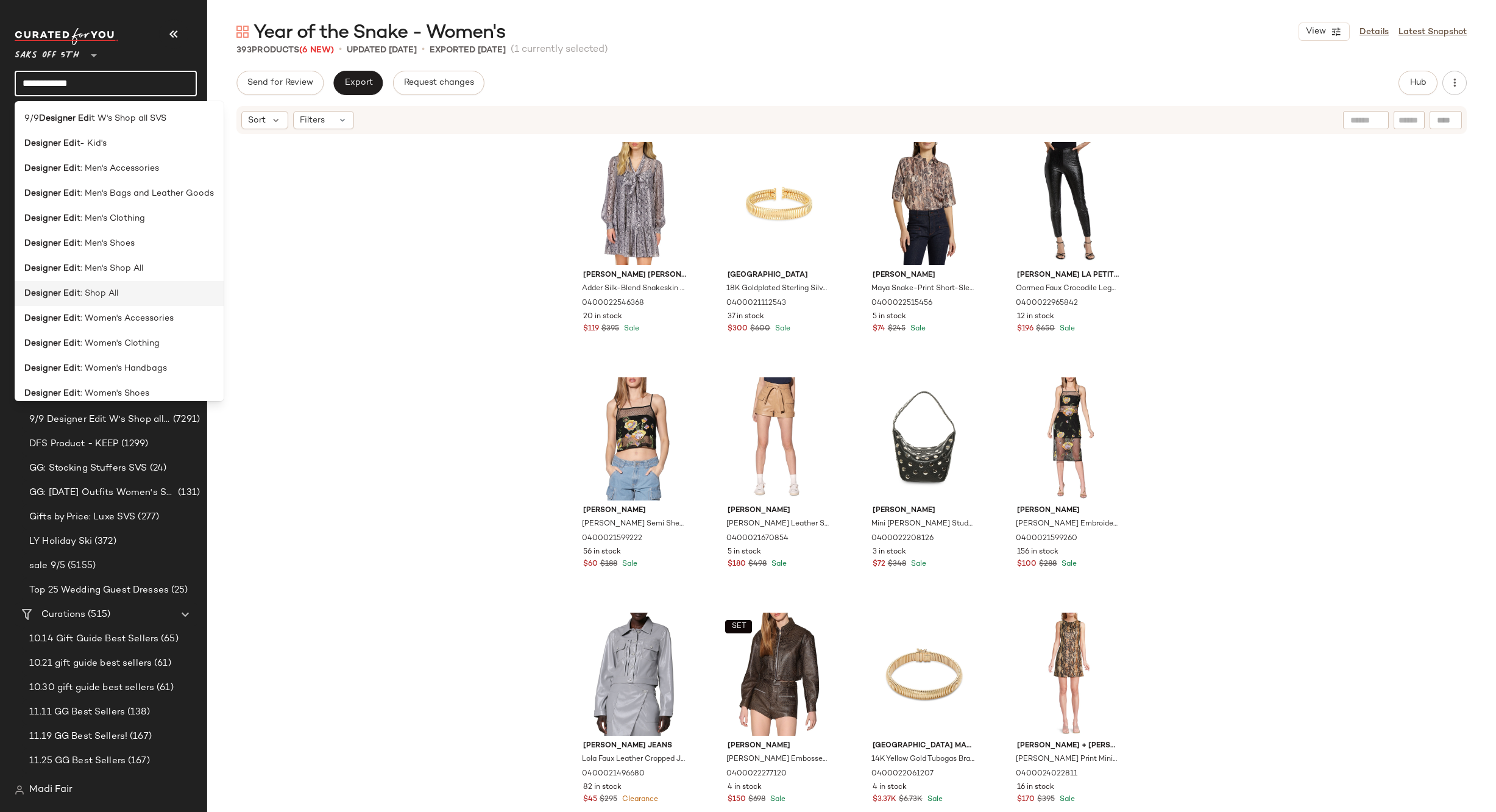
type input "**********"
click at [115, 286] on div "Designer Edi t: Shop All" at bounding box center [119, 293] width 209 height 25
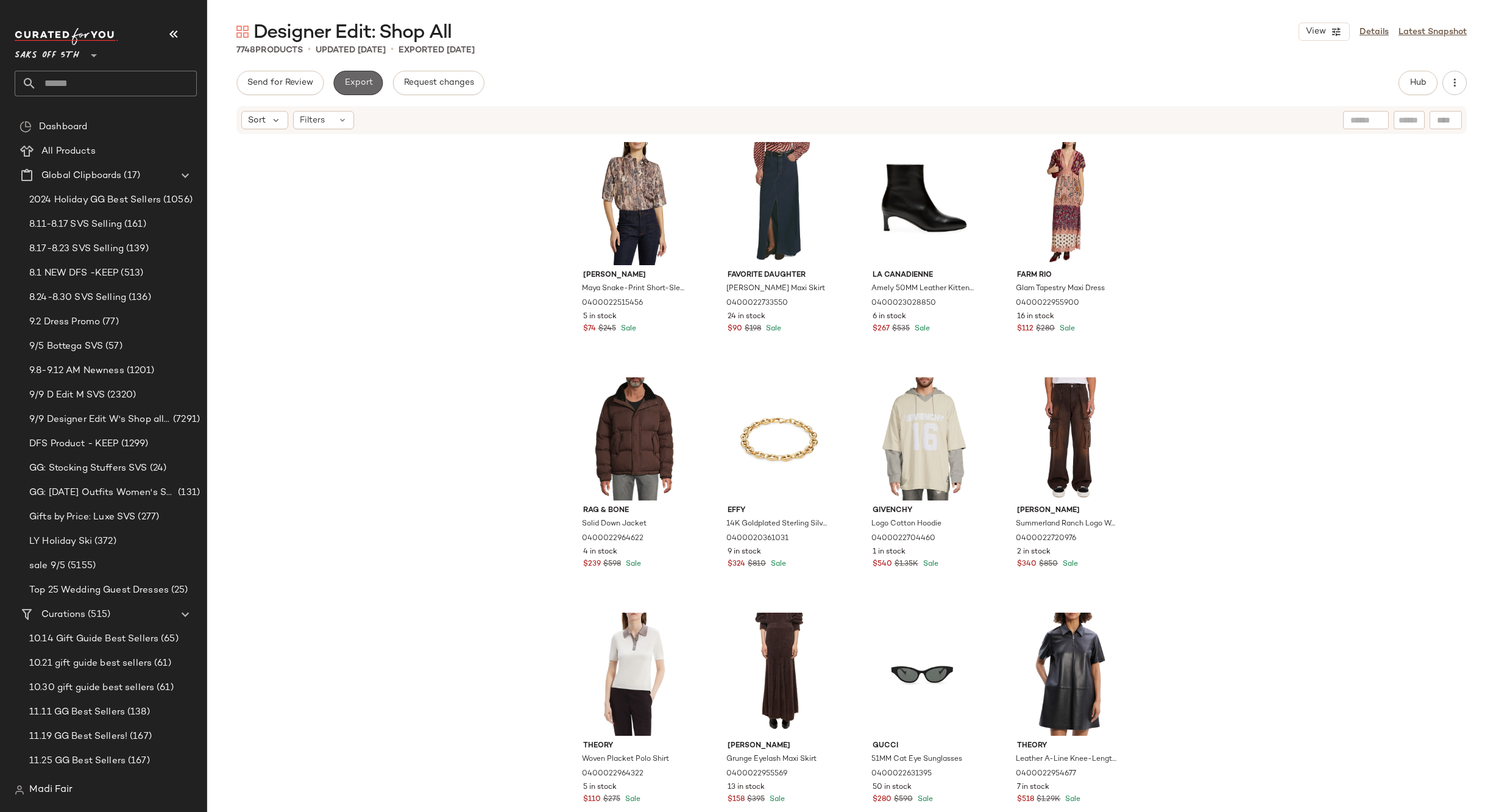
click at [368, 82] on span "Export" at bounding box center [358, 83] width 28 height 9
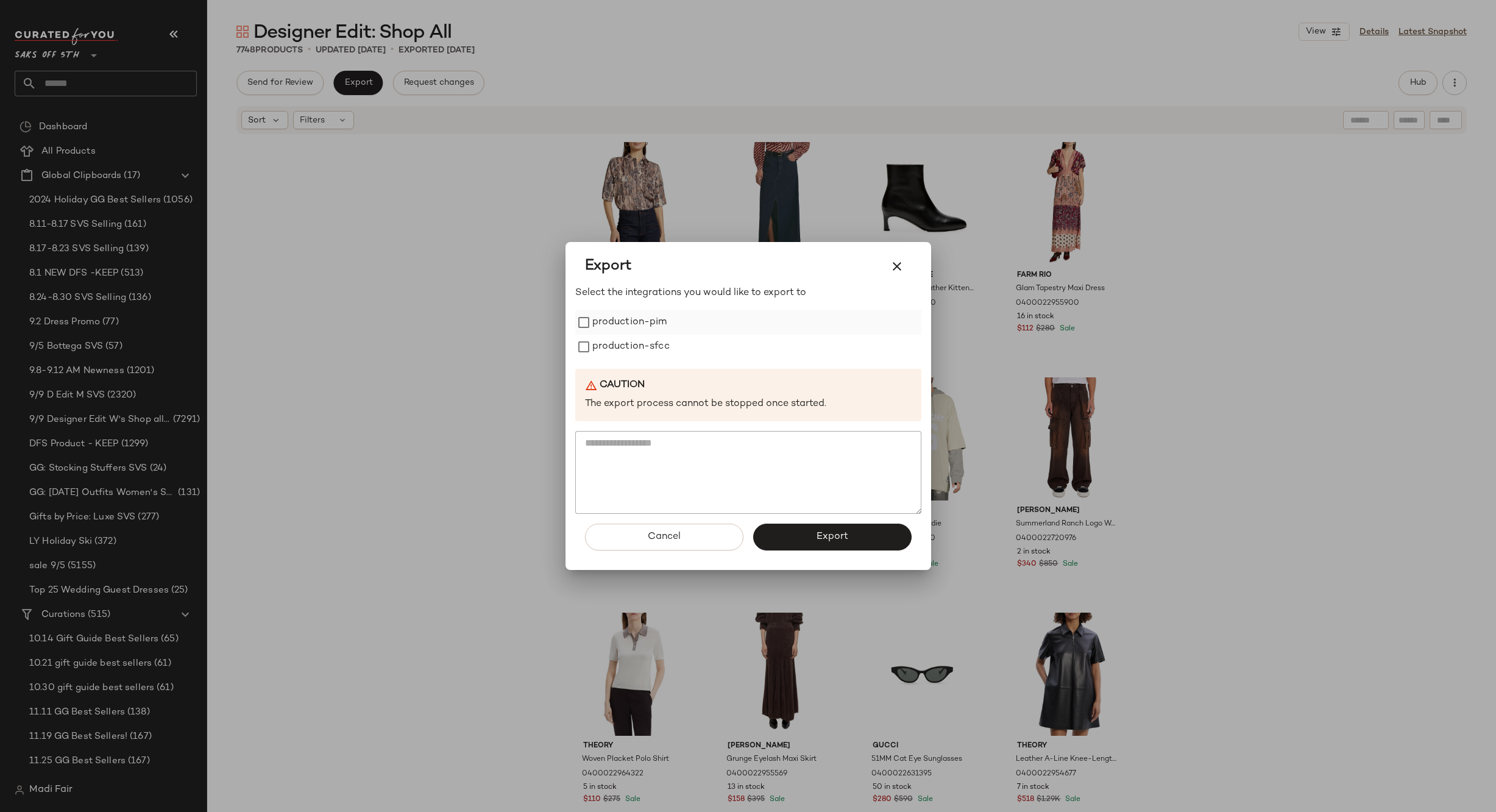
click at [595, 321] on label "production-pim" at bounding box center [629, 322] width 75 height 25
click at [610, 345] on label "production-sfcc" at bounding box center [631, 346] width 77 height 25
click at [783, 531] on button "Export" at bounding box center [833, 537] width 158 height 27
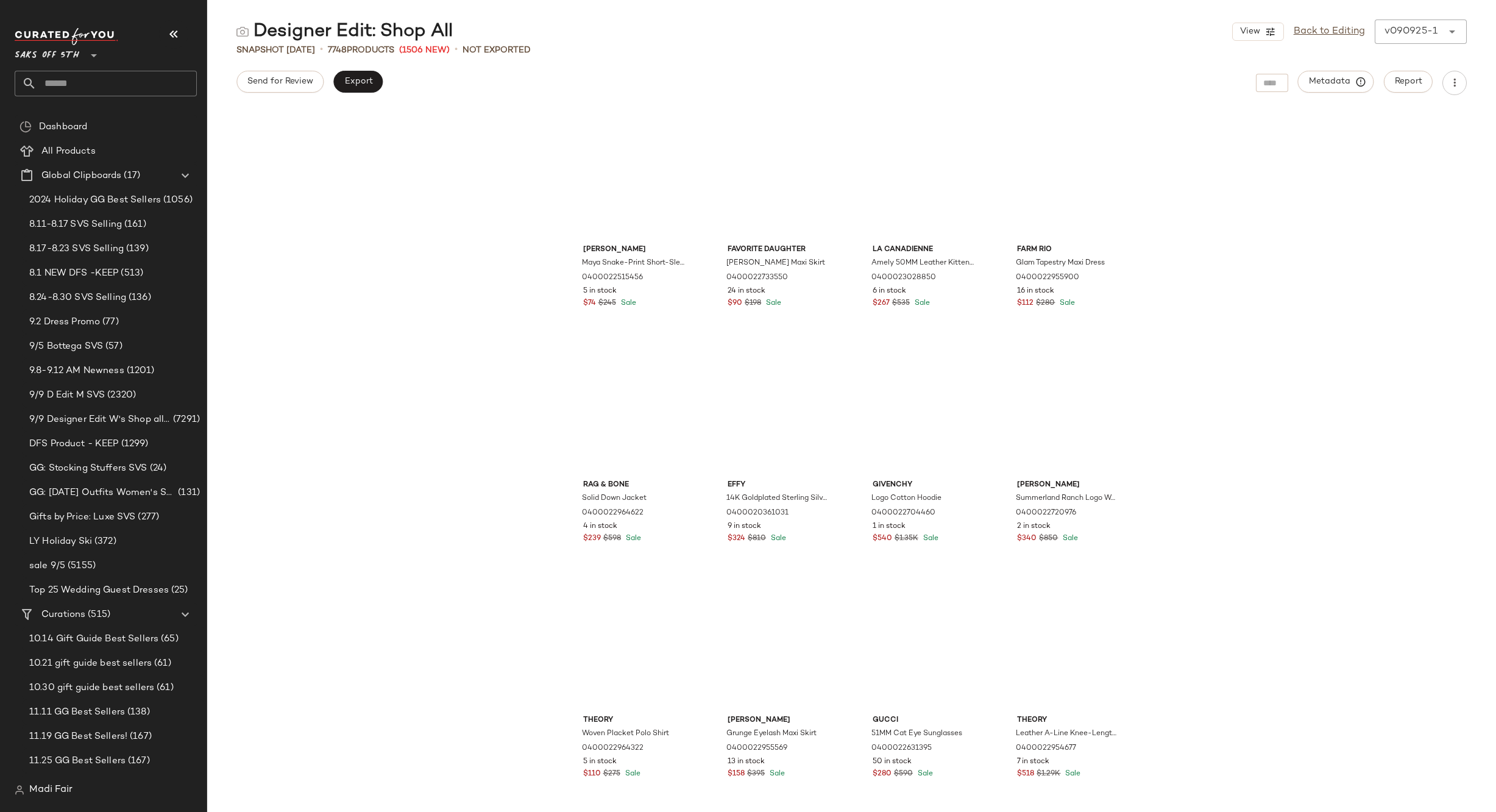
click at [84, 81] on input "text" at bounding box center [116, 83] width 161 height 25
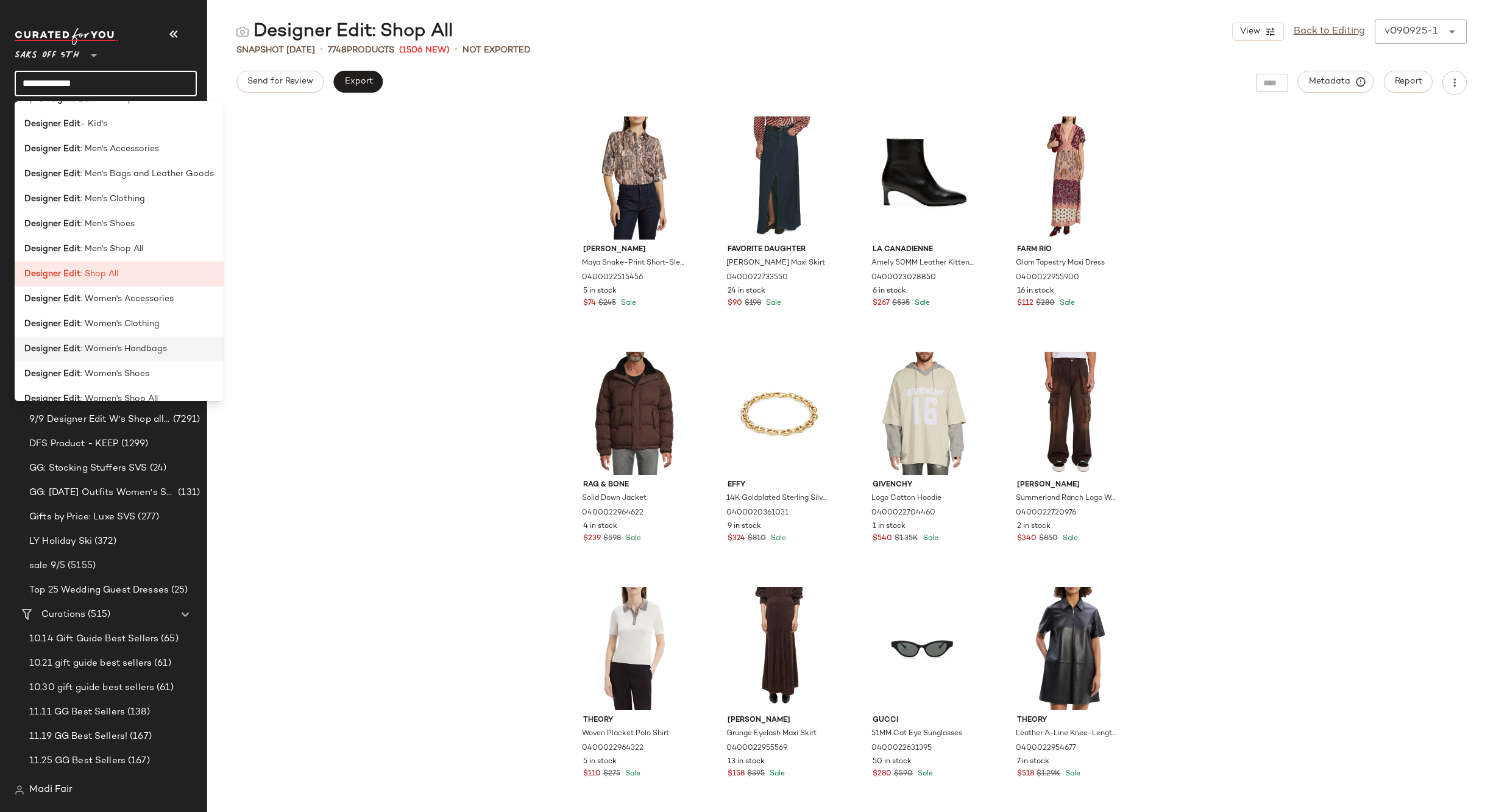
scroll to position [35, 0]
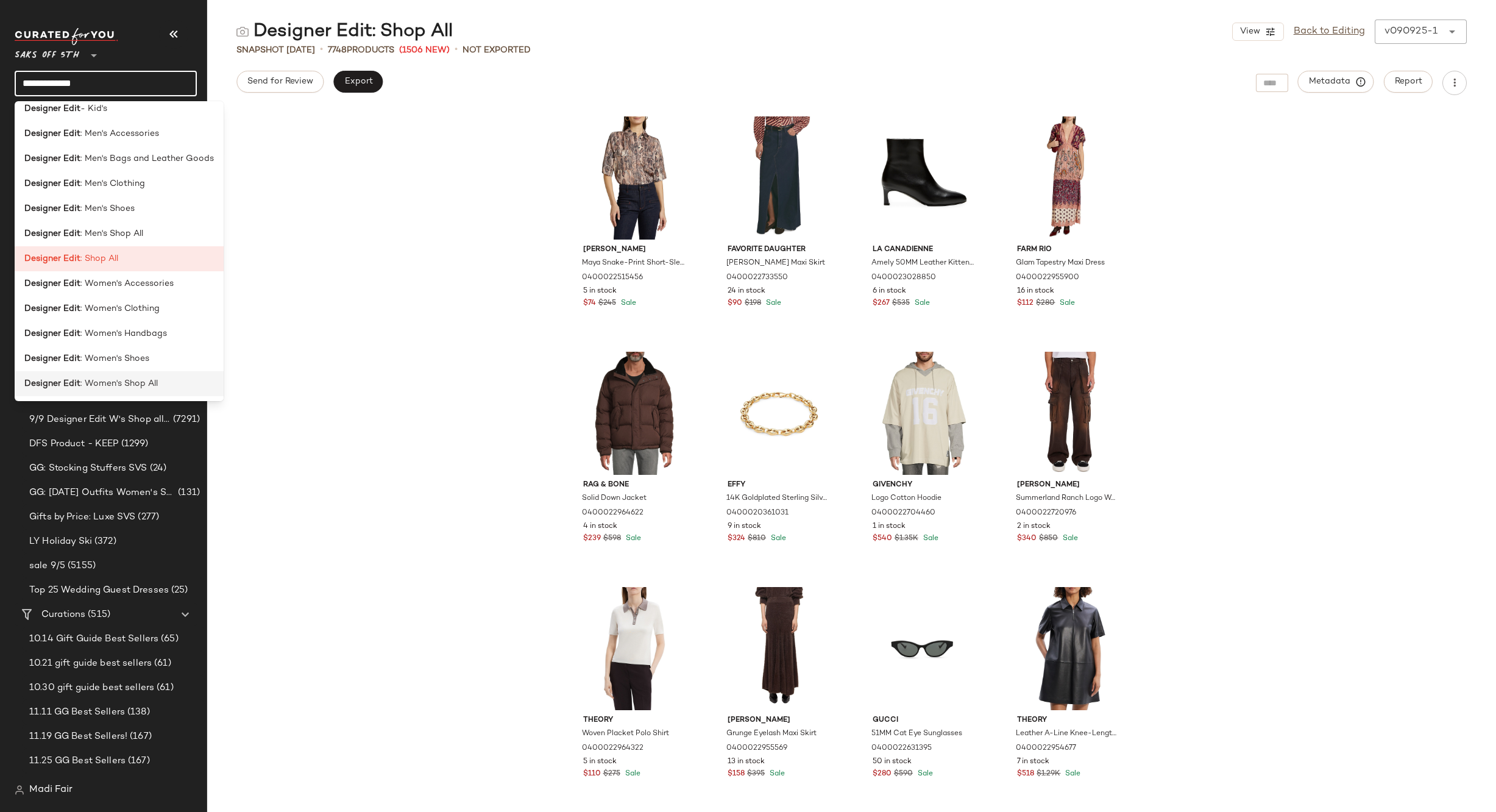
type input "**********"
click at [162, 376] on div "Designer Edit : Women's Shop All" at bounding box center [119, 383] width 209 height 25
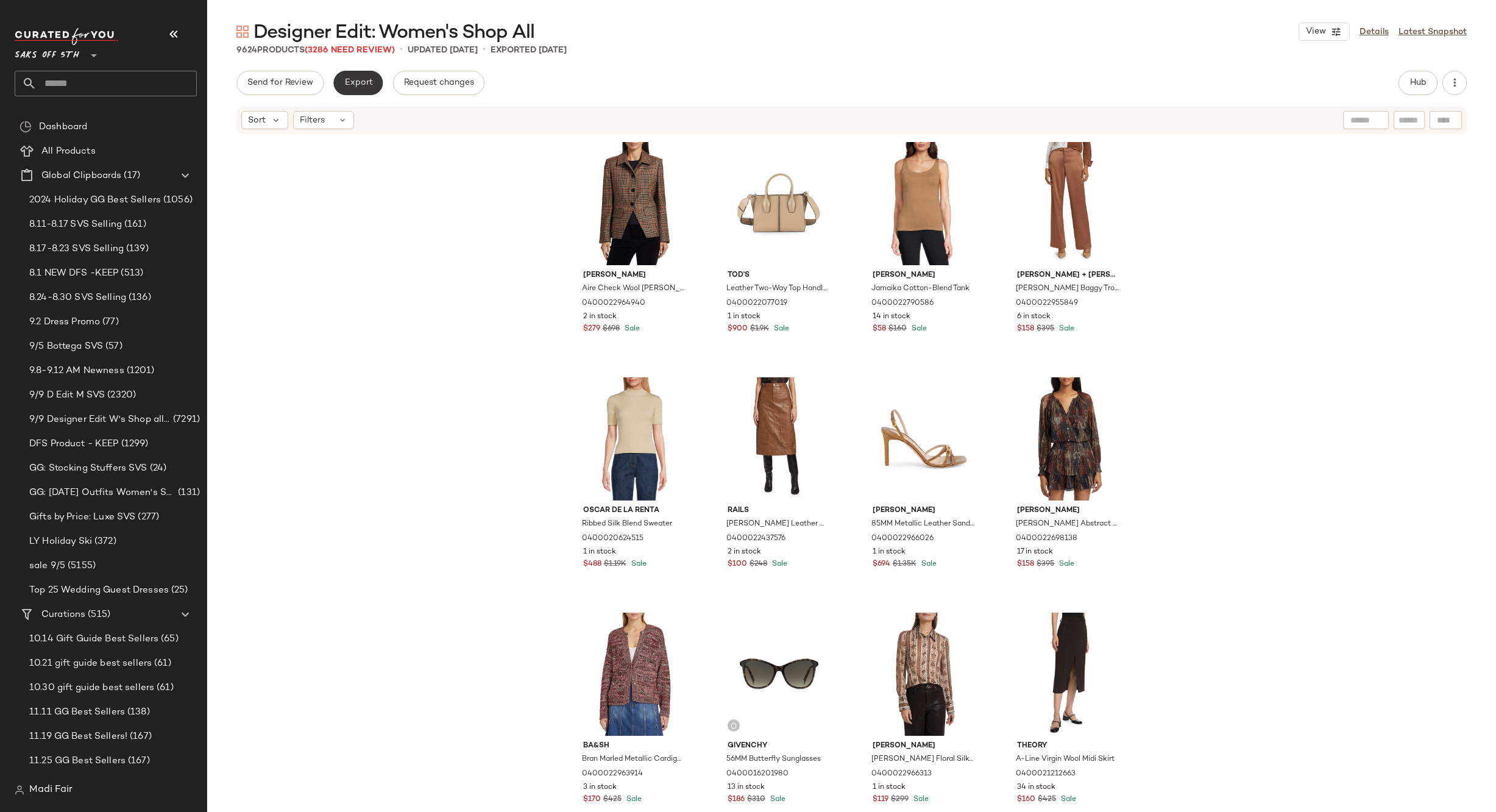
click at [365, 85] on span "Export" at bounding box center [358, 83] width 28 height 9
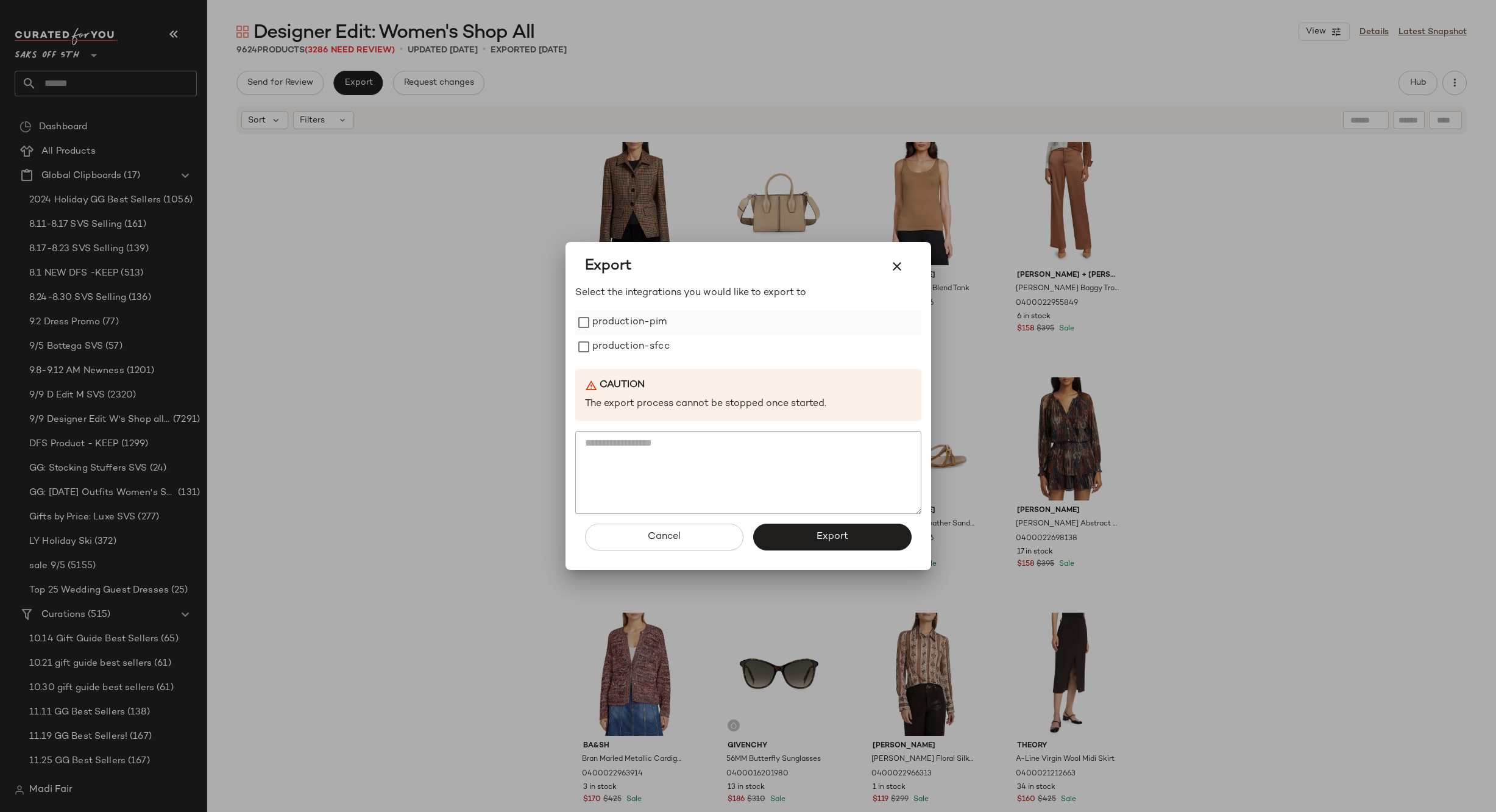
click at [629, 321] on label "production-pim" at bounding box center [629, 322] width 75 height 25
click at [629, 342] on label "production-sfcc" at bounding box center [631, 346] width 77 height 25
click at [795, 527] on button "Export" at bounding box center [833, 537] width 158 height 27
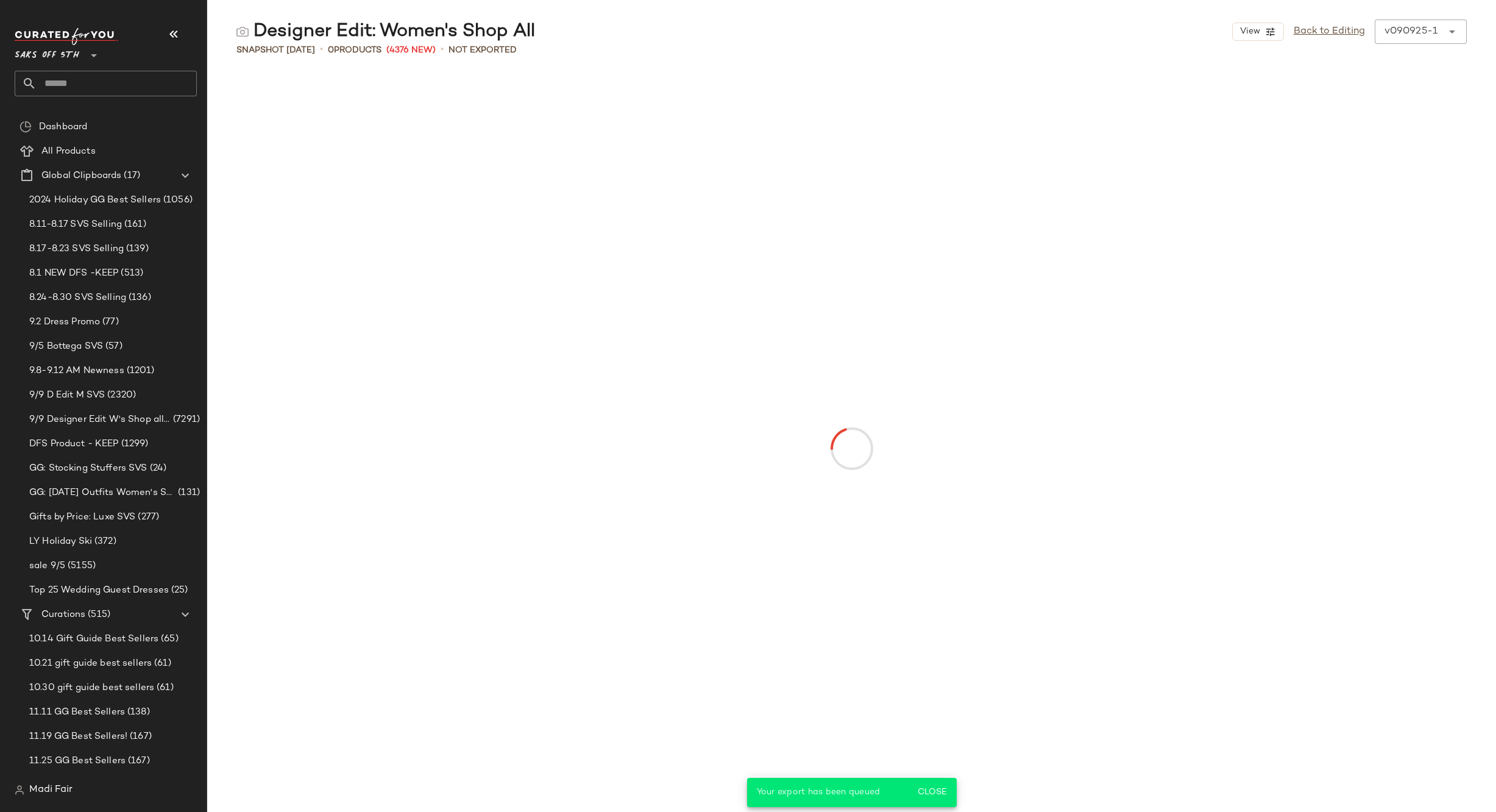
click at [115, 84] on input "text" at bounding box center [116, 83] width 161 height 25
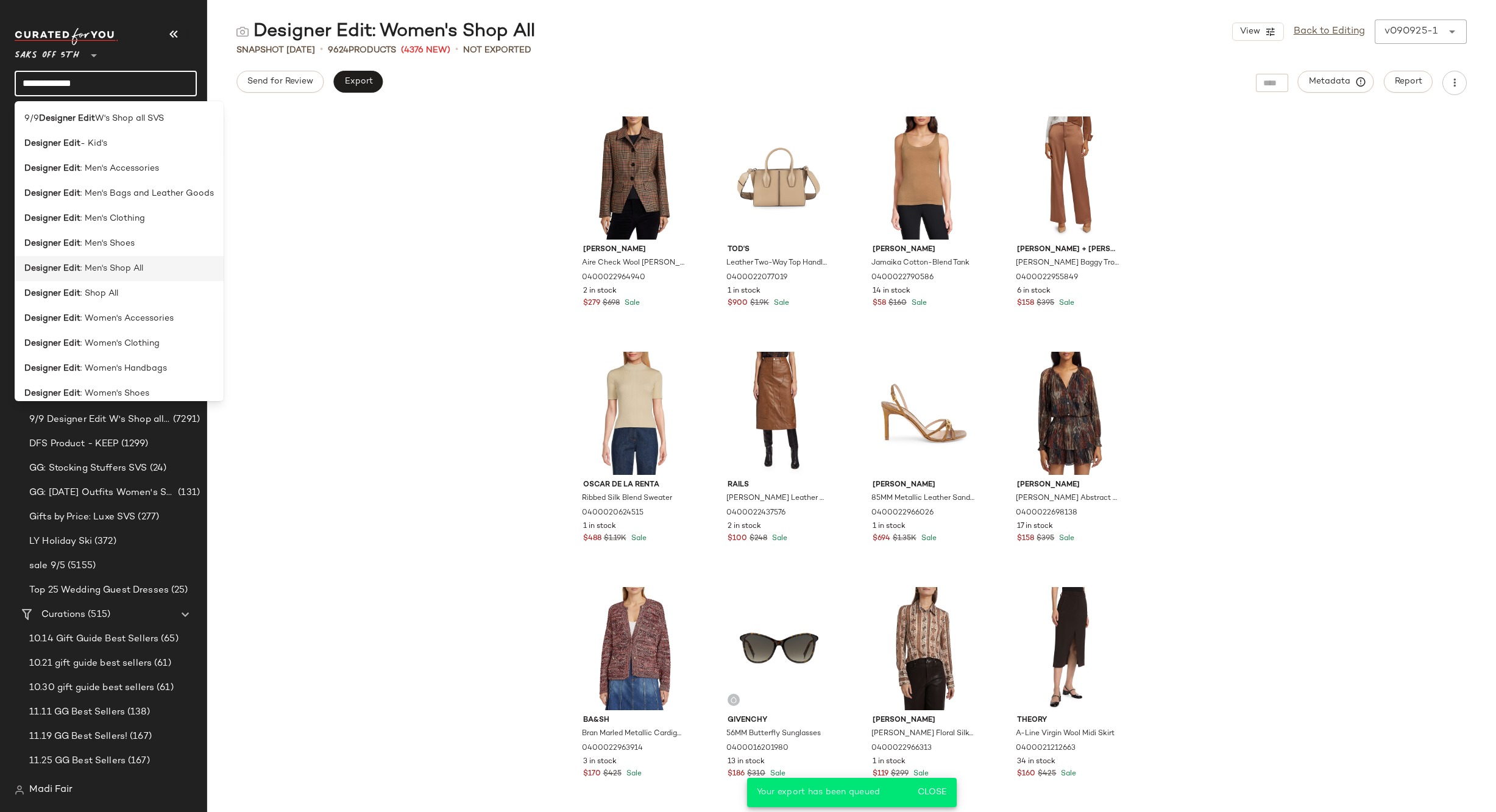
type input "**********"
click at [161, 270] on div "Designer Edit : Men's Shop All" at bounding box center [119, 268] width 190 height 13
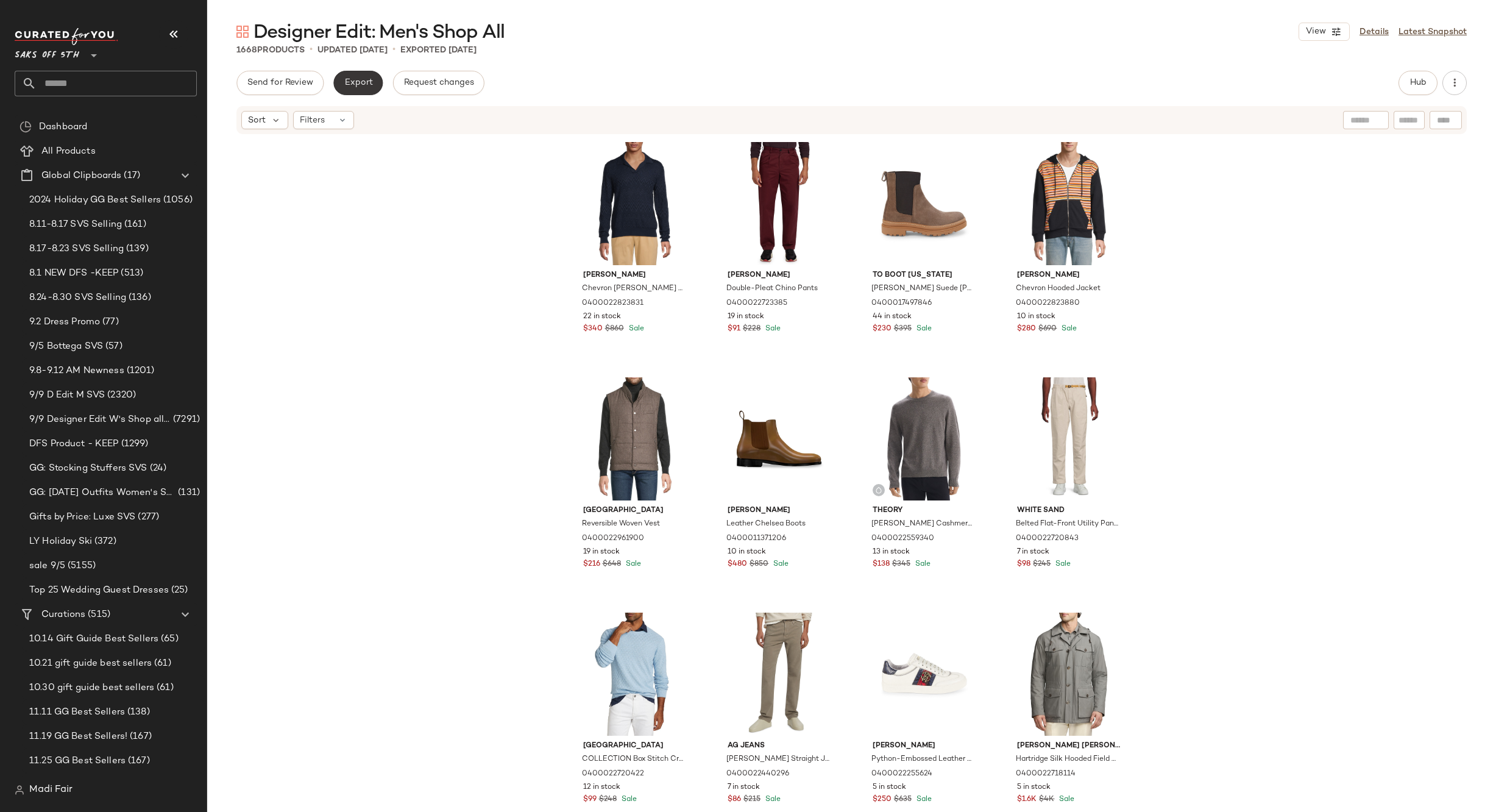
click at [361, 93] on button "Export" at bounding box center [358, 82] width 49 height 25
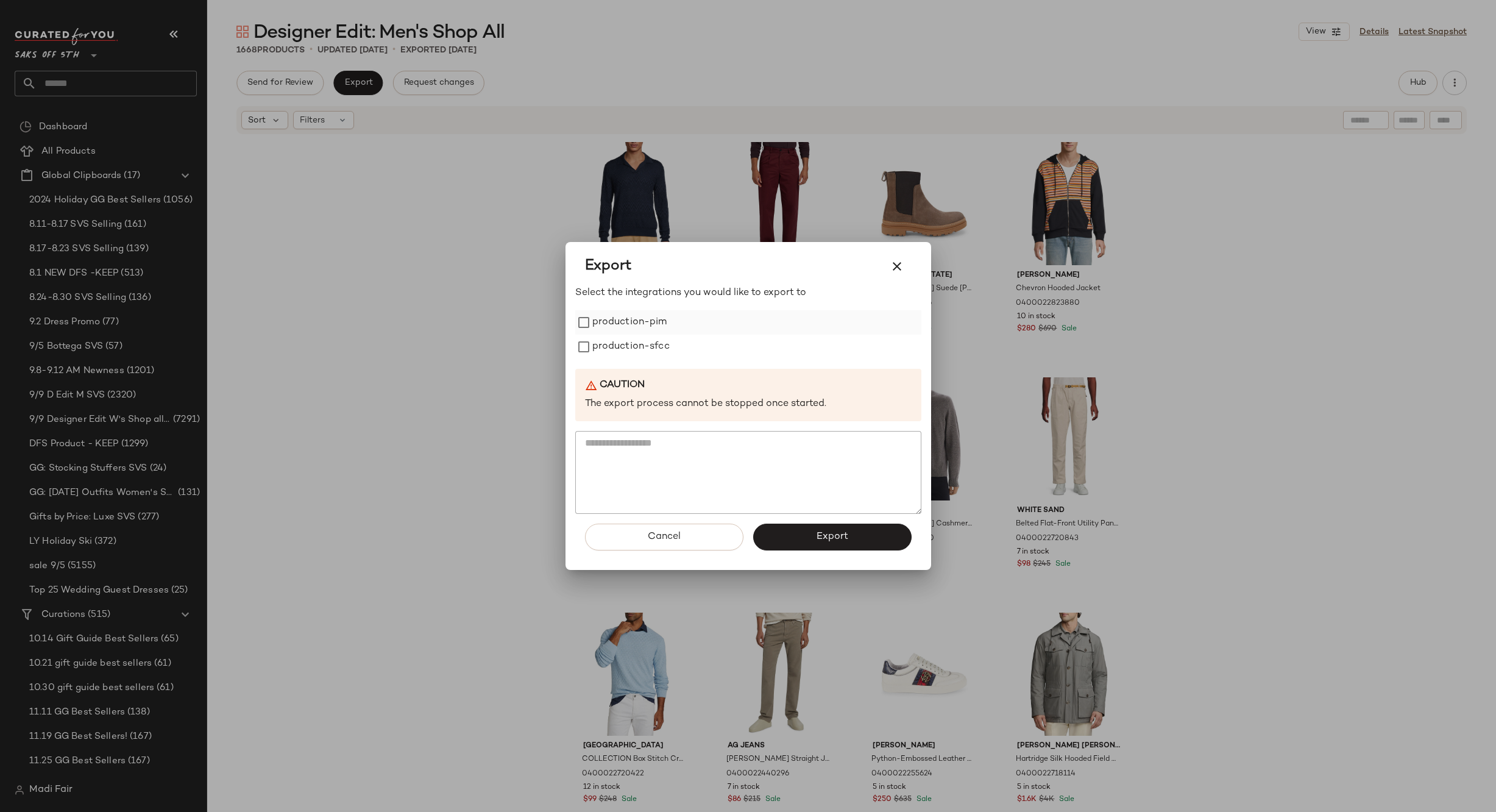
click at [599, 326] on label "production-pim" at bounding box center [629, 322] width 75 height 25
click at [611, 357] on label "production-sfcc" at bounding box center [631, 346] width 77 height 25
click at [792, 540] on button "Export" at bounding box center [833, 537] width 158 height 27
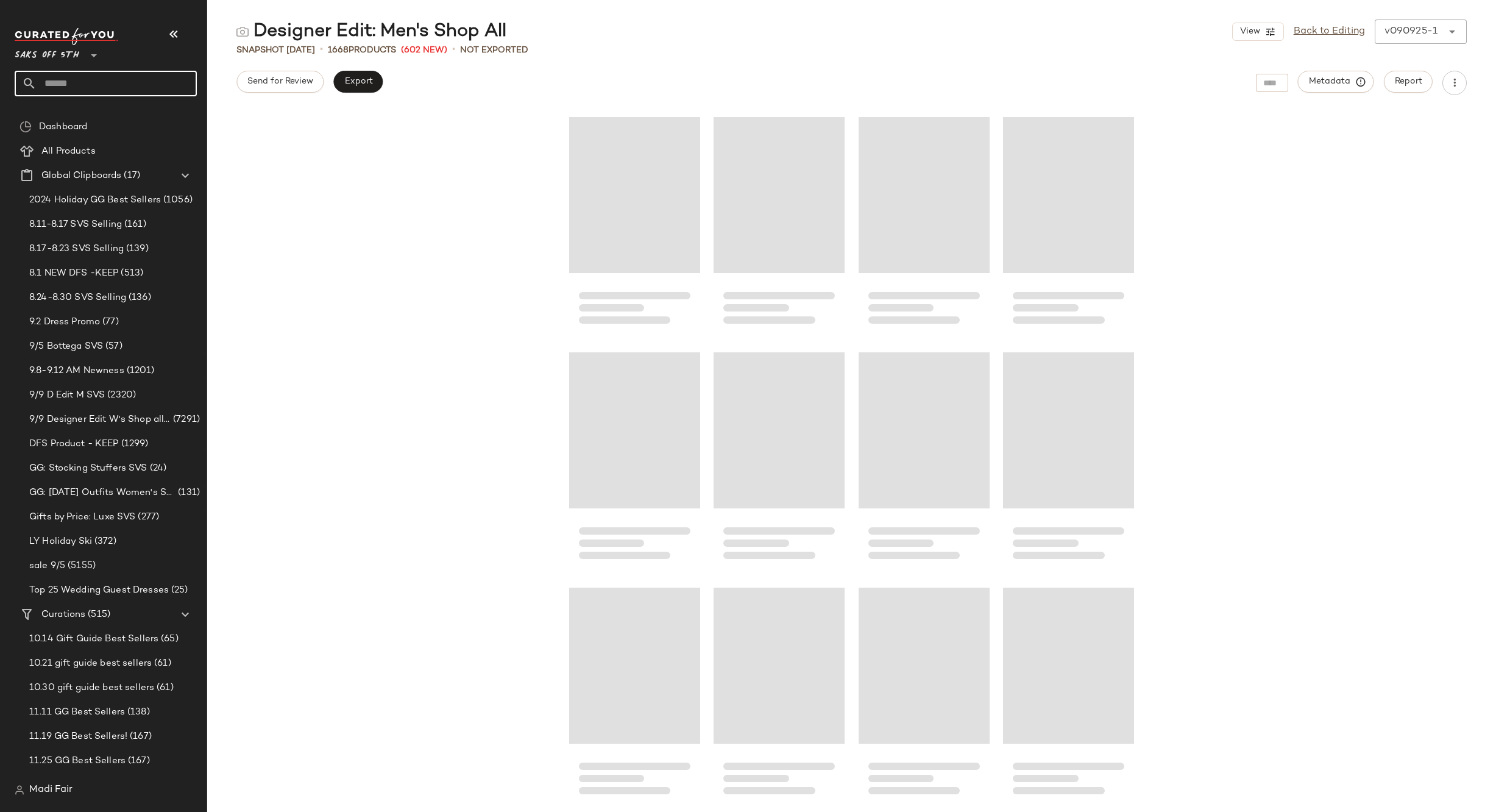
click at [74, 81] on input "text" at bounding box center [116, 83] width 161 height 25
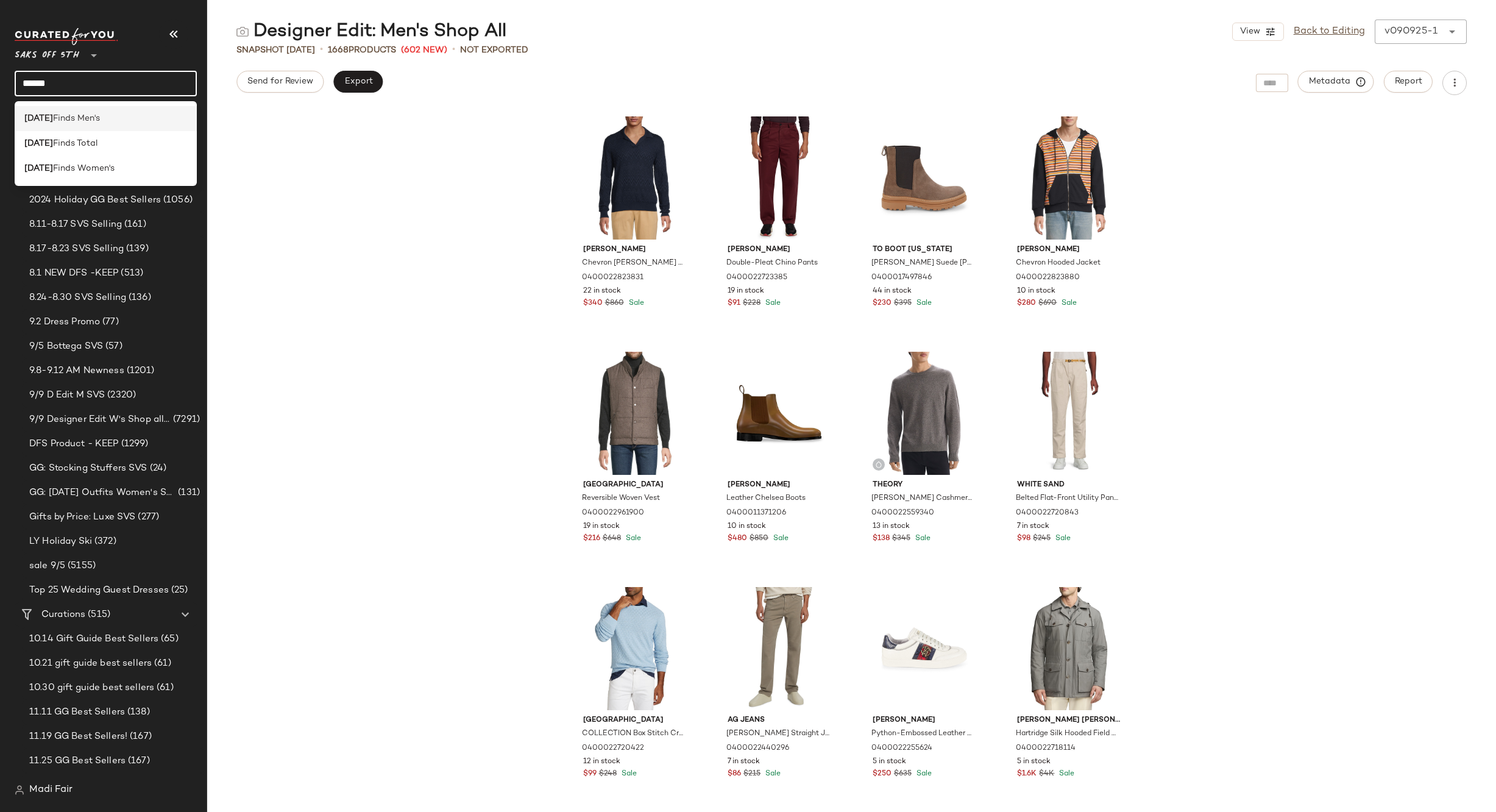
type input "******"
click at [81, 124] on span "Finds Men's" at bounding box center [76, 119] width 47 height 13
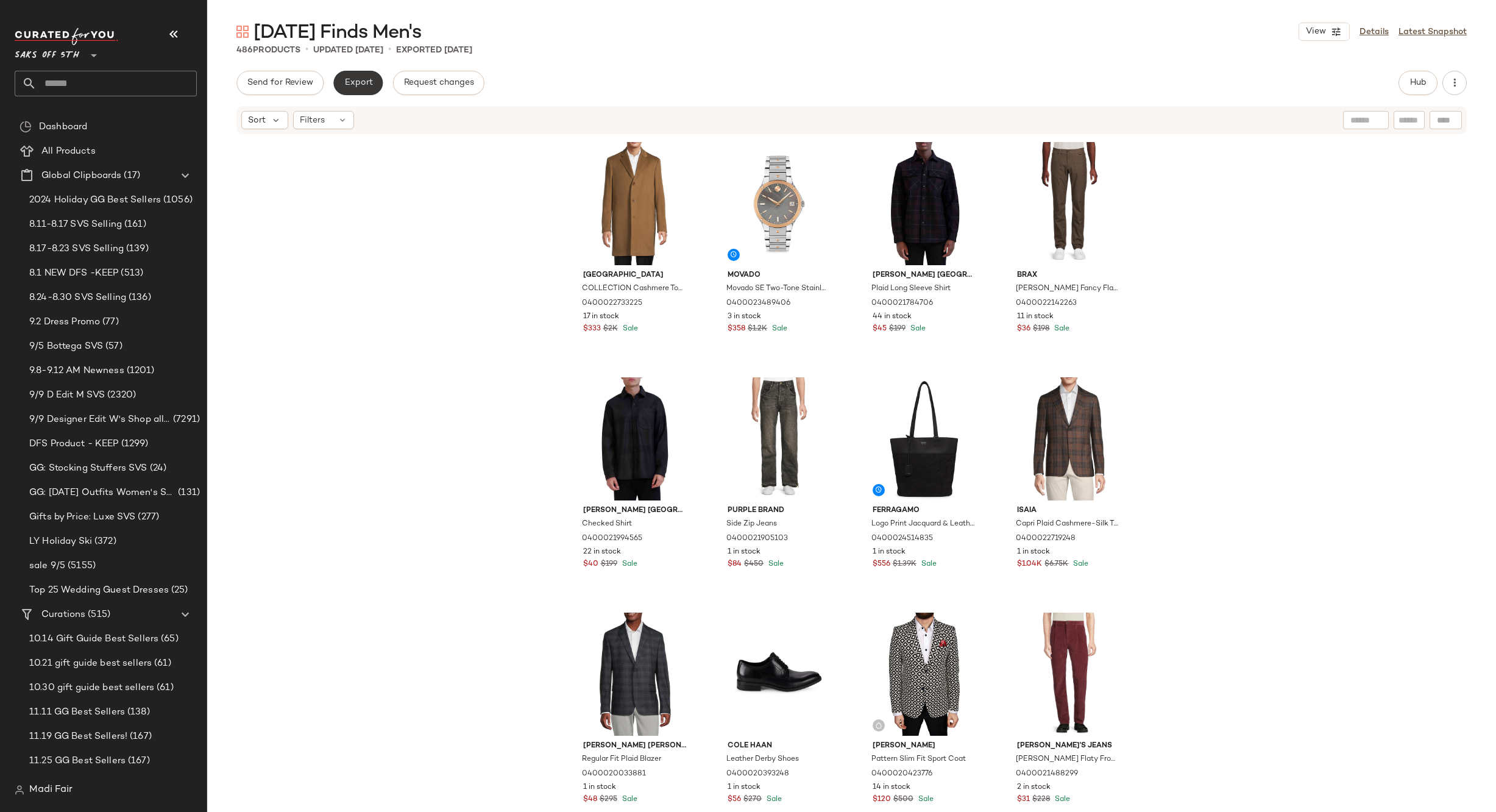
click at [346, 92] on button "Export" at bounding box center [358, 82] width 49 height 25
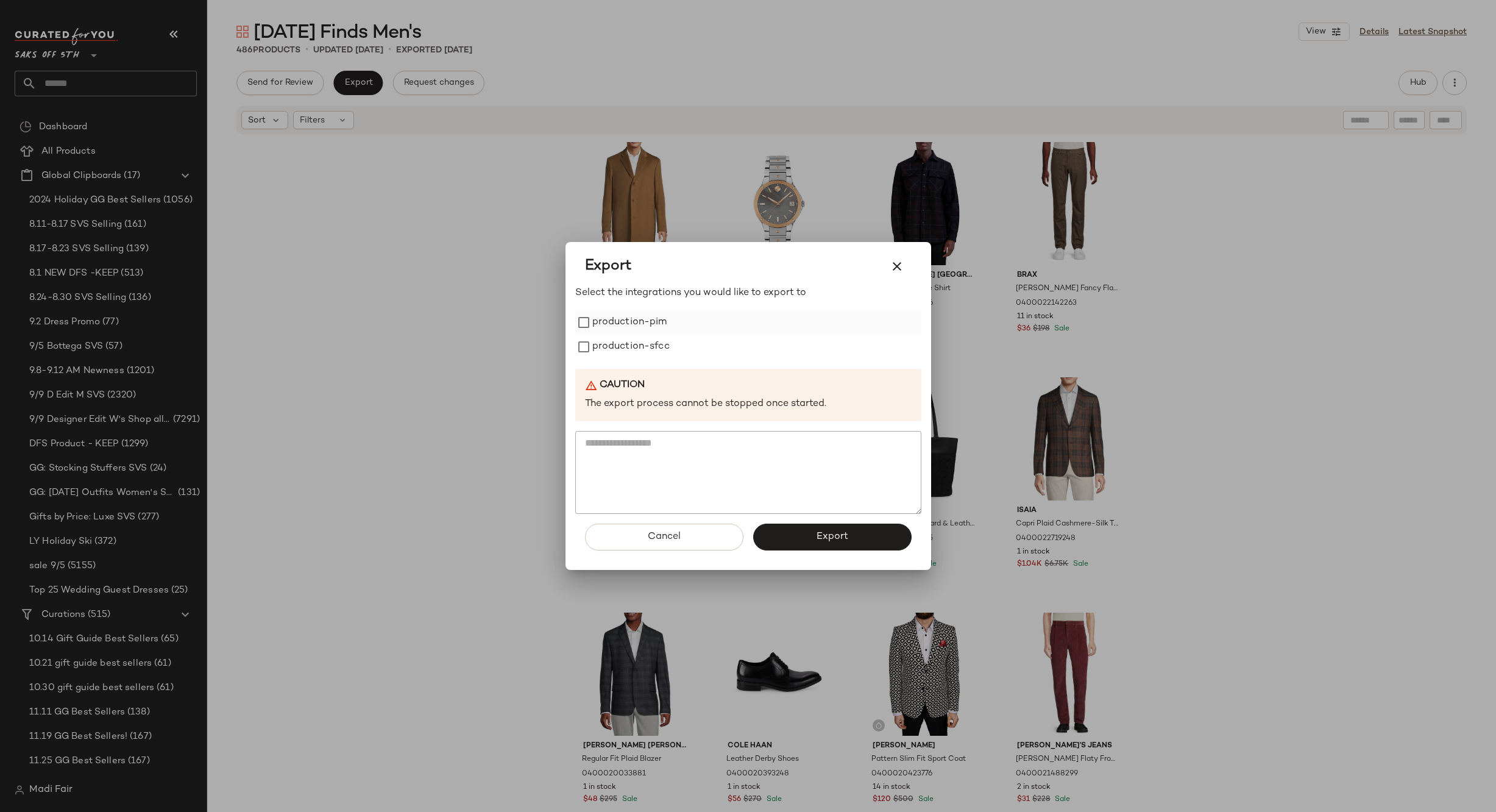
click at [652, 320] on label "production-pim" at bounding box center [629, 322] width 75 height 25
click at [646, 346] on label "production-sfcc" at bounding box center [631, 346] width 77 height 25
click at [806, 531] on button "Export" at bounding box center [833, 537] width 158 height 27
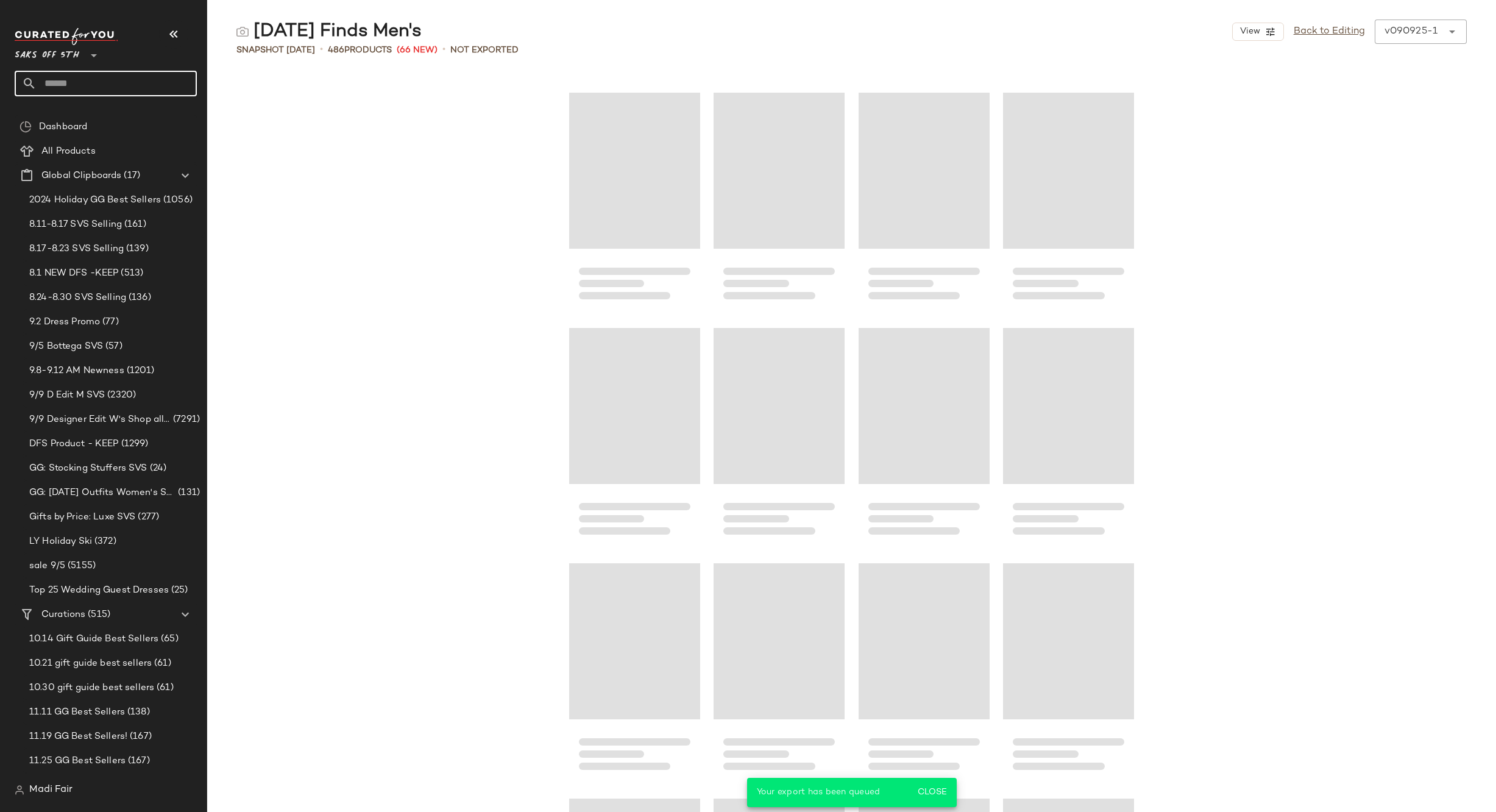
click at [145, 89] on input "text" at bounding box center [116, 83] width 161 height 25
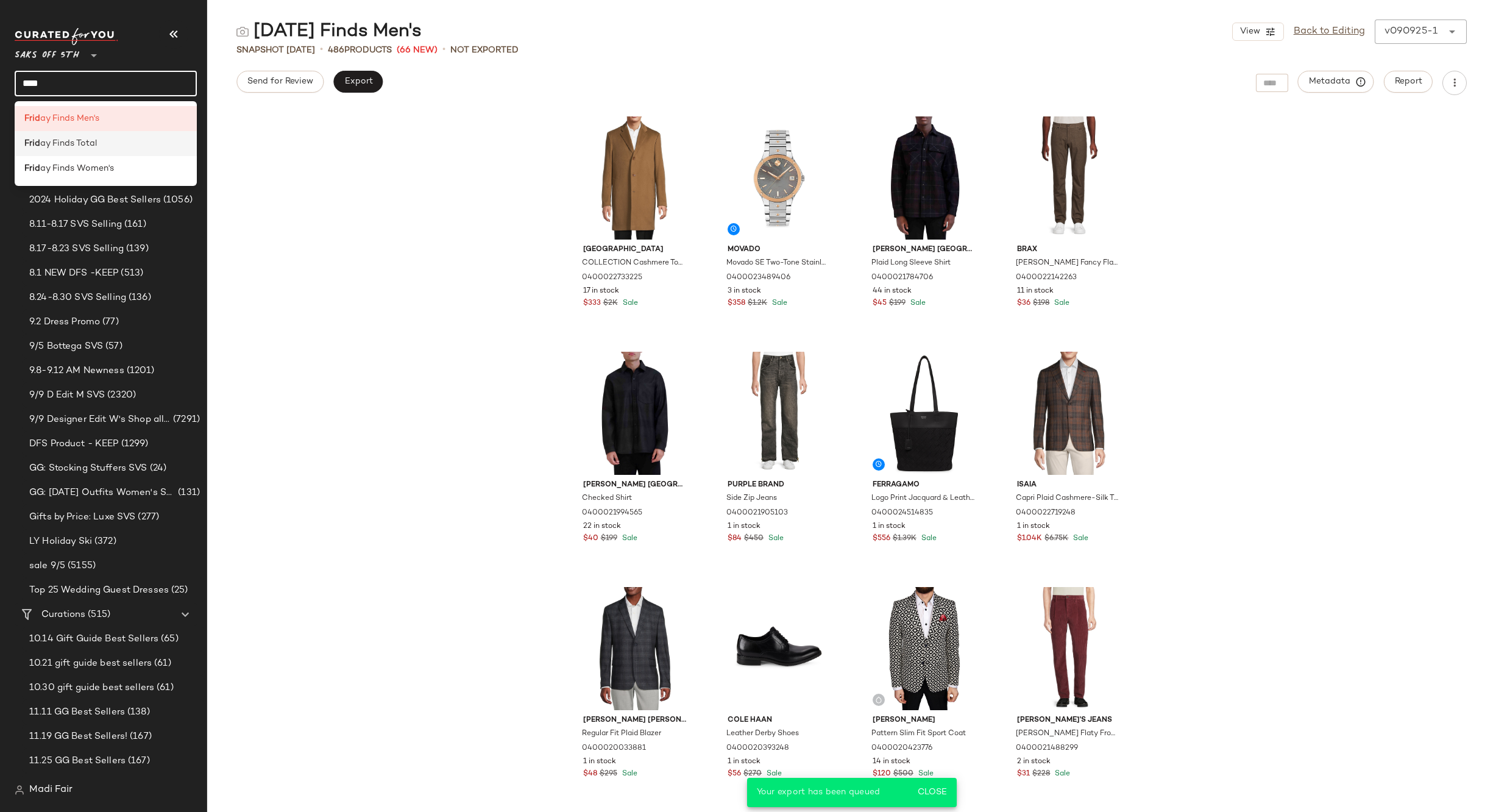
type input "****"
click at [108, 145] on div "Frid ay Finds Total" at bounding box center [106, 143] width 163 height 13
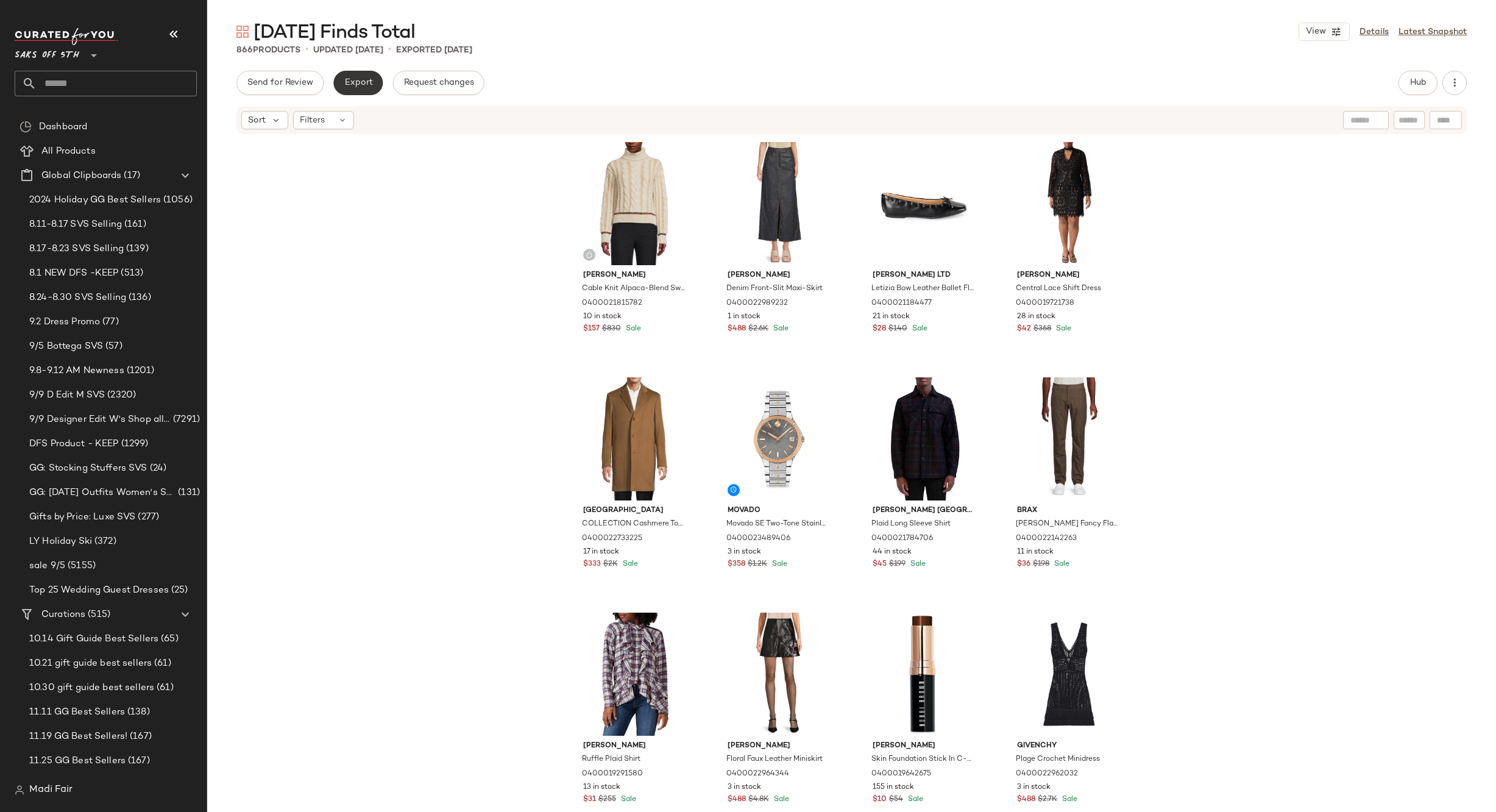
click at [349, 86] on span "Export" at bounding box center [358, 83] width 28 height 9
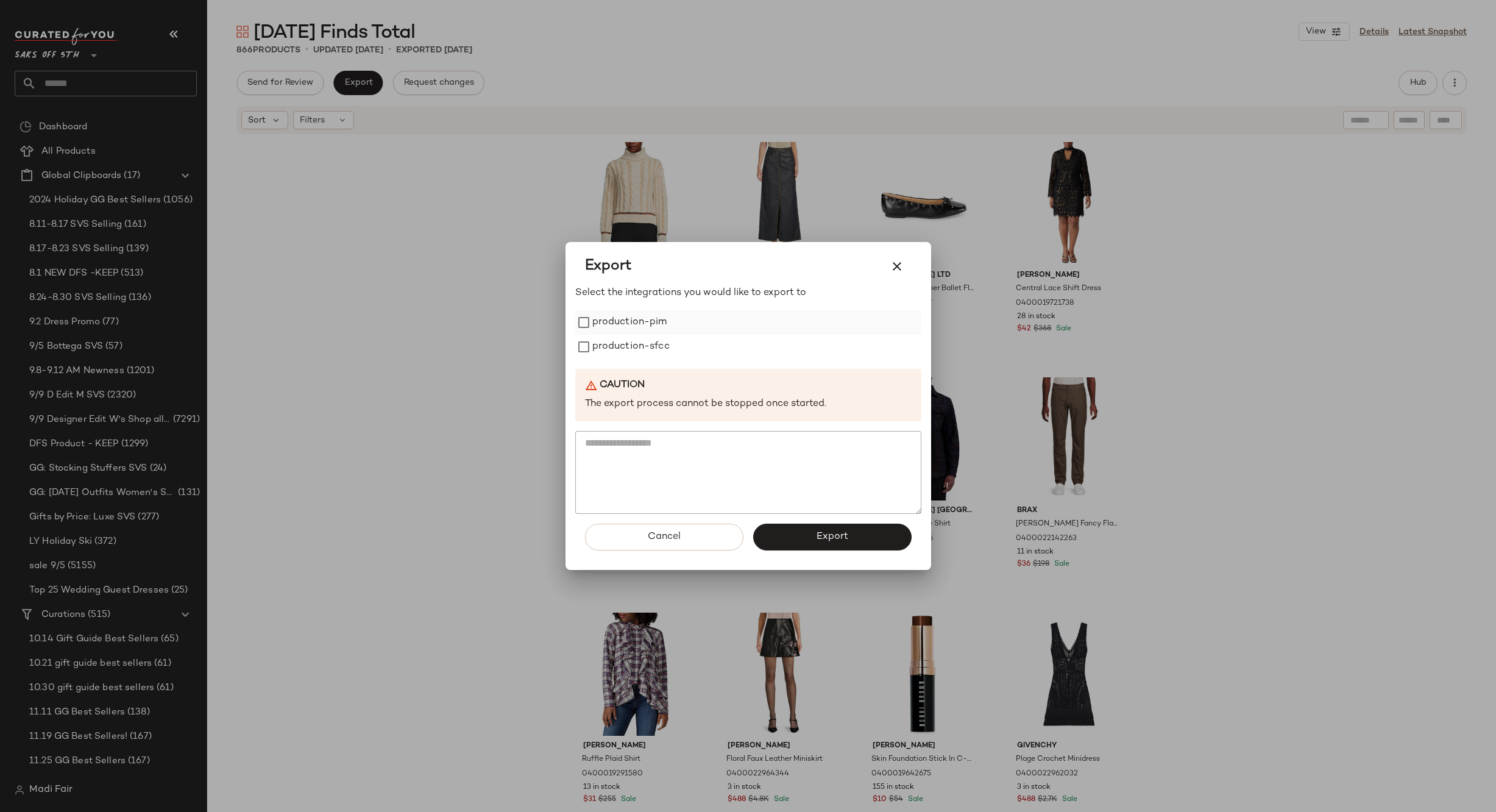
click at [649, 321] on label "production-pim" at bounding box center [629, 322] width 75 height 25
click at [647, 346] on label "production-sfcc" at bounding box center [631, 346] width 77 height 25
click at [804, 540] on button "Export" at bounding box center [833, 537] width 158 height 27
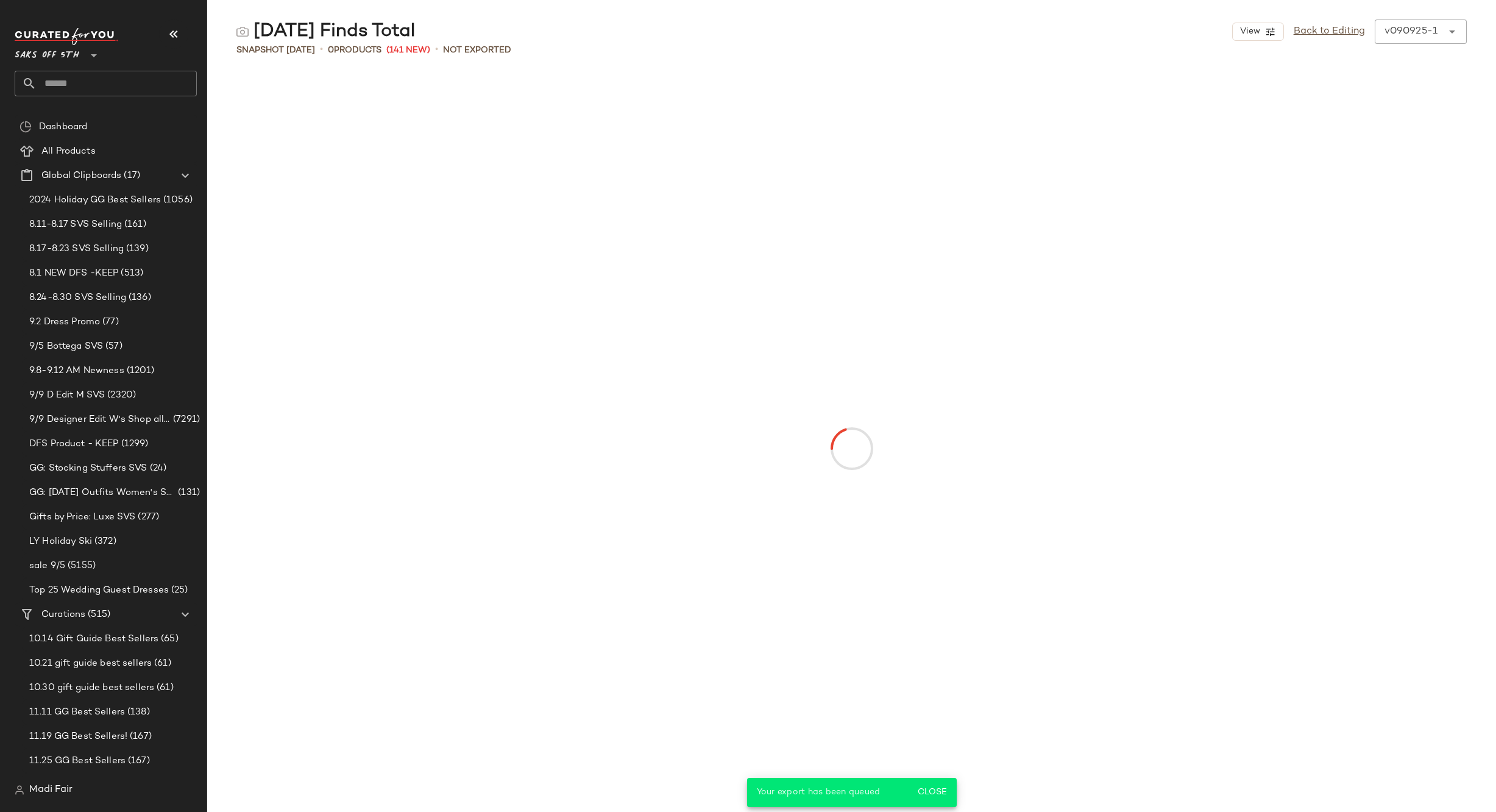
click at [103, 80] on input "text" at bounding box center [116, 83] width 161 height 25
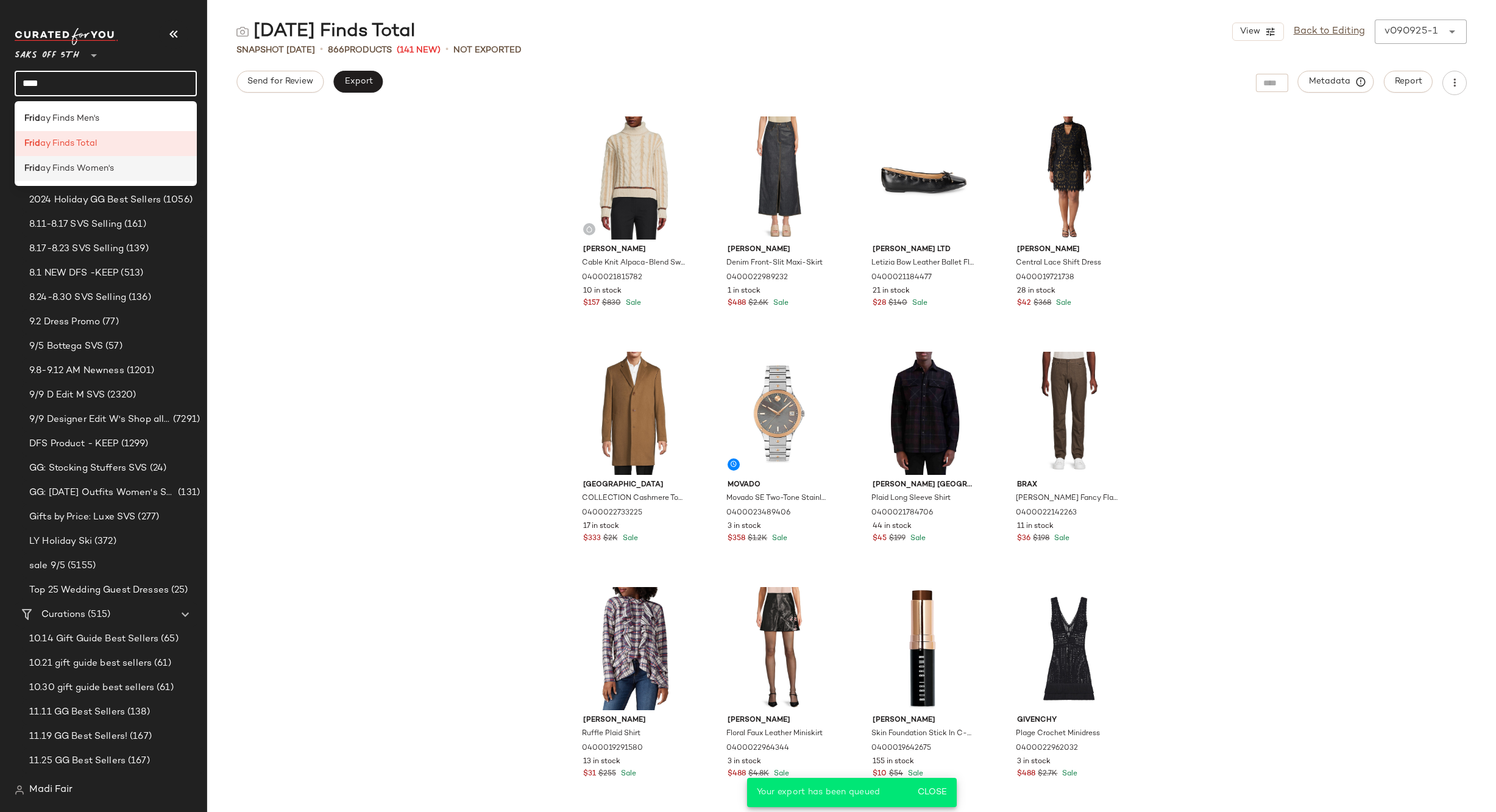
type input "****"
click at [113, 170] on span "ay Finds Women's" at bounding box center [77, 168] width 74 height 13
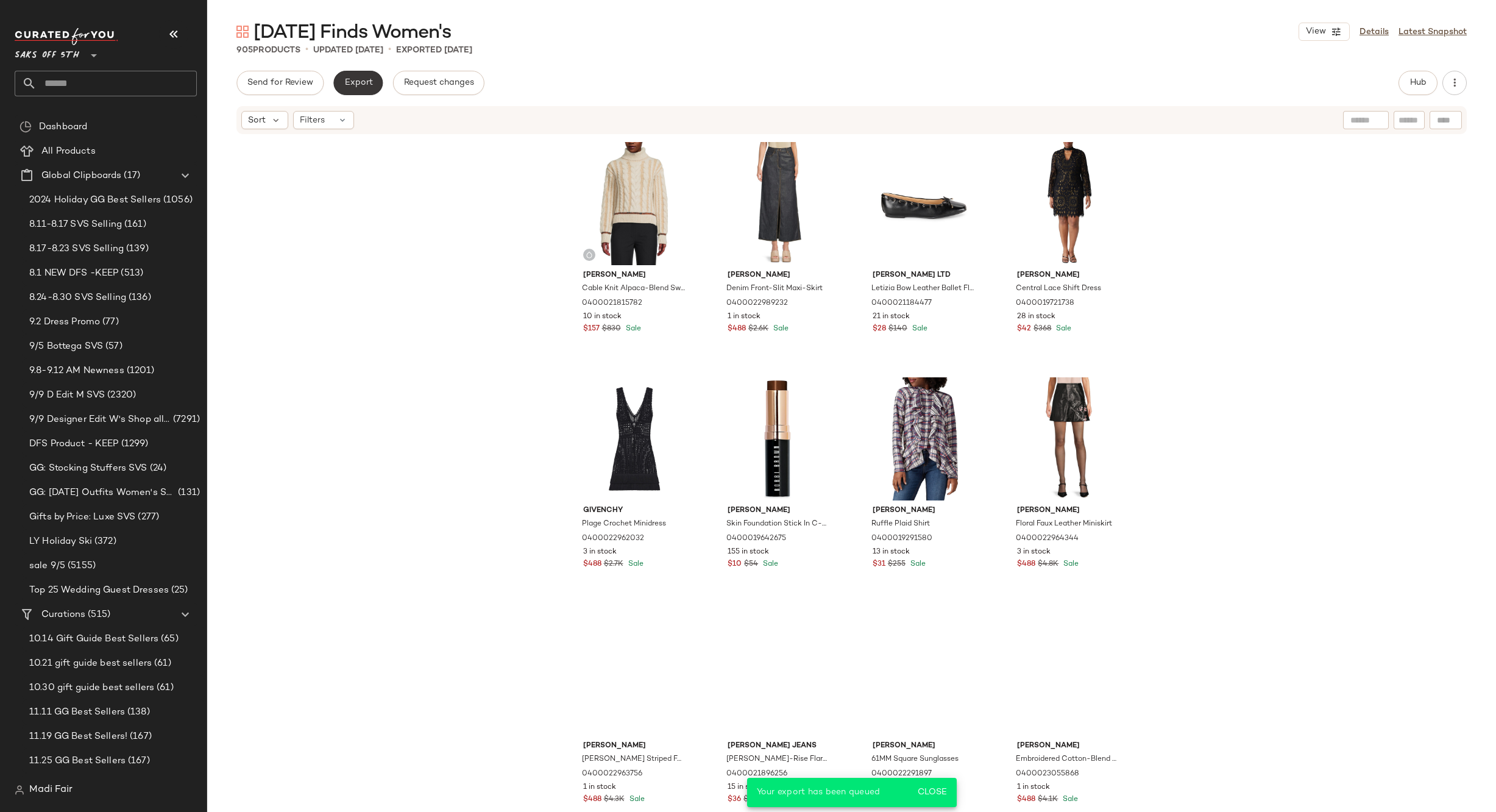
click at [367, 86] on span "Export" at bounding box center [358, 83] width 28 height 9
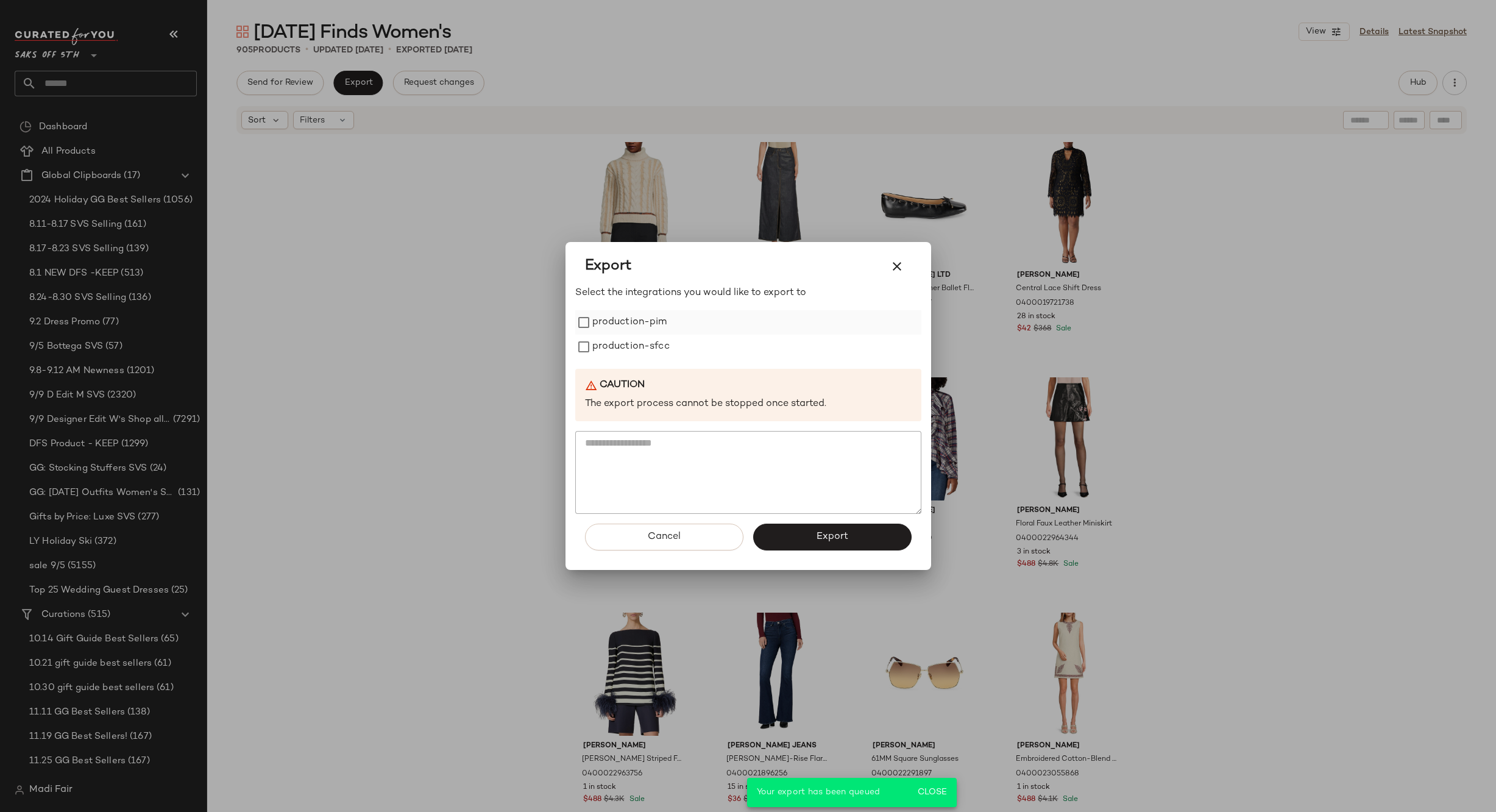
click at [644, 324] on label "production-pim" at bounding box center [629, 322] width 75 height 25
click at [640, 339] on label "production-sfcc" at bounding box center [631, 346] width 77 height 25
click at [788, 535] on button "Export" at bounding box center [833, 537] width 158 height 27
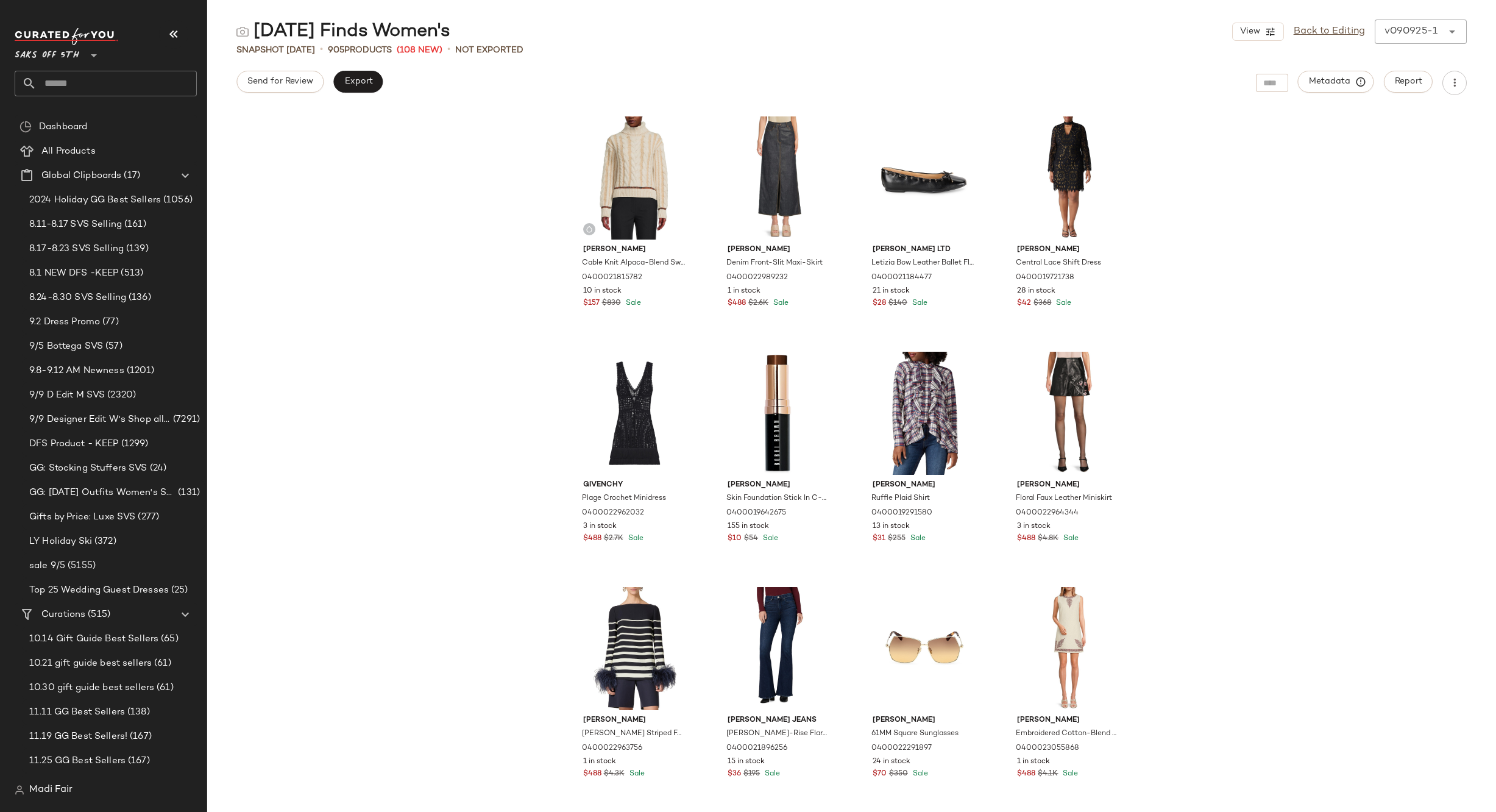
drag, startPoint x: 1313, startPoint y: 36, endPoint x: 1129, endPoint y: 28, distance: 184.2
click at [1313, 36] on link "Back to Editing" at bounding box center [1329, 32] width 71 height 14
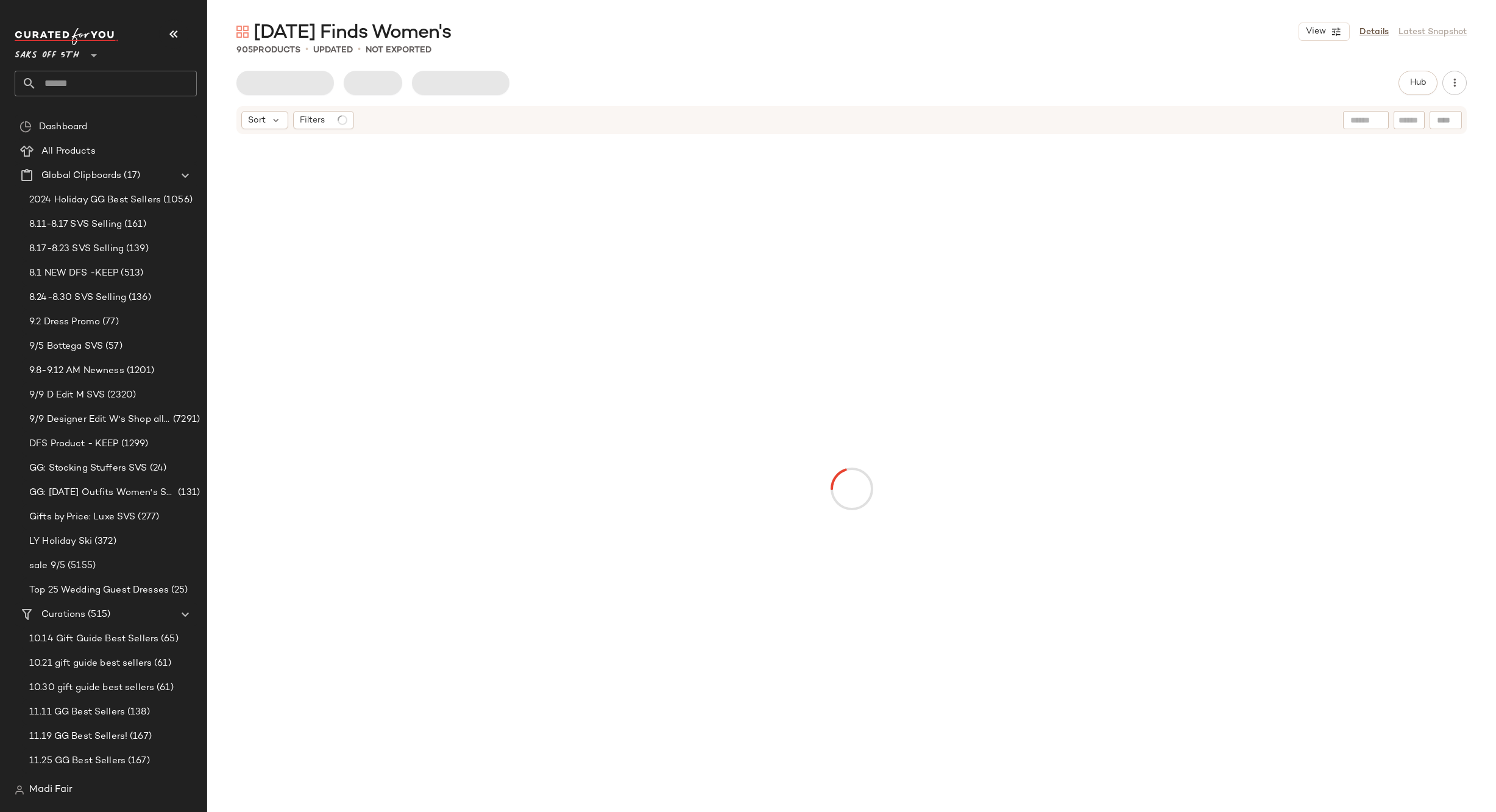
click at [93, 80] on input "text" at bounding box center [116, 83] width 161 height 25
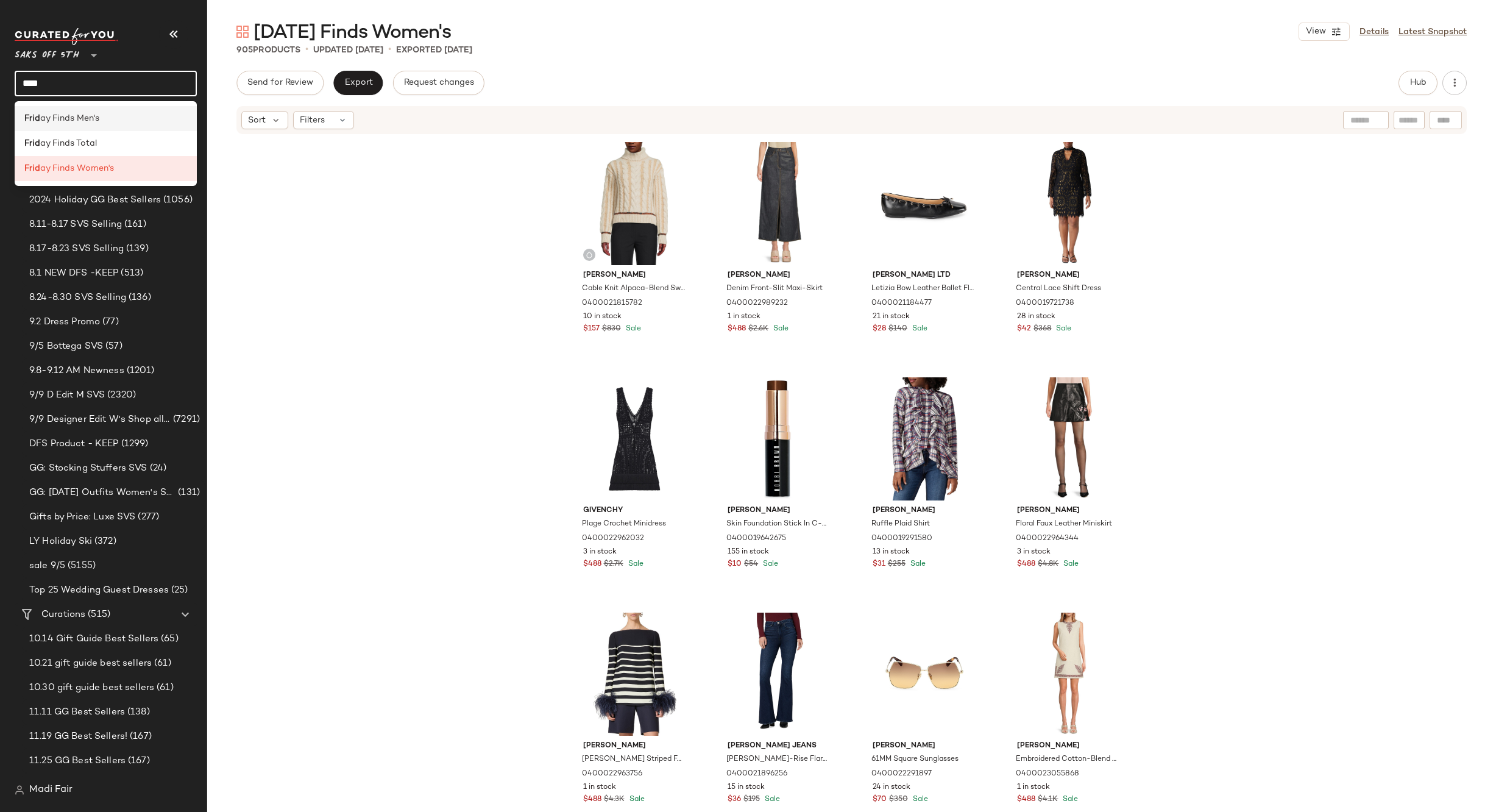
type input "****"
click at [89, 119] on span "ay Finds Men's" at bounding box center [70, 119] width 59 height 13
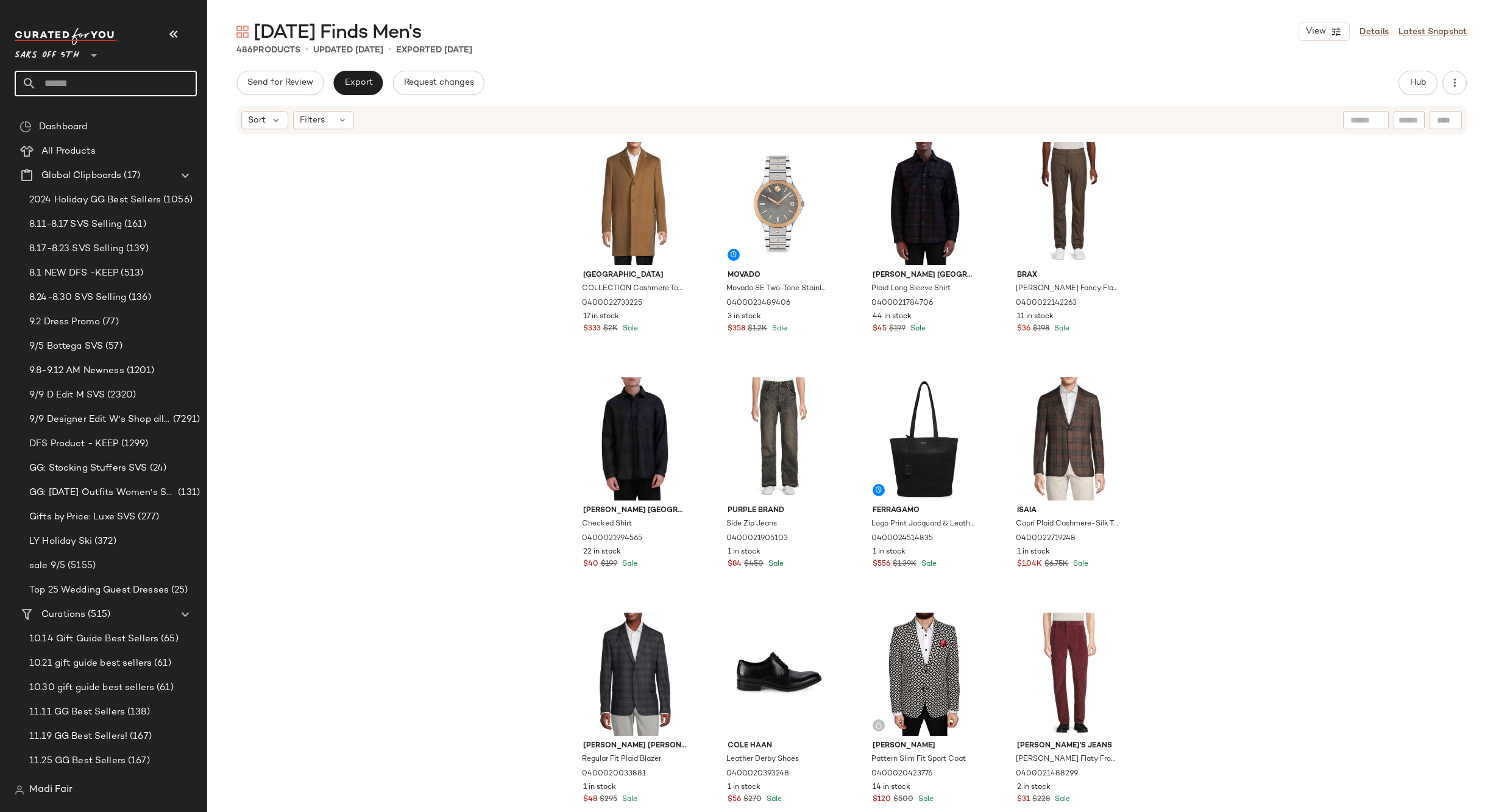
click at [66, 87] on input "text" at bounding box center [116, 83] width 161 height 25
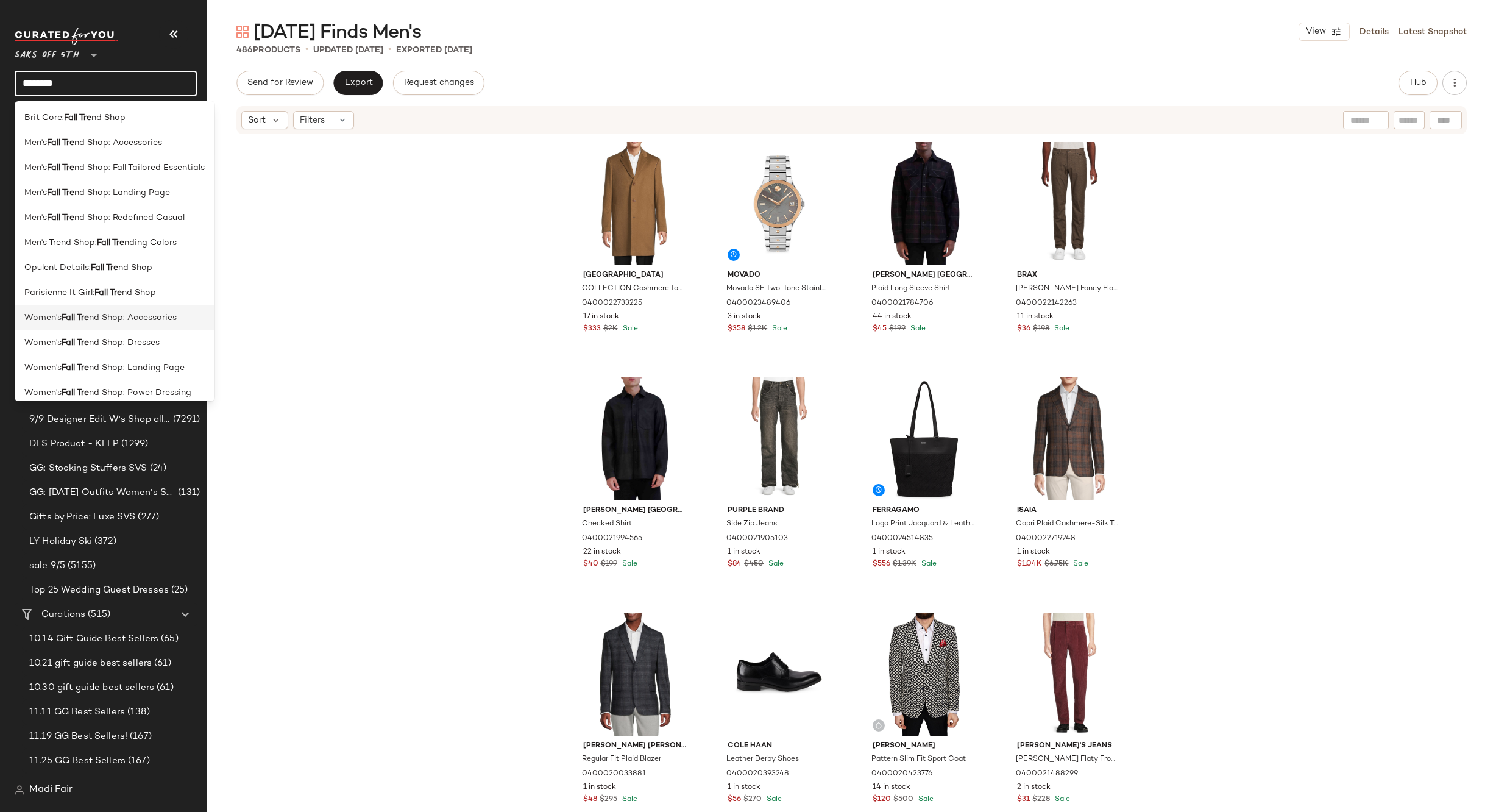
scroll to position [110, 0]
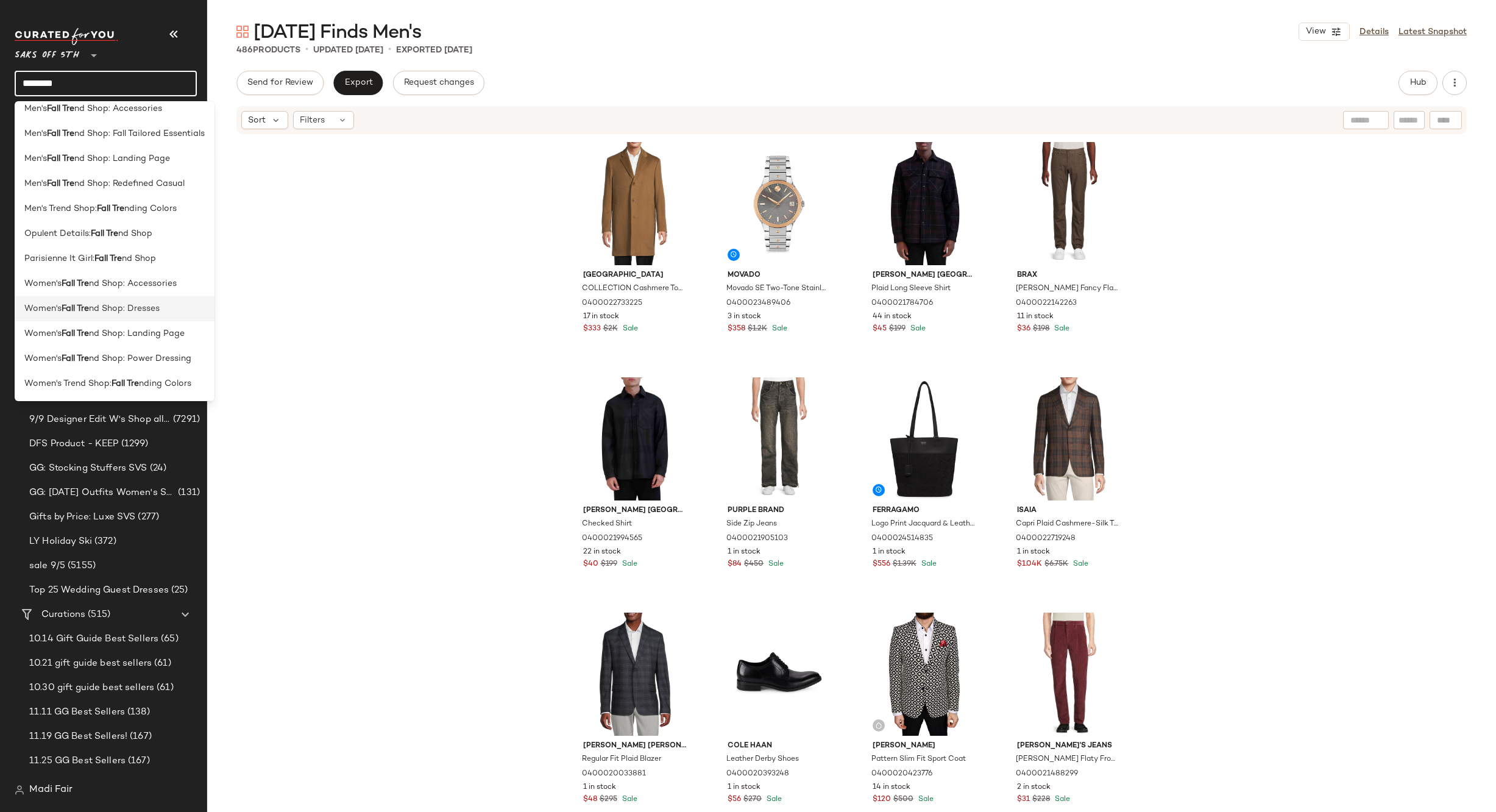
type input "********"
click at [119, 304] on span "nd Shop: Dresses" at bounding box center [124, 308] width 70 height 13
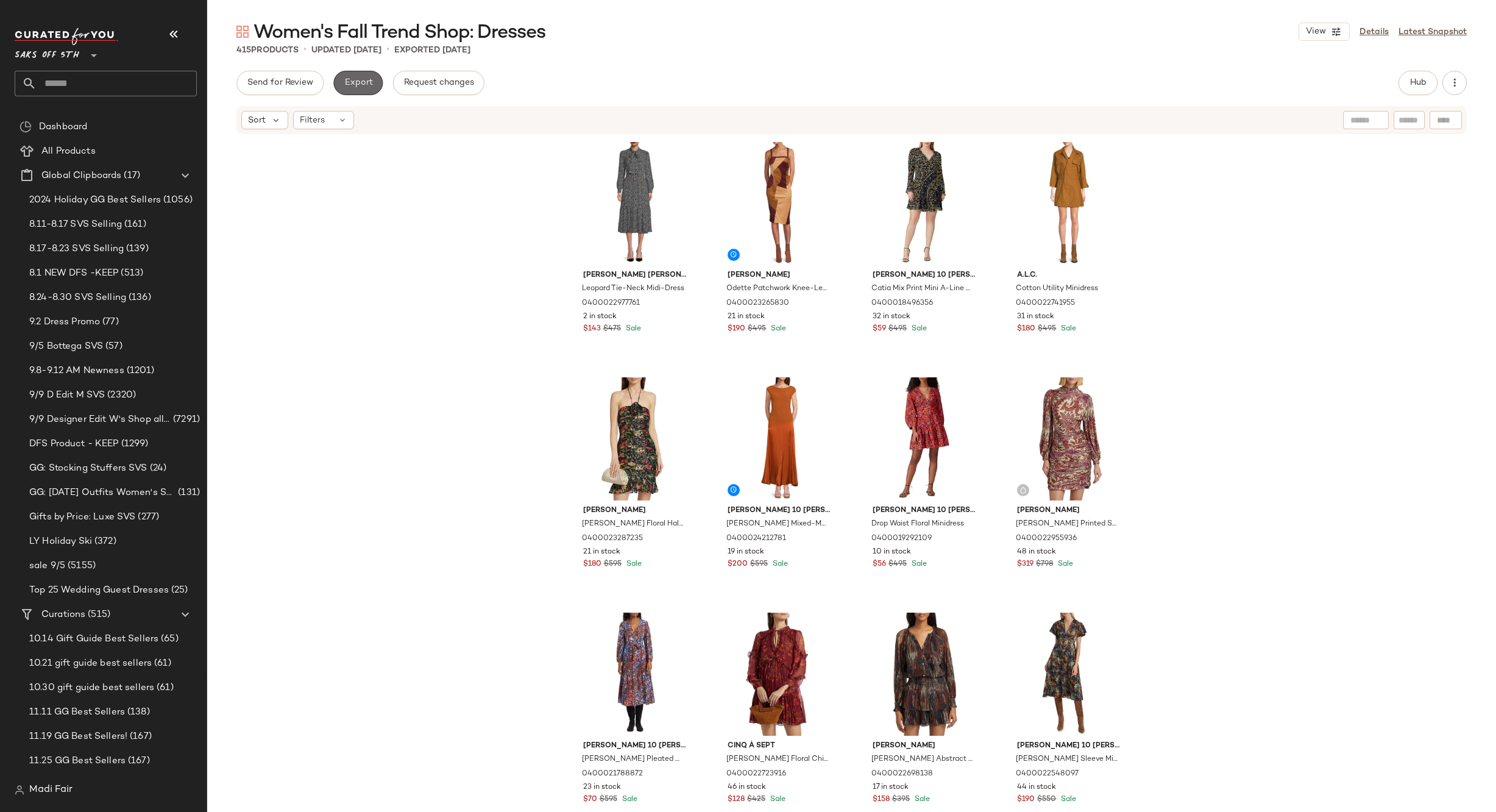
click at [358, 83] on span "Export" at bounding box center [358, 83] width 28 height 9
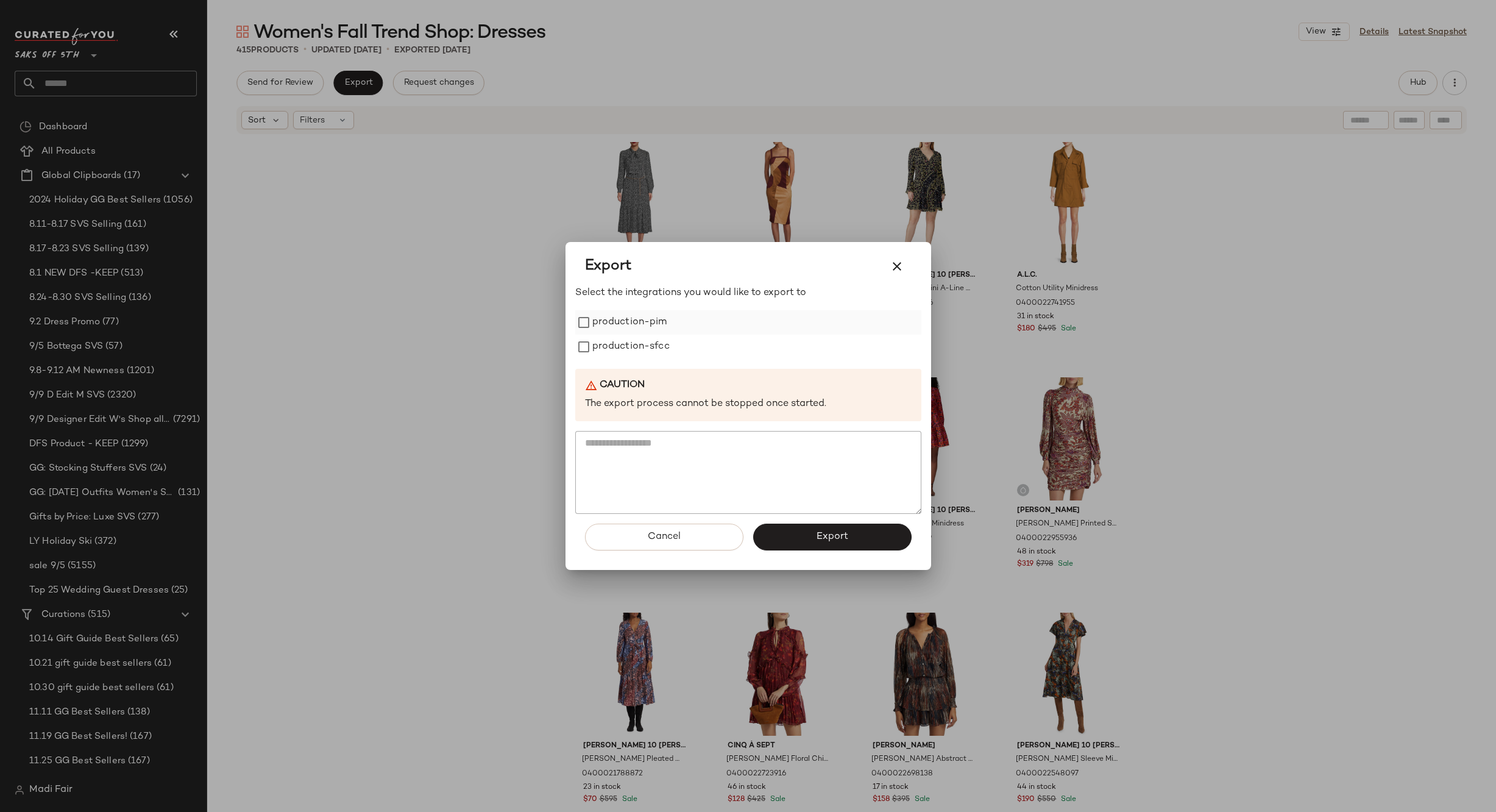
click at [599, 317] on label "production-pim" at bounding box center [629, 322] width 75 height 25
click at [603, 342] on label "production-sfcc" at bounding box center [631, 346] width 77 height 25
click at [820, 538] on span "Export" at bounding box center [832, 536] width 32 height 12
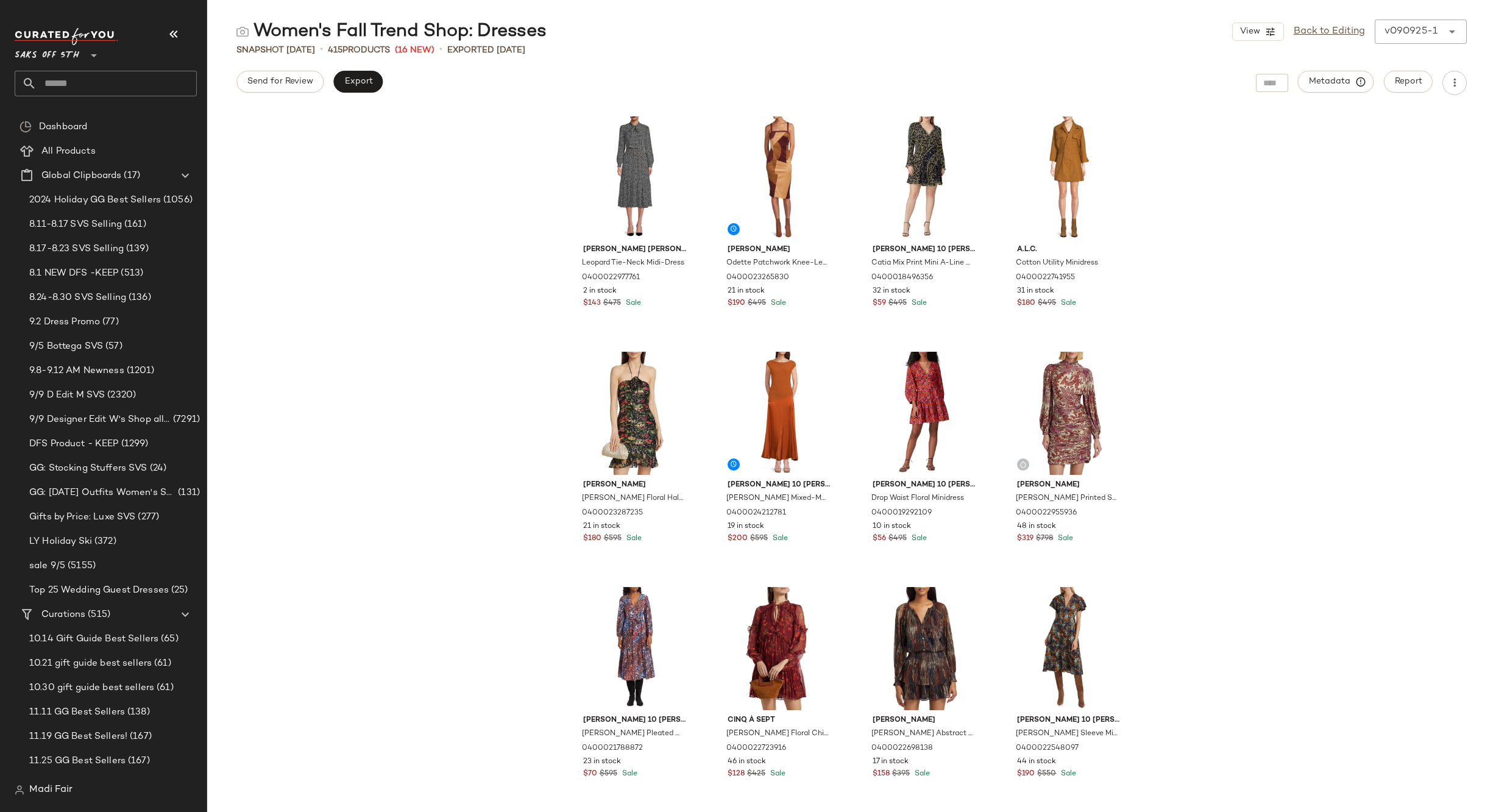
drag, startPoint x: 1314, startPoint y: 27, endPoint x: 1288, endPoint y: 28, distance: 26.0
click at [1314, 27] on link "Back to Editing" at bounding box center [1329, 32] width 71 height 14
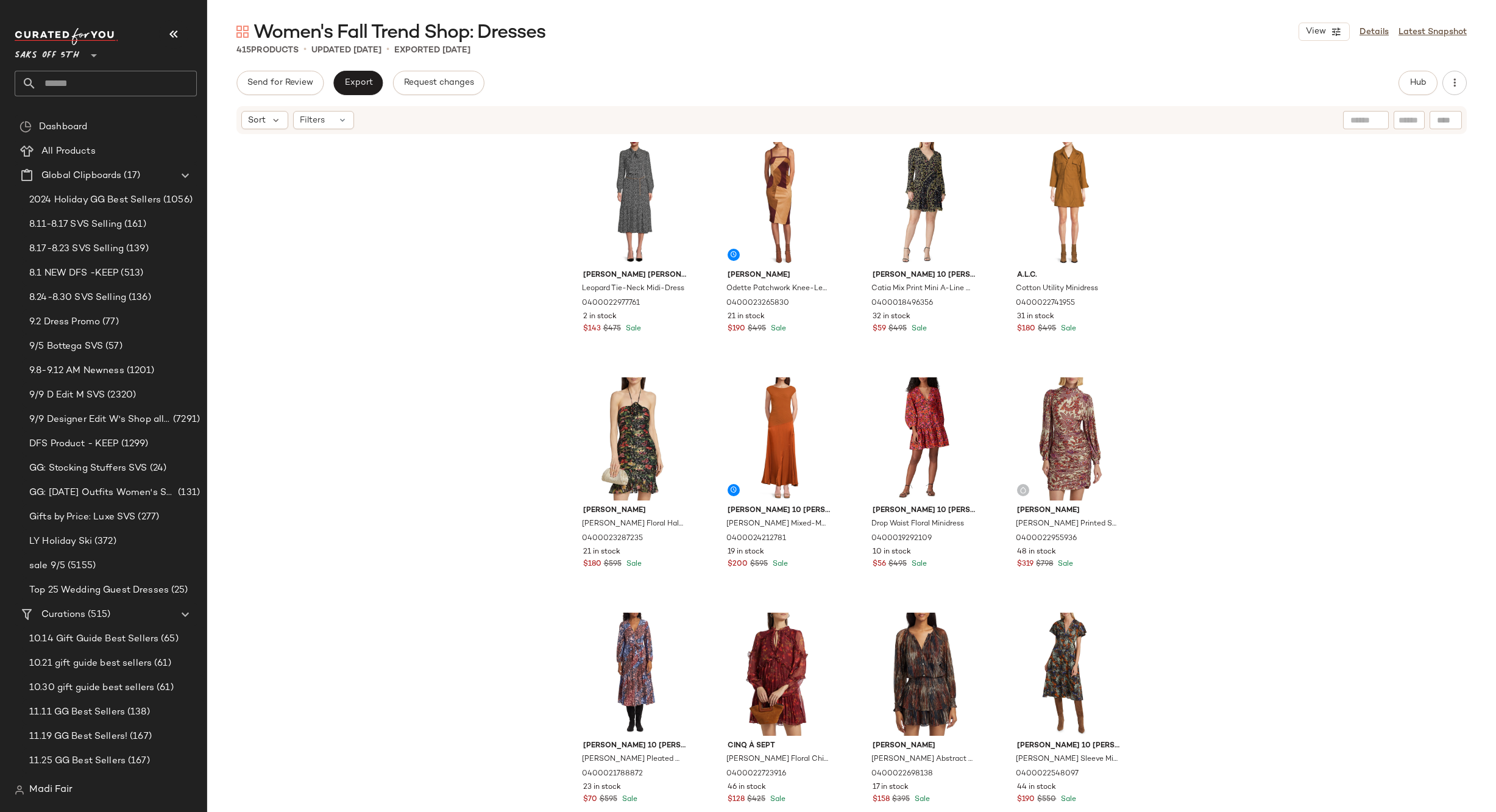
click at [85, 81] on input "text" at bounding box center [116, 83] width 161 height 25
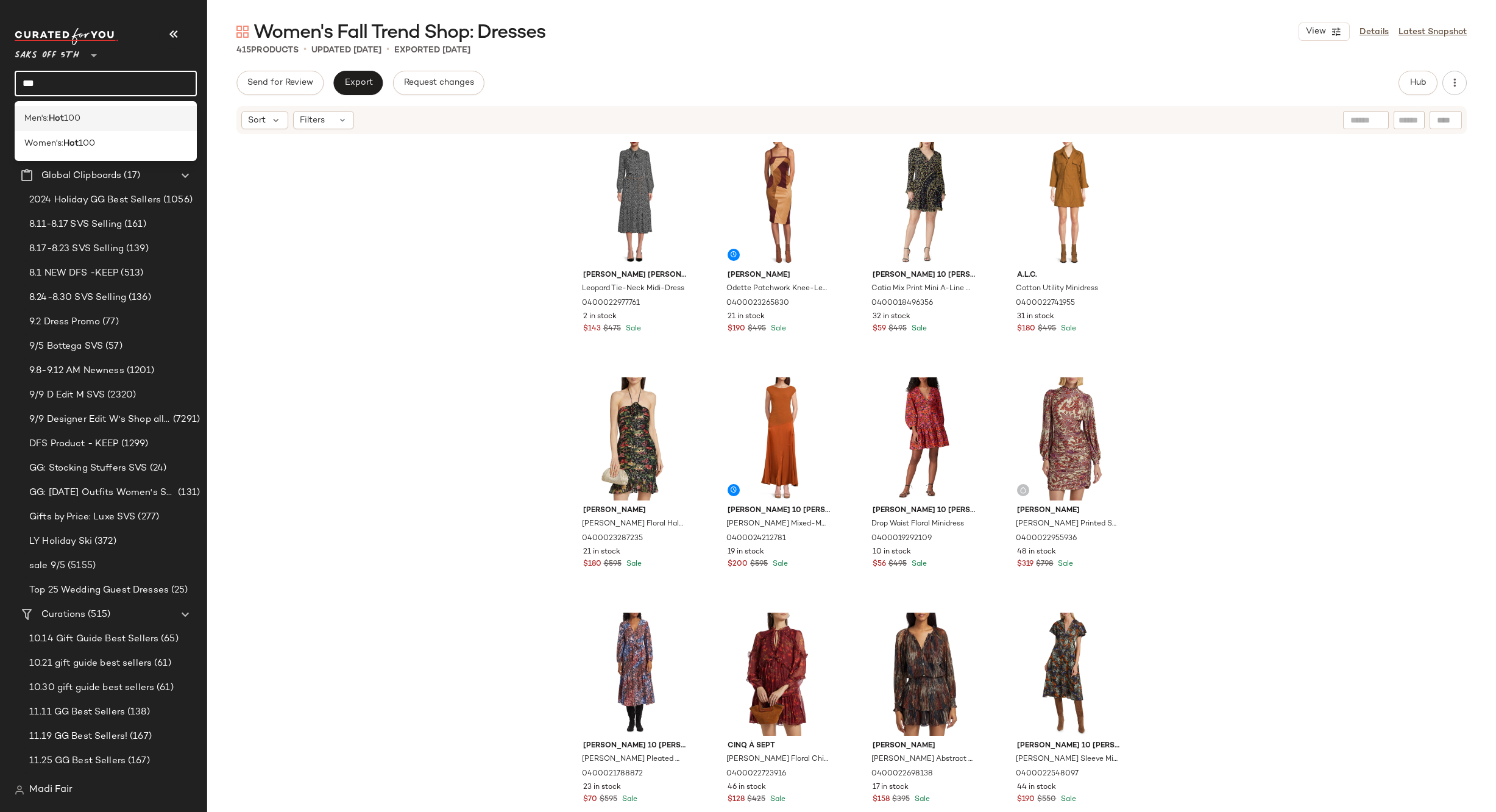
type input "***"
click at [40, 119] on span "Men's:" at bounding box center [36, 119] width 25 height 13
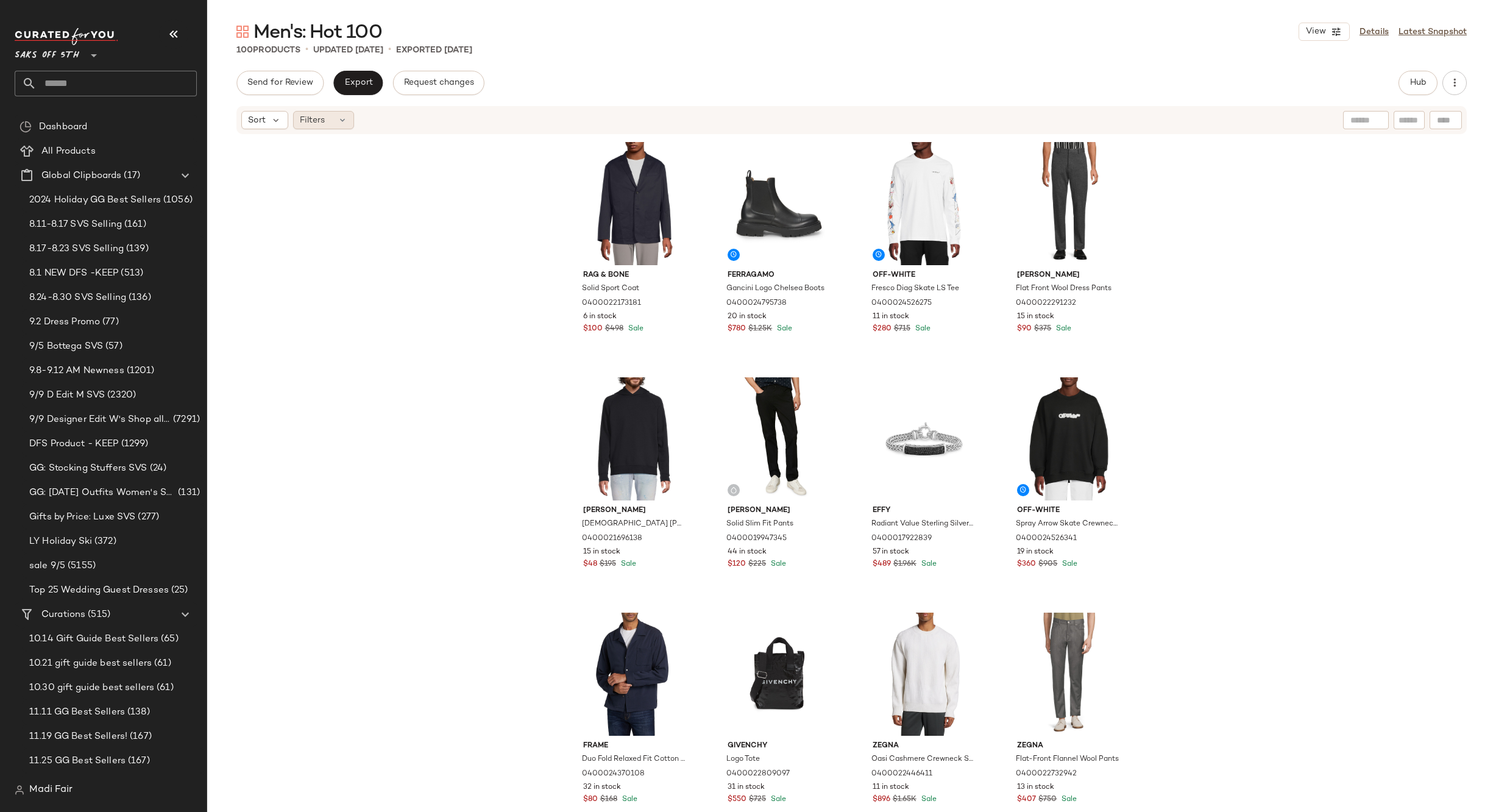
click at [325, 116] on div "Filters" at bounding box center [323, 119] width 61 height 18
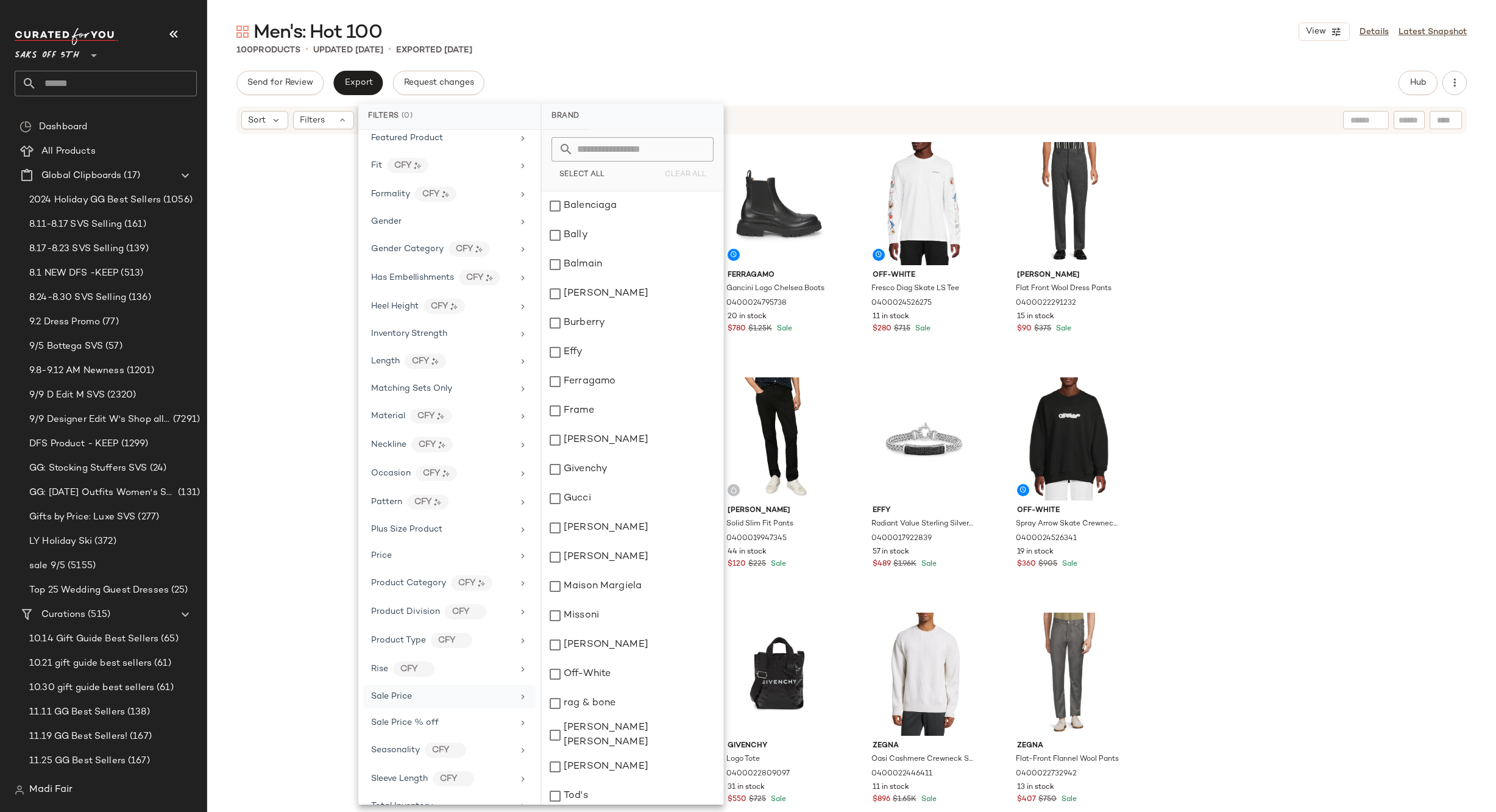
scroll to position [325, 0]
drag, startPoint x: 399, startPoint y: 753, endPoint x: 438, endPoint y: 577, distance: 180.3
click at [399, 753] on span "Total Inventory" at bounding box center [402, 757] width 62 height 9
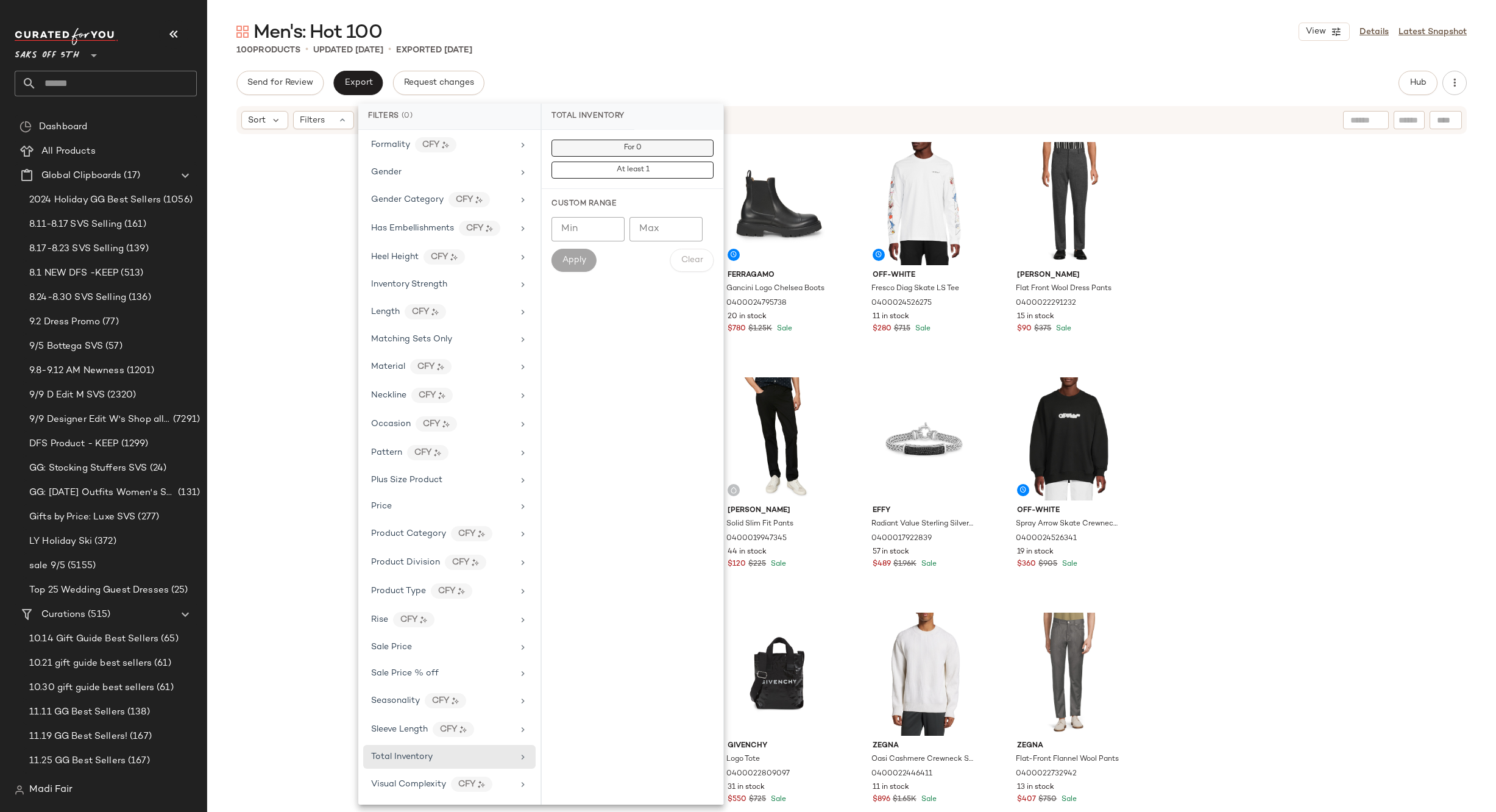
click at [651, 145] on button "For 0" at bounding box center [633, 149] width 162 height 17
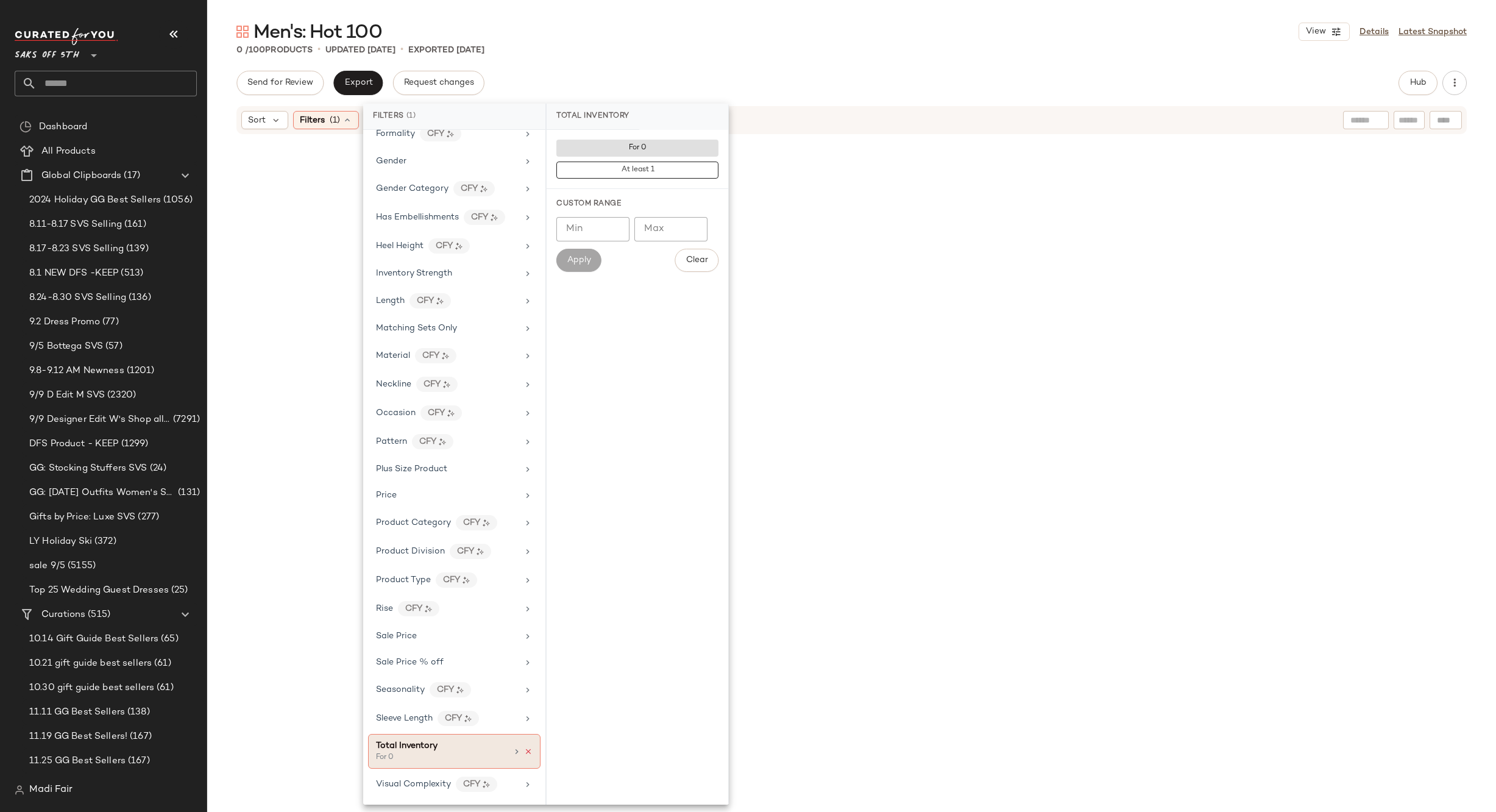
click at [525, 752] on icon at bounding box center [528, 751] width 9 height 9
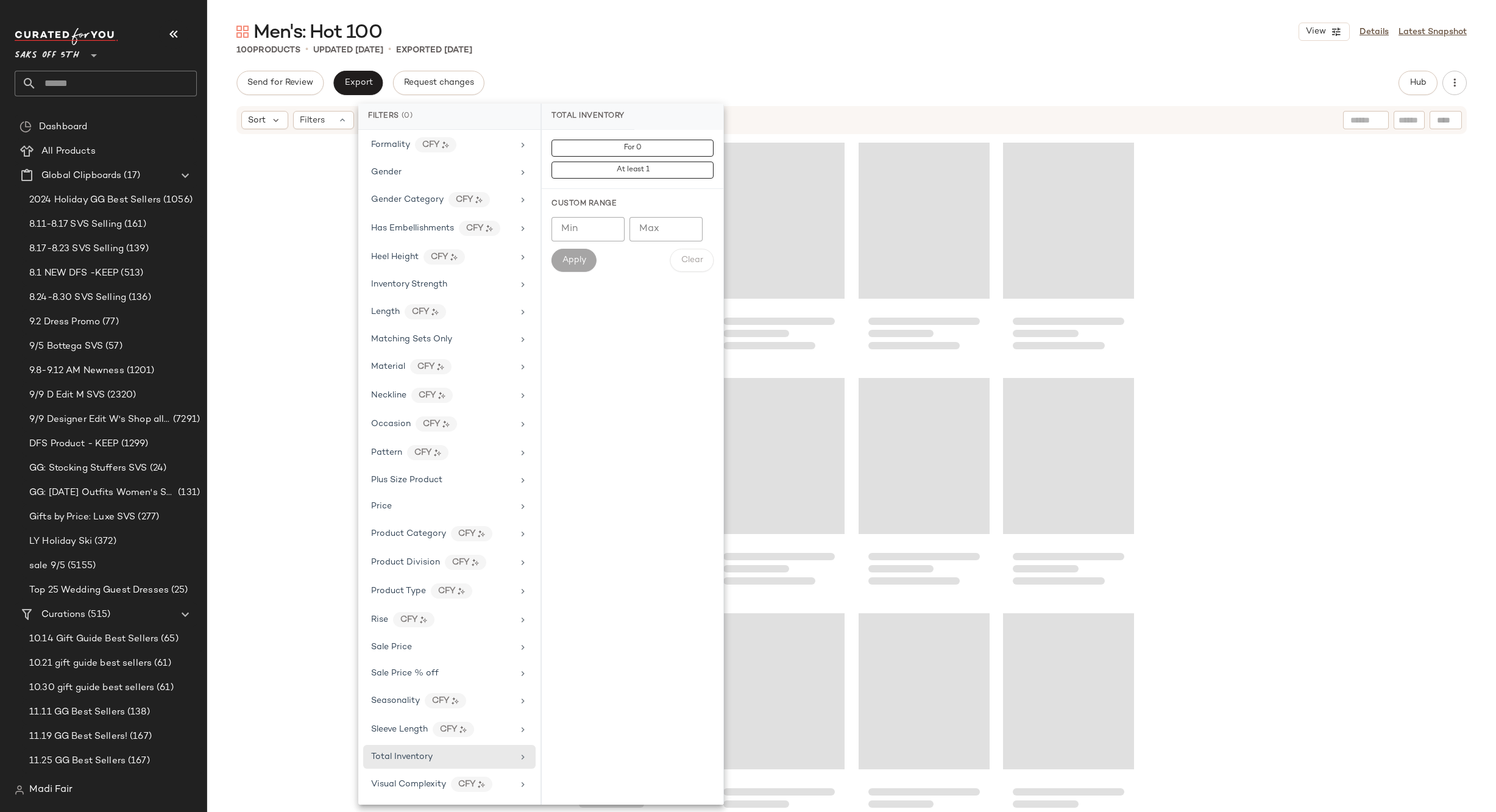
click at [650, 68] on div "Men's: Hot 100 View Details Latest Snapshot 100 Products • updated Sep 8th • Ex…" at bounding box center [852, 416] width 1289 height 792
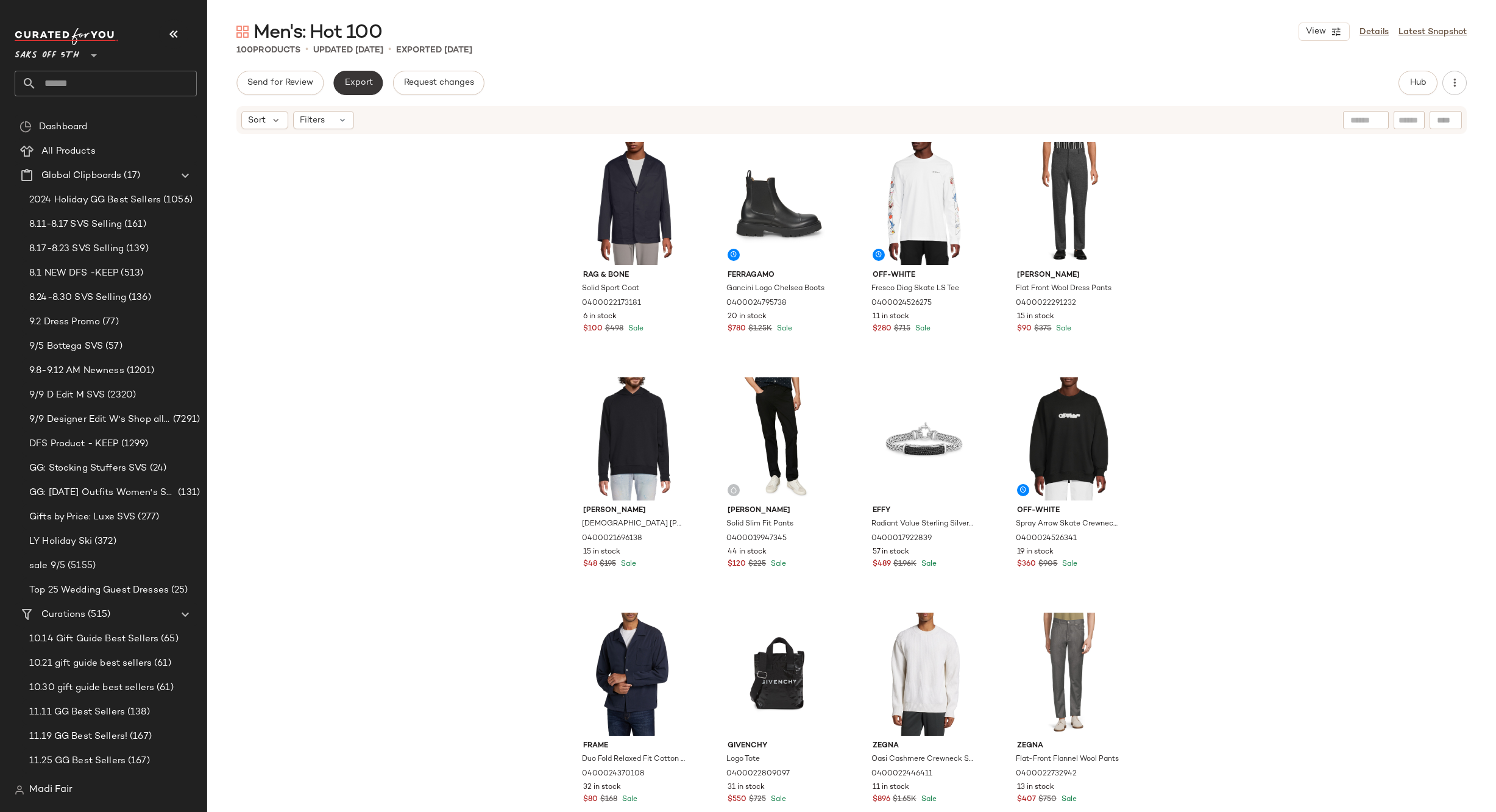
click at [355, 81] on span "Export" at bounding box center [358, 83] width 28 height 9
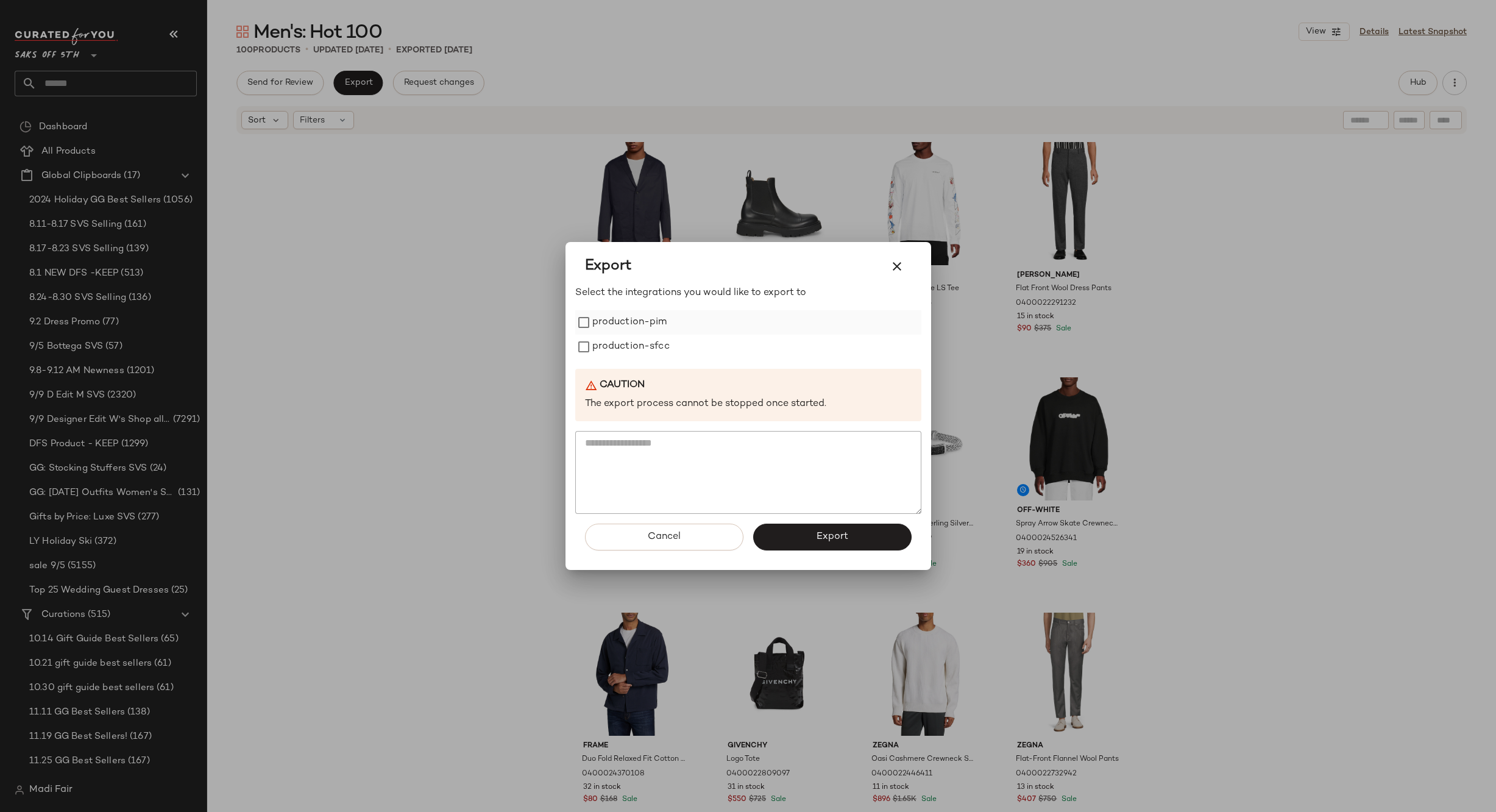
click at [620, 323] on label "production-pim" at bounding box center [629, 322] width 75 height 25
click at [618, 338] on label "production-sfcc" at bounding box center [631, 346] width 77 height 25
click at [617, 323] on label "production-pim" at bounding box center [629, 322] width 75 height 25
click at [830, 529] on button "Export" at bounding box center [833, 537] width 158 height 27
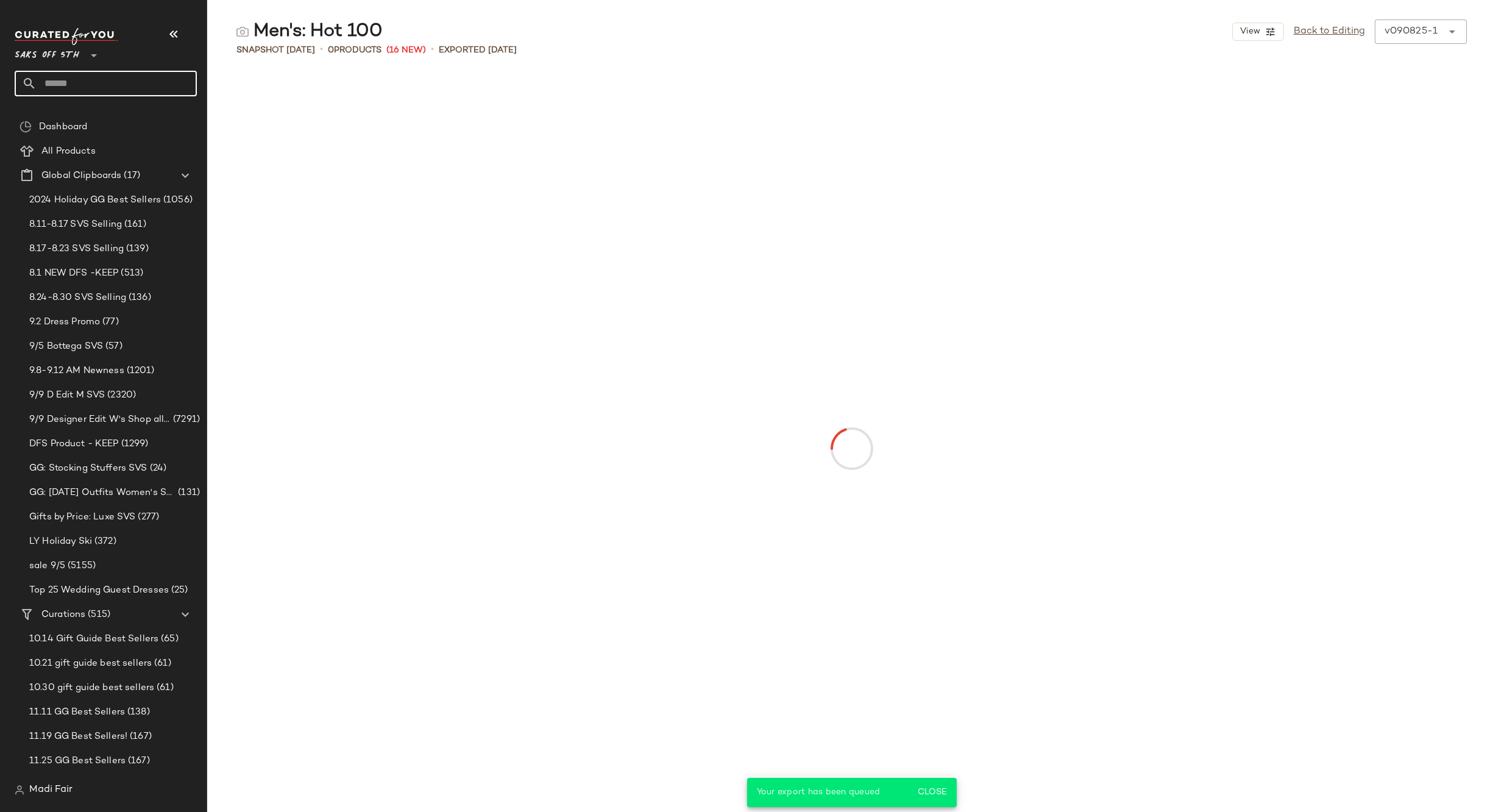
click at [108, 88] on input "text" at bounding box center [116, 83] width 161 height 25
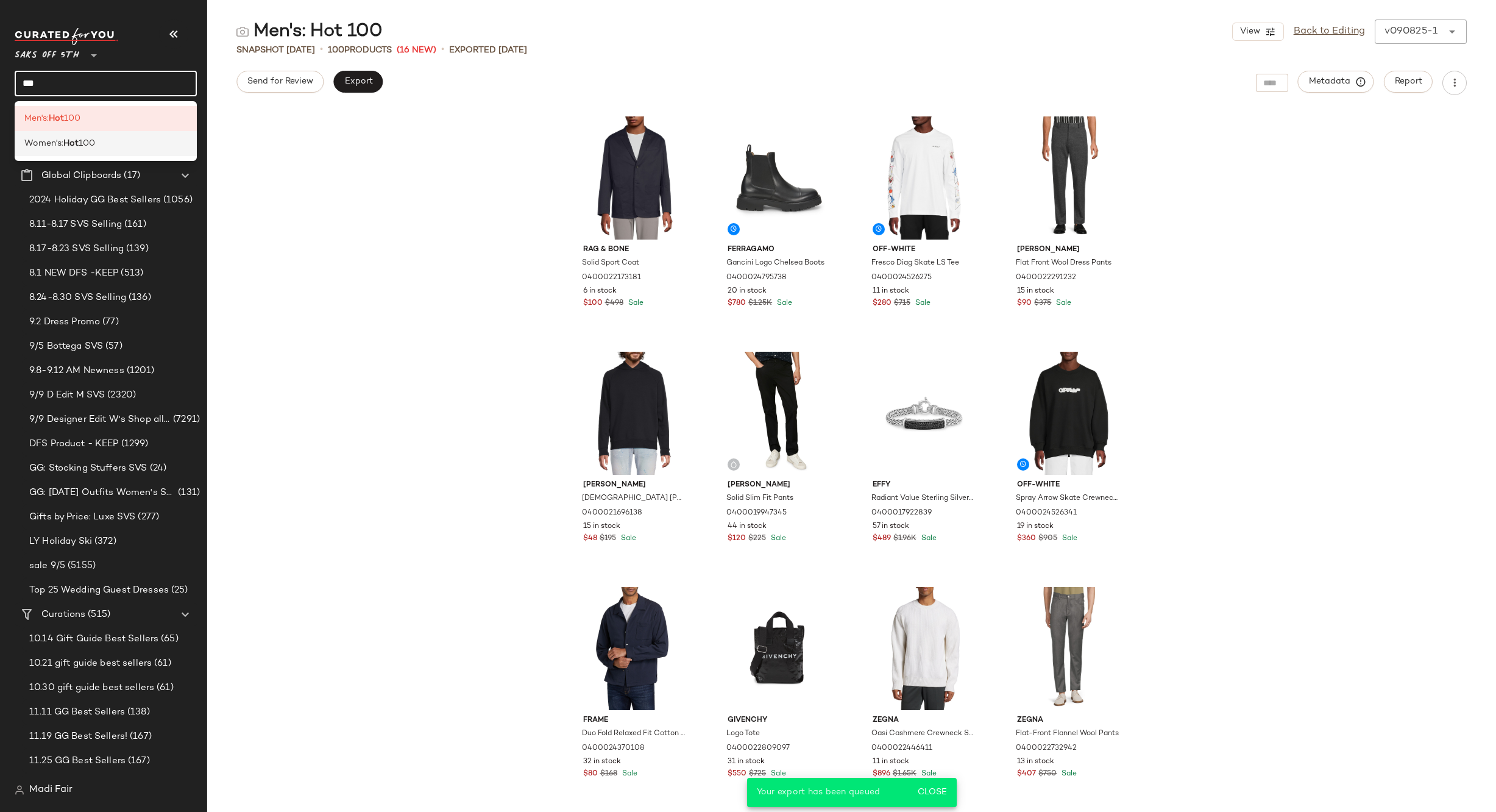
type input "***"
click at [100, 145] on div "Women's: Hot 100" at bounding box center [106, 143] width 163 height 13
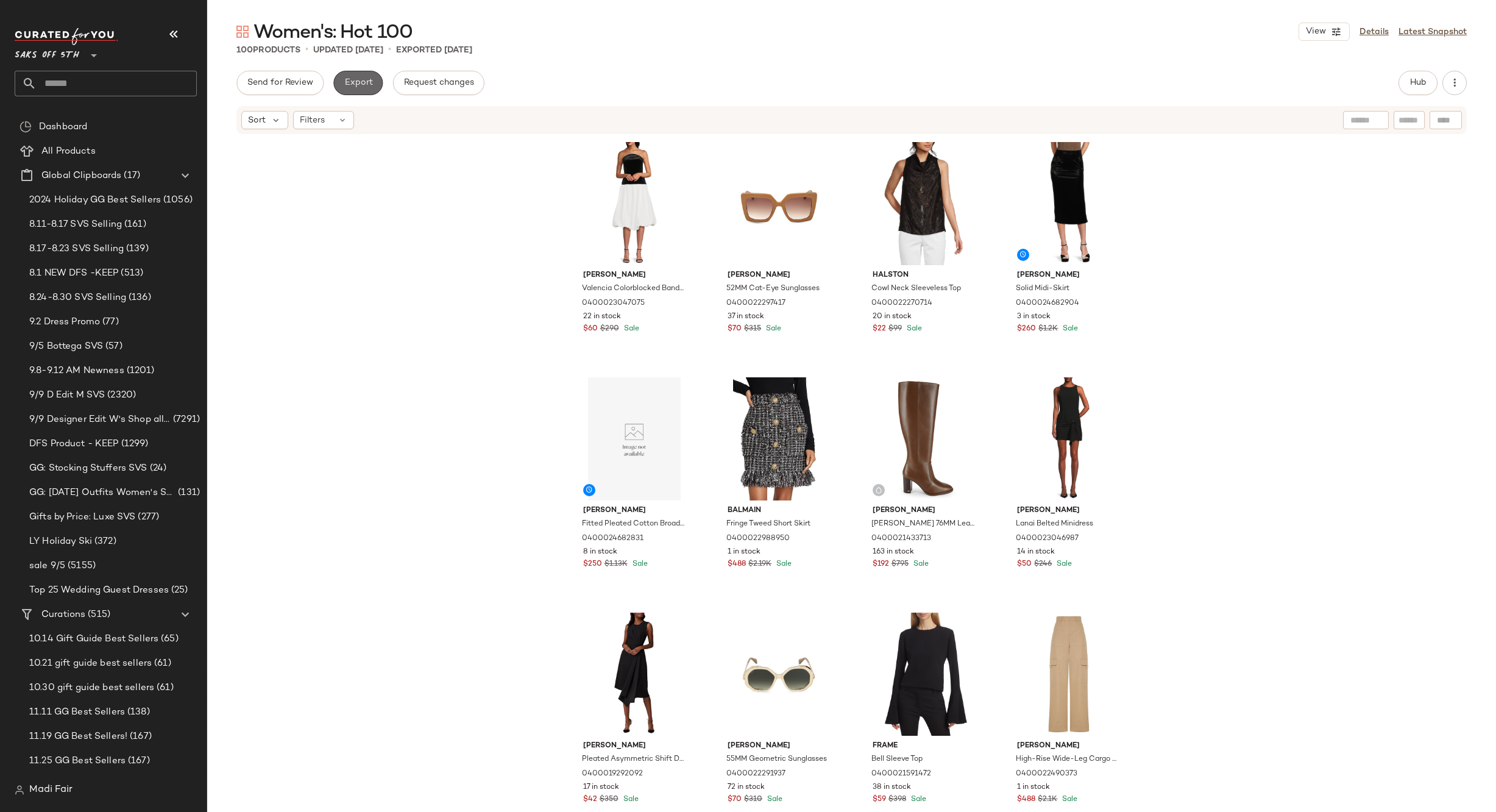
click at [360, 87] on span "Export" at bounding box center [358, 83] width 28 height 9
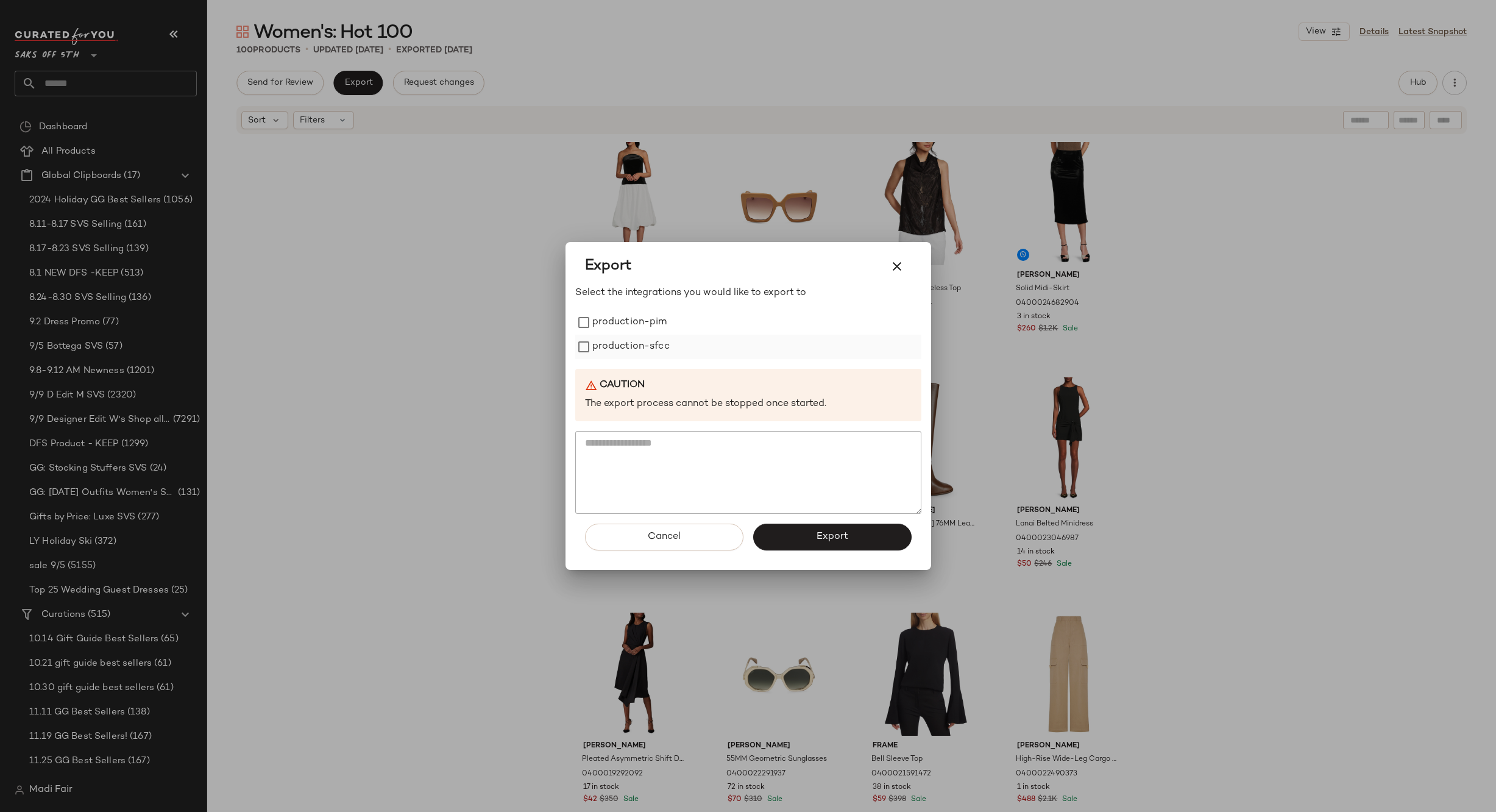
click at [646, 349] on label "production-sfcc" at bounding box center [631, 346] width 77 height 25
click at [780, 536] on button "Export" at bounding box center [833, 537] width 158 height 27
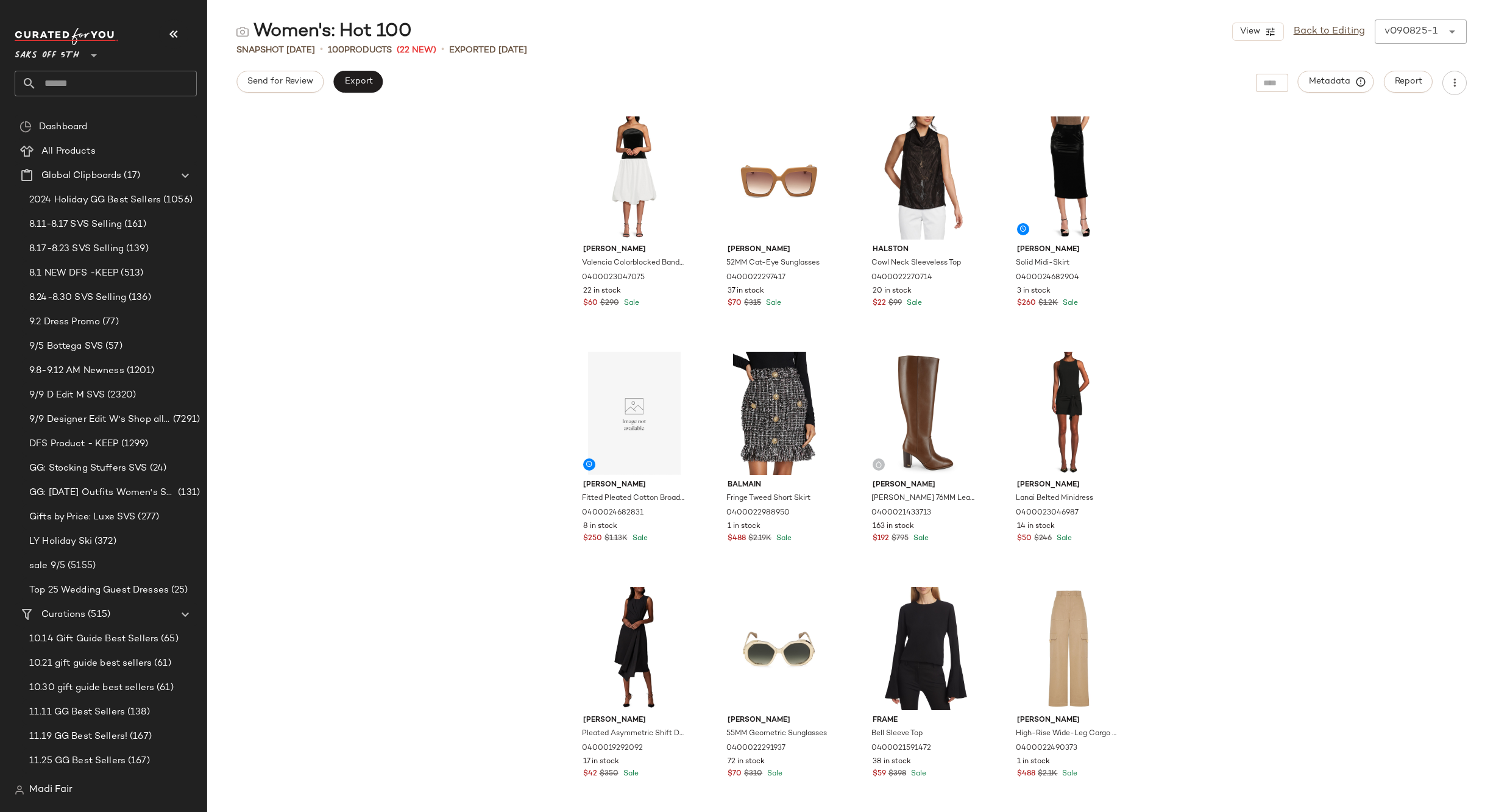
click at [424, 176] on div "Amanda Uprichard Valencia Colorblocked Bandeau Midi-Dress 0400023047075 22 in s…" at bounding box center [852, 461] width 1289 height 702
click at [71, 78] on input "text" at bounding box center [116, 83] width 161 height 25
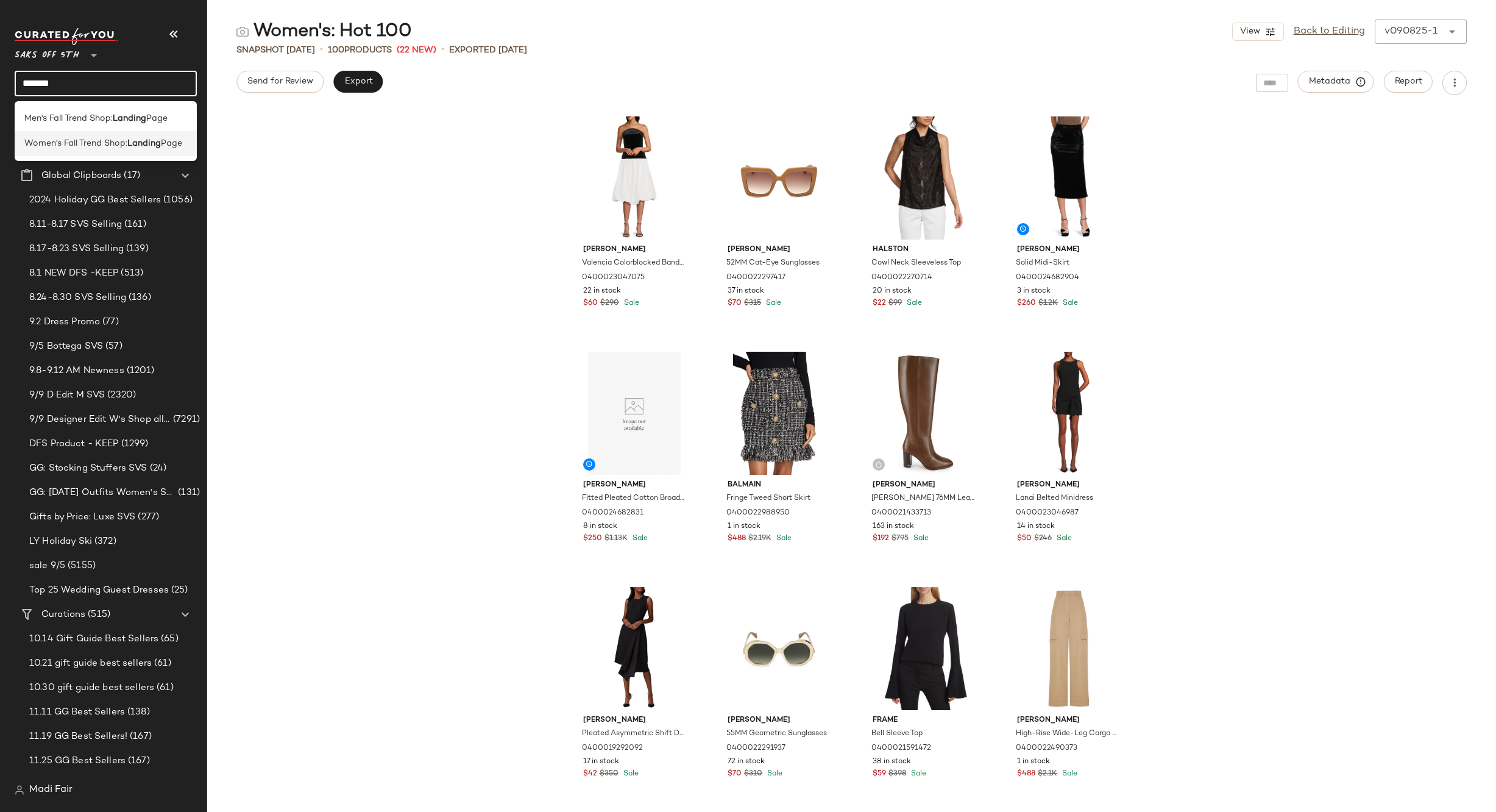
type input "*******"
click at [84, 140] on span "Women's Fall Trend Shop:" at bounding box center [76, 143] width 103 height 13
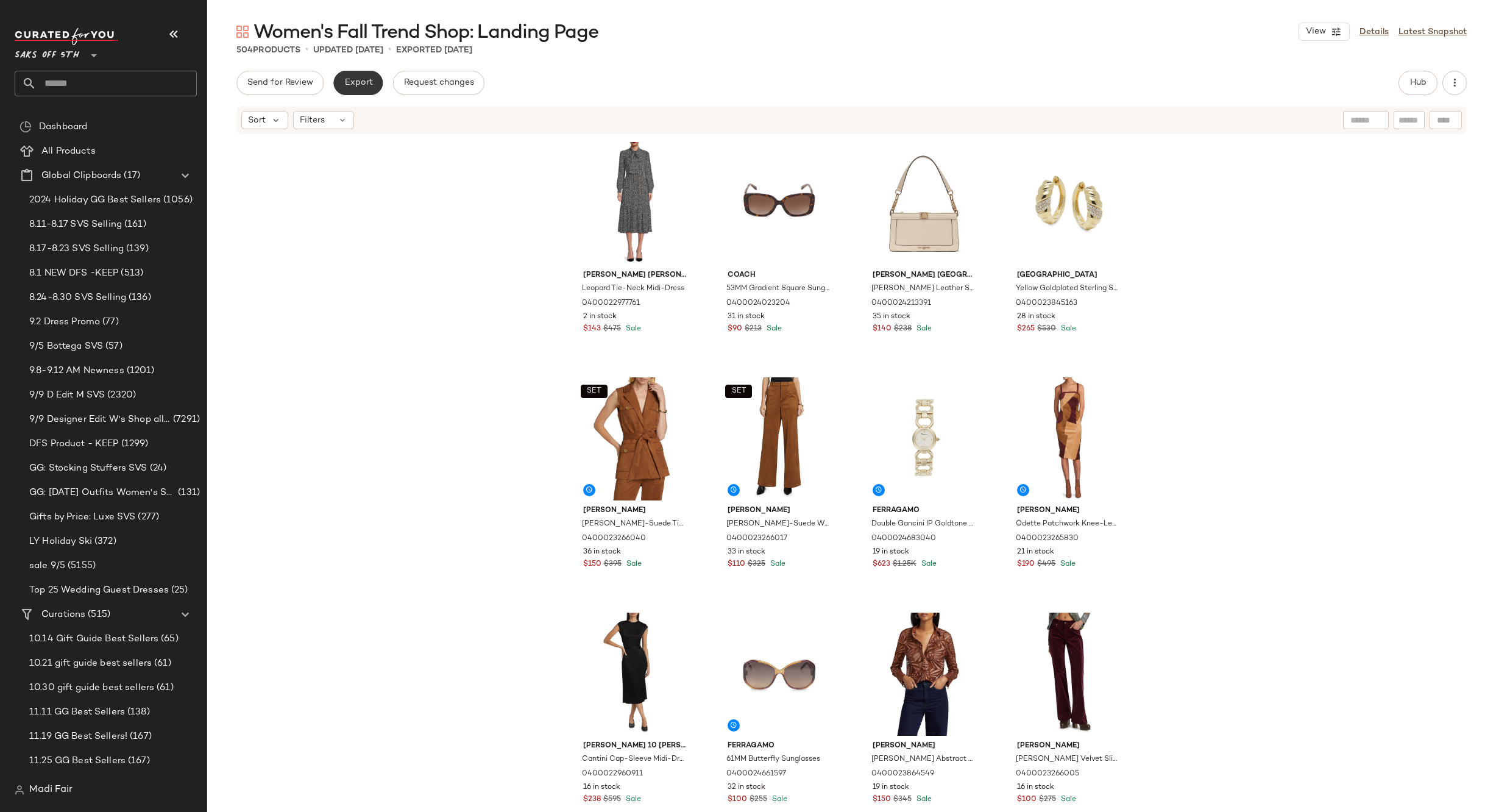
click at [353, 82] on span "Export" at bounding box center [358, 83] width 28 height 9
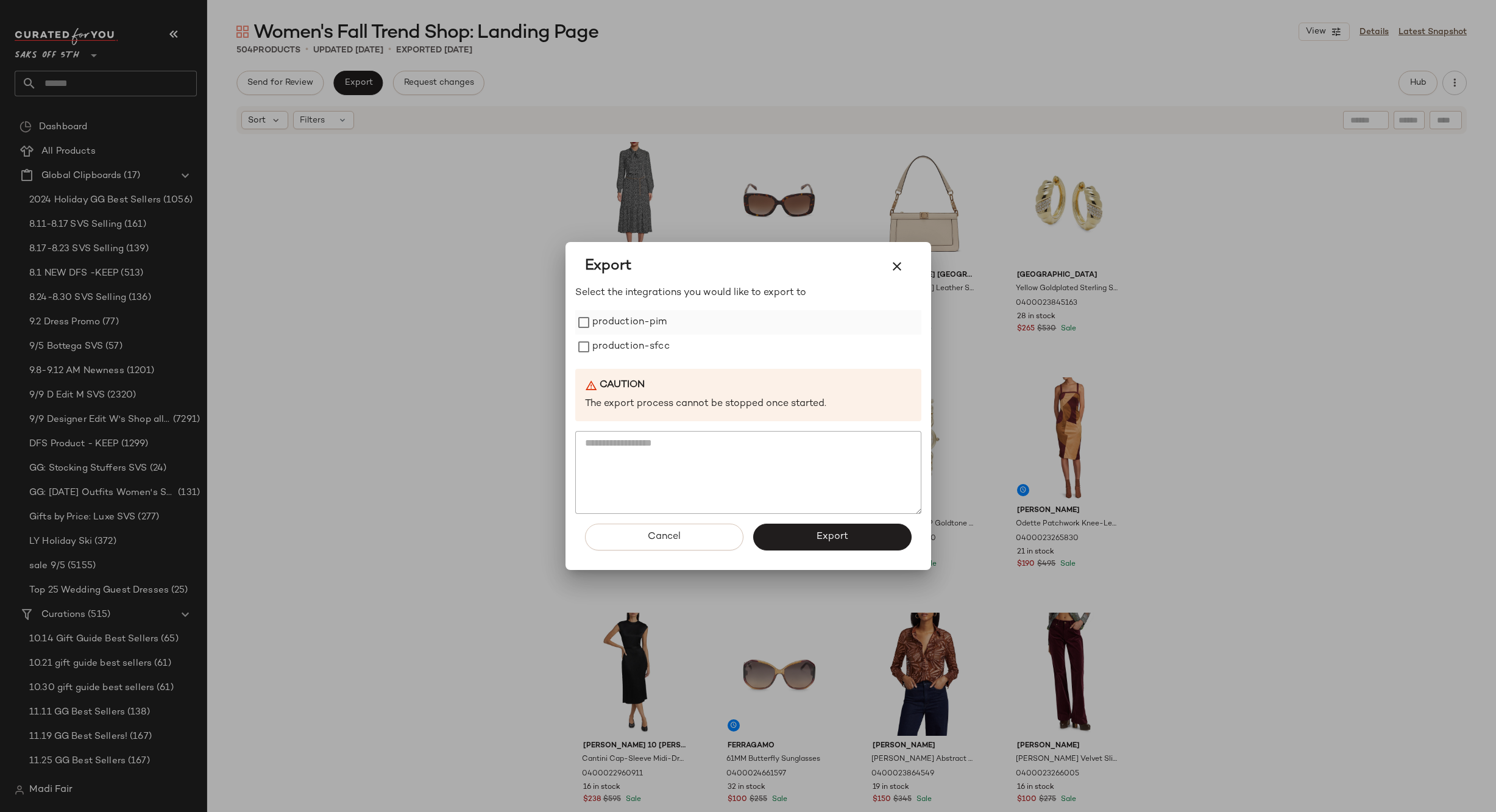
click at [618, 323] on label "production-pim" at bounding box center [629, 322] width 75 height 25
click at [618, 347] on label "production-sfcc" at bounding box center [631, 346] width 77 height 25
click at [792, 534] on button "Export" at bounding box center [833, 537] width 158 height 27
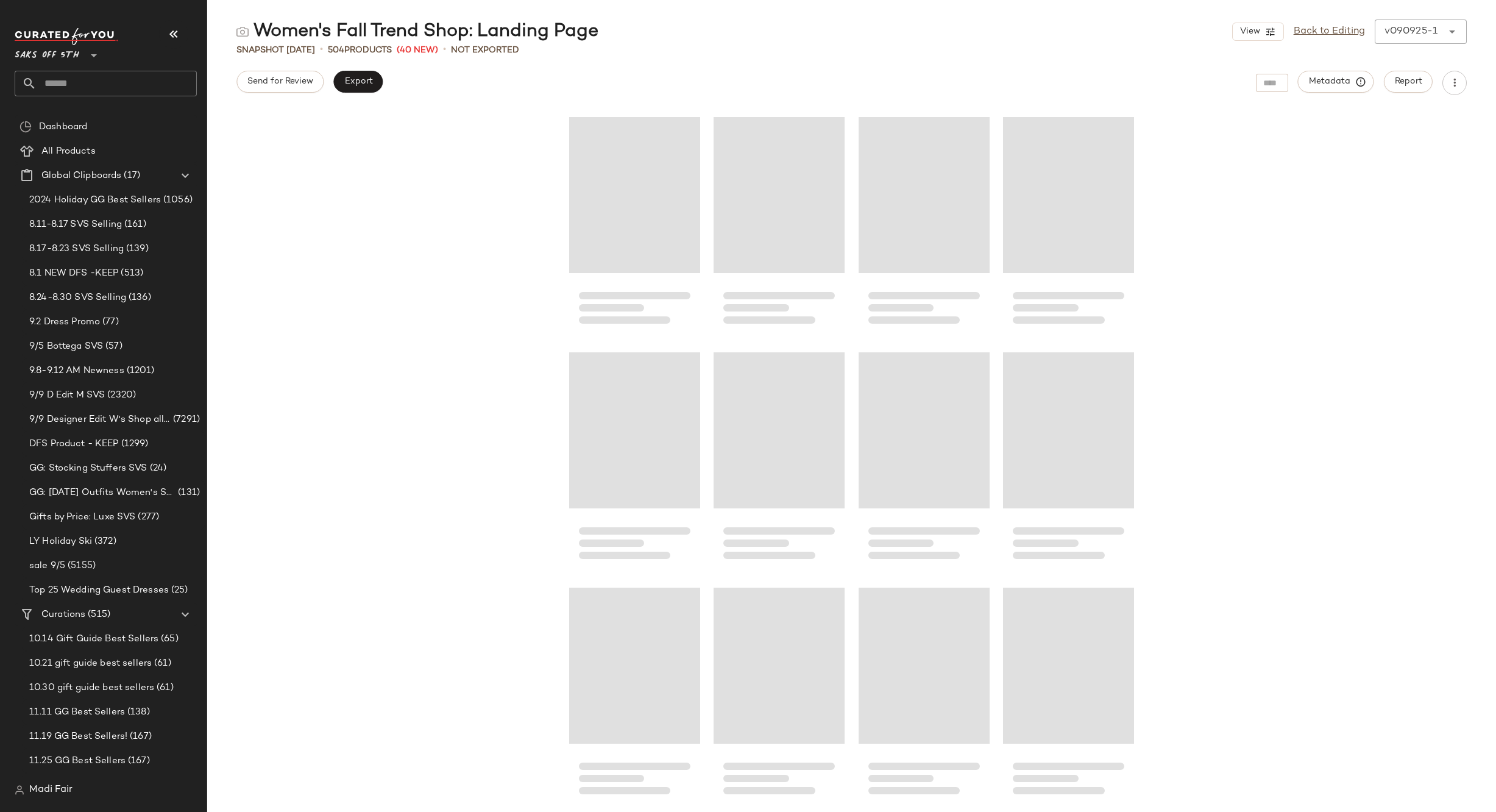
click at [93, 78] on input "text" at bounding box center [116, 83] width 161 height 25
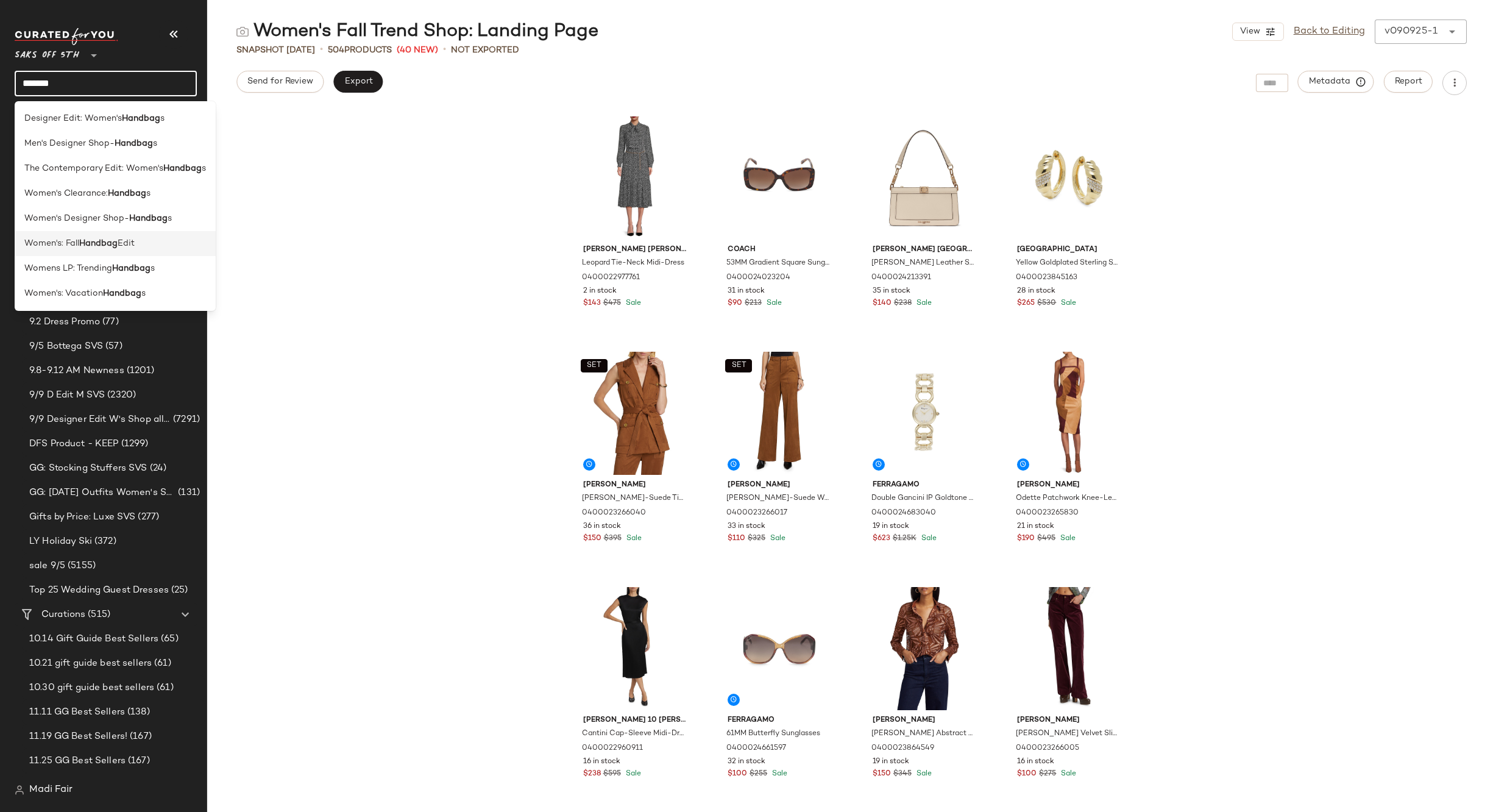
type input "*******"
click at [153, 246] on div "Women's: Fall Handbag Edit" at bounding box center [115, 244] width 182 height 13
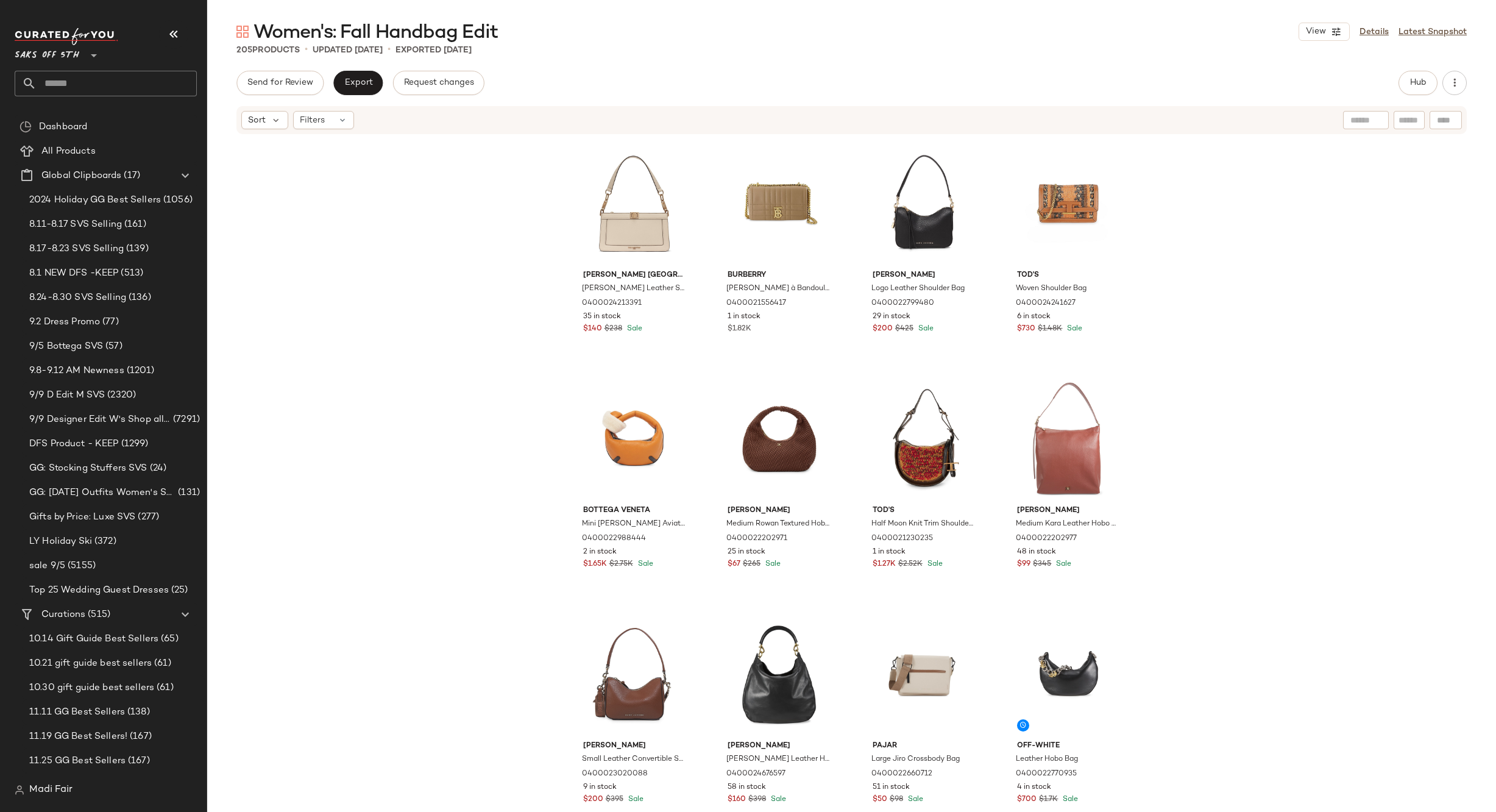
click at [1443, 123] on div at bounding box center [1445, 119] width 32 height 18
paste input "**********"
type input "**********"
click at [1417, 116] on icon "button" at bounding box center [1418, 120] width 14 height 14
click at [1434, 120] on icon "button" at bounding box center [1433, 120] width 14 height 14
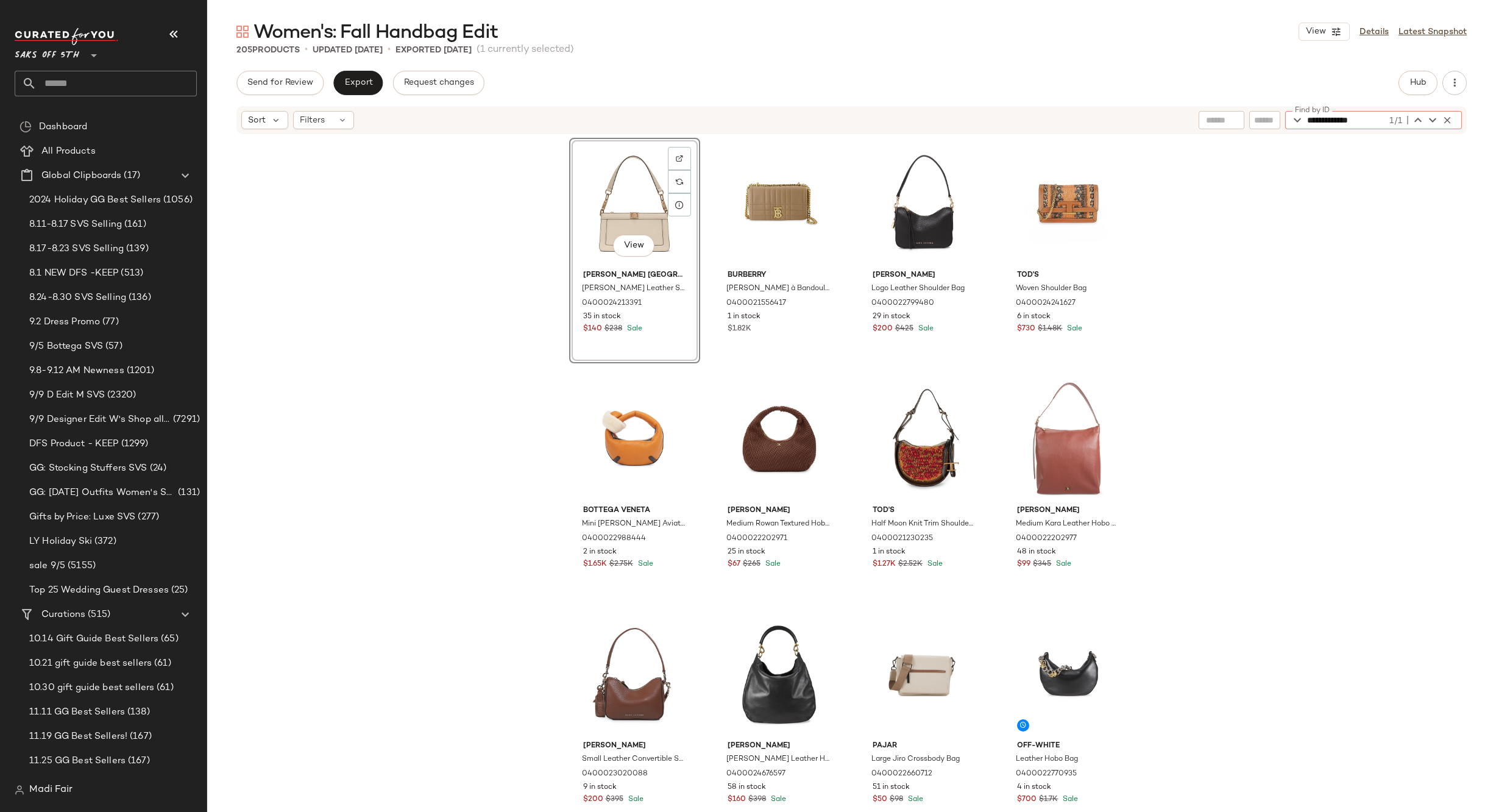
click at [1359, 120] on input "**********" at bounding box center [1347, 119] width 80 height 18
click at [1301, 119] on icon "button" at bounding box center [1298, 120] width 14 height 14
click at [1416, 119] on icon "button" at bounding box center [1418, 120] width 14 height 14
click at [1434, 120] on icon "button" at bounding box center [1433, 120] width 14 height 14
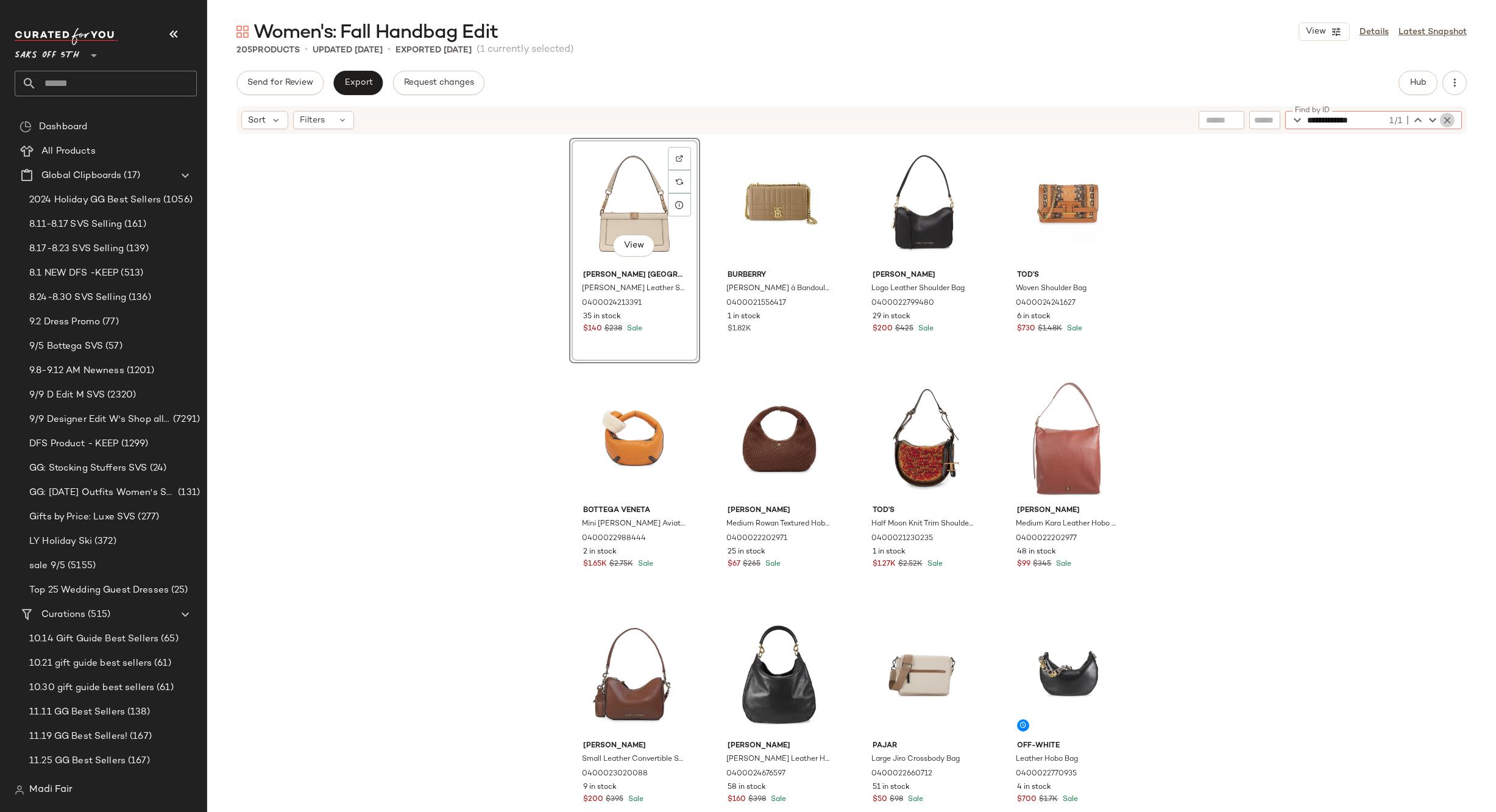
click at [1442, 120] on icon "button" at bounding box center [1448, 120] width 11 height 11
click at [1269, 115] on div "Find by ID Find by ID" at bounding box center [1330, 119] width 263 height 18
paste input "**********"
type input "**********"
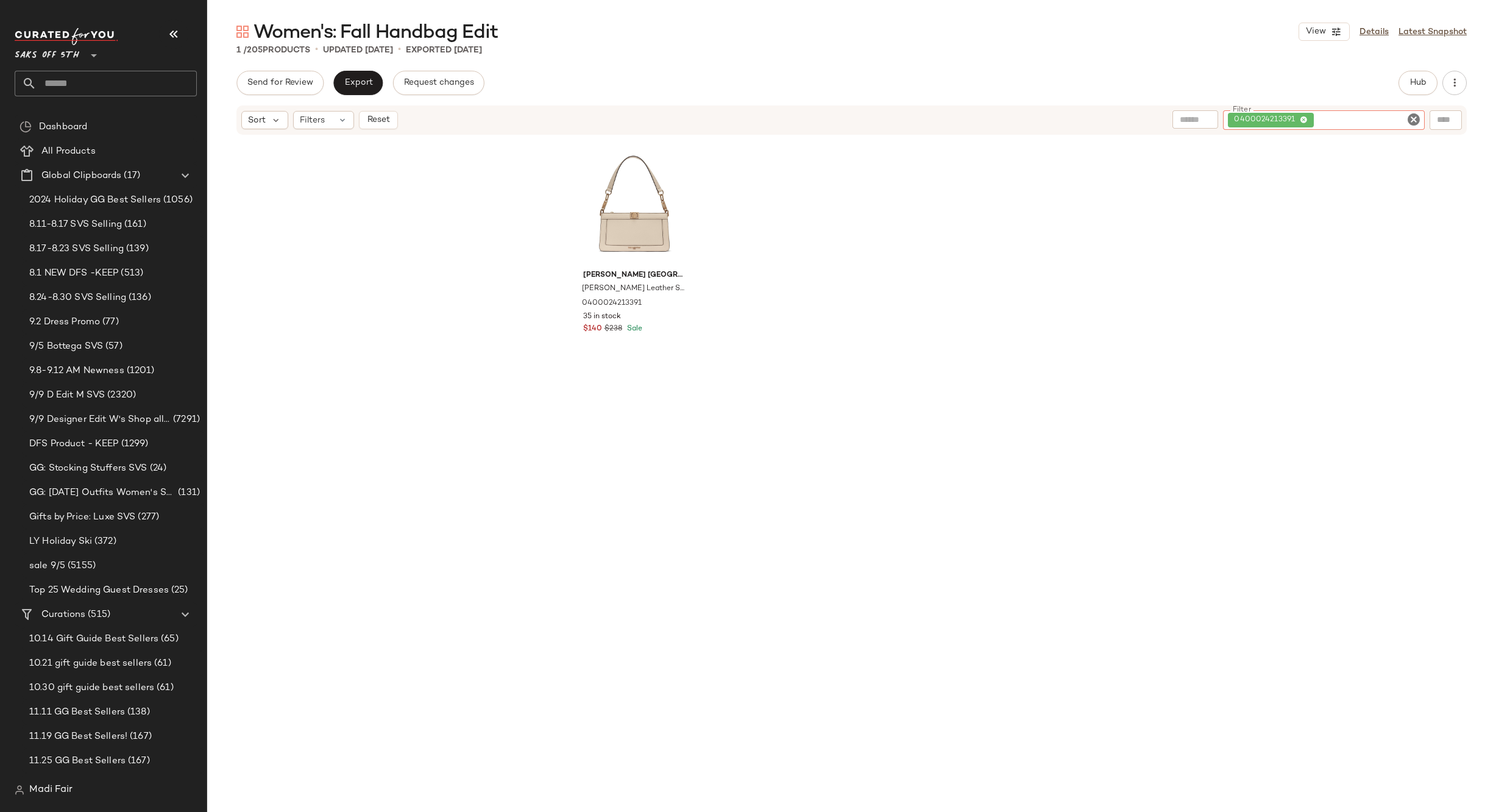
click at [1416, 119] on icon "Clear Filter" at bounding box center [1414, 119] width 14 height 14
drag, startPoint x: 1014, startPoint y: 84, endPoint x: 782, endPoint y: 4, distance: 245.4
click at [1012, 84] on div "Send for Review Export Request changes Hub" at bounding box center [852, 82] width 1230 height 25
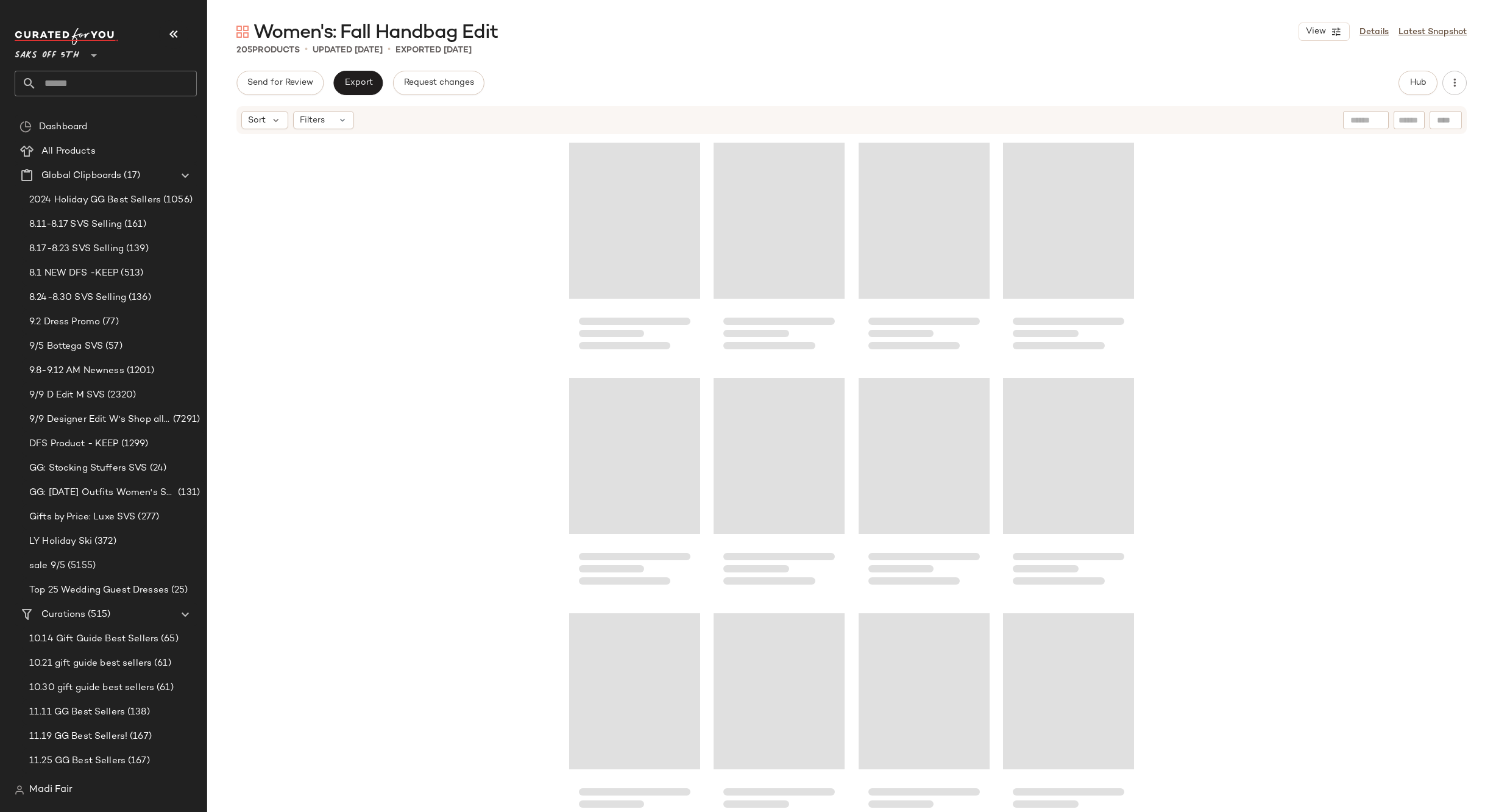
click at [443, 272] on div at bounding box center [852, 492] width 1289 height 713
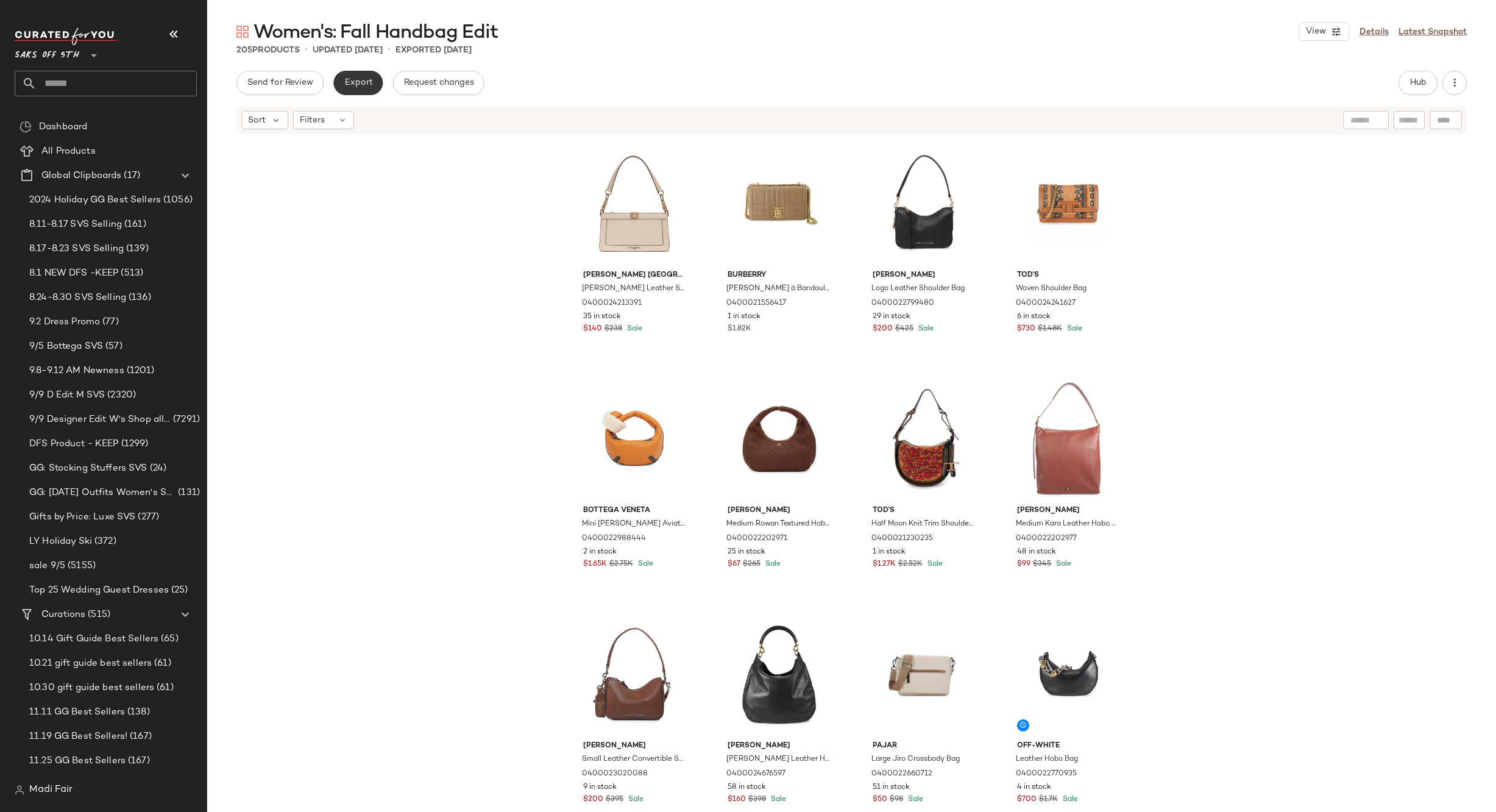
click at [357, 82] on span "Export" at bounding box center [358, 83] width 28 height 9
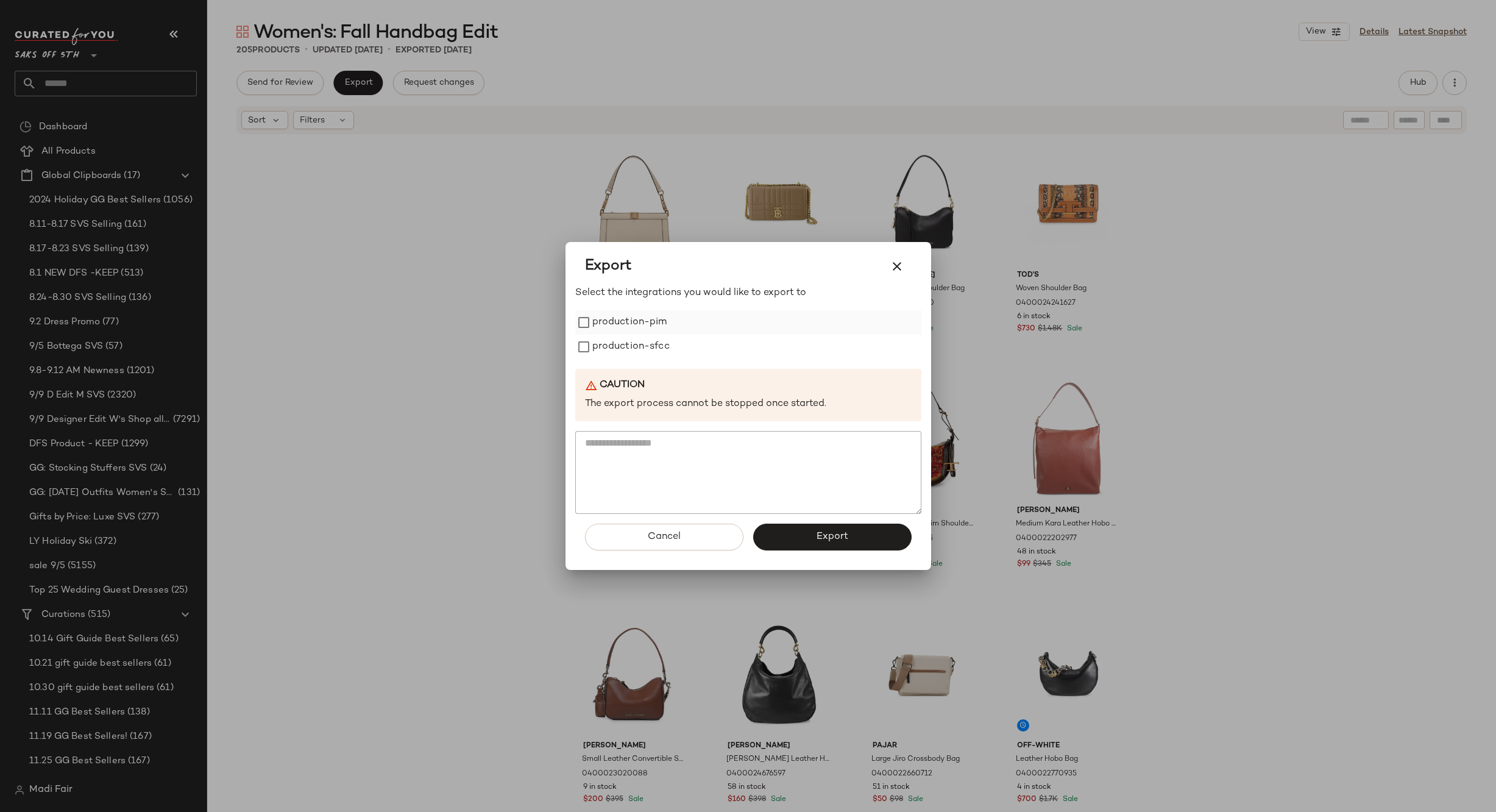
click at [644, 326] on label "production-pim" at bounding box center [629, 322] width 75 height 25
drag, startPoint x: 639, startPoint y: 349, endPoint x: 704, endPoint y: 445, distance: 115.9
click at [639, 350] on label "production-sfcc" at bounding box center [631, 346] width 77 height 25
click at [775, 538] on button "Export" at bounding box center [833, 537] width 158 height 27
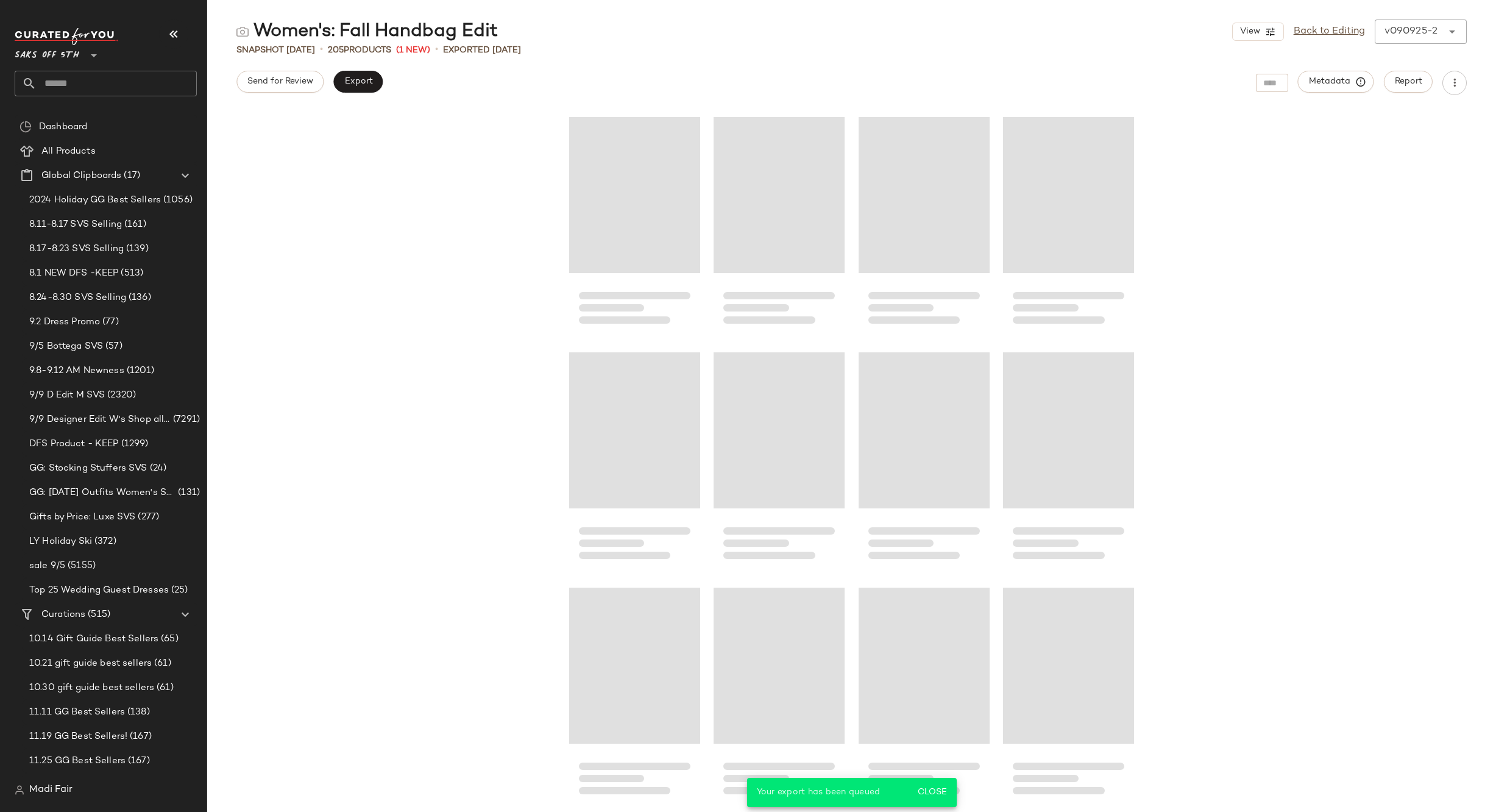
click at [75, 83] on input "text" at bounding box center [116, 83] width 161 height 25
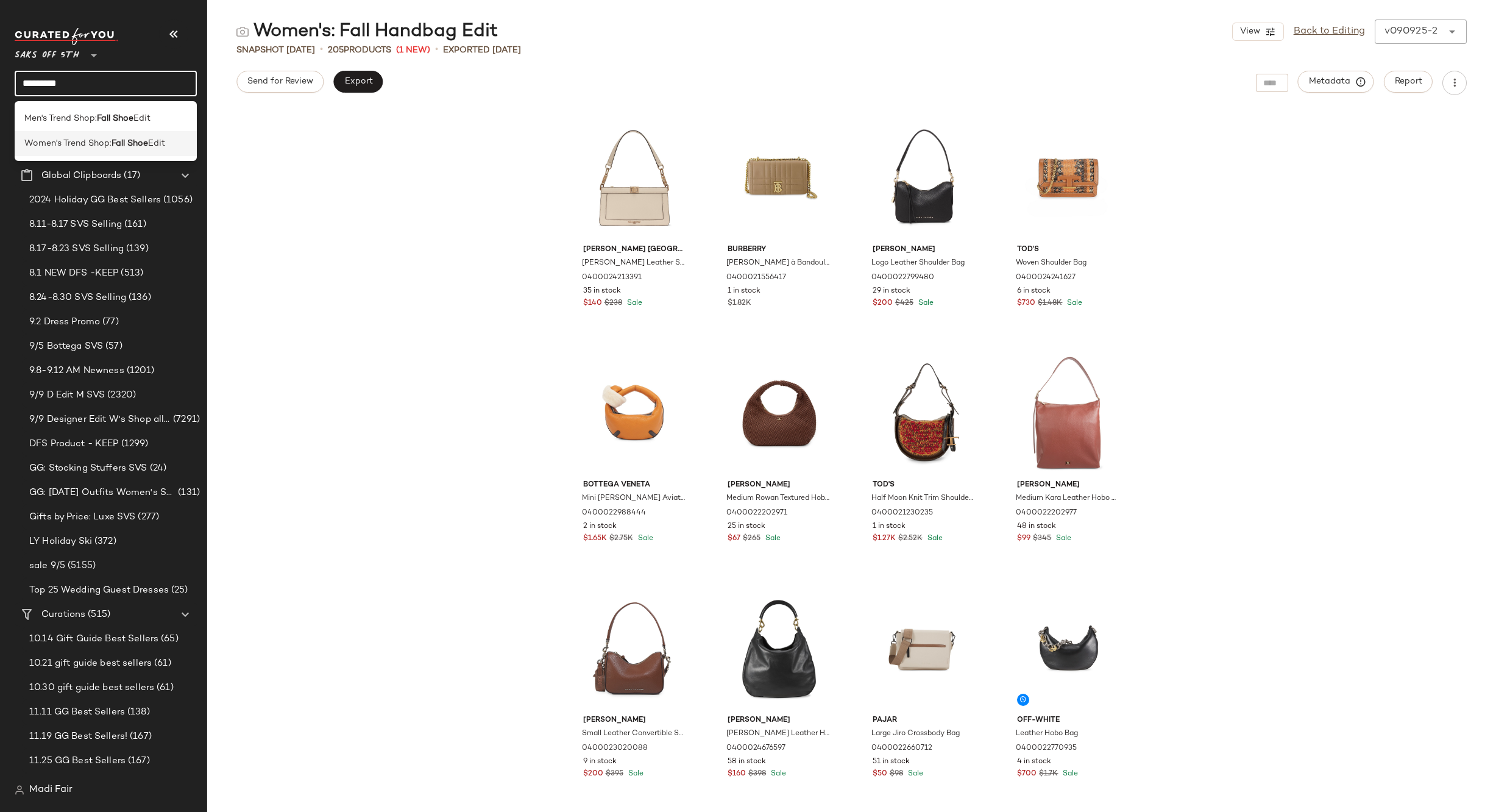
type input "*********"
click at [96, 148] on span "Women's Trend Shop:" at bounding box center [68, 143] width 87 height 13
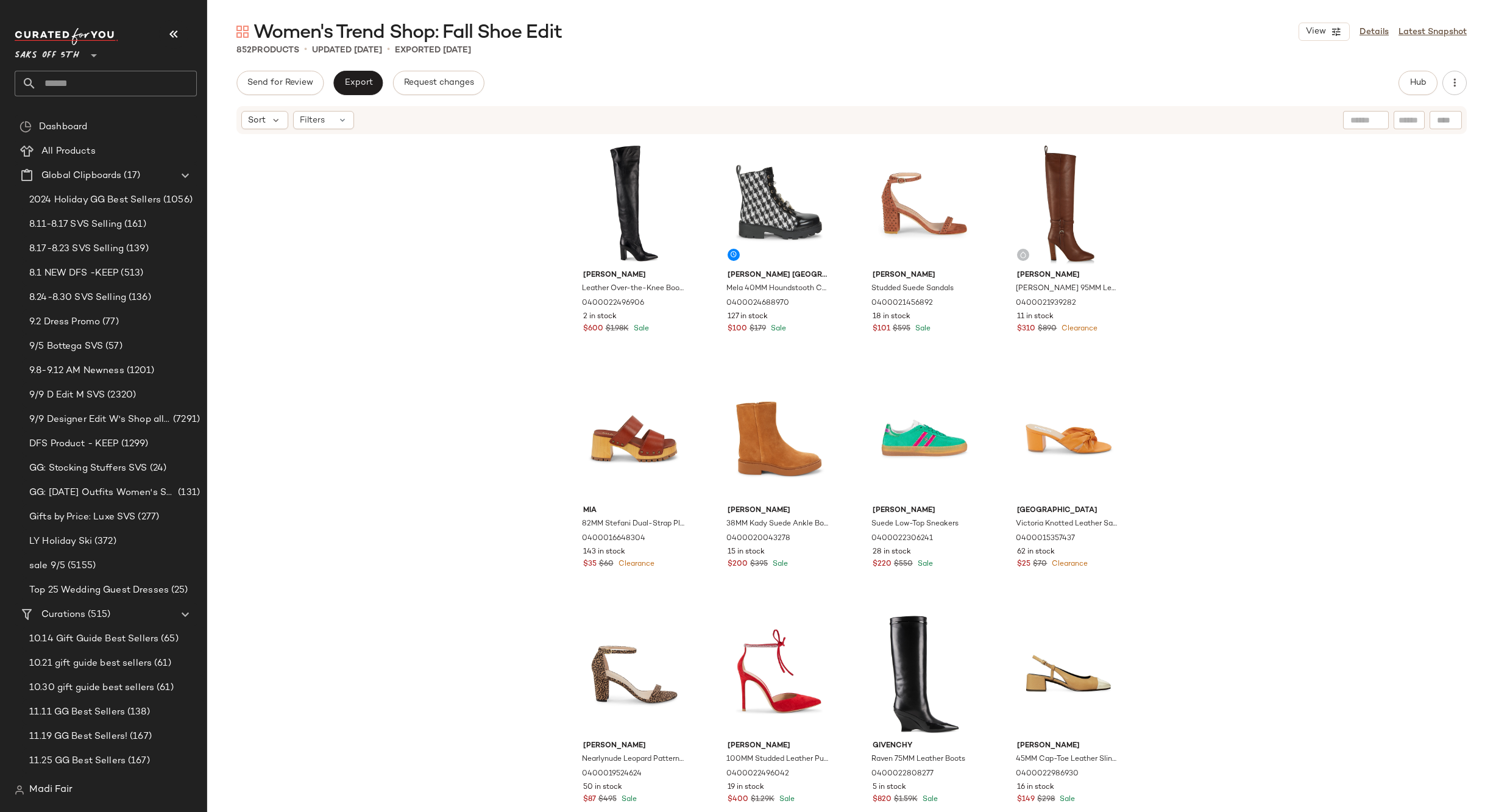
drag, startPoint x: 362, startPoint y: 155, endPoint x: 360, endPoint y: 137, distance: 18.1
click at [362, 155] on div "Gianvito Rossi Leather Over-the-Knee Boots 0400022496906 2 in stock $600 $1.98K…" at bounding box center [852, 492] width 1289 height 713
click at [356, 84] on span "Export" at bounding box center [358, 83] width 28 height 9
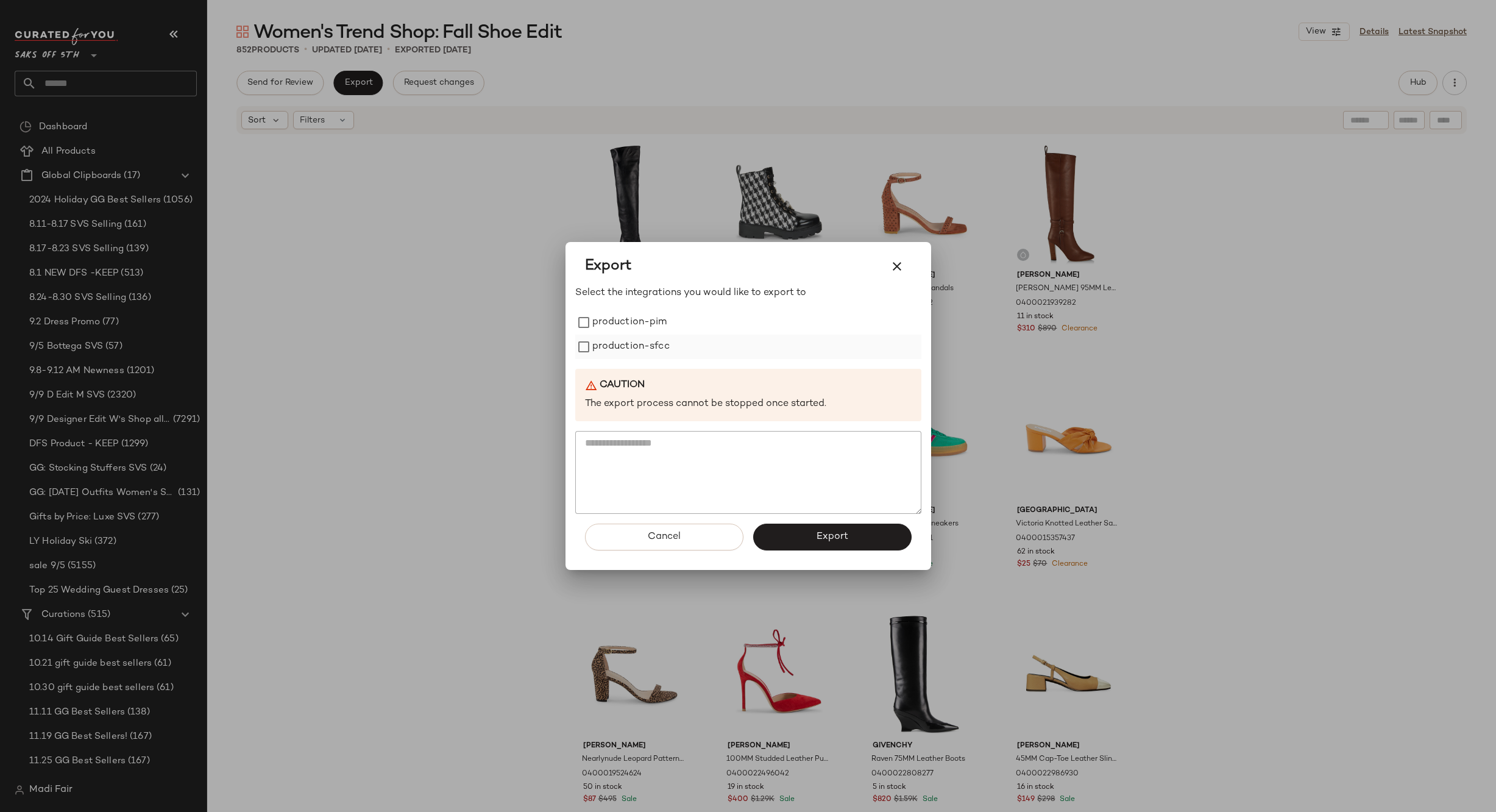
click at [658, 335] on label "production-sfcc" at bounding box center [631, 346] width 77 height 25
click at [657, 344] on label "production-sfcc" at bounding box center [631, 346] width 77 height 25
click at [652, 327] on label "production-pim" at bounding box center [629, 322] width 75 height 25
click at [653, 350] on label "production-sfcc" at bounding box center [631, 346] width 77 height 25
click at [814, 529] on button "Export" at bounding box center [833, 537] width 158 height 27
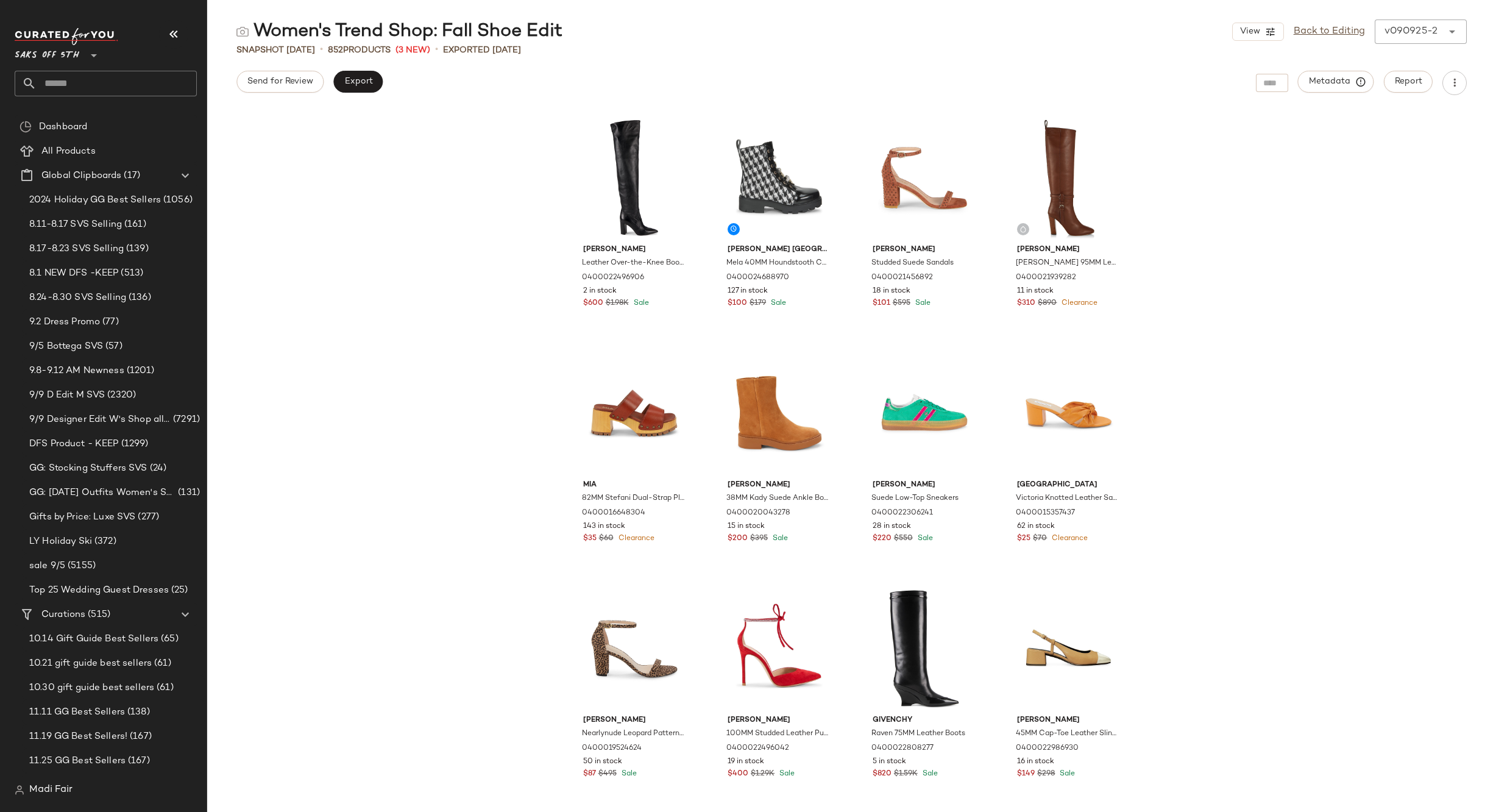
click at [64, 81] on input "text" at bounding box center [116, 83] width 161 height 25
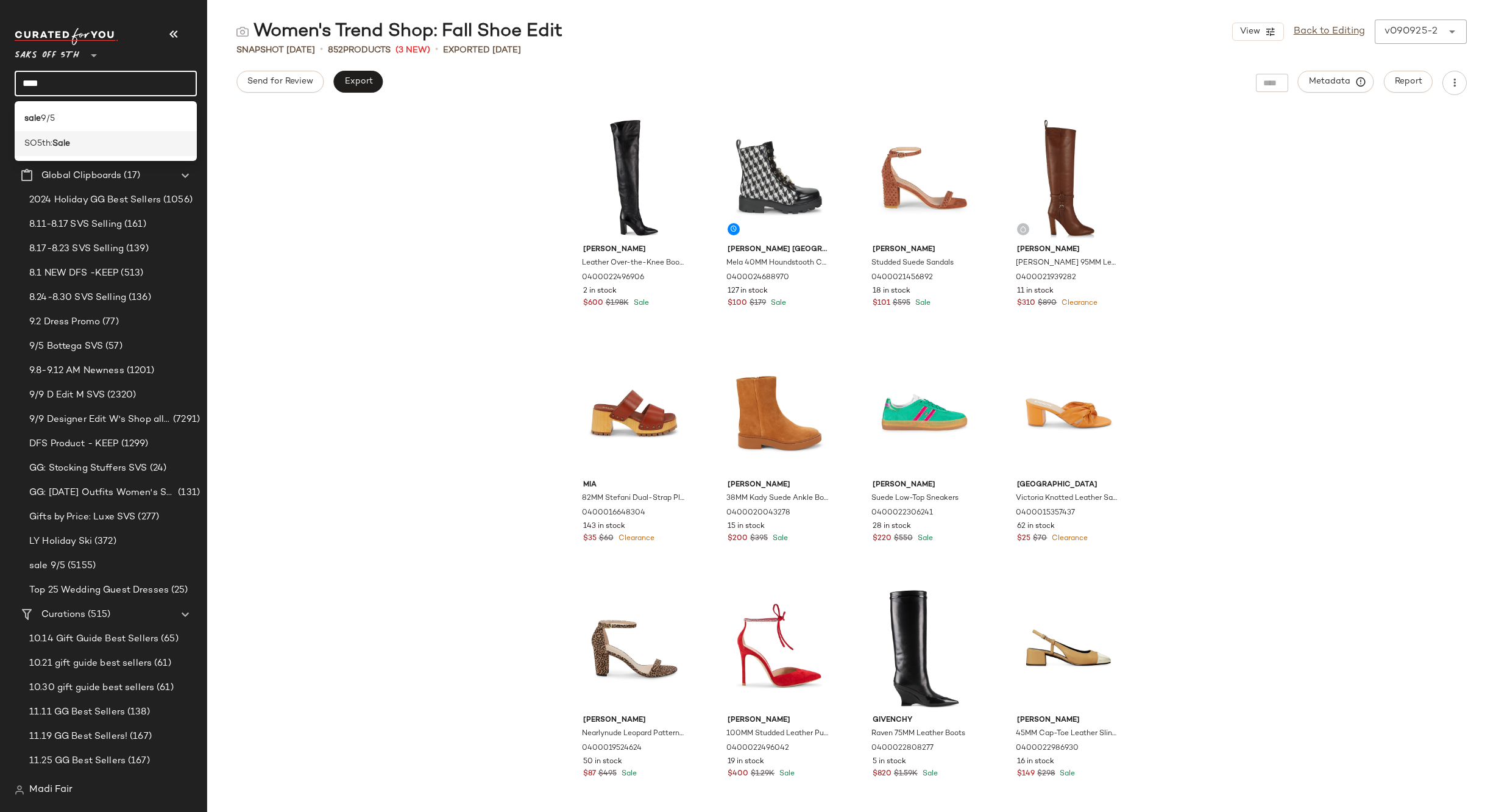
type input "****"
click at [77, 143] on div "SO5th: Sale" at bounding box center [106, 143] width 163 height 13
